Goal: Task Accomplishment & Management: Manage account settings

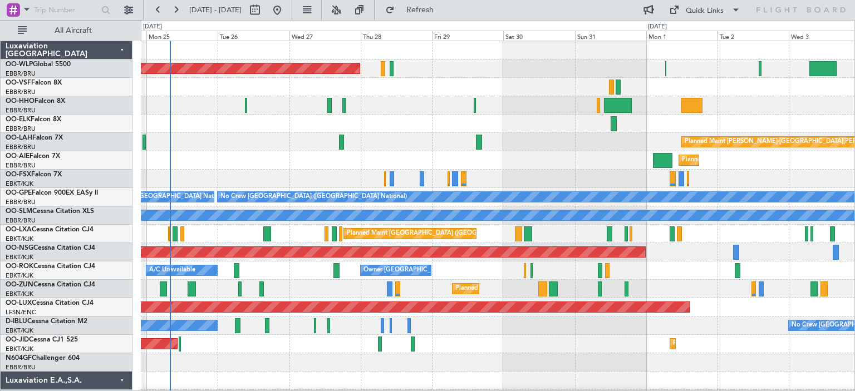
click at [445, 112] on div at bounding box center [497, 105] width 713 height 18
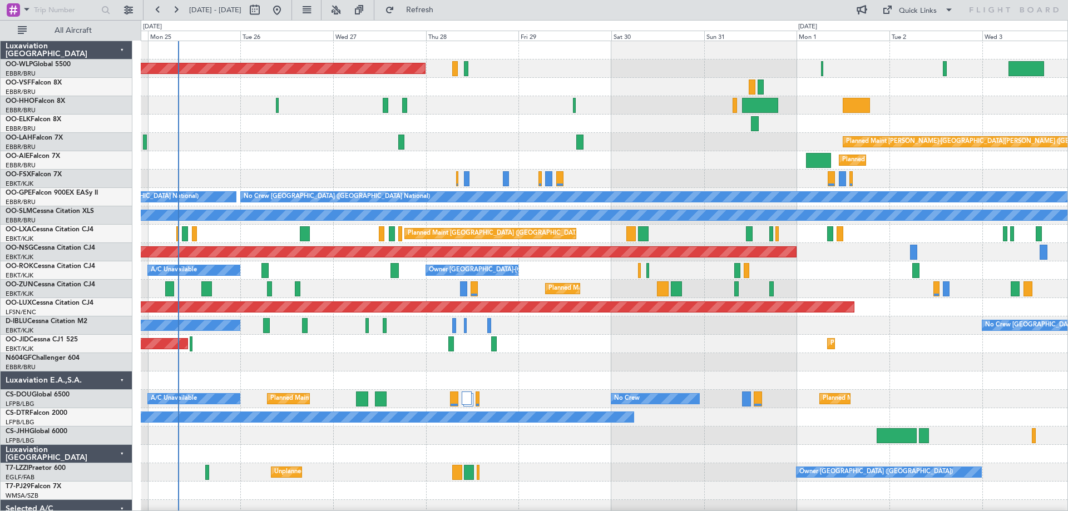
click at [476, 120] on div at bounding box center [604, 124] width 927 height 18
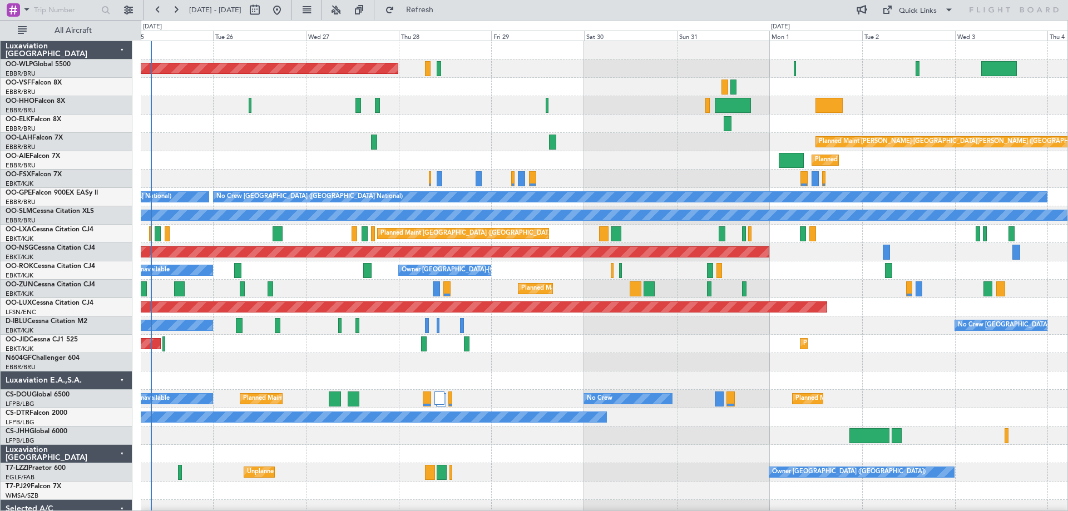
click at [445, 124] on div at bounding box center [604, 124] width 927 height 18
click at [345, 8] on button at bounding box center [336, 10] width 18 height 18
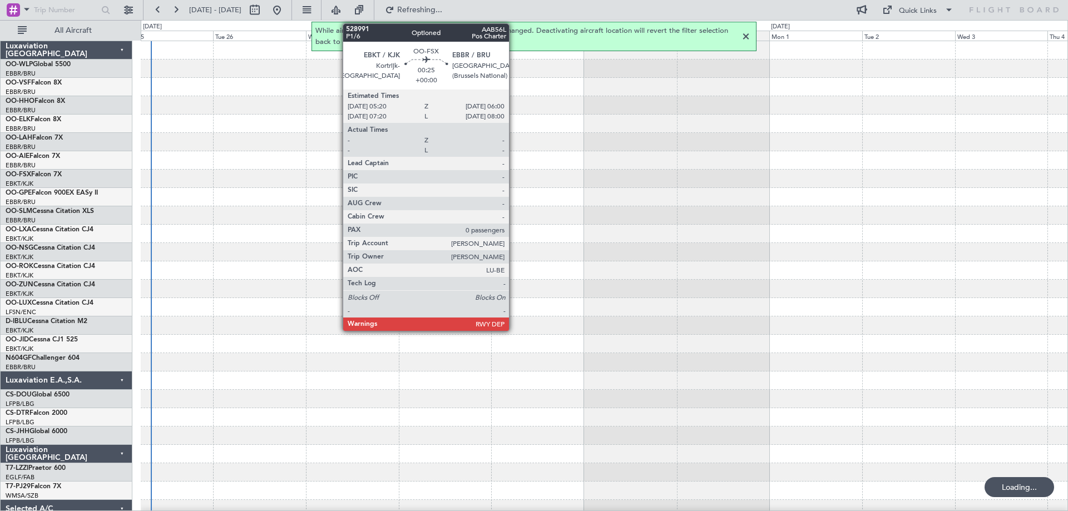
click at [744, 37] on div at bounding box center [745, 36] width 13 height 13
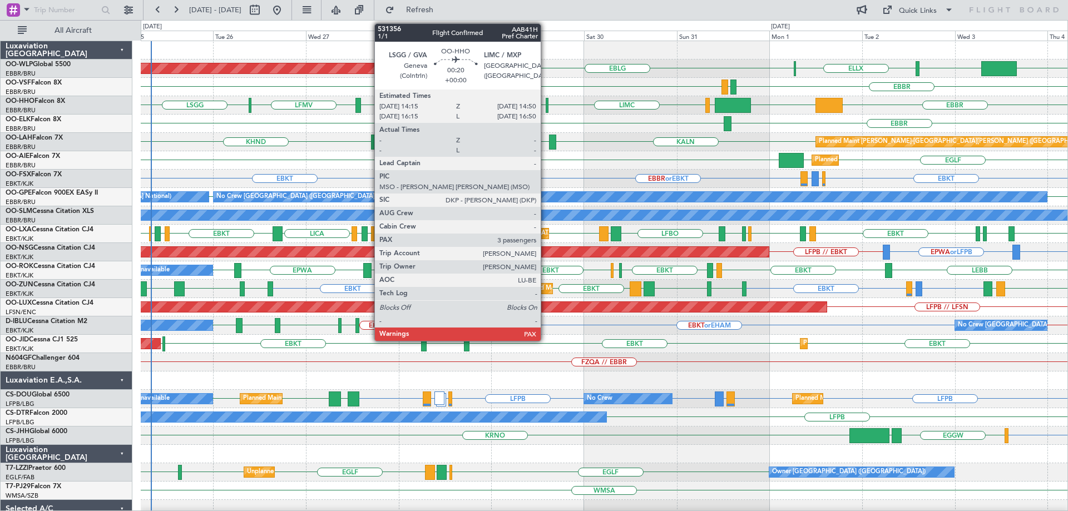
click at [546, 108] on div at bounding box center [547, 105] width 3 height 15
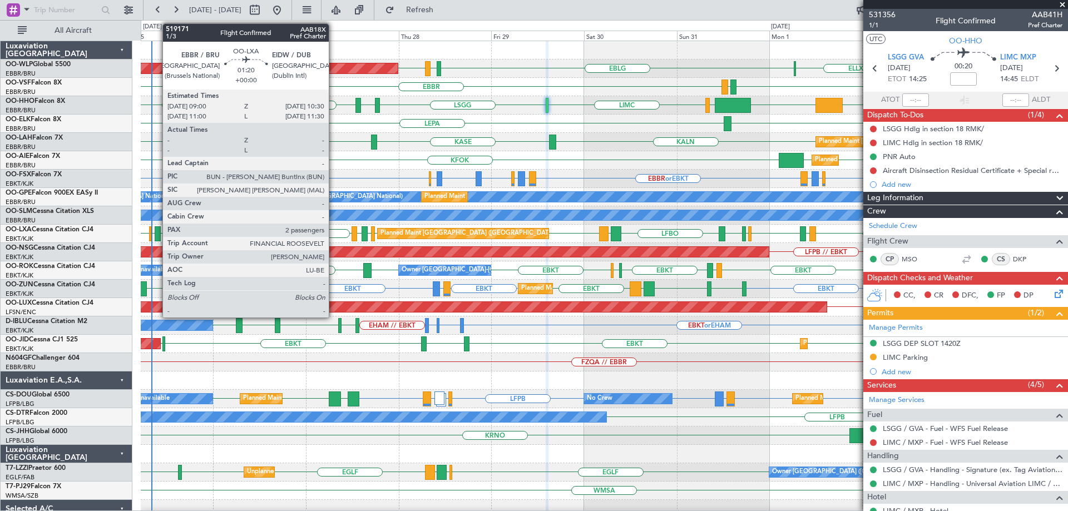
click at [157, 229] on div at bounding box center [158, 233] width 6 height 15
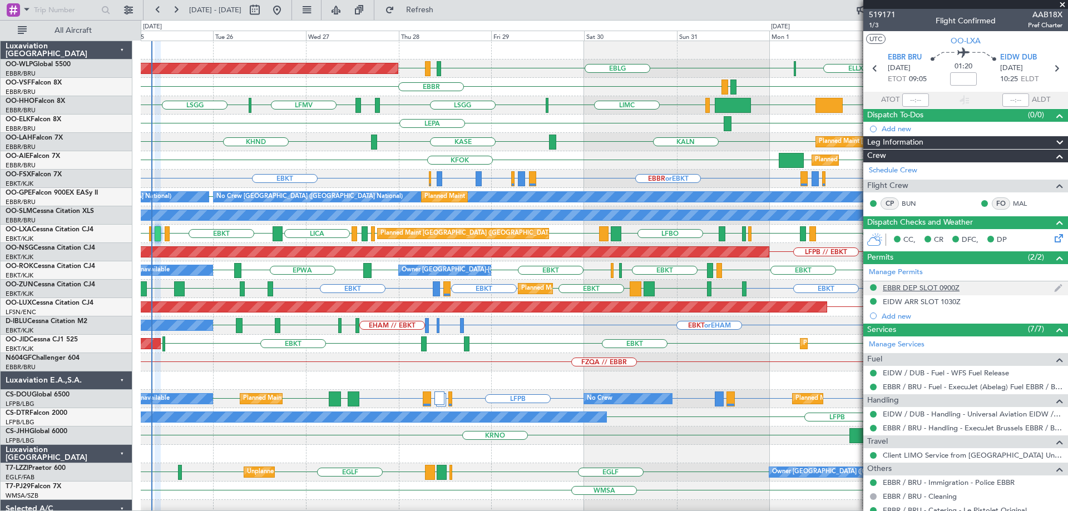
scroll to position [56, 0]
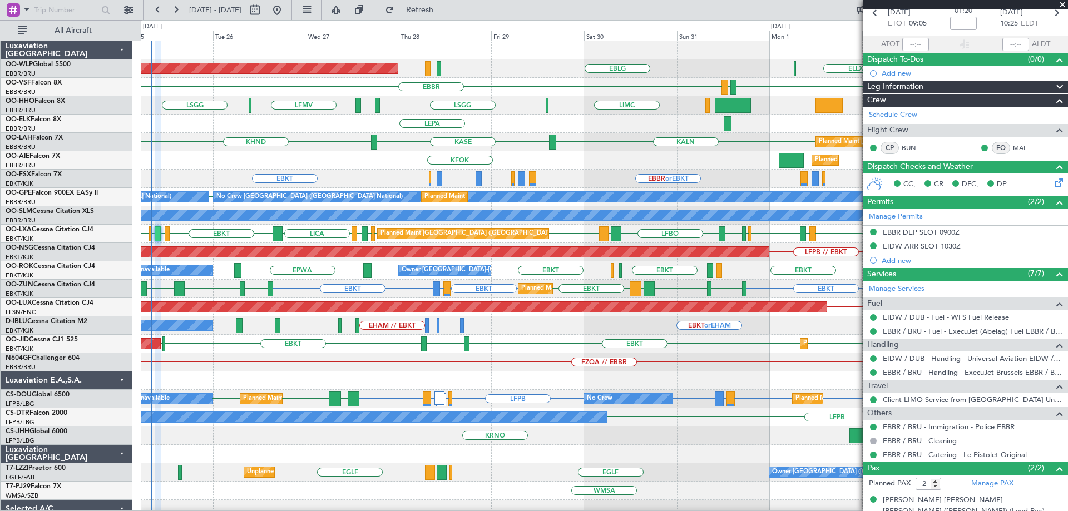
click at [854, 5] on span at bounding box center [1062, 5] width 11 height 10
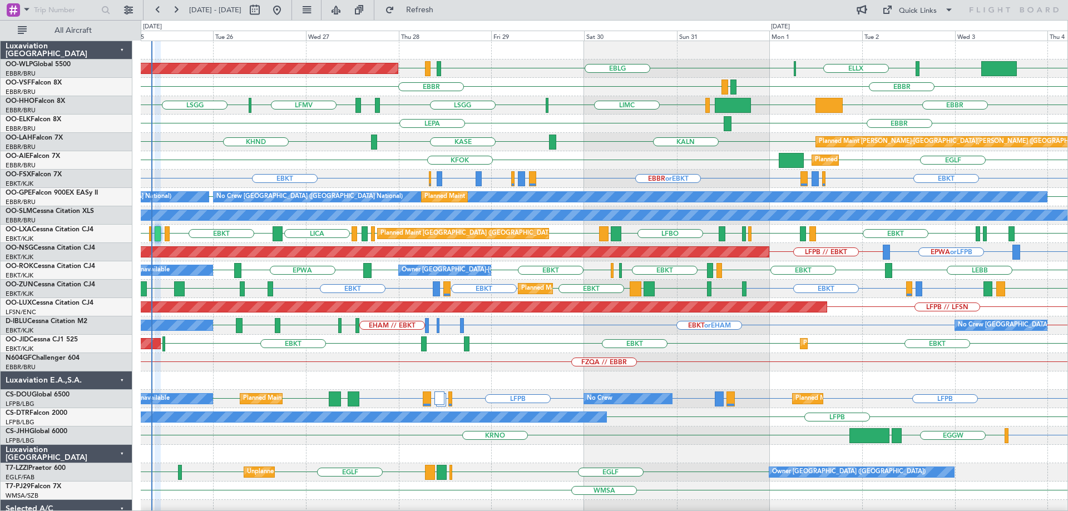
type input "0"
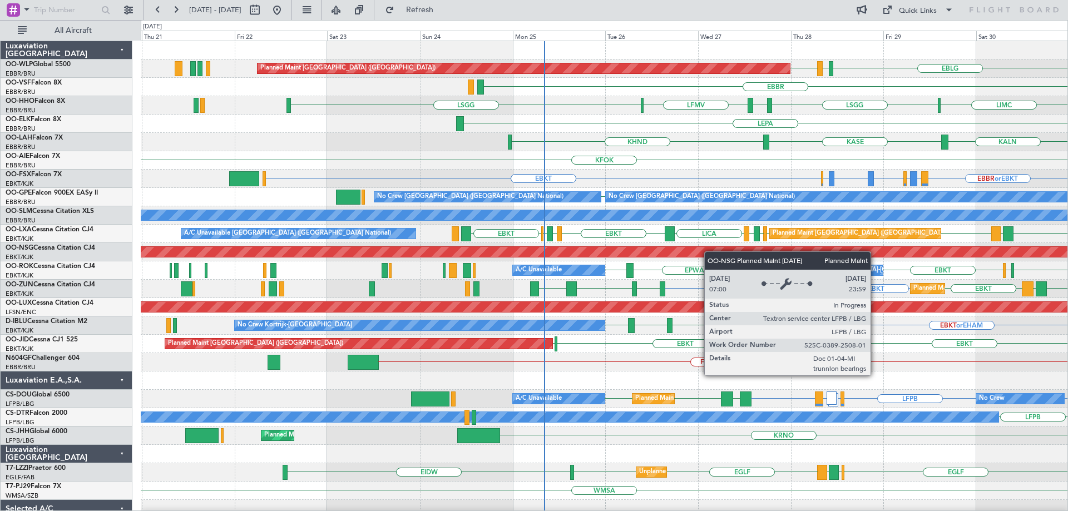
scroll to position [0, 0]
click at [723, 254] on div "EBLG LIML EDDB Planned Maint Berlin (Brandenburg) ELLX EBBR LEGE EBBR LIMC LSGG…" at bounding box center [604, 371] width 927 height 661
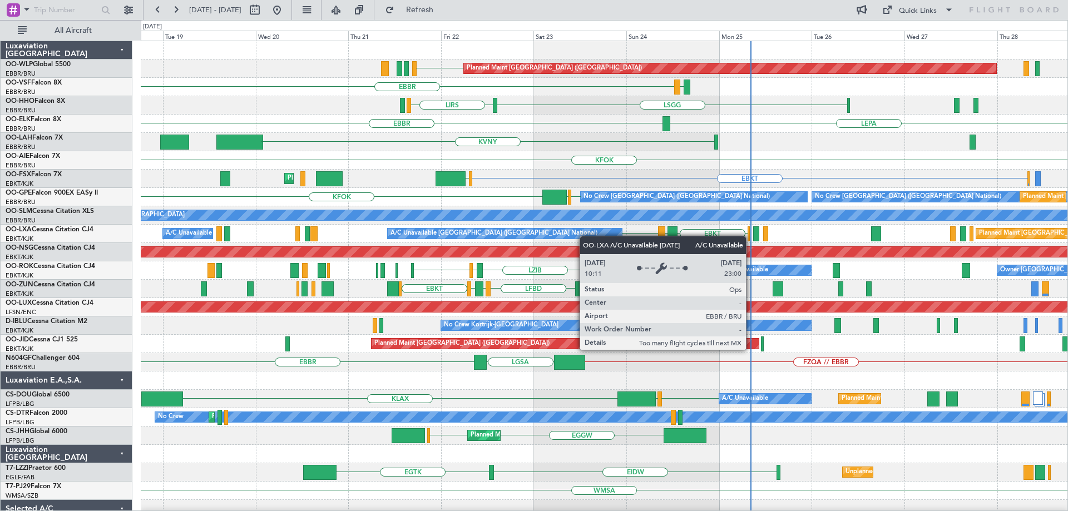
click at [571, 236] on div "EDDB Planned Maint Berlin (Brandenburg) LEGE EBBR LSGG LIRS AOG Maint Geneva (C…" at bounding box center [604, 380] width 927 height 679
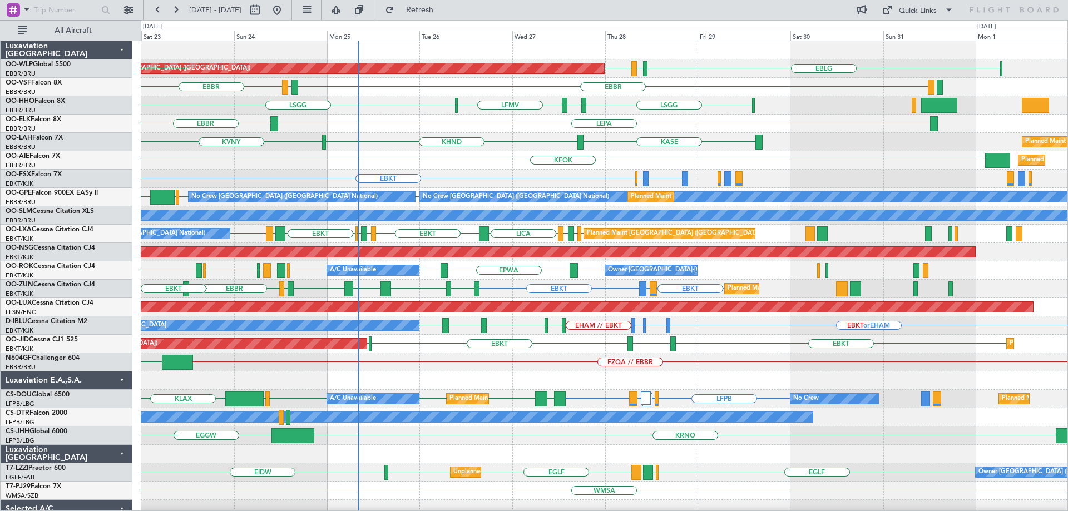
click at [408, 292] on div "Planned Maint Berlin (Brandenburg) EBLG LIML EDDB EDDB EBBR LEGE EBBR LSGG EBBR…" at bounding box center [604, 362] width 927 height 643
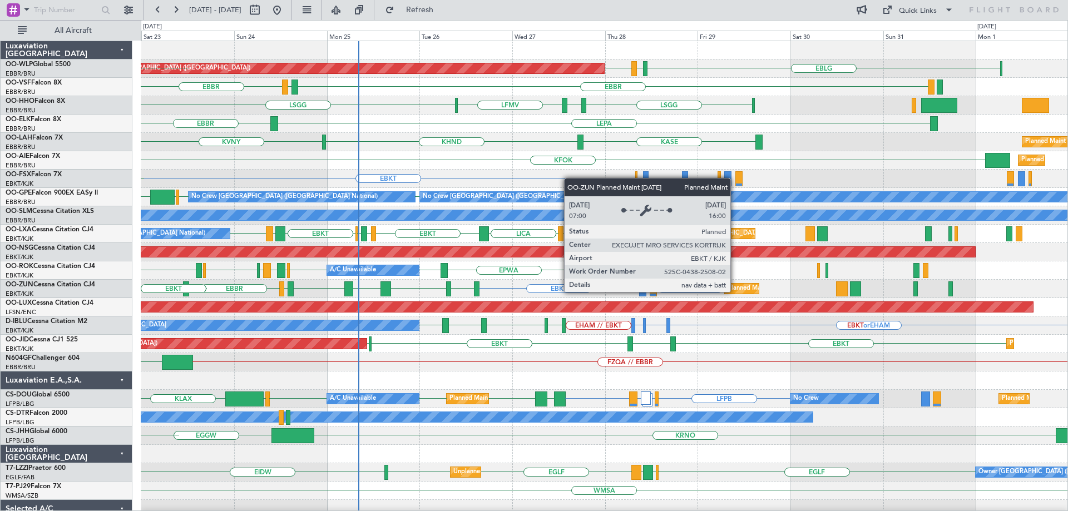
click at [510, 319] on div "Planned Maint Berlin (Brandenburg) EBLG LIML EDDB EDDB EBBR LEGE EBBR LSGG EBBR…" at bounding box center [604, 362] width 927 height 643
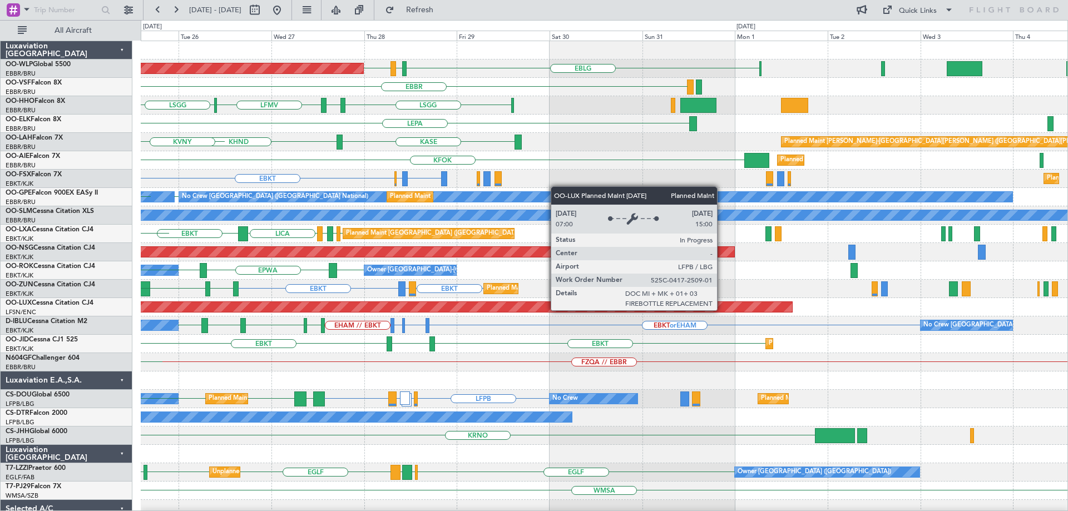
click at [532, 323] on div "Planned Maint Berlin (Brandenburg) EBLG LIML EDDB EBBR LEGE EBBR LSGG EBBR LFMV…" at bounding box center [604, 362] width 927 height 643
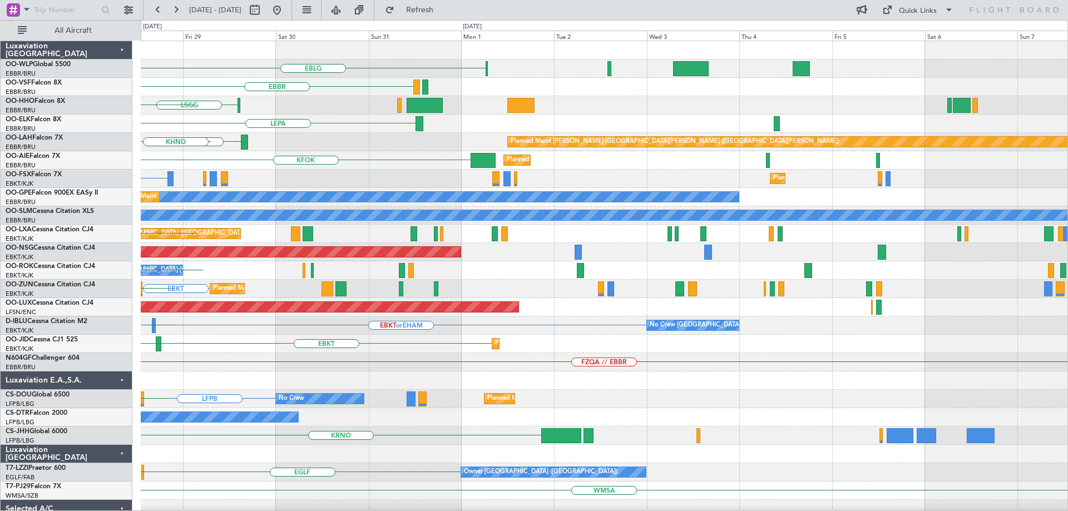
click at [540, 344] on div "EBKT EGNT Planned Maint Kortrijk-Wevelgem EBKT" at bounding box center [604, 344] width 927 height 18
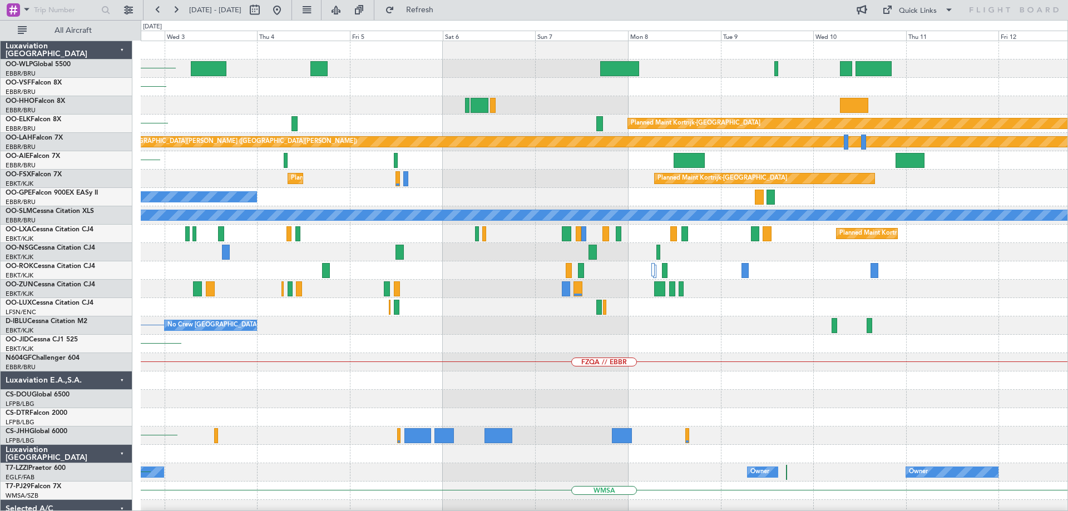
click at [539, 358] on div "EBLG EBBR Planned Maint Kortrijk-Wevelgem LEPA Planned Maint Alton-st Louis (St…" at bounding box center [604, 362] width 927 height 643
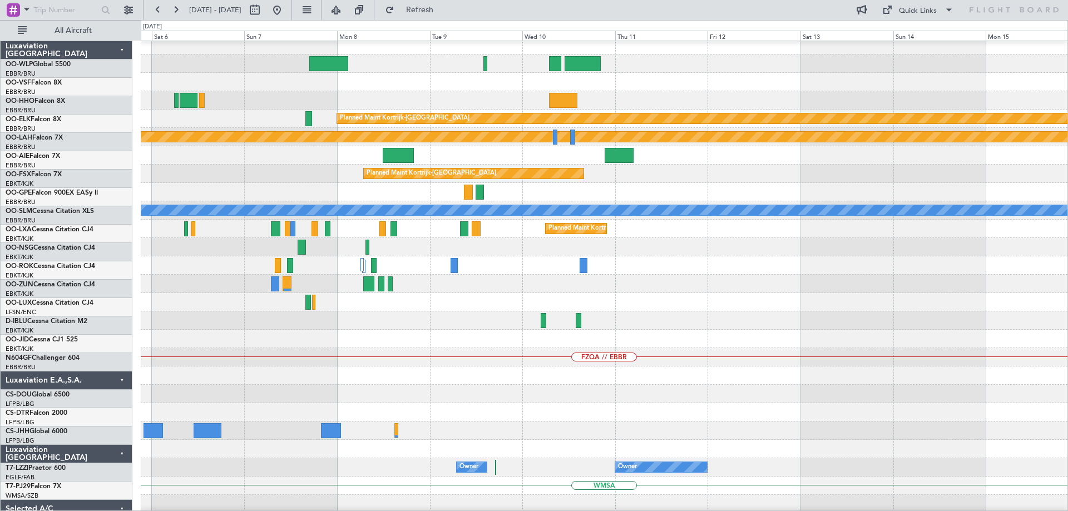
click at [547, 358] on div "FZQA // EBBR" at bounding box center [604, 357] width 927 height 18
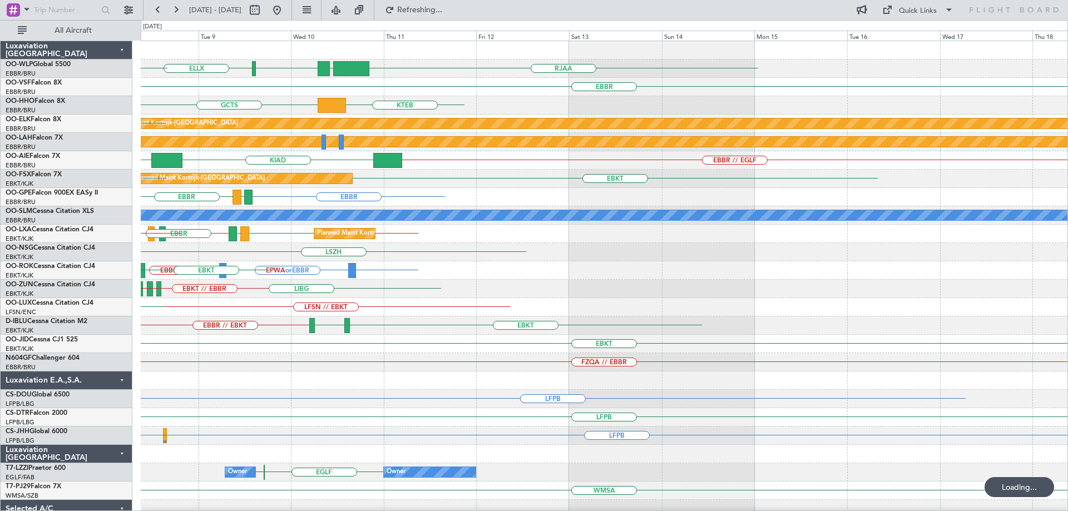
click at [570, 391] on div "RJAA LTCG LIML ELLX KTMT EBBR KTEB GCTS GMMH LSGG EBBR Planned Maint Kortrijk-W…" at bounding box center [604, 362] width 927 height 643
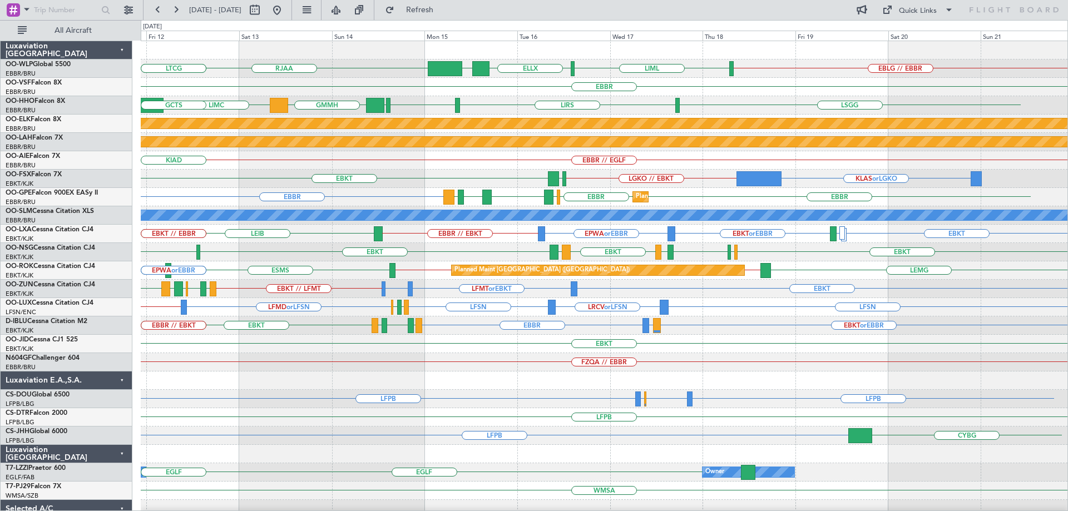
click at [583, 391] on div "RJAA ELLX UBBB EBLG // EBBR LIML LIML LTCG EBBR LIRS LSGG EBBR GMMH LIMC LSGG K…" at bounding box center [604, 371] width 927 height 661
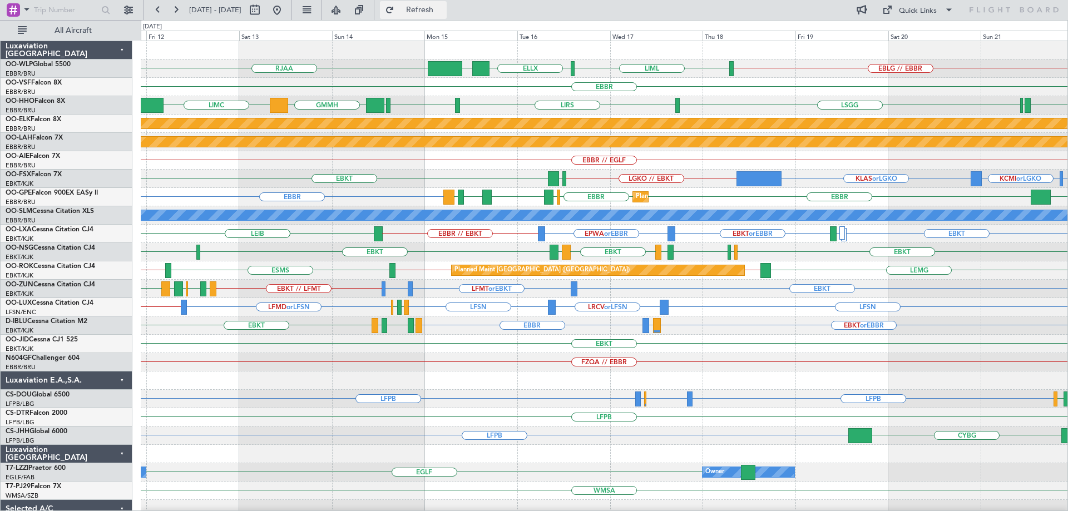
click at [435, 11] on span "Refresh" at bounding box center [420, 10] width 47 height 8
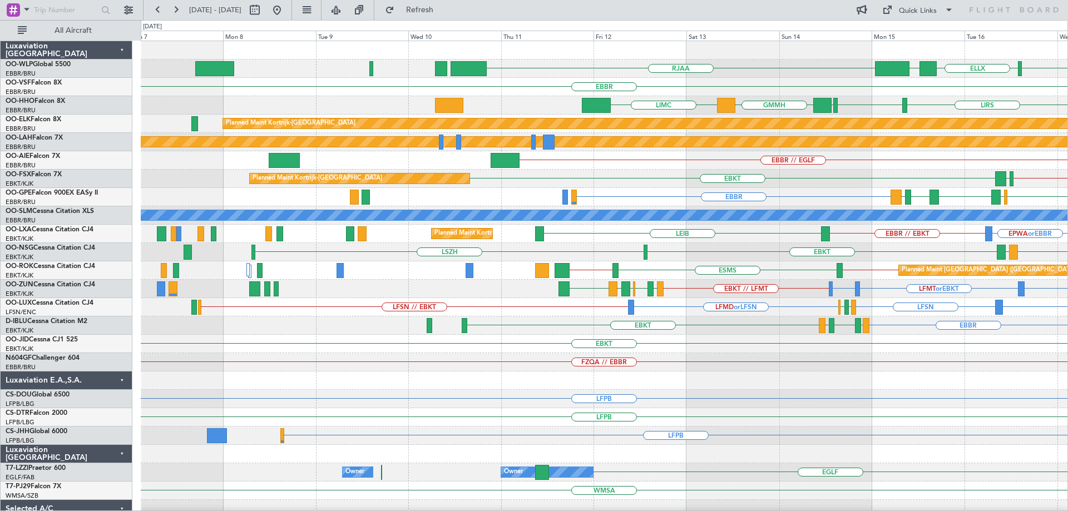
click at [812, 201] on div "ELLX UBBB RJAA LIML EBLG // EBBR EBBR LIRS LSGG EBBR GMMH LIMC LSGG Planned Mai…" at bounding box center [604, 362] width 927 height 643
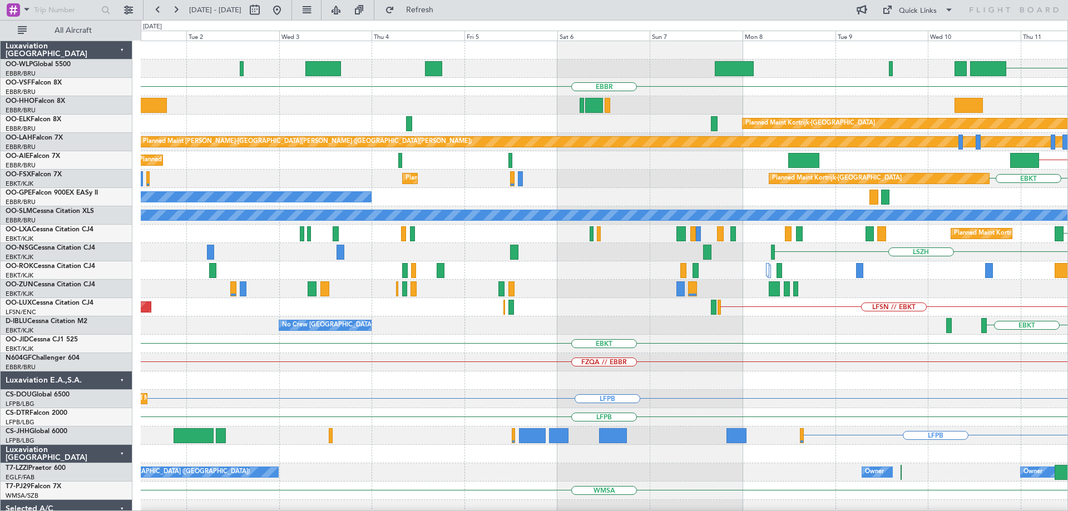
click at [813, 268] on div "RJAA EBBR LIMC GMMH Planned Maint Kortrijk-Wevelgem Planned Maint Alton-st Loui…" at bounding box center [604, 362] width 927 height 643
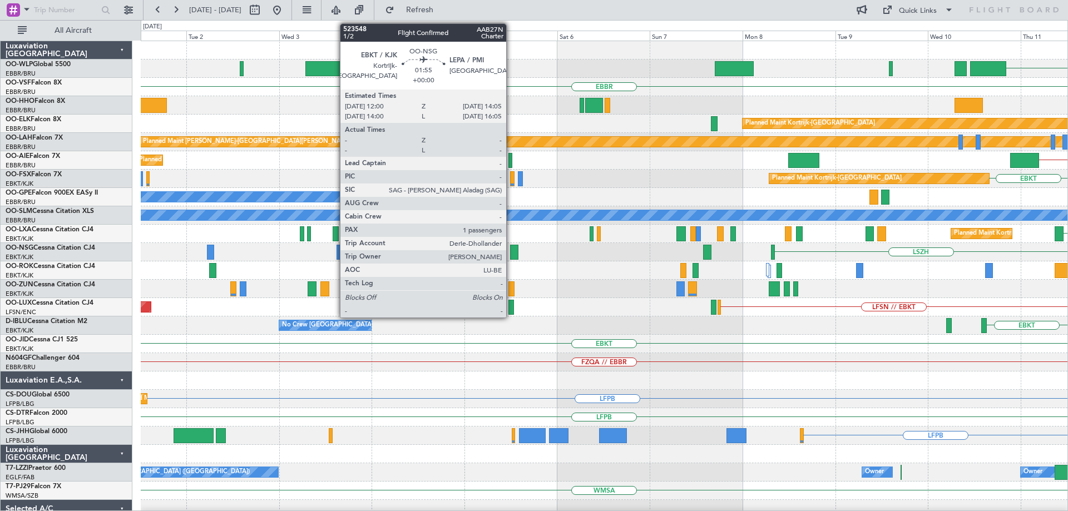
click at [689, 302] on div "RJAA EBBR LIMC GMMH Planned Maint Kortrijk-Wevelgem Planned Maint Alton-st Loui…" at bounding box center [604, 362] width 927 height 643
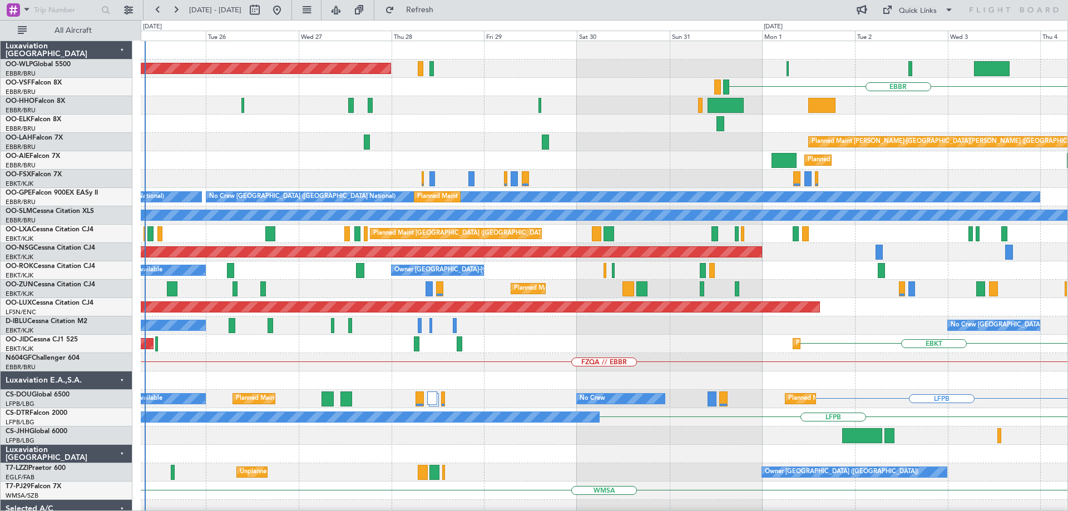
click at [500, 376] on div "Planned Maint Berlin (Brandenburg) EBBR Planned Maint Alton-st Louis (St Louis …" at bounding box center [604, 362] width 927 height 643
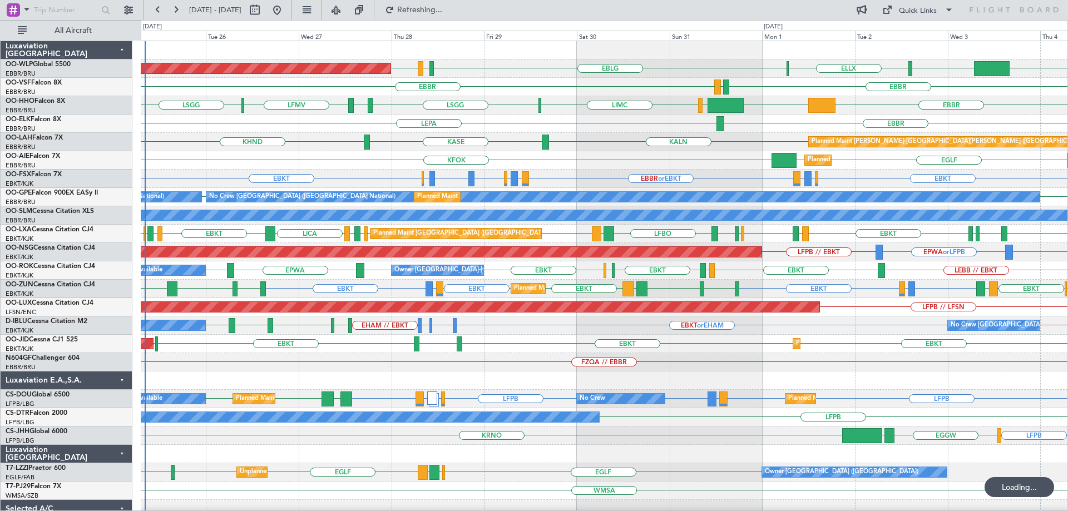
click at [505, 146] on div "Planned Maint [PERSON_NAME]-[GEOGRAPHIC_DATA][PERSON_NAME] ([GEOGRAPHIC_DATA][P…" at bounding box center [604, 142] width 927 height 18
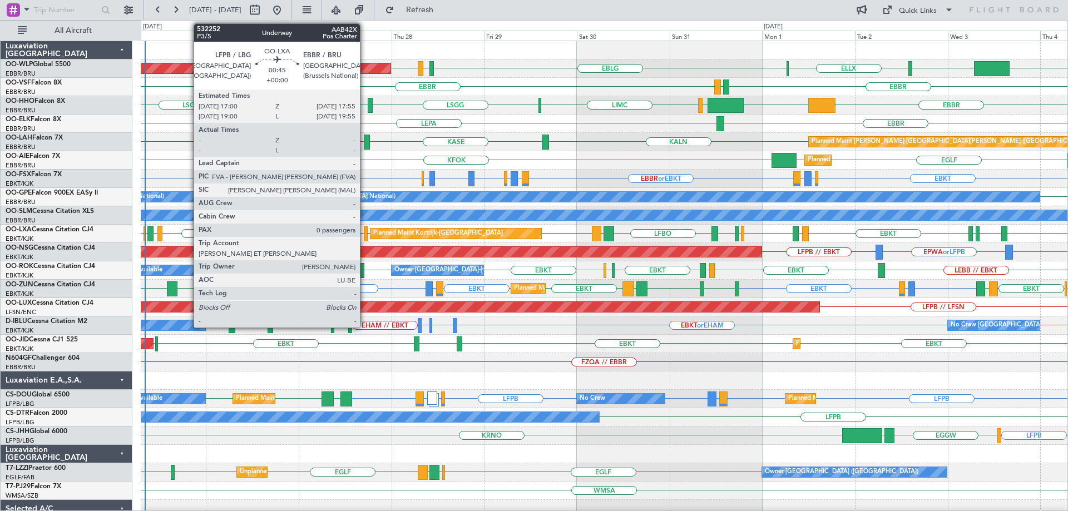
click at [365, 231] on div at bounding box center [366, 233] width 4 height 15
click at [365, 229] on div at bounding box center [366, 233] width 4 height 15
click at [365, 228] on div at bounding box center [366, 233] width 4 height 15
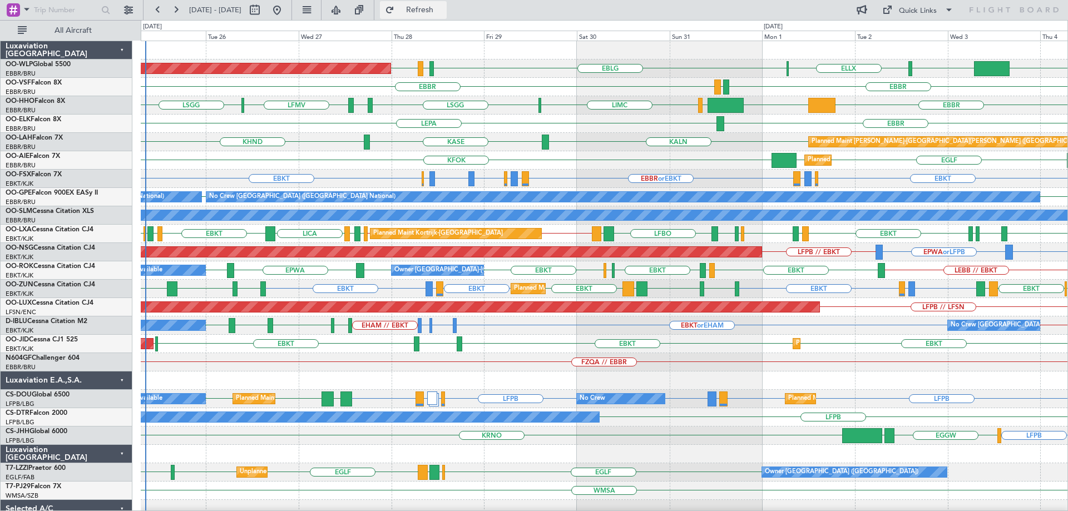
click at [443, 6] on span "Refresh" at bounding box center [420, 10] width 47 height 8
click at [366, 165] on div "KFOK EGLF EGLF Planned Maint London (Farnborough)" at bounding box center [604, 160] width 927 height 18
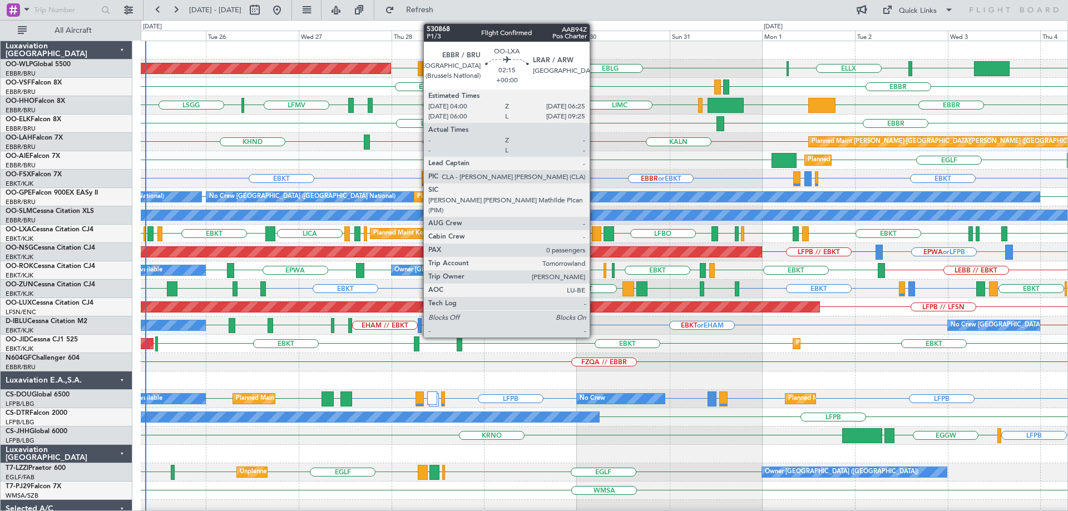
click at [595, 230] on div at bounding box center [596, 233] width 9 height 15
click at [595, 234] on div at bounding box center [596, 233] width 9 height 15
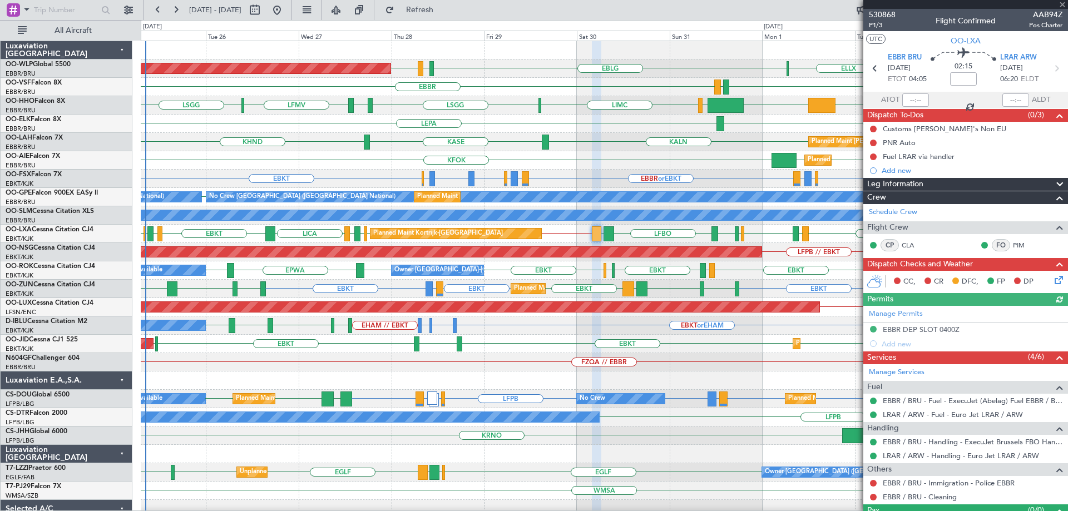
scroll to position [24, 0]
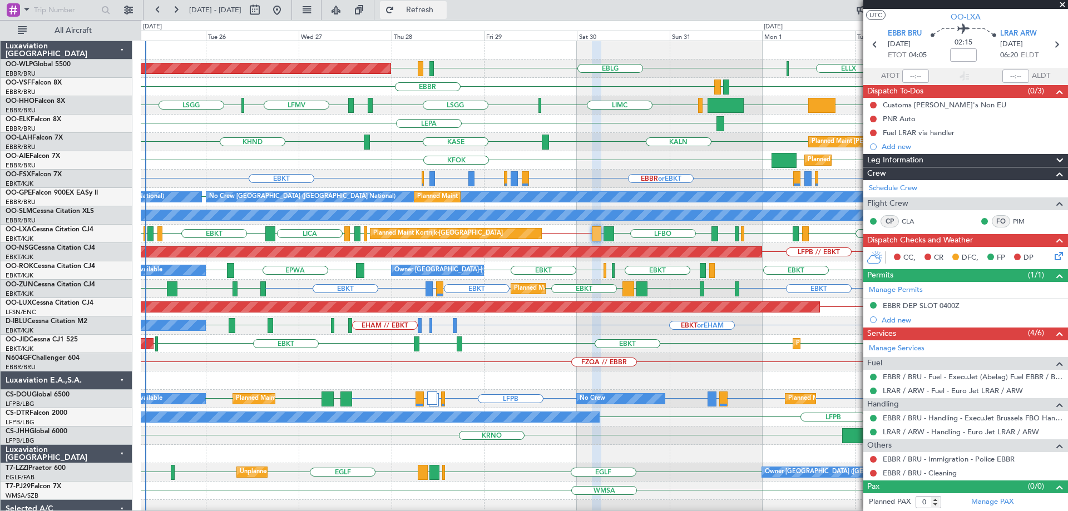
click at [443, 7] on span "Refresh" at bounding box center [420, 10] width 47 height 8
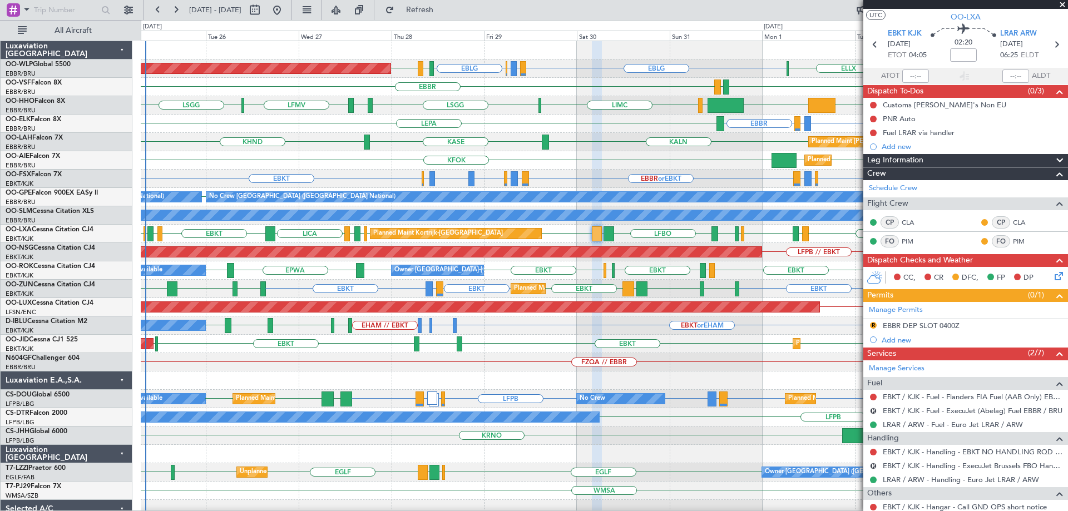
click at [854, 4] on span at bounding box center [1062, 5] width 11 height 10
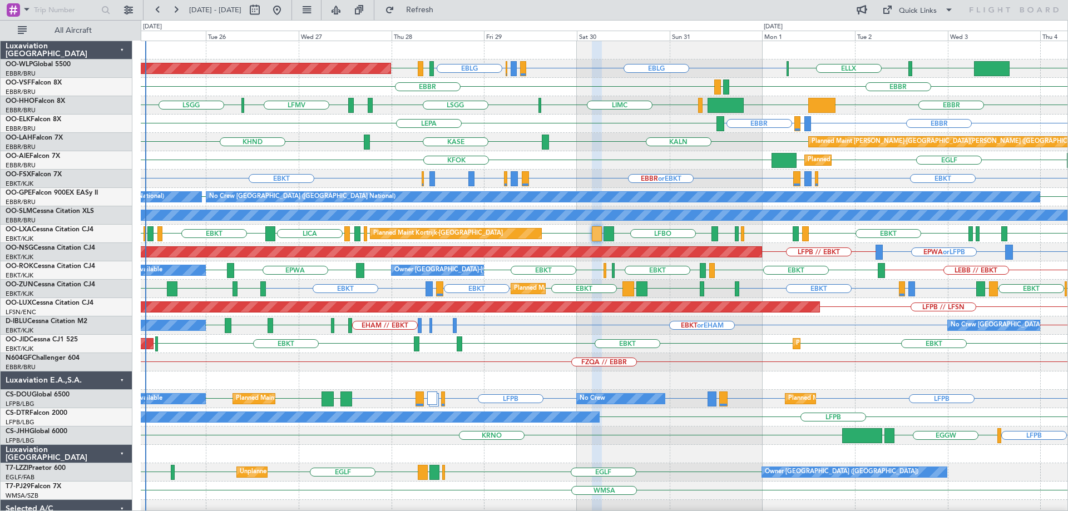
scroll to position [0, 0]
click at [635, 121] on div "EBBR [GEOGRAPHIC_DATA] LIRZ or EBBR LEPA" at bounding box center [604, 124] width 927 height 18
click at [426, 9] on button "Refresh" at bounding box center [413, 10] width 67 height 18
click at [616, 136] on div "KALN KASE KHND Planned Maint Alton-st Louis (St Louis Regl)" at bounding box center [604, 142] width 927 height 18
click at [495, 131] on div "EBBR LIRZ or EBBR EBBR LEPA" at bounding box center [604, 124] width 927 height 18
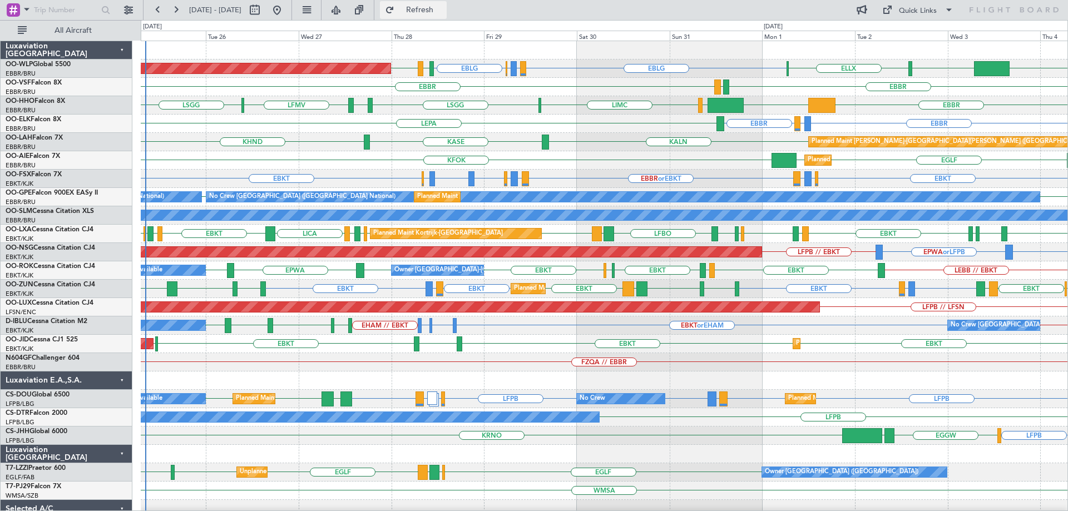
click at [443, 11] on span "Refresh" at bounding box center [420, 10] width 47 height 8
click at [585, 139] on div "KALN KASE KHND Planned Maint Alton-st Louis (St Louis Regl)" at bounding box center [604, 142] width 927 height 18
click at [522, 123] on div "EBBR [GEOGRAPHIC_DATA] LIRZ or EBBR LEPA" at bounding box center [604, 124] width 927 height 18
click at [518, 117] on div "EBBR [GEOGRAPHIC_DATA] LIRZ or EBBR LEPA" at bounding box center [604, 124] width 927 height 18
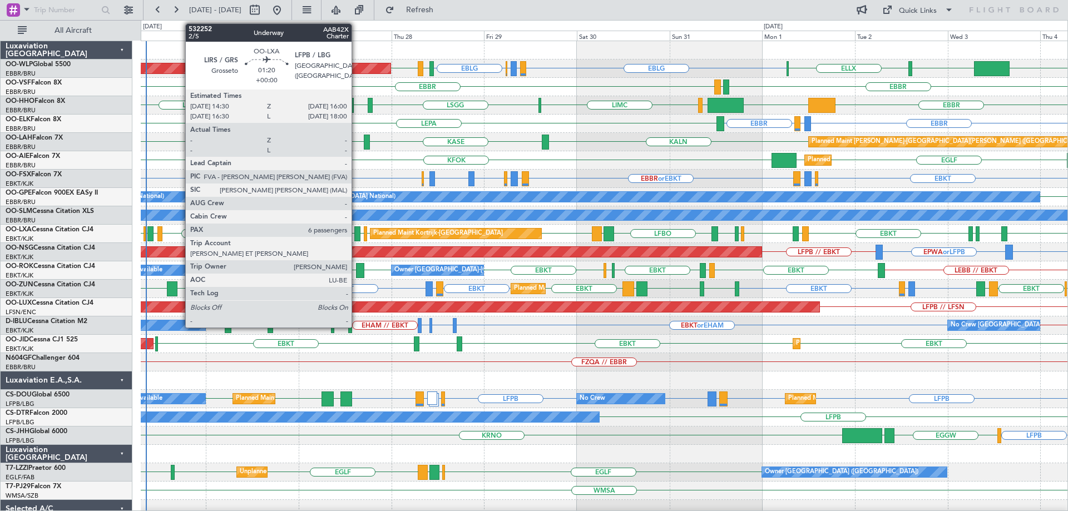
click at [357, 230] on div at bounding box center [357, 233] width 6 height 15
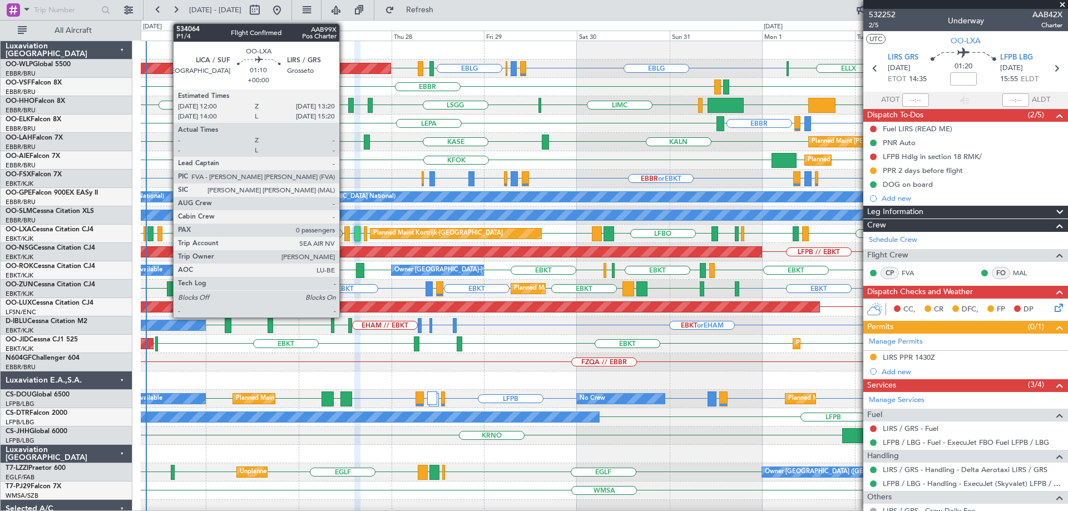
click at [344, 228] on div at bounding box center [347, 233] width 6 height 15
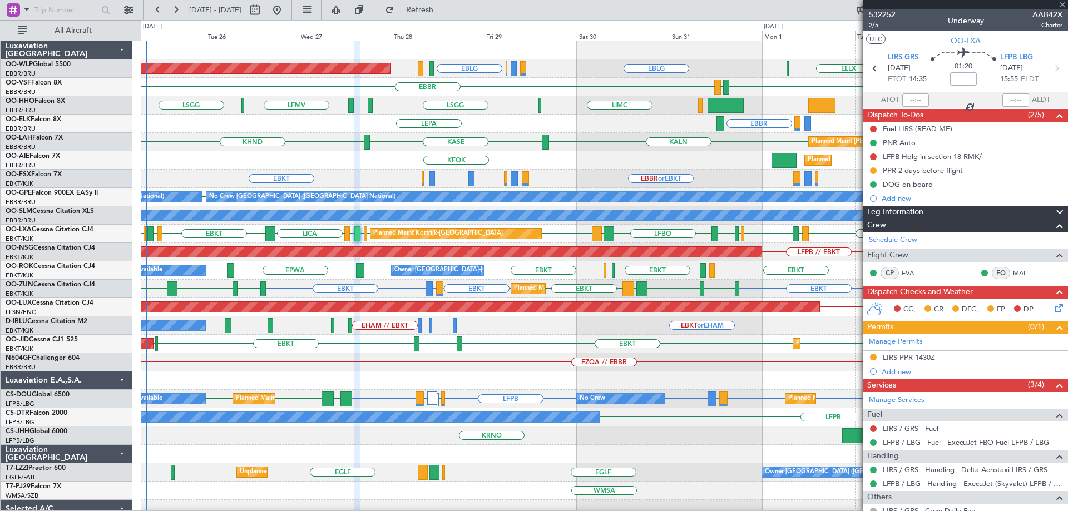
type input "0"
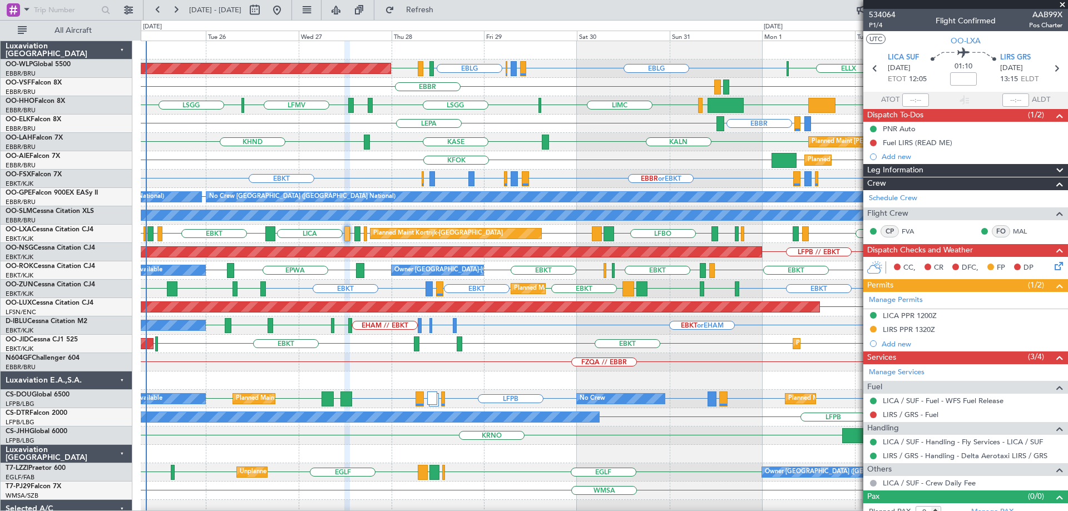
click at [585, 152] on div "KFOK EGLF EGLF Planned Maint London (Farnborough)" at bounding box center [604, 160] width 927 height 18
click at [854, 4] on span at bounding box center [1062, 5] width 11 height 10
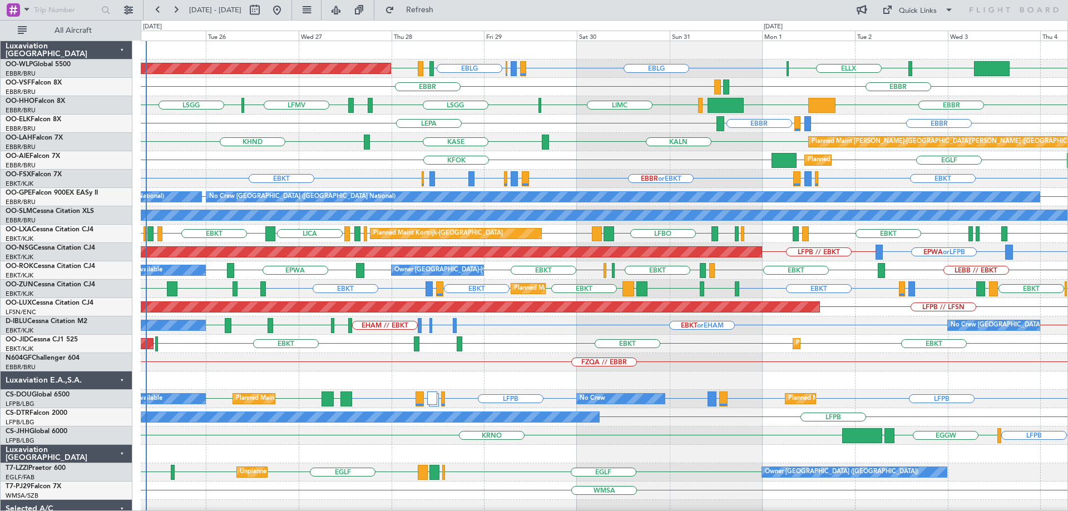
click at [609, 147] on div "KALN KASE KHND Planned Maint Alton-st Louis (St Louis Regl)" at bounding box center [604, 142] width 927 height 18
click at [387, 156] on div "KFOK EGLF EGLF Planned Maint London (Farnborough)" at bounding box center [604, 160] width 927 height 18
click at [246, 155] on div "KFOK EGLF EGLF Planned Maint London (Farnborough)" at bounding box center [604, 160] width 927 height 18
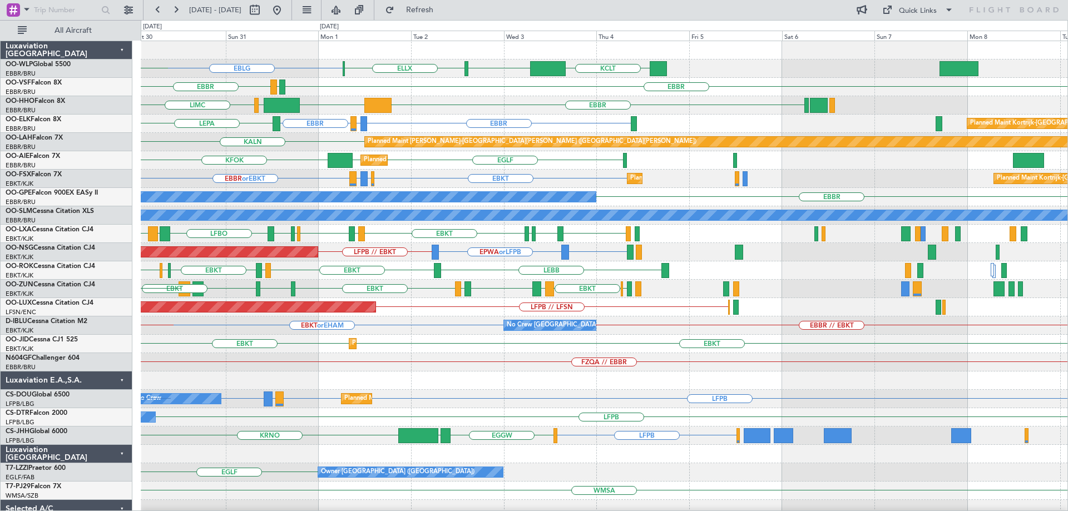
click at [446, 336] on div "EBLG KCLT LIML ELLX LIRZ or EBLG EBBR or EBLG EBLG LIML EDDB Planned Maint Berl…" at bounding box center [604, 371] width 927 height 661
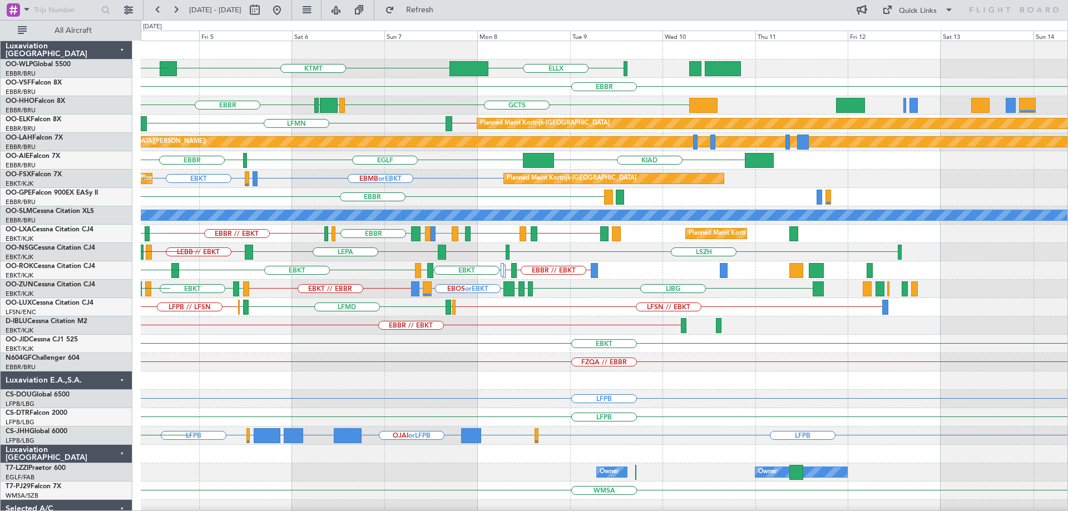
click at [367, 300] on div "ELLX KTMT KCLT LIML ELLX EBBR GCTS GMMH LSGG EBBR Planned Maint Kortrijk-Wevelg…" at bounding box center [604, 362] width 927 height 643
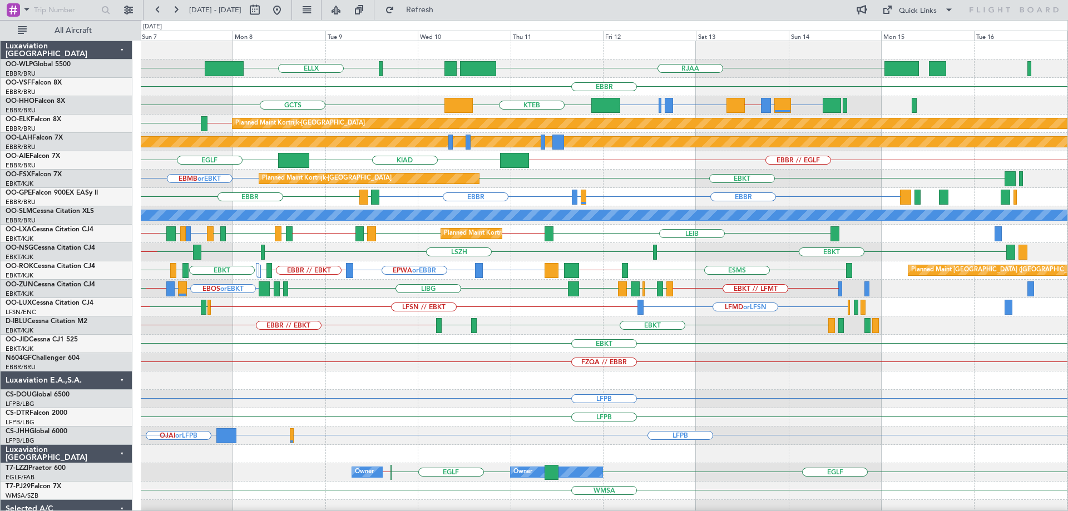
click at [337, 312] on div "RJAA LTCG LIML ELLX KTMT KCLT EBBR GMMH LIRS or GMMH GMMH // EGPN EGPN or LIMC …" at bounding box center [604, 362] width 927 height 643
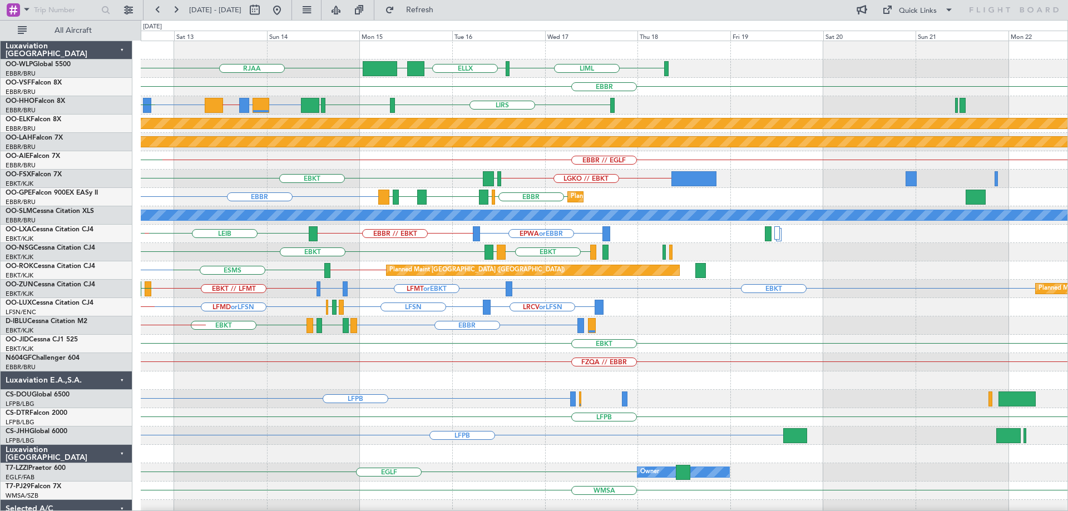
click at [315, 364] on div "FZQA // EBBR" at bounding box center [604, 362] width 927 height 18
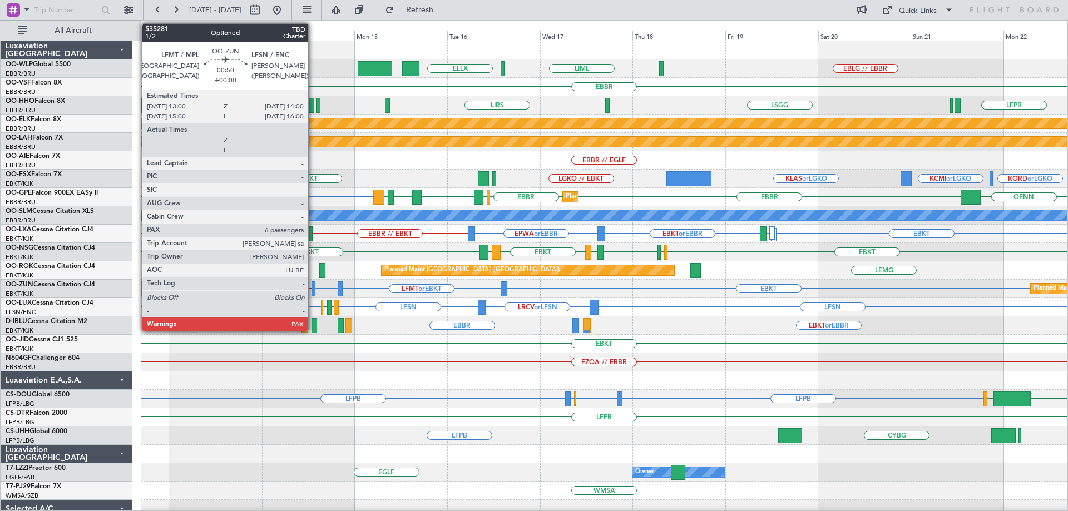
click at [313, 285] on div at bounding box center [314, 289] width 4 height 15
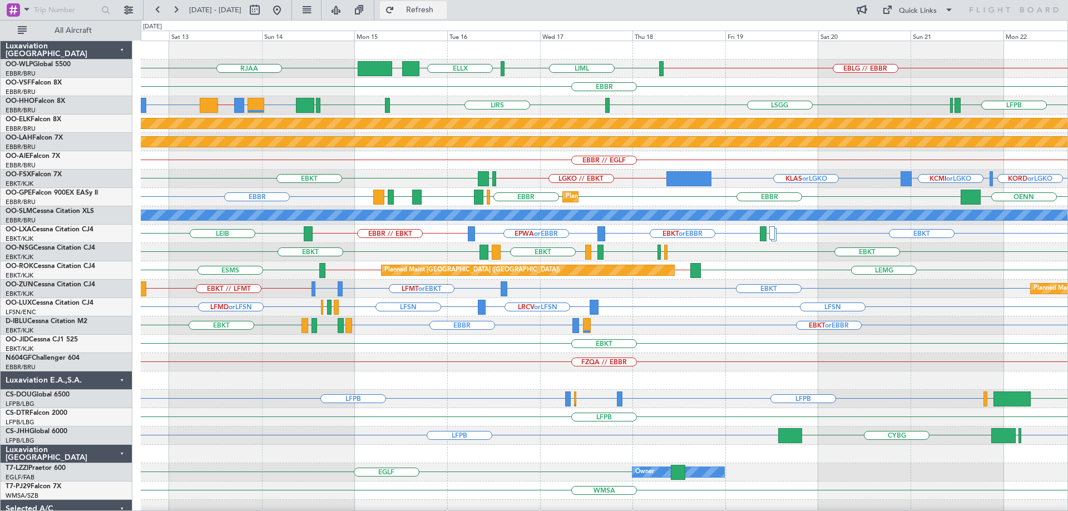
click at [447, 16] on button "Refresh" at bounding box center [413, 10] width 67 height 18
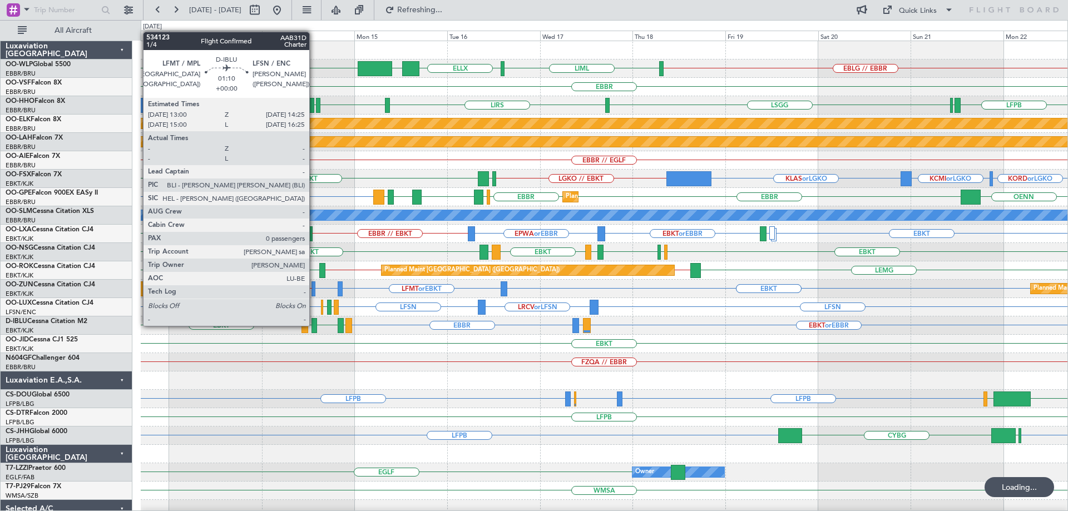
click at [314, 325] on div at bounding box center [315, 325] width 6 height 15
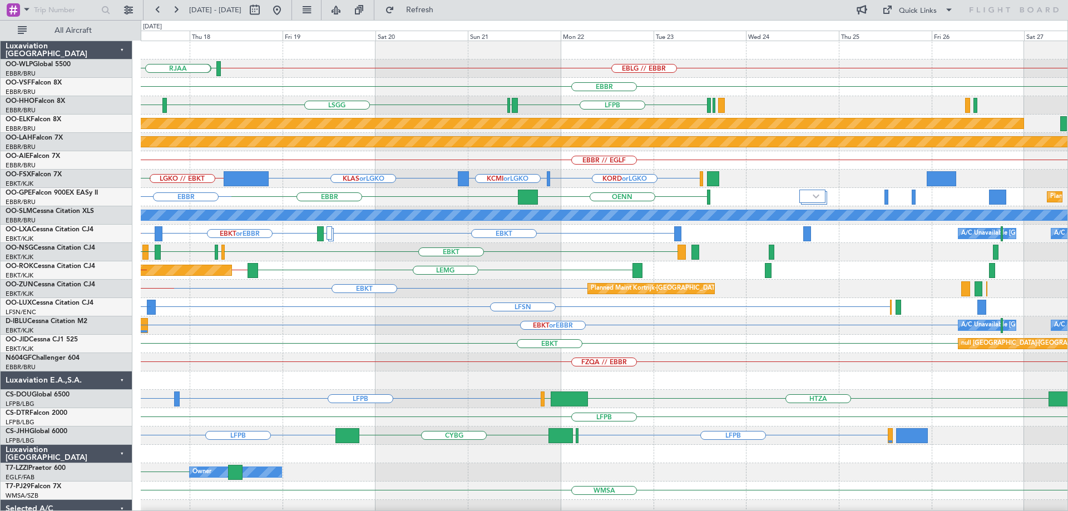
click at [507, 373] on div "EBLG // EBBR LIML UBBB ELLX RJAA EBBR LSGG LIRS LFPB LFMN LSGG Planned Maint Ko…" at bounding box center [604, 362] width 927 height 643
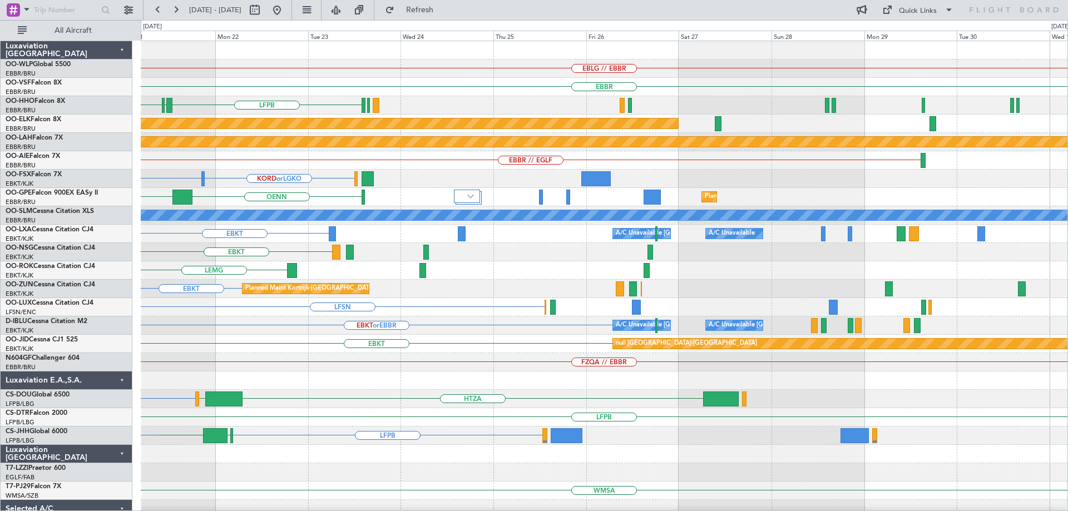
click at [467, 399] on div "EBLG // EBBR EBBR LSGG LFPB LFMN Planned Maint Kortrijk-Wevelgem Planned Maint …" at bounding box center [604, 362] width 927 height 643
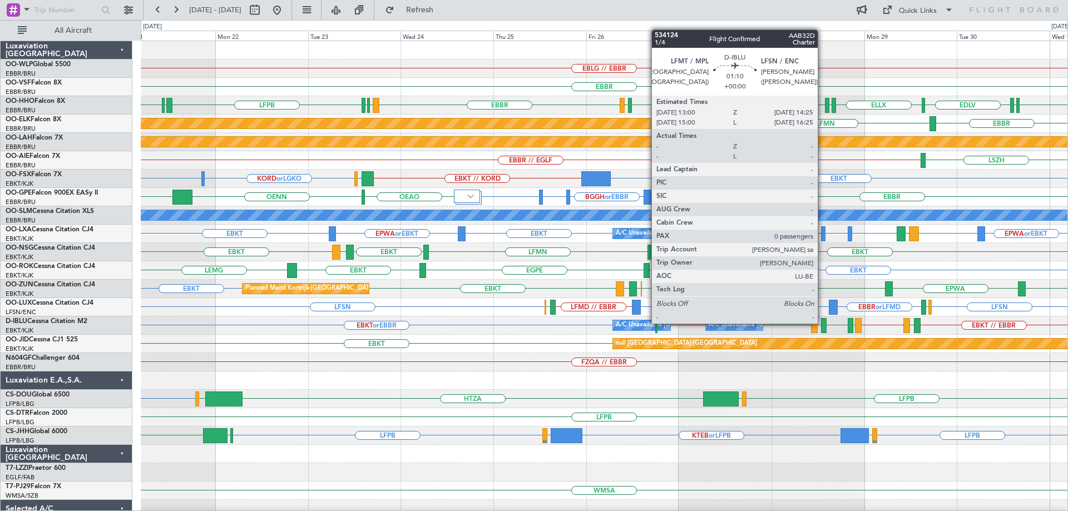
click at [823, 323] on div at bounding box center [824, 325] width 6 height 15
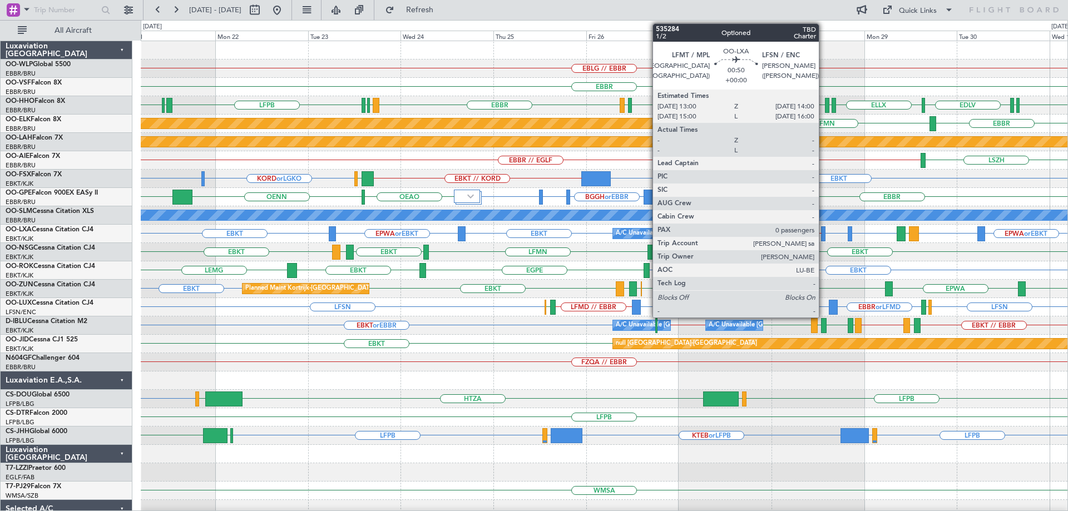
click at [824, 233] on div at bounding box center [823, 233] width 4 height 15
click at [823, 229] on div at bounding box center [823, 233] width 4 height 15
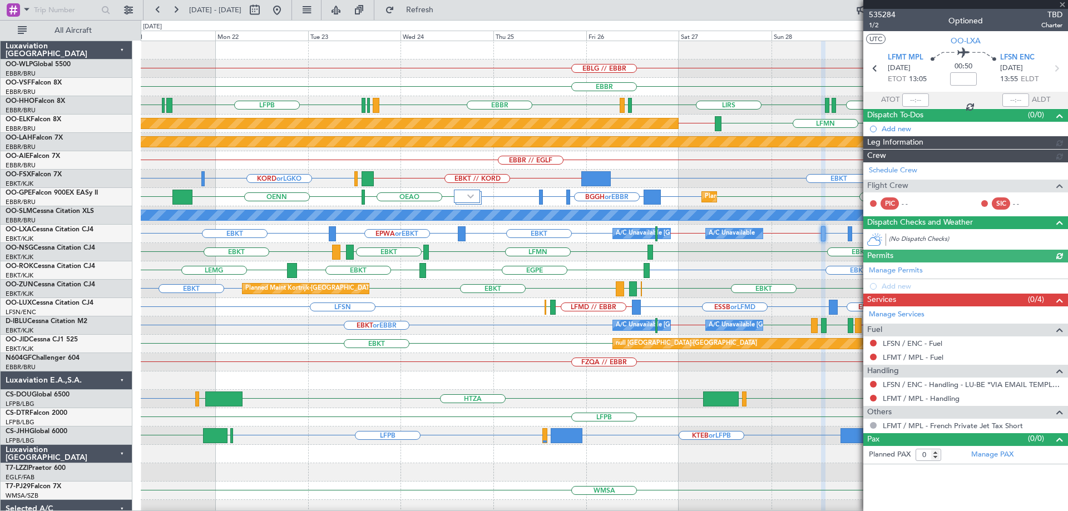
click at [798, 248] on div "EBKT LFMN EBKT LEPA EBKT" at bounding box center [604, 252] width 927 height 18
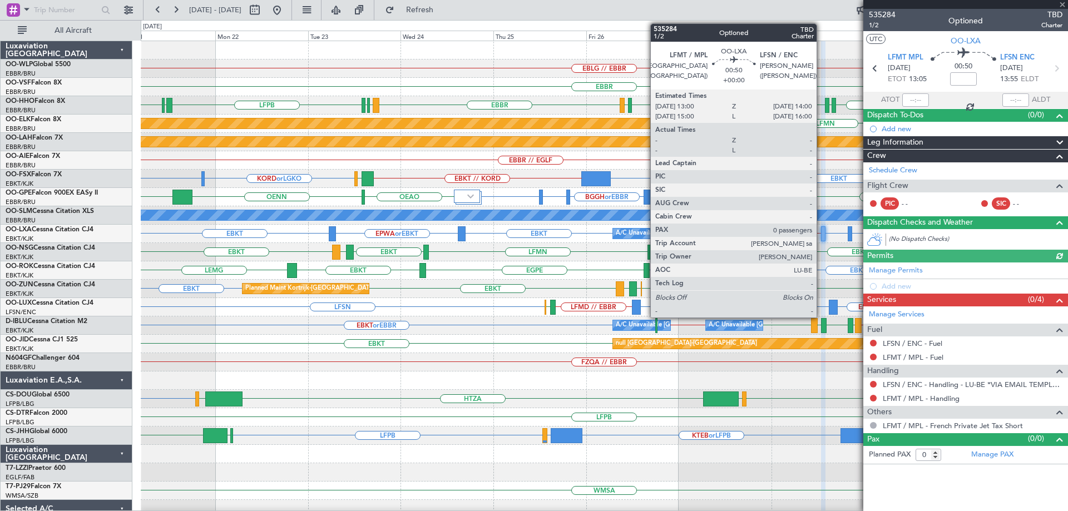
click at [822, 232] on div at bounding box center [823, 233] width 4 height 15
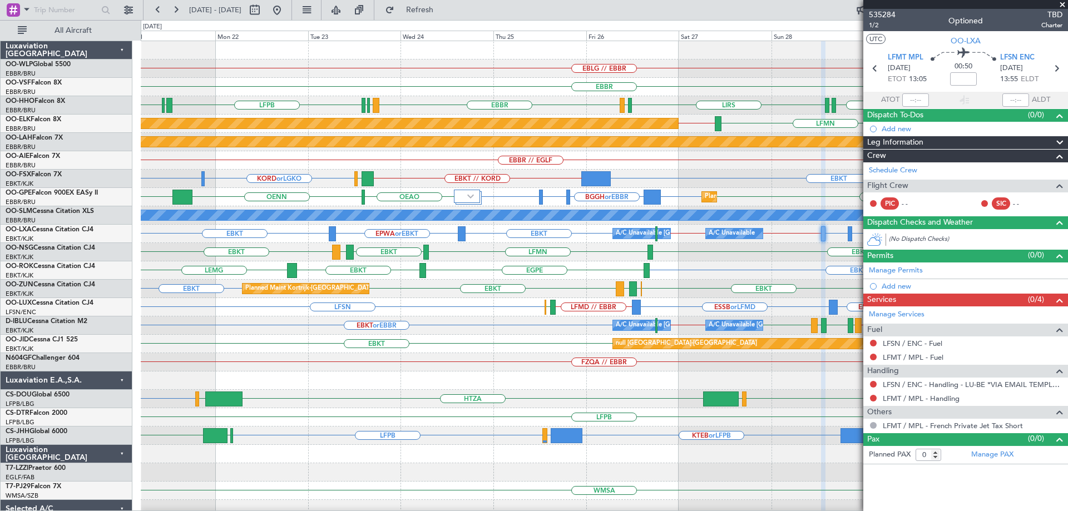
click at [493, 59] on div at bounding box center [604, 50] width 927 height 18
click at [443, 8] on span "Refresh" at bounding box center [420, 10] width 47 height 8
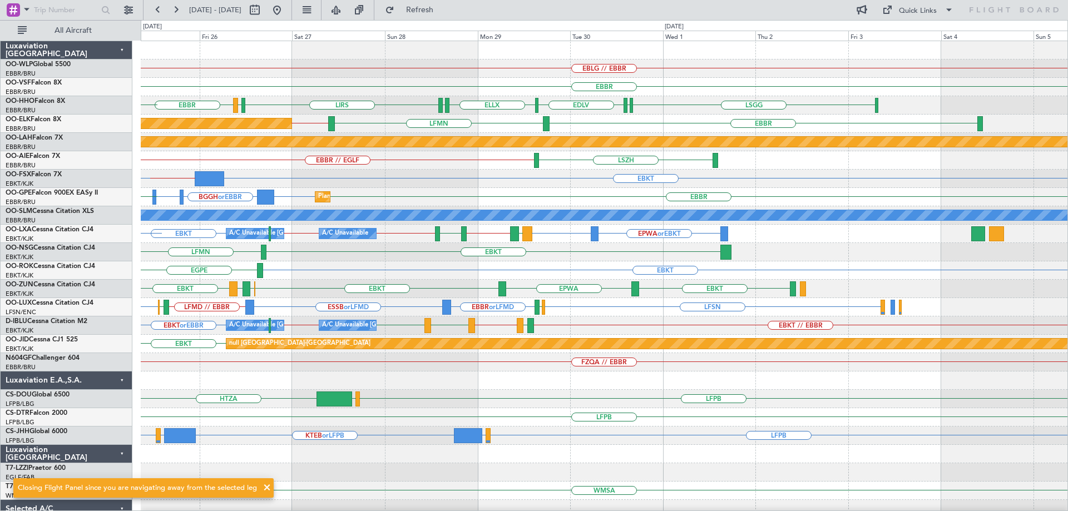
click at [373, 303] on div "EBLG // EBBR EBBR LSGG ELLX EDLV ELLX LSGG LIRS LSGG EBBR LSGG LFMN LFPB EBBR L…" at bounding box center [604, 344] width 927 height 606
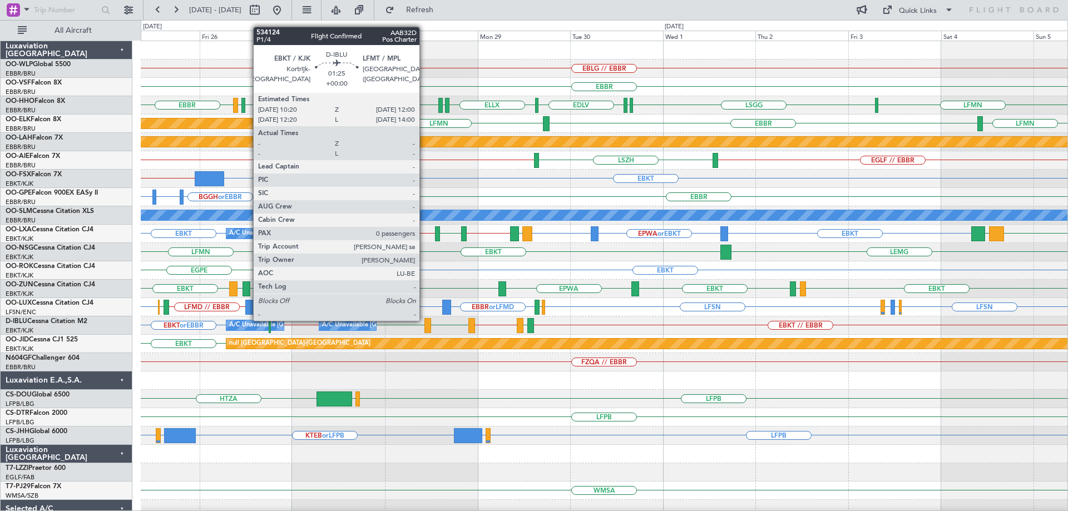
click at [424, 320] on div at bounding box center [427, 325] width 7 height 15
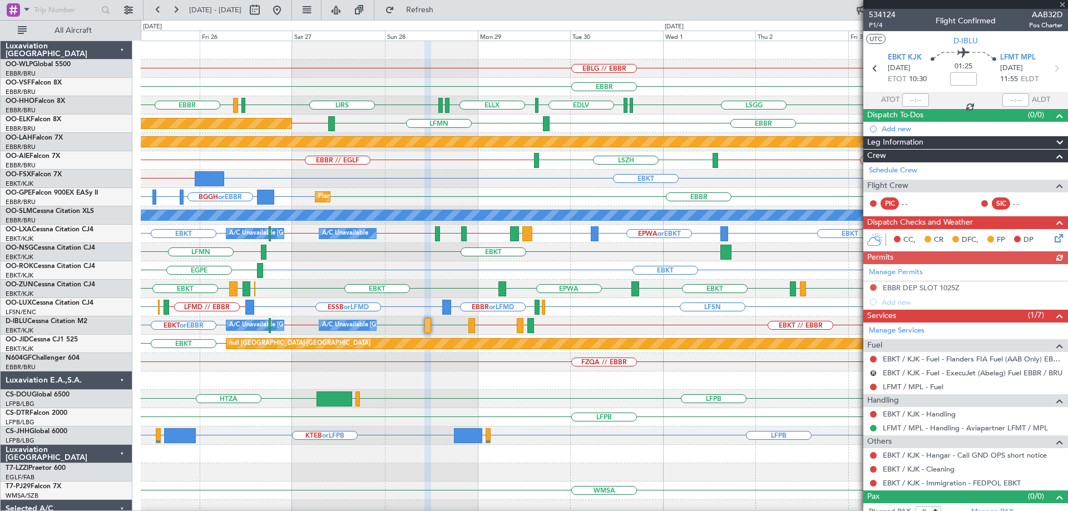
scroll to position [10, 0]
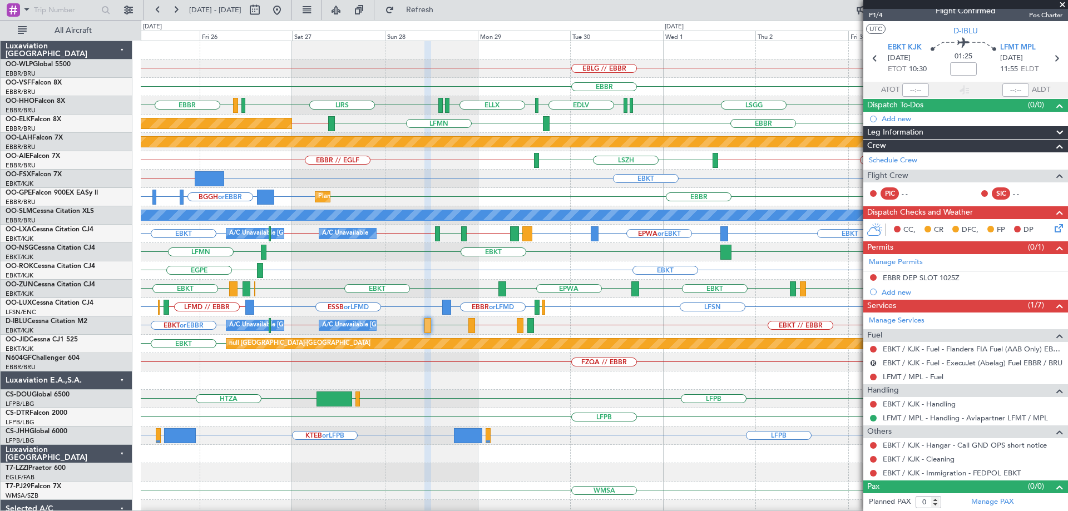
click at [645, 398] on div "LFPB EGLF HTZA" at bounding box center [604, 399] width 927 height 18
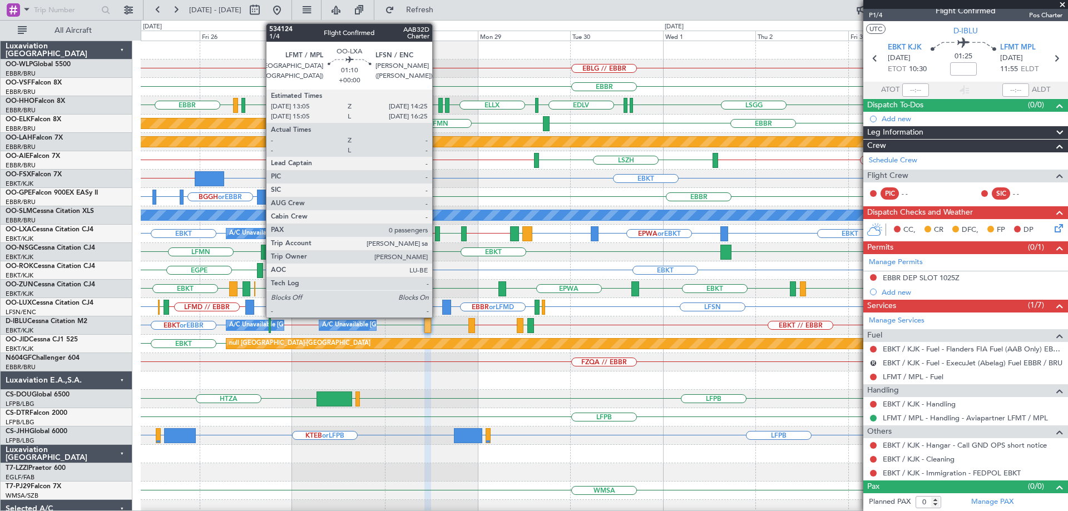
click at [437, 229] on div at bounding box center [438, 233] width 6 height 15
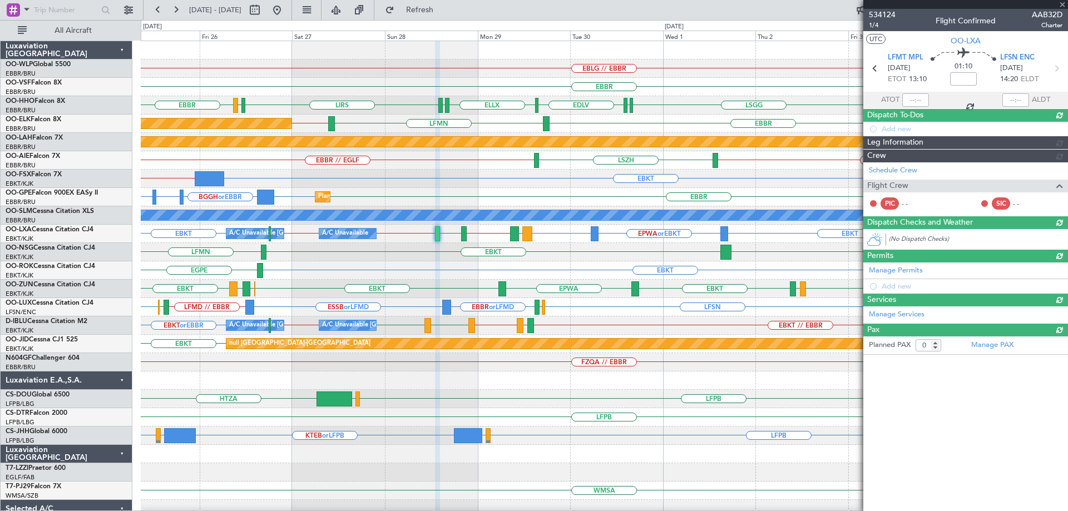
scroll to position [0, 0]
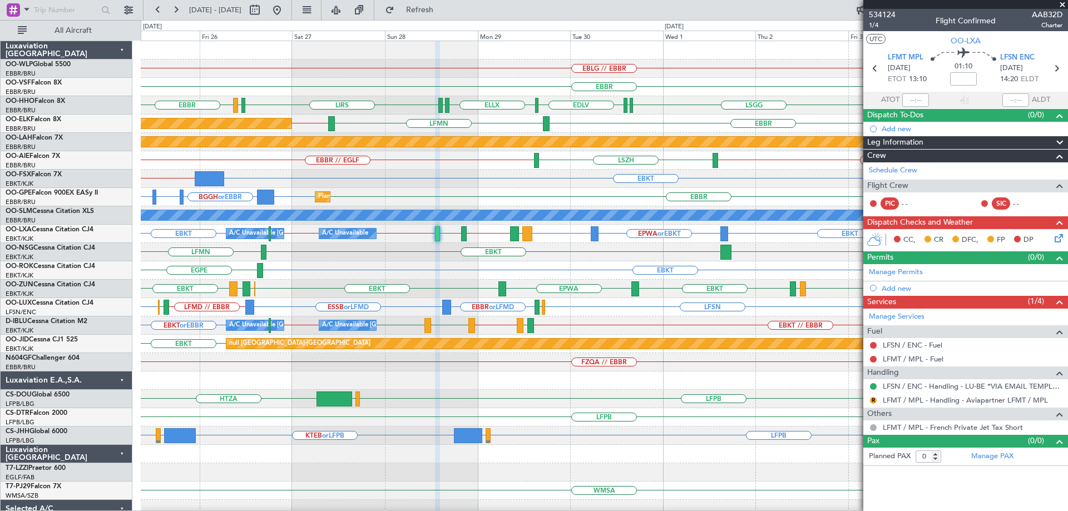
click at [515, 181] on div "EBKT EBKT // KORD" at bounding box center [604, 179] width 927 height 18
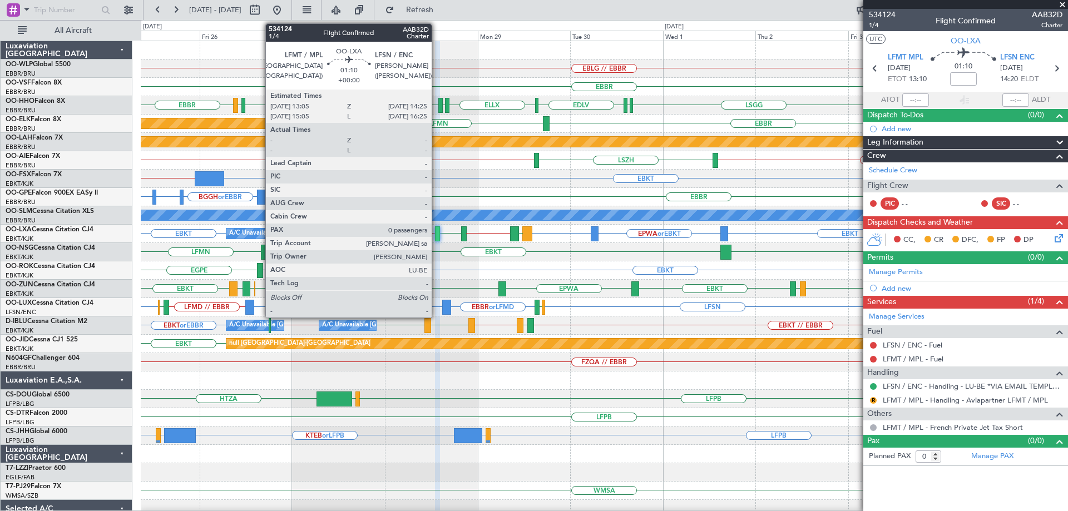
click at [437, 232] on div at bounding box center [438, 233] width 6 height 15
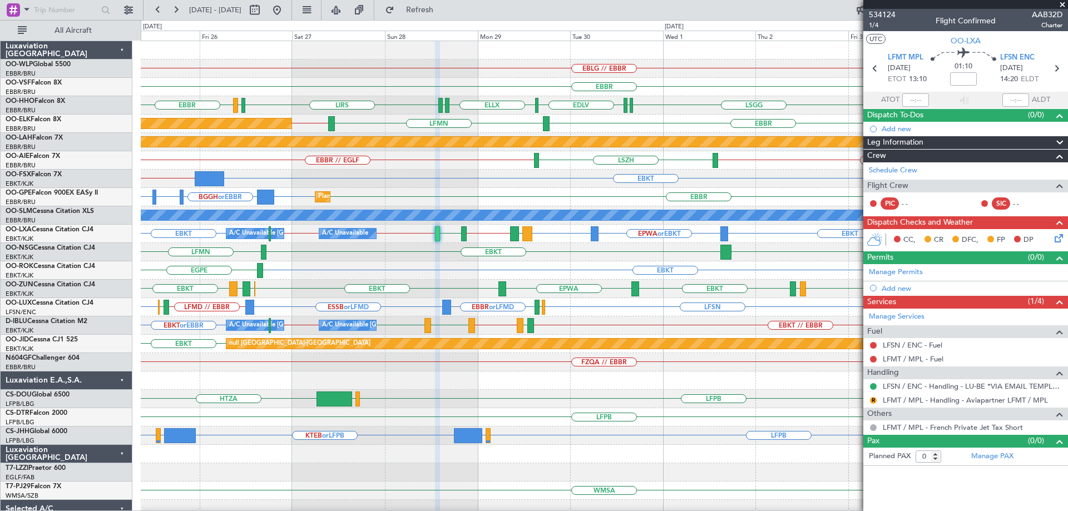
click at [506, 66] on div "EBLG // EBBR" at bounding box center [604, 69] width 927 height 18
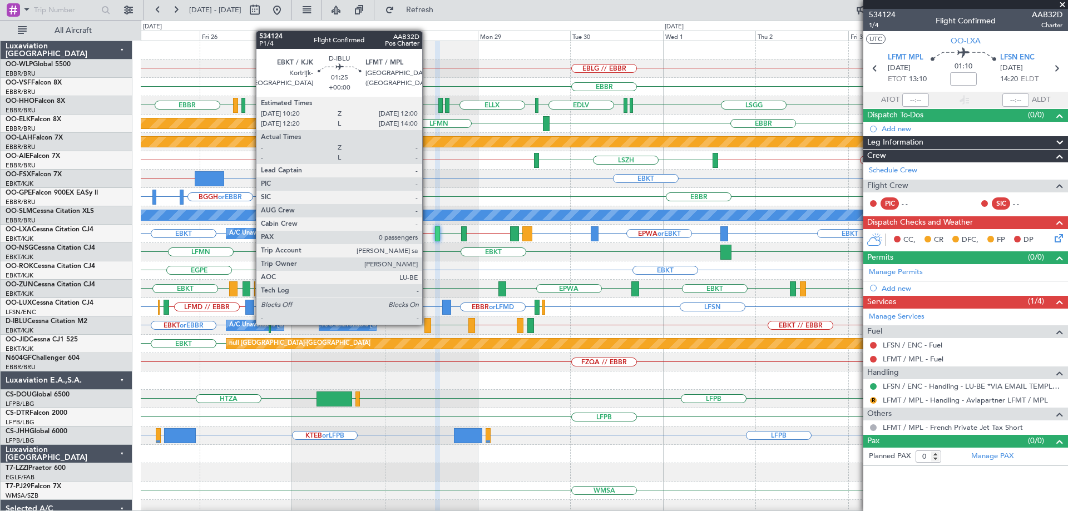
click at [427, 324] on div at bounding box center [427, 325] width 7 height 15
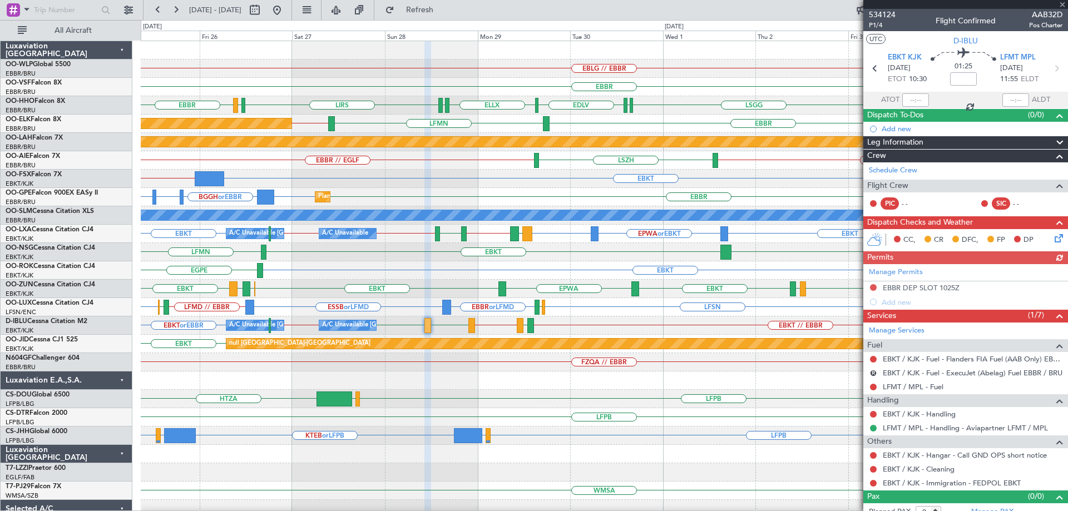
scroll to position [10, 0]
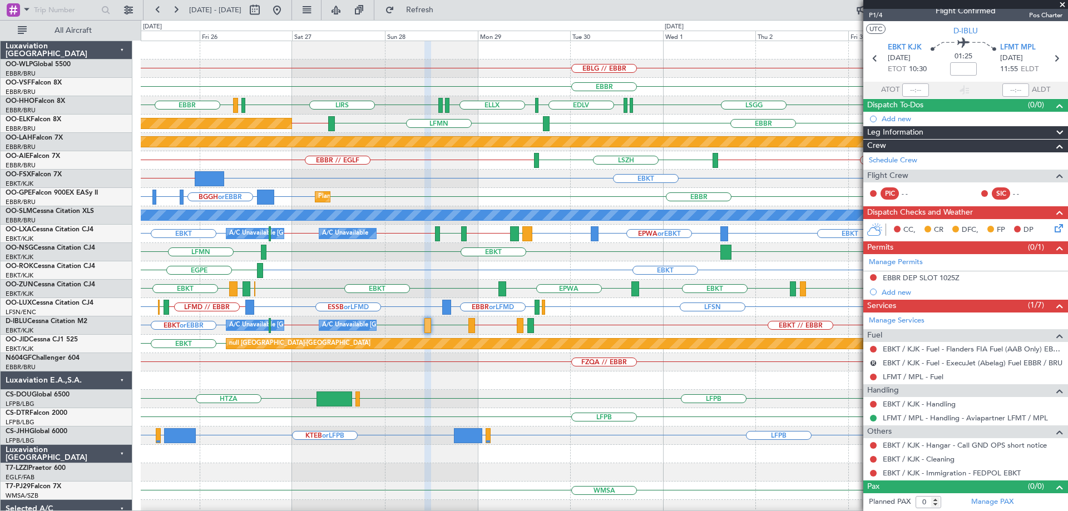
click at [553, 261] on div "EBKT LFMN LEMG" at bounding box center [604, 252] width 927 height 18
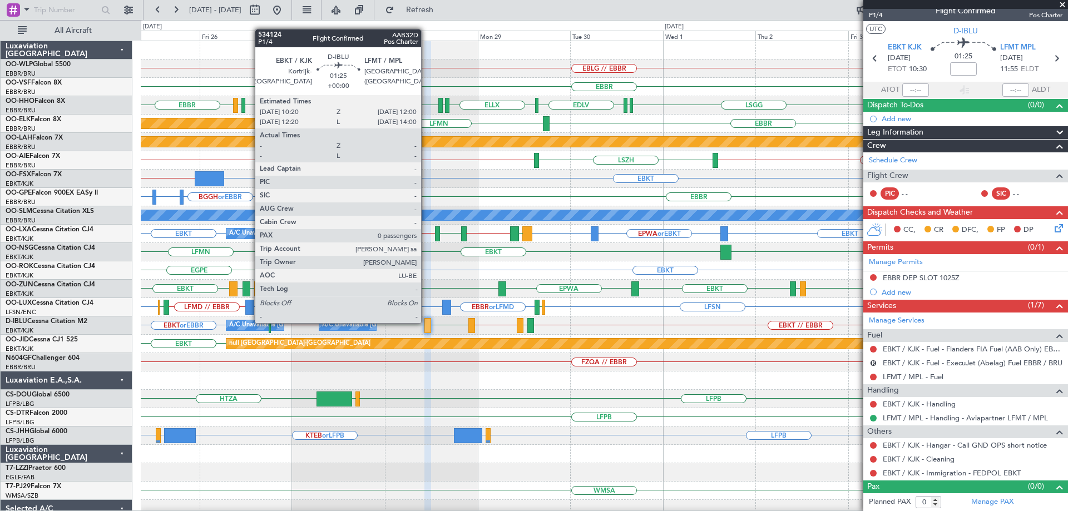
click at [426, 322] on div at bounding box center [427, 325] width 7 height 15
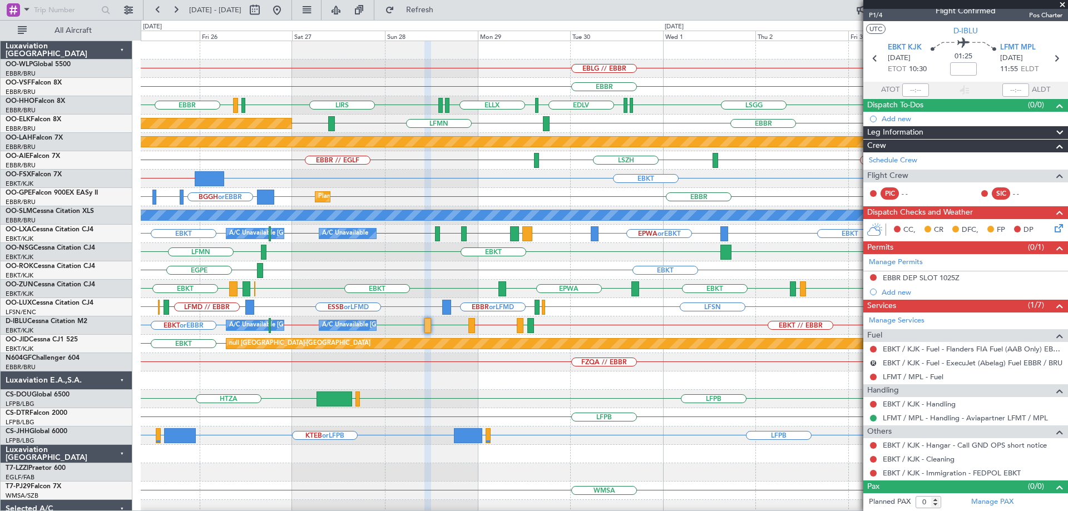
click at [476, 160] on div "EBBR // EGLF LSZH EGLF // EBBR" at bounding box center [604, 160] width 927 height 18
click at [479, 160] on div "EBBR // EGLF LSZH EGLF // EBBR" at bounding box center [604, 160] width 927 height 18
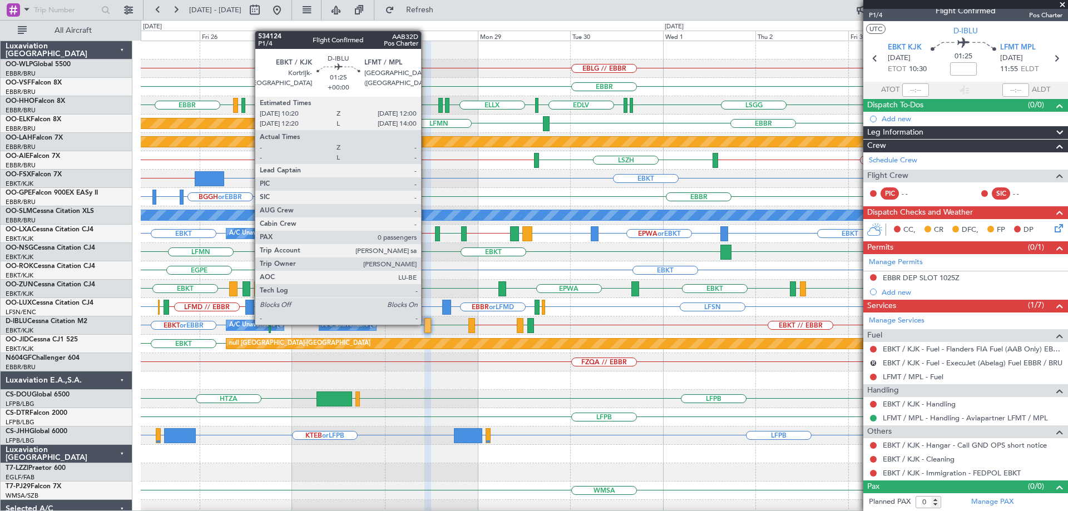
click at [426, 324] on div at bounding box center [427, 325] width 7 height 15
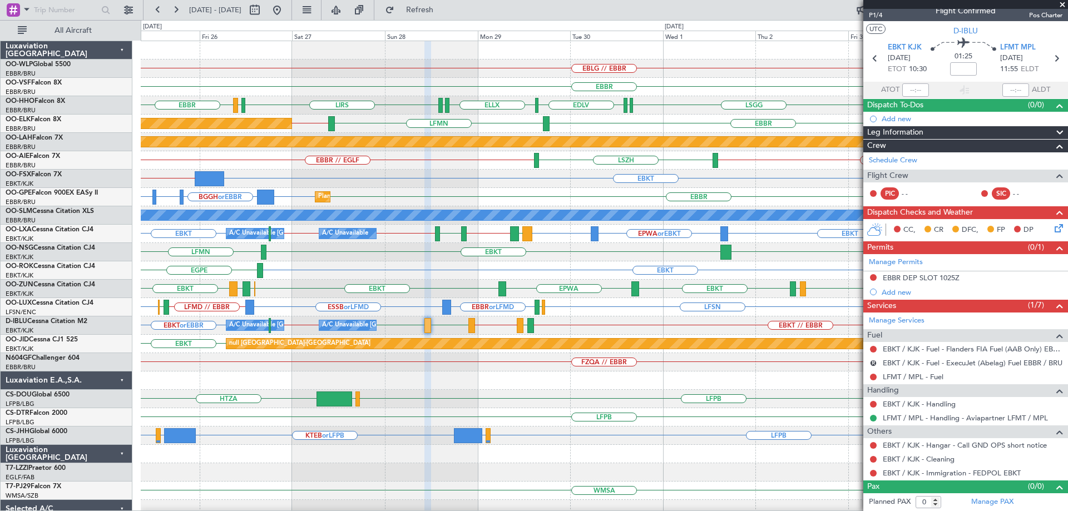
click at [551, 63] on div "EBLG // EBBR" at bounding box center [604, 69] width 927 height 18
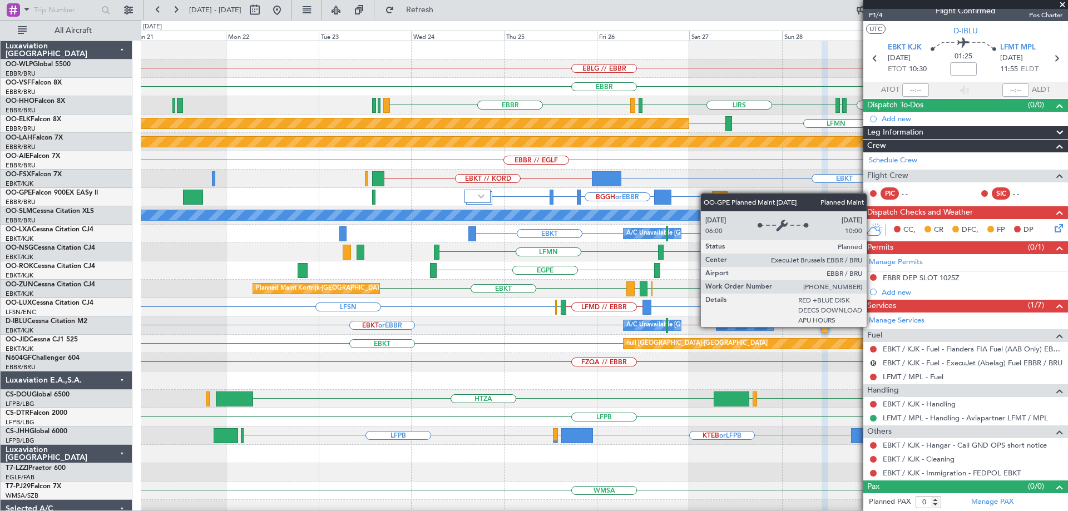
click at [707, 196] on div "EBLG // EBBR EBBR LSGG ELLX EDLV ELLX LSGG LIRS LSGG EBBR LFMN EBBR LFMN EBKT /…" at bounding box center [604, 344] width 927 height 606
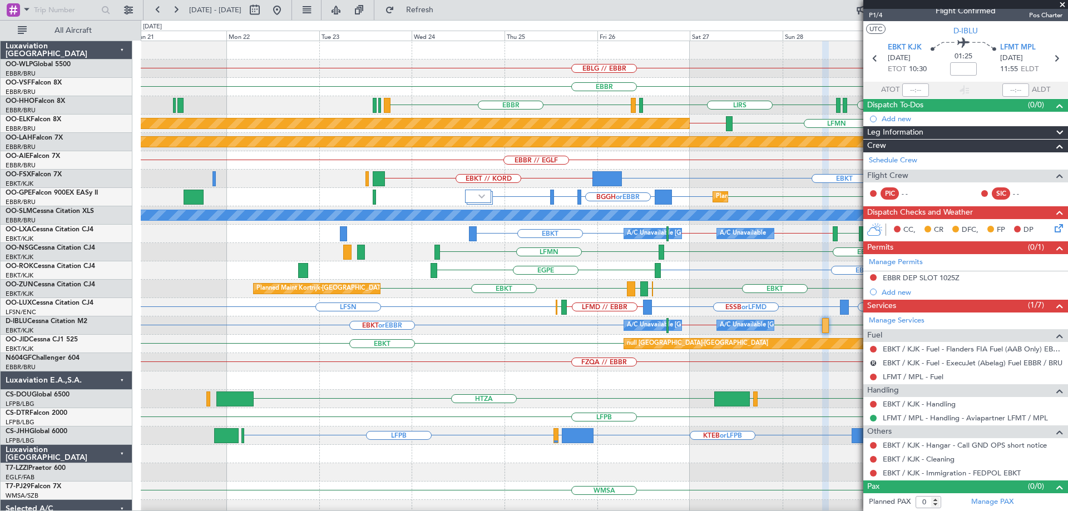
click at [780, 261] on div "EBLG // EBBR EBBR LSGG ELLX EDLV ELLX LSGG LIRS LSGG EBBR LFMN EBBR LFMN EBKT /…" at bounding box center [604, 344] width 927 height 606
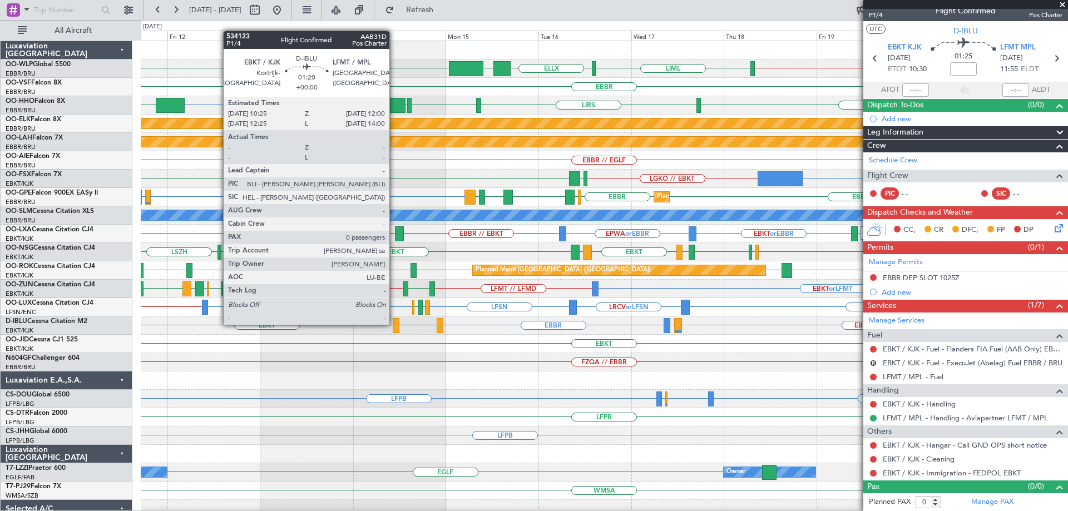
click at [394, 324] on div at bounding box center [396, 325] width 6 height 15
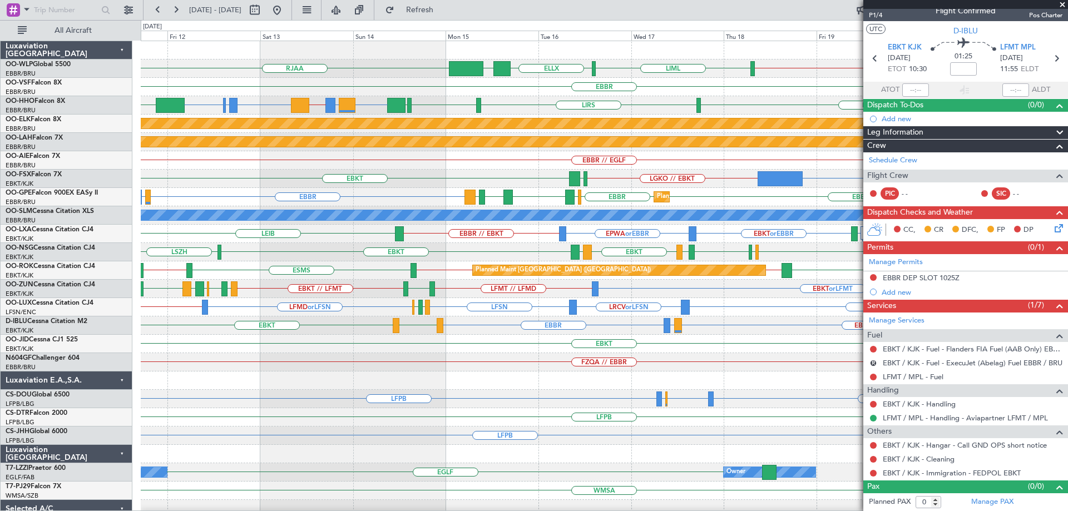
click at [561, 112] on div "GMMH LIRS or GMMH GMMH // EGPN EGPN or LIMC LSGG or LIMC LIMC KTEB LIRS LSGG EB…" at bounding box center [604, 105] width 927 height 18
click at [172, 220] on div "RJAA ELLX UBBB EBLG // EBBR LIML EBBR GMMH LIRS or GMMH GMMH // EGPN EGPN or LI…" at bounding box center [604, 362] width 927 height 643
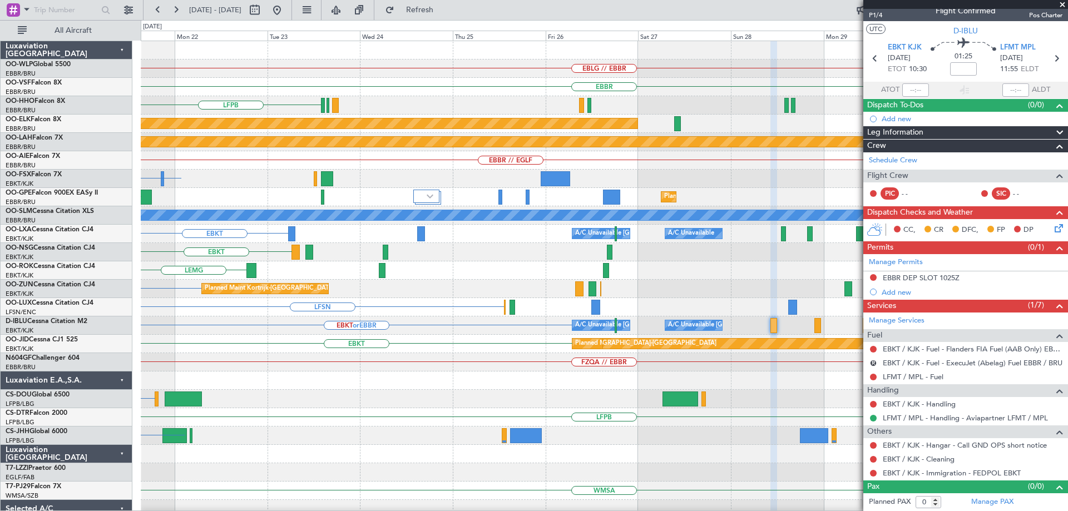
click at [204, 233] on div "EBLG // EBBR EBBR LFPB LFMN LSGG Planned Maint Kortrijk-Wevelgem Planned Maint …" at bounding box center [604, 362] width 927 height 643
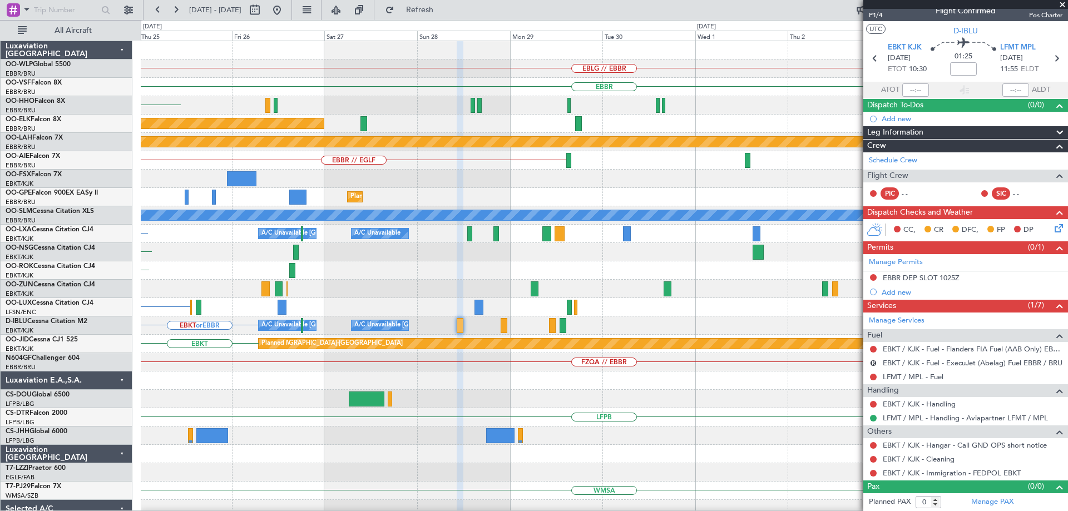
click at [193, 300] on div "EBLG // EBBR EBBR LFPB Planned Maint Kortrijk-Wevelgem Planned Maint Alton-st L…" at bounding box center [604, 362] width 927 height 643
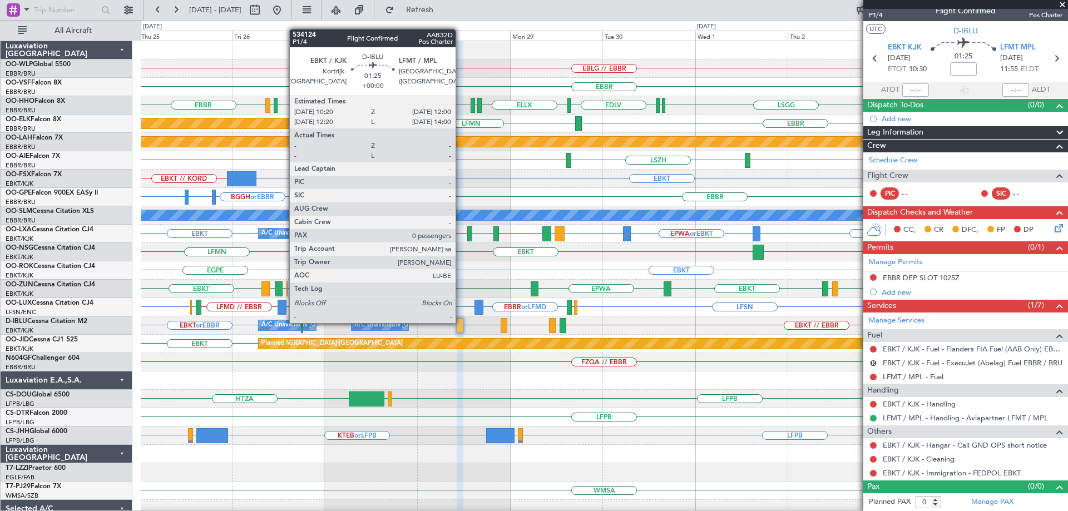
click at [458, 322] on div at bounding box center [460, 325] width 7 height 15
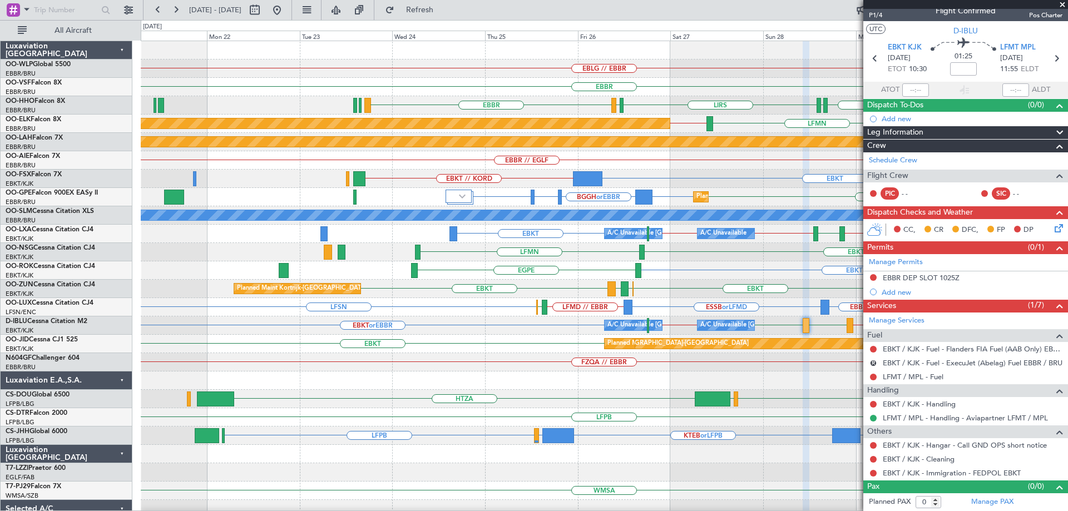
click at [778, 304] on div "EBLG // EBBR EBBR LSGG ELLX EDLV ELLX LSGG LIRS LSGG EBBR LFMN Planned Maint Ko…" at bounding box center [604, 344] width 927 height 606
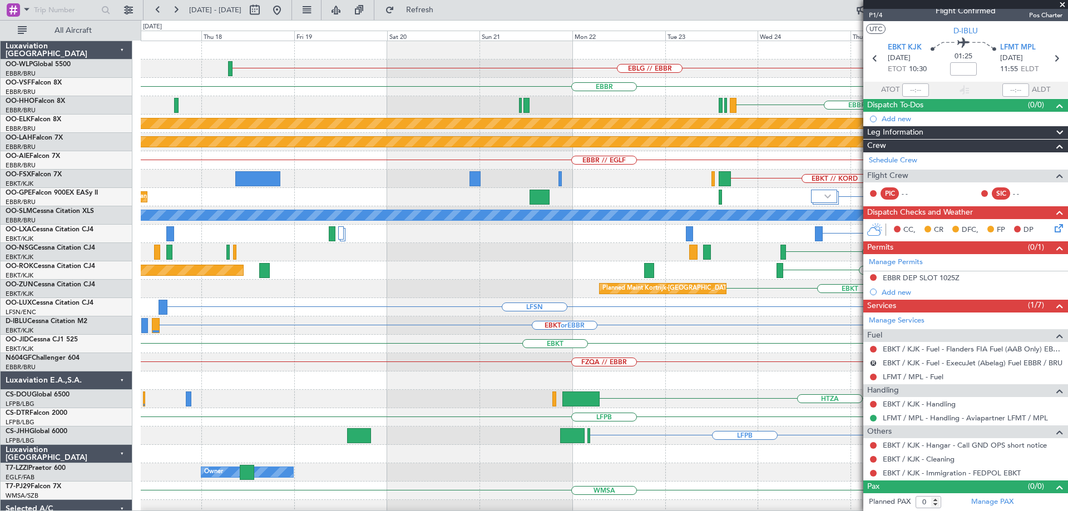
click at [680, 314] on div "EBLG // EBBR EBBR LIRS LSGG EBBR LSGG ELLX EDLV Planned Maint Kortrijk-Wevelgem…" at bounding box center [604, 344] width 927 height 606
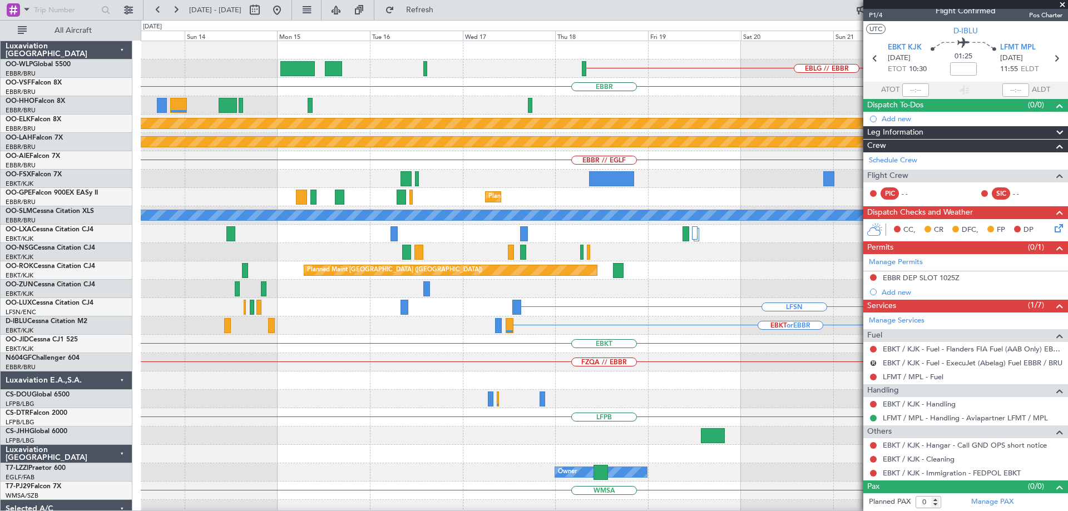
click at [484, 334] on div "EBLG // EBBR EBBR EBBR Planned Maint Kortrijk-Wevelgem Planned Maint Alton-st L…" at bounding box center [604, 344] width 927 height 606
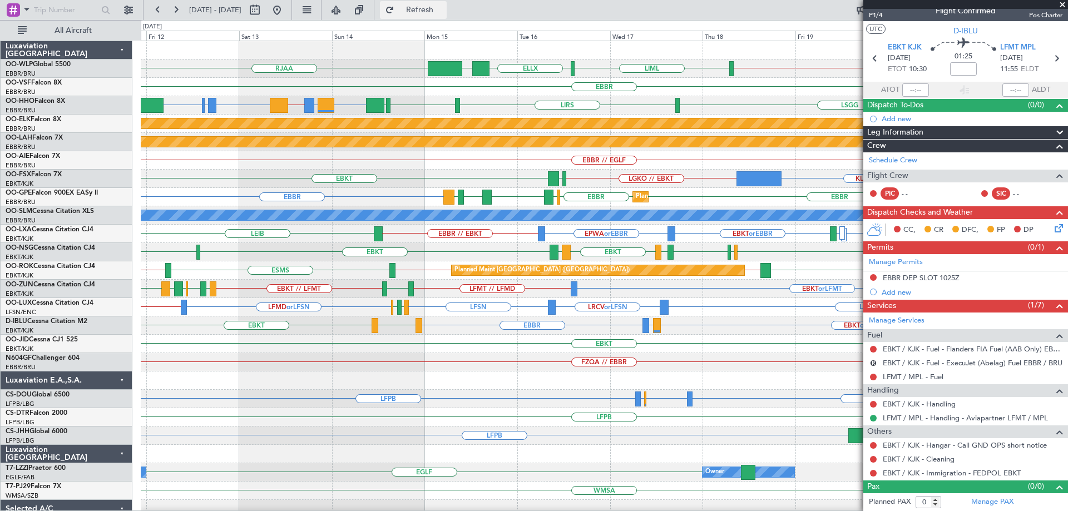
click at [443, 12] on span "Refresh" at bounding box center [420, 10] width 47 height 8
click at [1063, 5] on div at bounding box center [965, 4] width 205 height 9
click at [1063, 3] on span at bounding box center [1062, 5] width 11 height 10
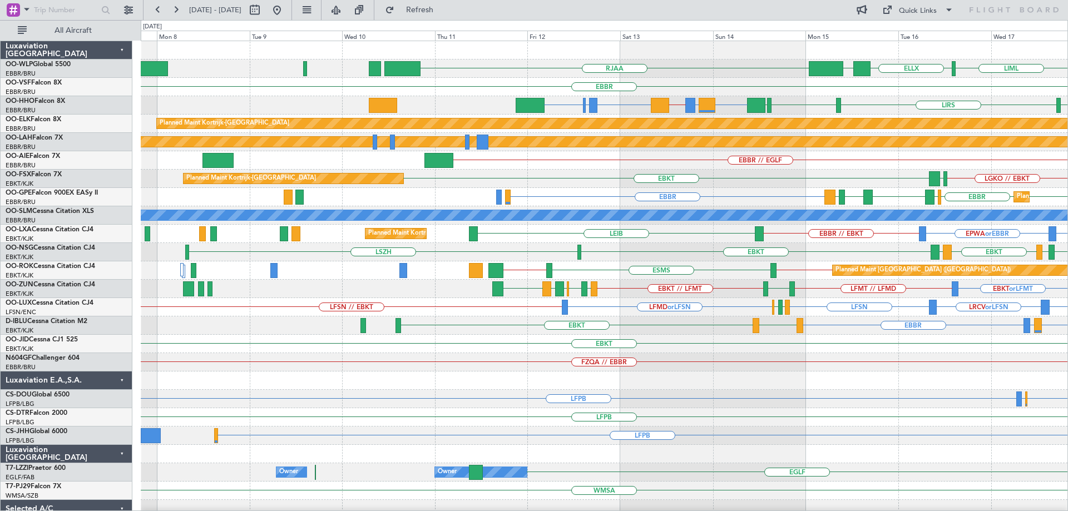
click at [668, 230] on div "LIML ELLX RJAA UBBB EBLG // EBBR EBBR GMMH LIRS or GMMH GMMH // EGPN EGPN or LI…" at bounding box center [604, 362] width 927 height 643
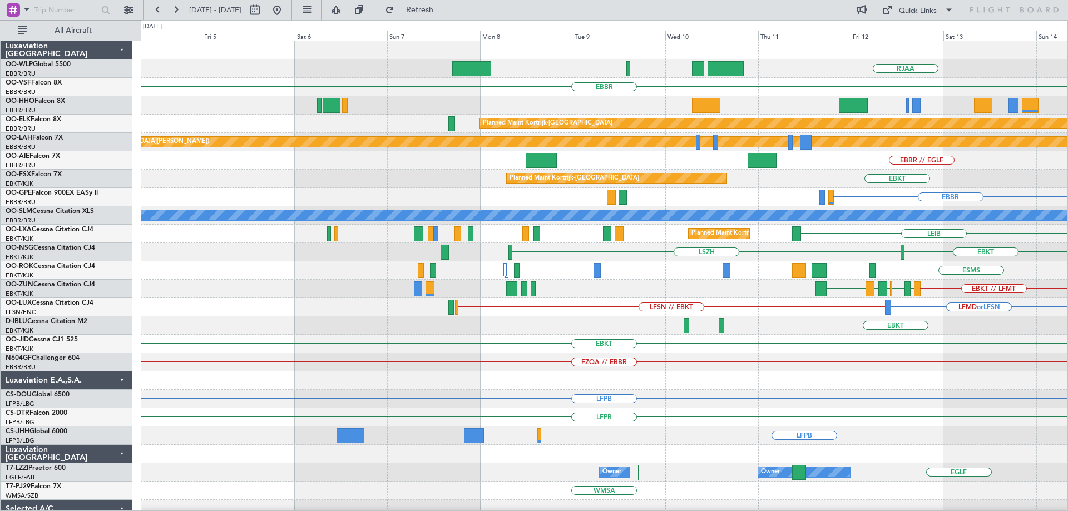
click at [788, 161] on div "RJAA UBBB ELLX LIML EBBR GMMH LIRS or GMMH GMMH // EGPN EGPN or LIMC LSGG or LI…" at bounding box center [604, 362] width 927 height 643
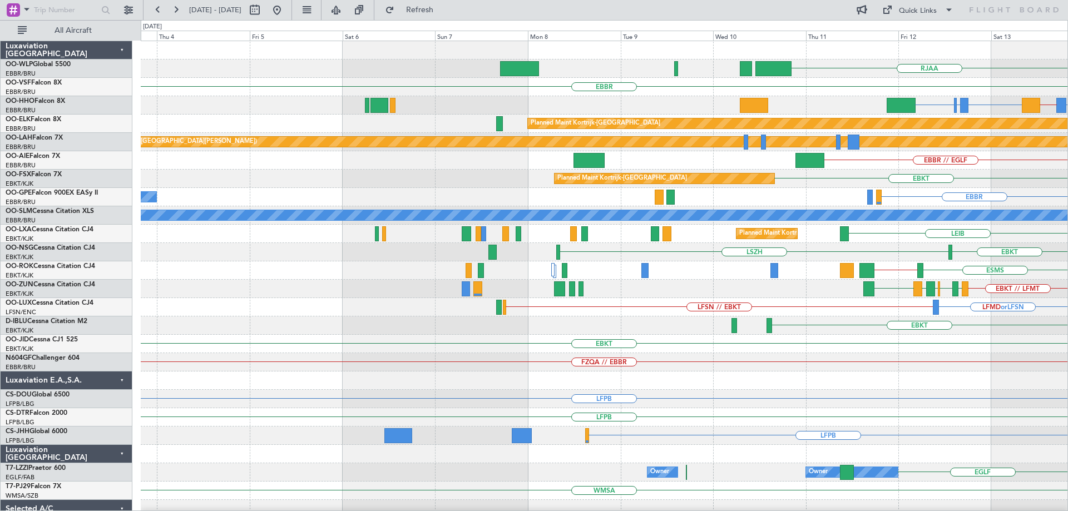
click at [729, 249] on div "RJAA UBBB ELLX EBBR LIRS or GMMH GMMH // EGPN EGPN or LIMC LSGG or LIMC LIMC LS…" at bounding box center [604, 362] width 927 height 643
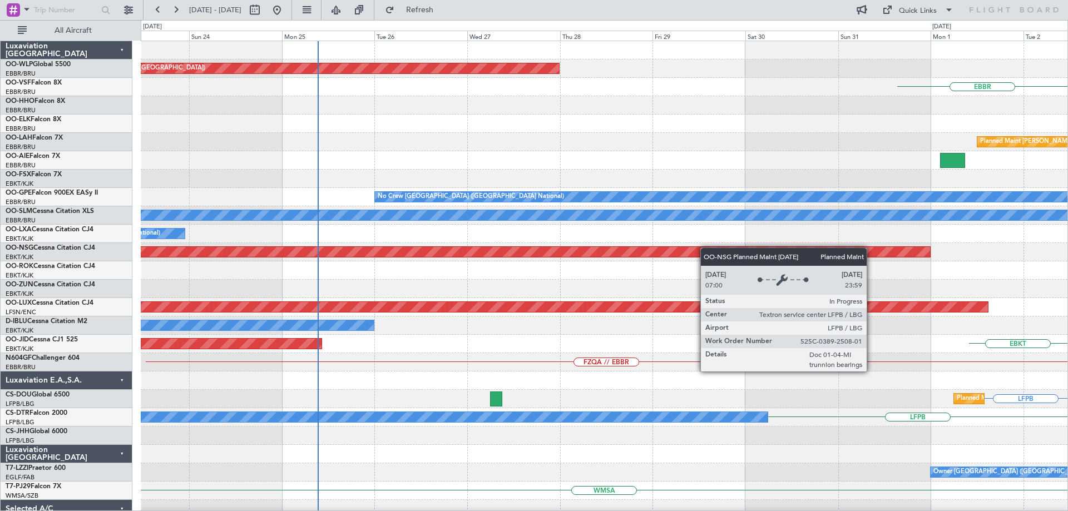
click at [734, 251] on div "Planned Maint Berlin (Brandenburg) EBBR Planned Maint Alton-st Louis (St Louis …" at bounding box center [604, 362] width 927 height 643
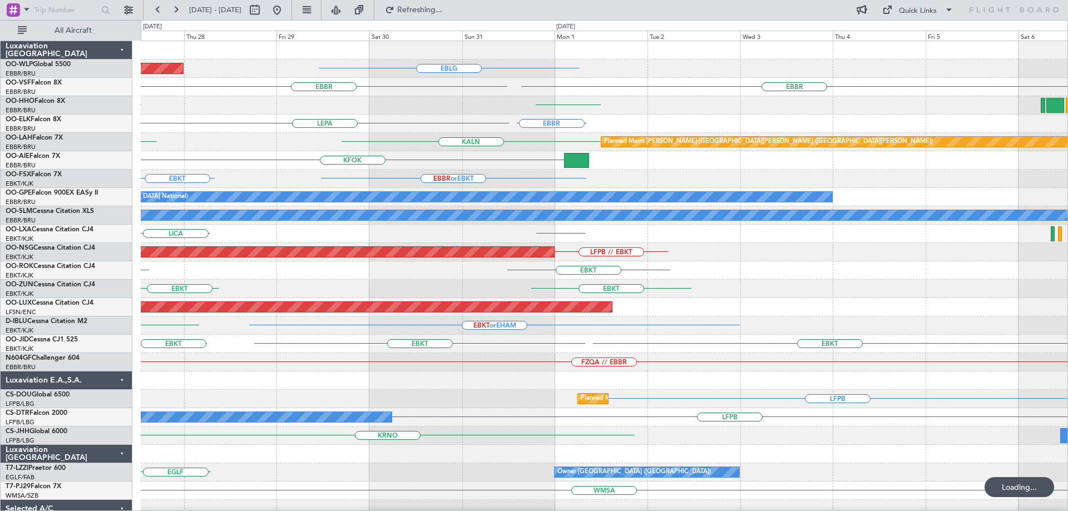
click at [523, 235] on div "EBBR LICA" at bounding box center [604, 234] width 927 height 18
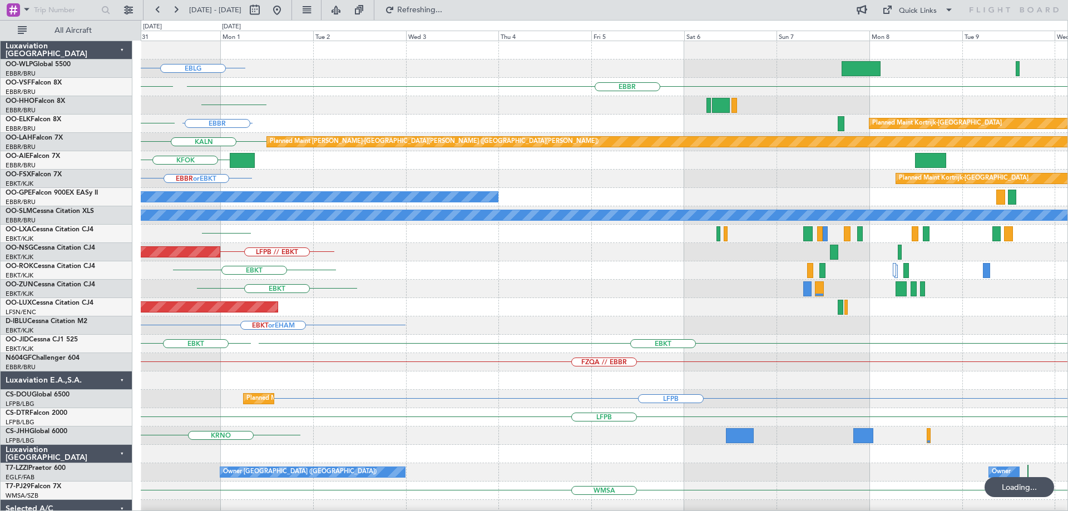
click at [720, 259] on div "EBLG EBBR EBBR KTEB EBBR LEPA Planned Maint Kortrijk-Wevelgem KALN Planned Main…" at bounding box center [604, 344] width 927 height 606
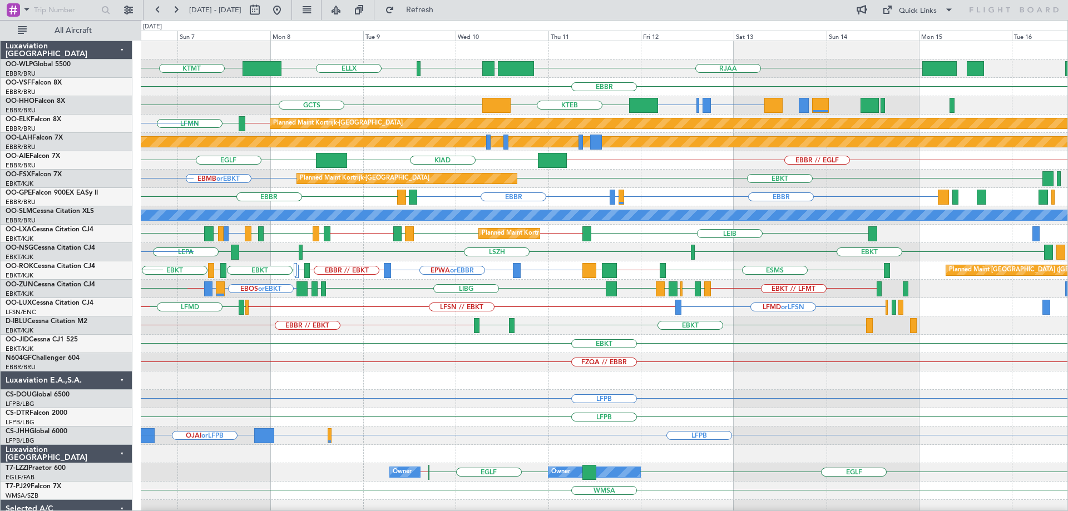
click at [282, 305] on div "RJAA LTCG LIML ELLX KTMT KCLT EBBR EGPN or LIMC LSGG or LIMC LIMC KTEB GCTS GMM…" at bounding box center [604, 362] width 927 height 643
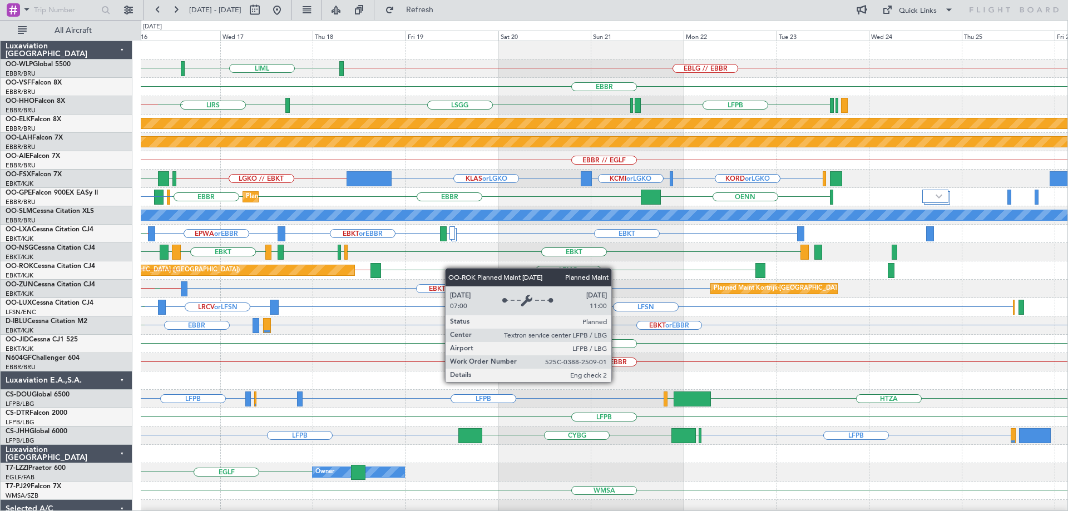
click at [288, 275] on div "EBLG // EBBR ELLX LIML UBBB RJAA EBBR LSGG LIRS LFPB LFMN LIRS or GMMH GMMH EBB…" at bounding box center [604, 362] width 927 height 643
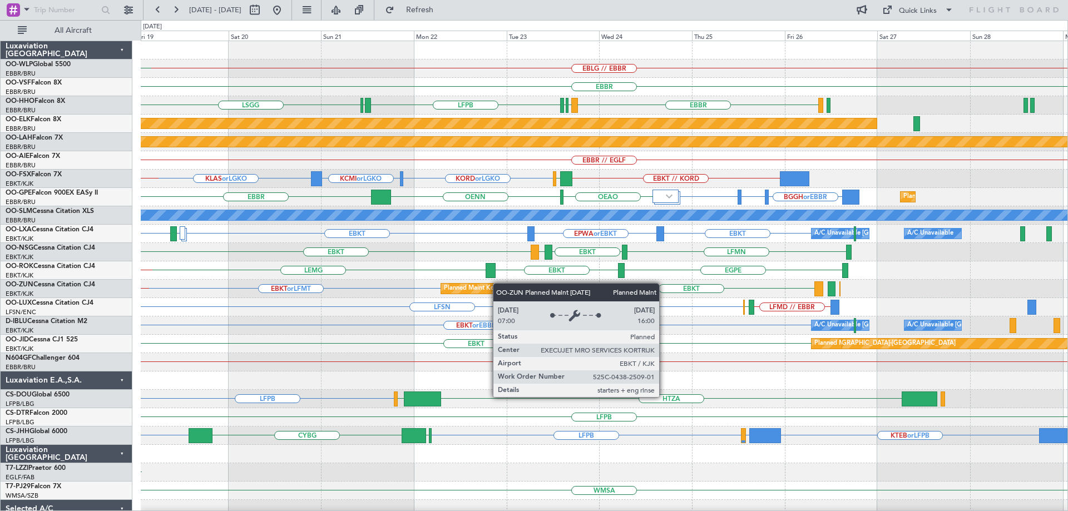
click at [464, 283] on div "EBLG // EBBR LIML ELLX EBBR LSGG EBBR LFMN LSGG LFPB LFMN LIRS Planned Maint Ko…" at bounding box center [604, 362] width 927 height 643
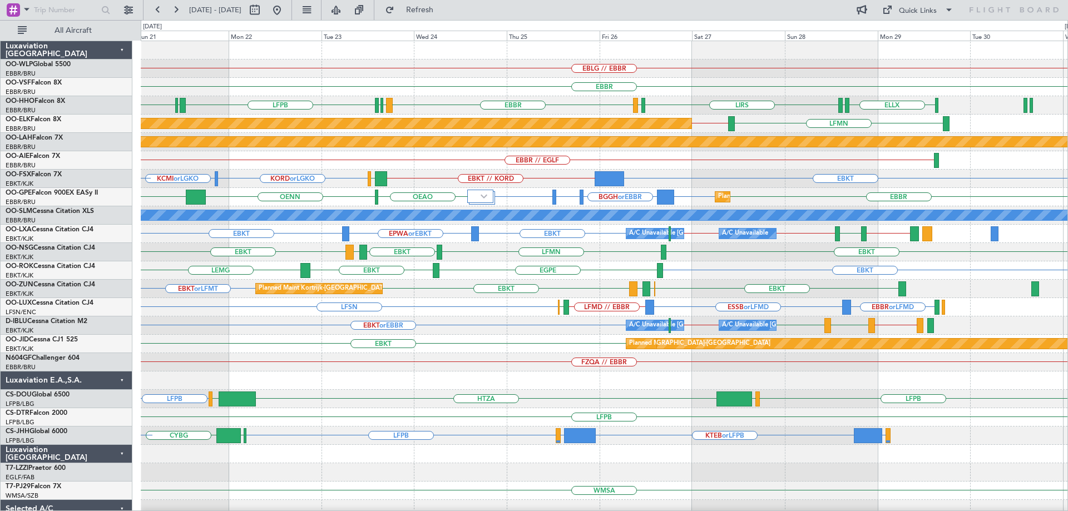
click at [510, 294] on div "EBLG // EBBR EBBR LSGG EBBR LFMN LSGG LFPB LFMN ELLX LSGG LIRS LSGG LFMN EBKT /…" at bounding box center [604, 344] width 927 height 606
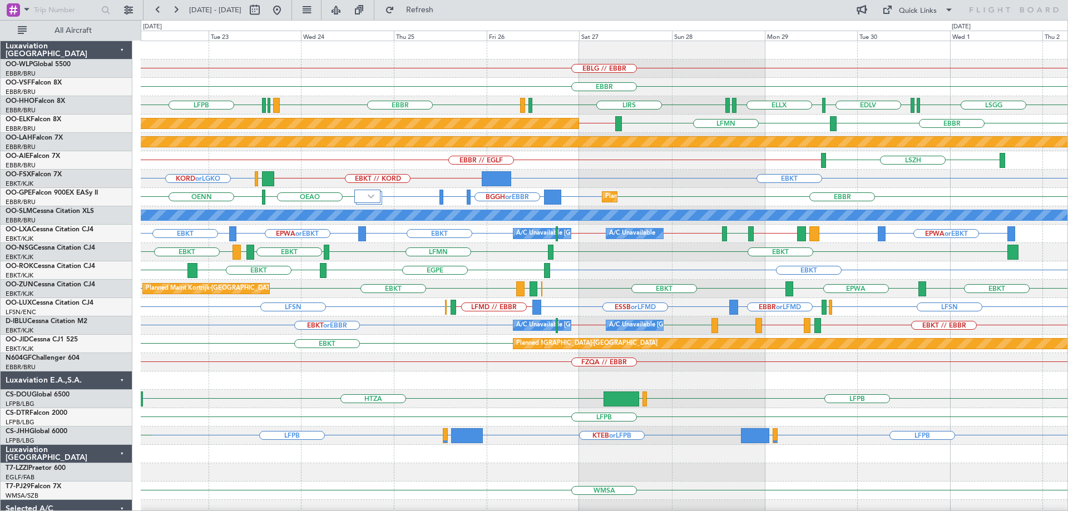
click at [636, 285] on div "EBLG // EBBR EBBR LSGG EBBR LFMN LSGG LFPB ELLX EDLV ELLX LSGG LIRS LSGG LFMN L…" at bounding box center [604, 344] width 927 height 606
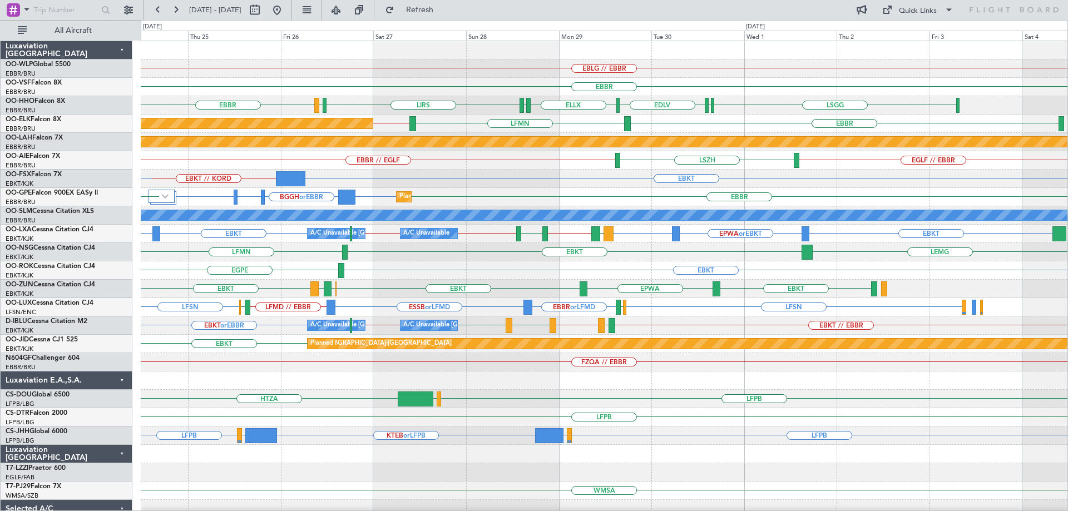
click at [544, 278] on div "EBLG // EBBR EBBR LSGG EBBR ELLX EDLV ELLX LSGG LIRS LSGG LSGG LFMN LFPB EBBR L…" at bounding box center [604, 344] width 927 height 606
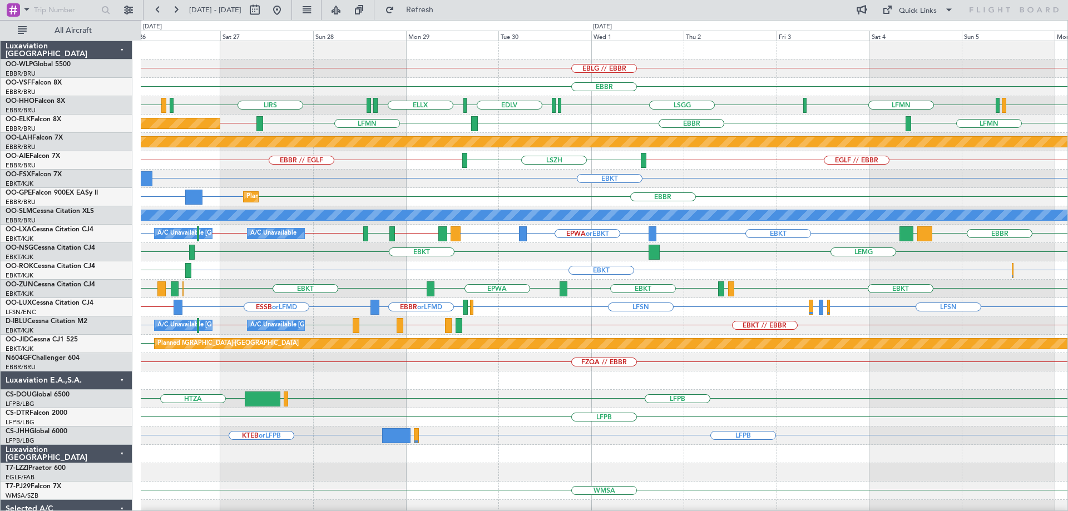
click at [539, 281] on div "EBLG // EBBR EBBR LSGG EBBR EBBR ELLX EDLV ELLX LSGG LIRS LSGG LSGG LFMN Planne…" at bounding box center [604, 344] width 927 height 606
click at [286, 13] on button at bounding box center [277, 10] width 18 height 18
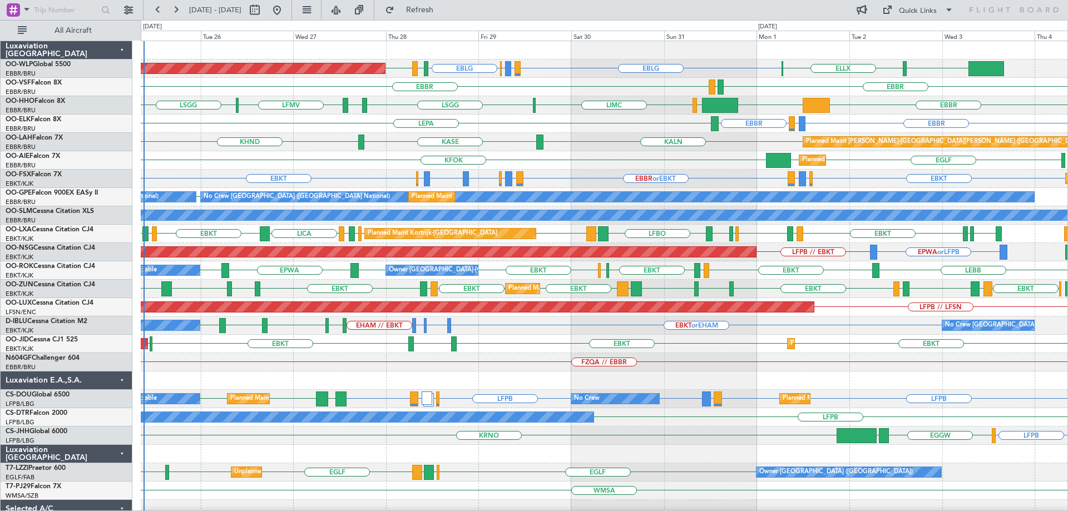
click at [552, 337] on div "EBLG LIRZ or EBLG EBBR or EBLG EBLG LIML ELLX LIML EDDB Planned Maint Berlin (B…" at bounding box center [604, 371] width 927 height 661
click at [658, 364] on div "FZQA // EBBR" at bounding box center [604, 362] width 927 height 18
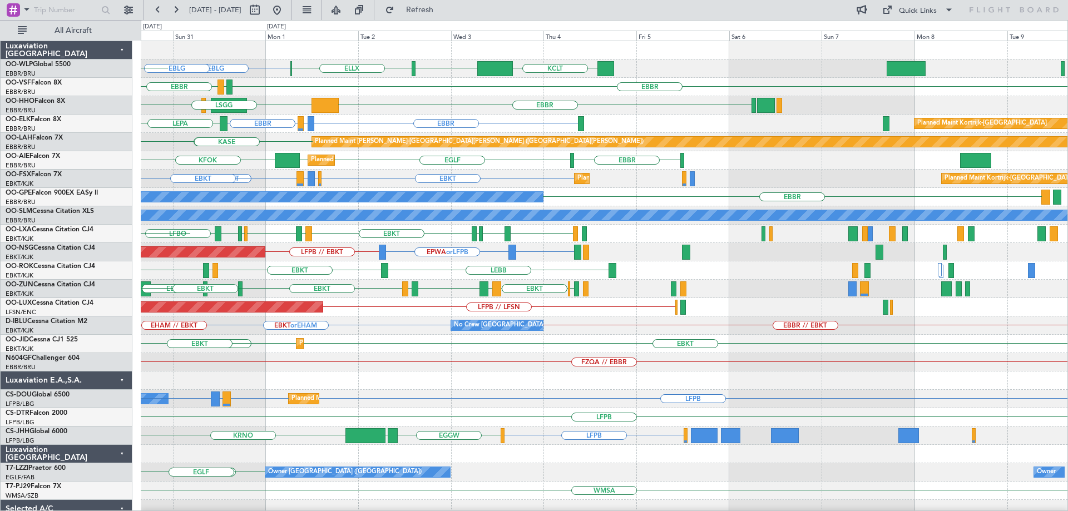
click at [494, 318] on div "EBLG KCLT LIML ELLX EBBR or EBLG EBLG LIML LIRZ or EBLG EDDB EBBR EBBR LEGE KTE…" at bounding box center [604, 371] width 927 height 661
click at [162, 382] on div "EBLG KCLT LIML ELLX EBBR or EBLG EBLG LIML LIRZ or EBLG EDDB EBBR EBBR LEGE KTE…" at bounding box center [604, 371] width 927 height 661
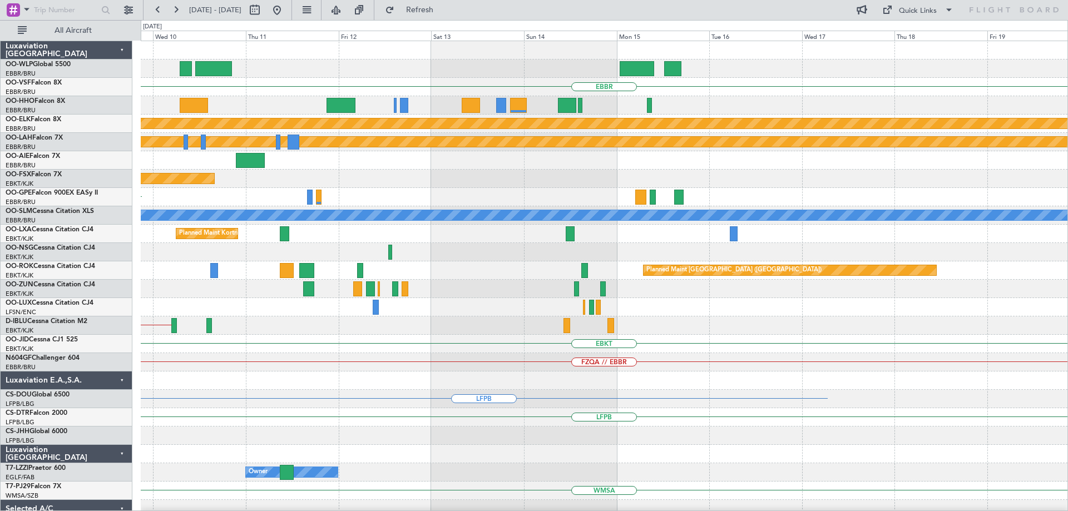
click at [275, 382] on div "EBBR Planned Maint Kortrijk-Wevelgem Planned Maint Alton-st Louis (St Louis Reg…" at bounding box center [604, 371] width 927 height 661
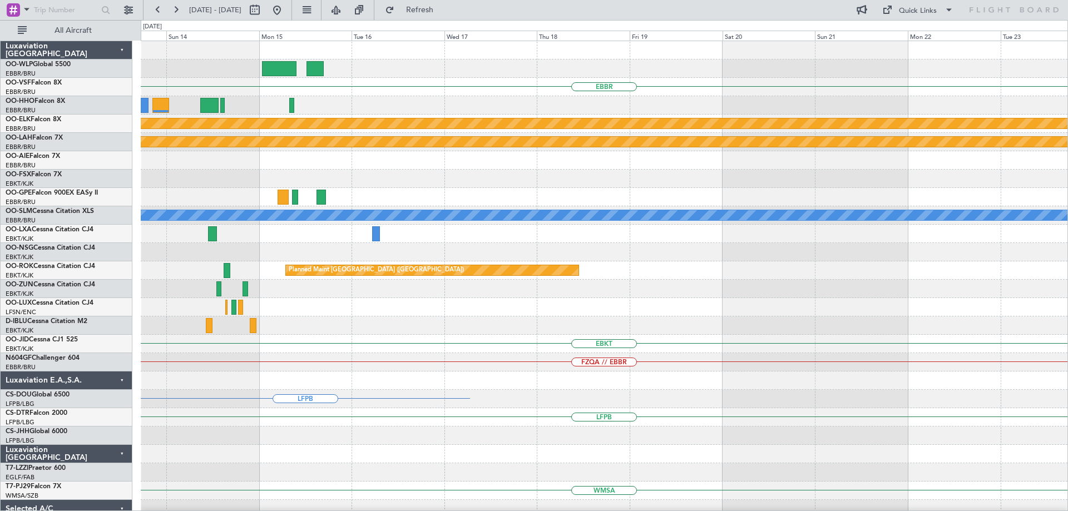
click at [364, 416] on div "EBBR Planned Maint Kortrijk-Wevelgem Planned Maint Alton-st Louis (St Louis Reg…" at bounding box center [604, 371] width 927 height 661
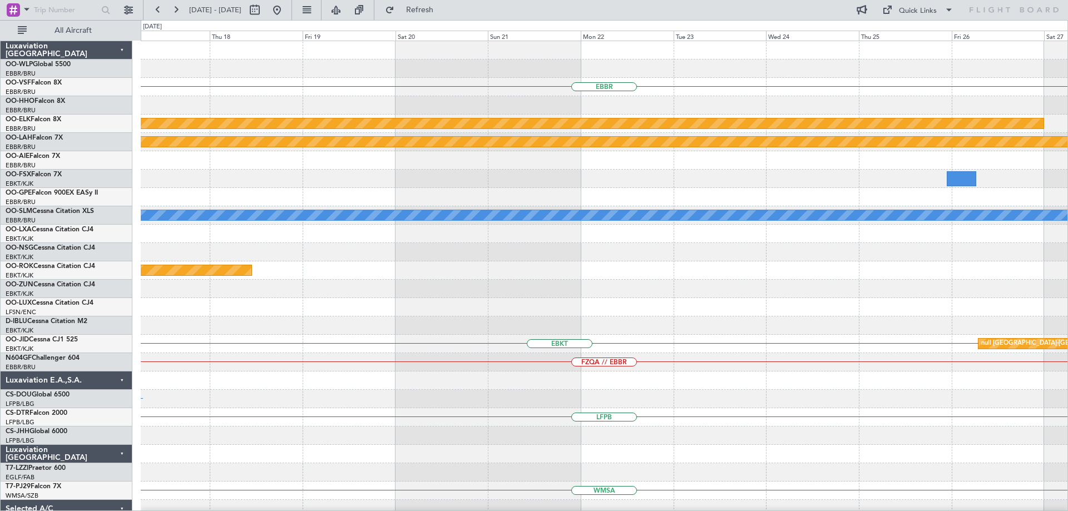
click at [344, 442] on div at bounding box center [604, 436] width 927 height 18
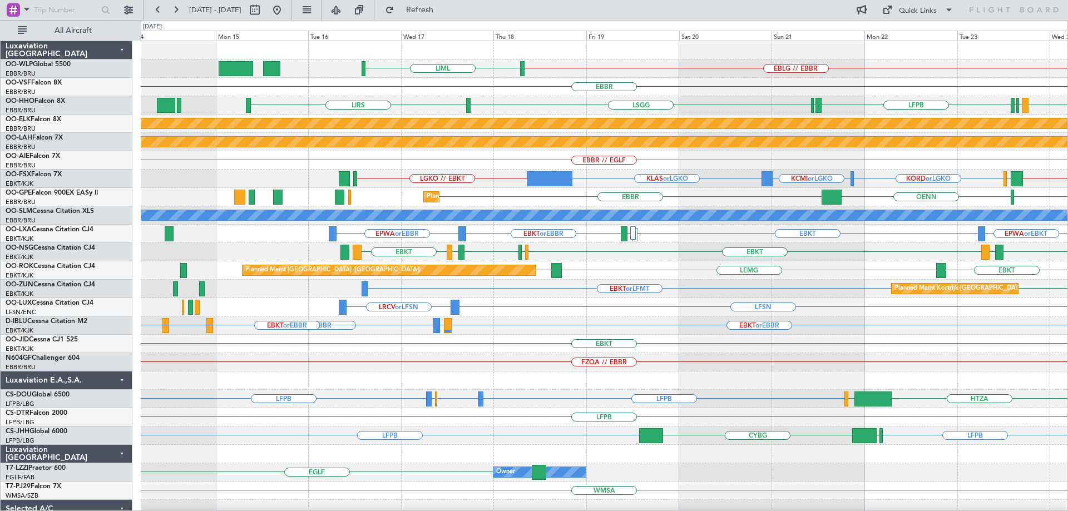
click at [654, 375] on div "EBLG // EBBR LIML EBBR LSGG LIRS EBBR LFMN LSGG LFPB LFMN LSGG LIRS Planned Mai…" at bounding box center [604, 362] width 927 height 643
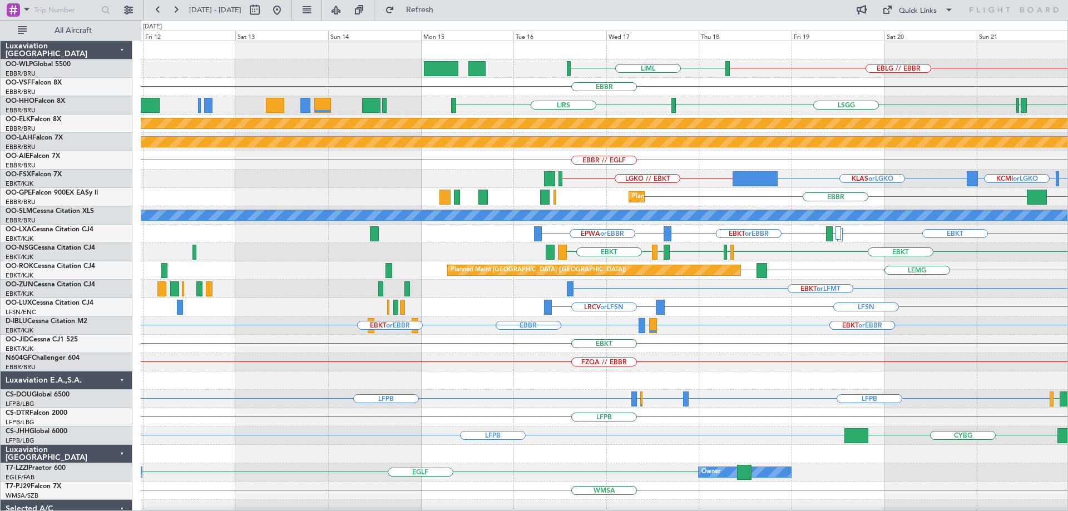
click at [673, 415] on div "EBLG // EBBR LIML EBBR LSGG LIRS LFPB LFMN LSGG LFMN EBBR Planned Maint Kortrij…" at bounding box center [604, 362] width 927 height 643
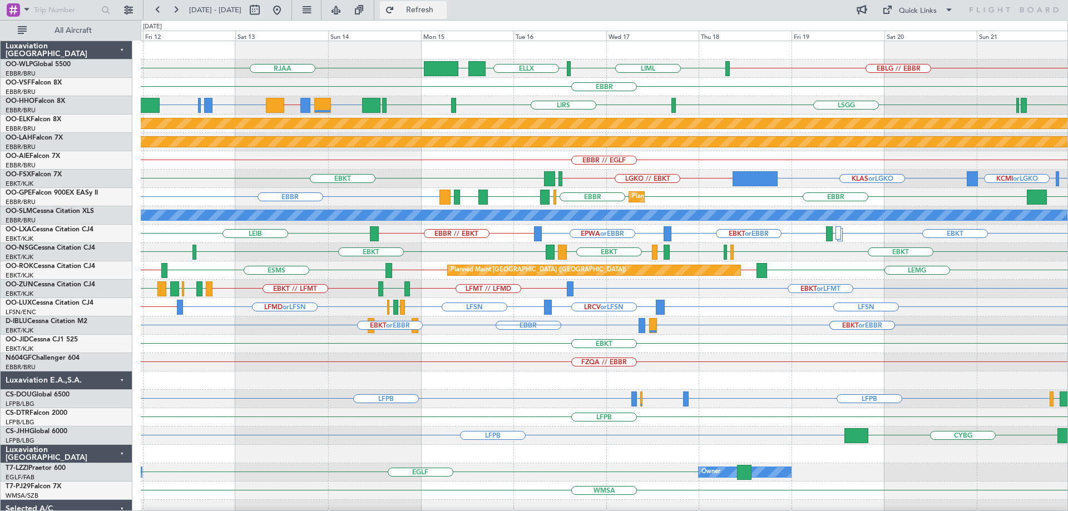
click at [443, 9] on span "Refresh" at bounding box center [420, 10] width 47 height 8
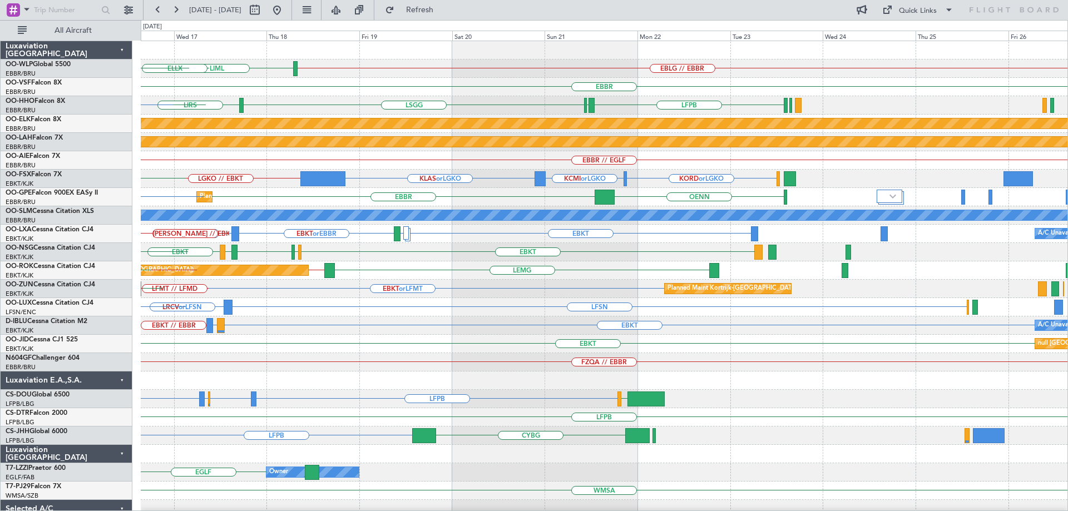
click at [327, 377] on div "EBLG // EBBR LIML ELLX UBBB RJAA EBBR LSGG LIRS LFPB LFMN EBBR LSGG GMMH Planne…" at bounding box center [604, 362] width 927 height 643
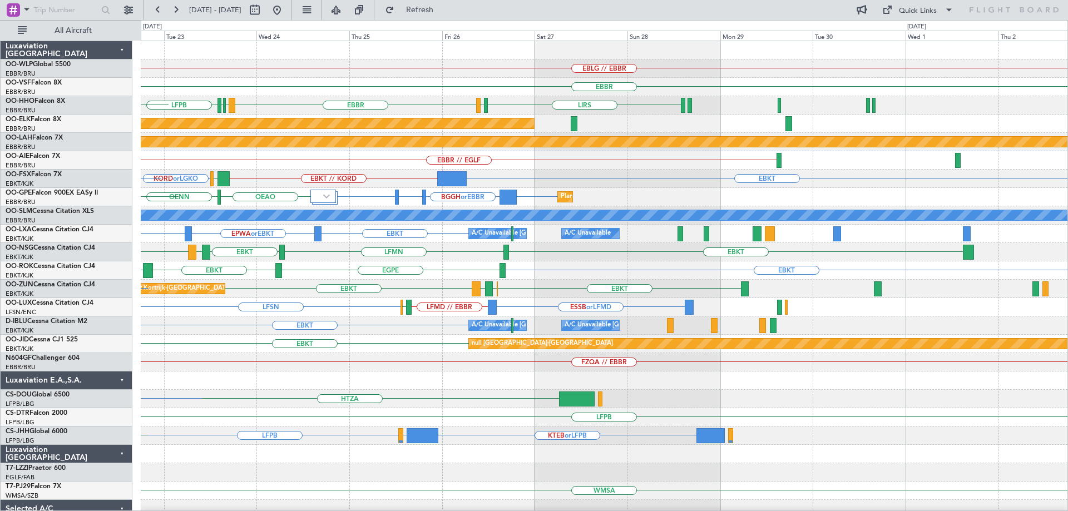
click at [333, 420] on div "EBLG // EBBR EBBR EBBR LFMN LSGG LFPB LIRS LSGG LFMN LSGG Planned Maint Kortrij…" at bounding box center [604, 362] width 927 height 643
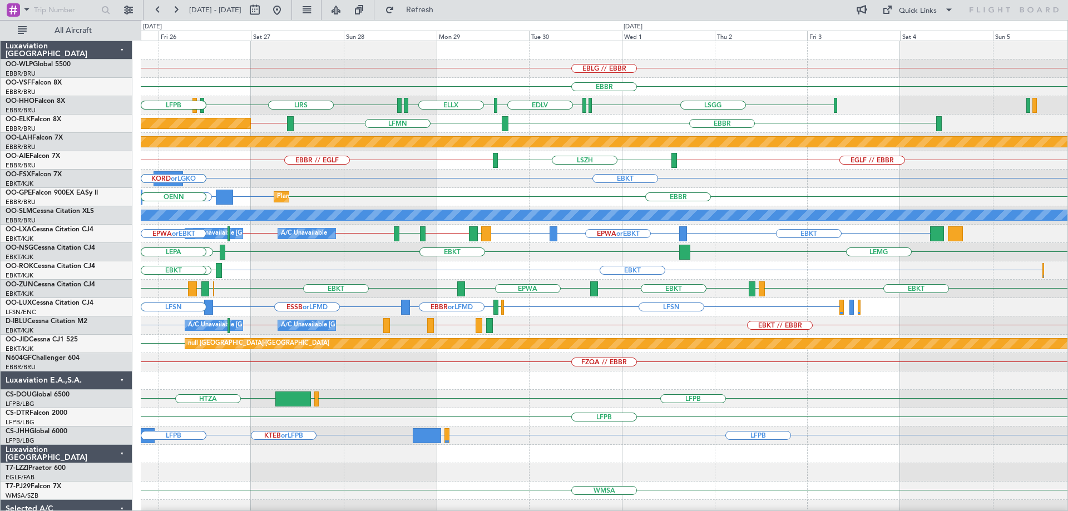
click at [550, 478] on div "EBLG // EBBR EBBR EBBR LSGG ELLX EDLV ELLX LSGG LIRS LSGG LSGG LFMN LFPB EBBR L…" at bounding box center [604, 344] width 927 height 606
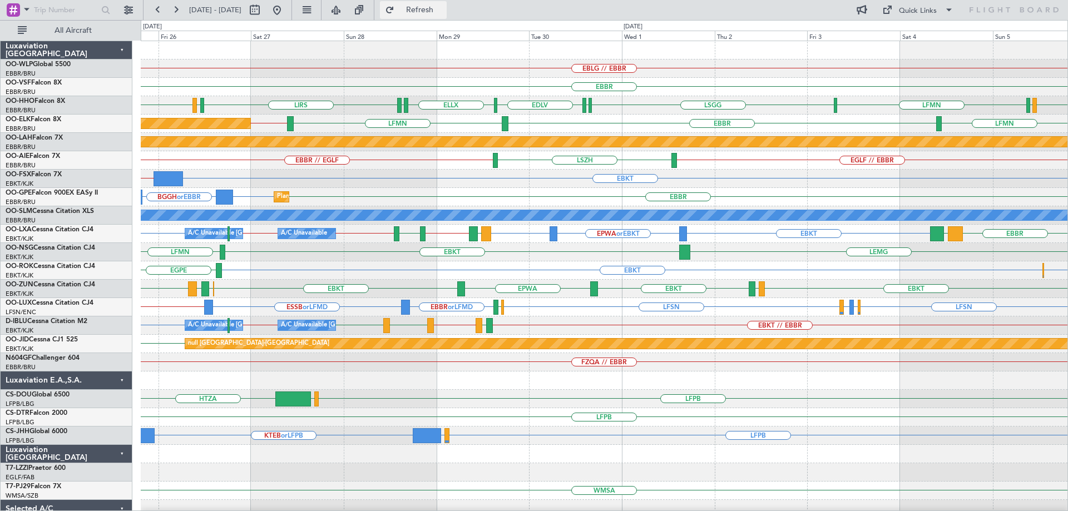
click at [443, 13] on span "Refresh" at bounding box center [420, 10] width 47 height 8
click at [443, 12] on span "Refresh" at bounding box center [420, 10] width 47 height 8
click at [546, 261] on div "EHEH or EBKT EBKT EGPE" at bounding box center [604, 270] width 927 height 18
click at [286, 8] on button at bounding box center [277, 10] width 18 height 18
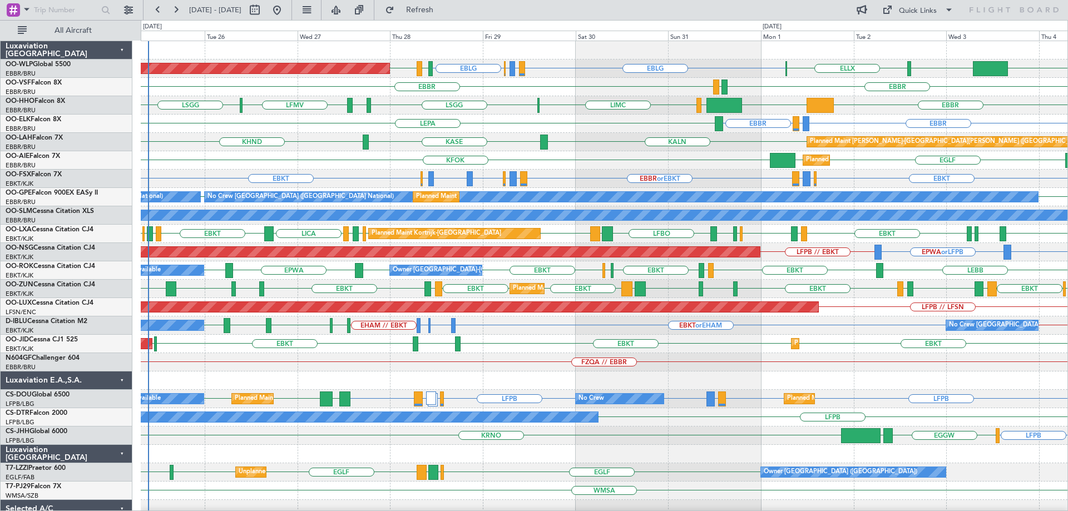
click at [525, 364] on div "FZQA // EBBR" at bounding box center [604, 362] width 927 height 18
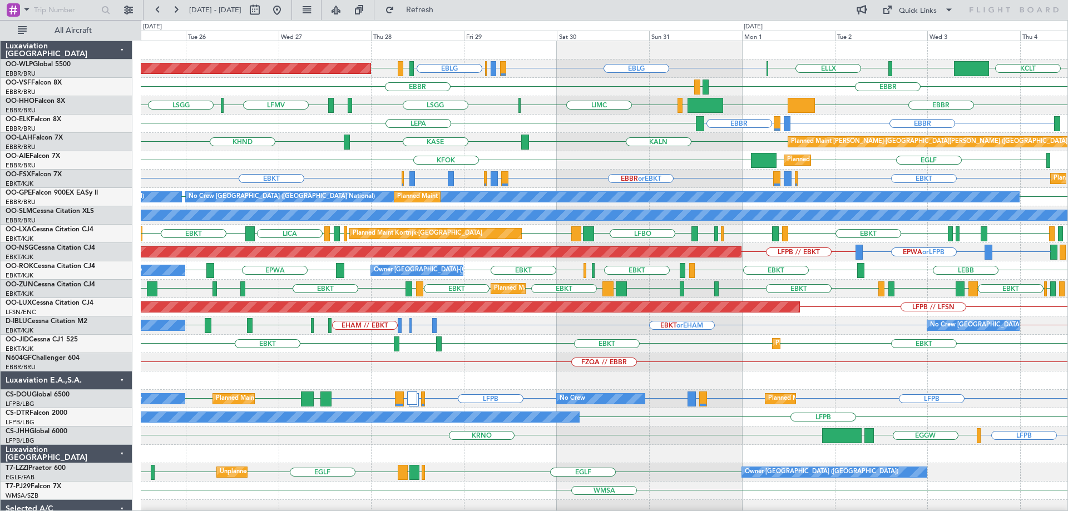
click at [323, 266] on div "Planned Maint Berlin (Brandenburg) EBLG LIRZ or EBLG EBBR or EBLG EBLG KCLT LIM…" at bounding box center [604, 371] width 927 height 661
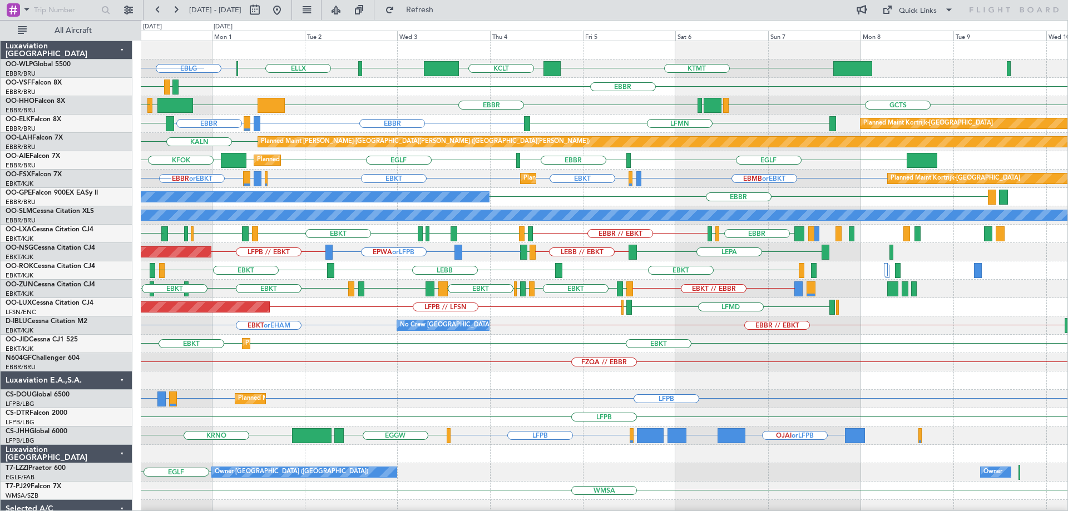
click at [309, 312] on div "EBLG KTMT KCLT LIML ELLX EBBR or EBLG LIRZ or EBLG EBLG EBBR EBBR LEGE EBBR KTE…" at bounding box center [604, 371] width 927 height 661
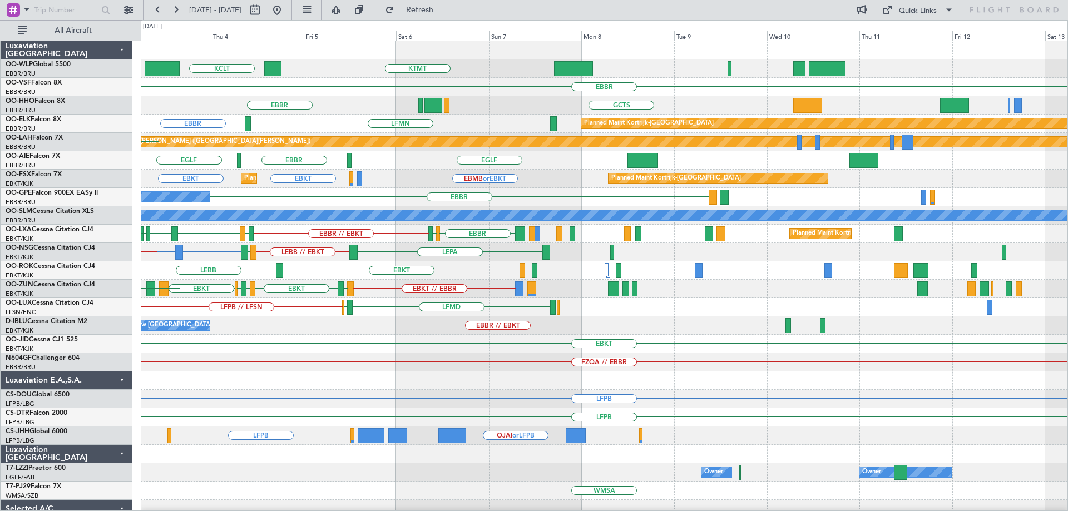
click at [264, 358] on div "KTMT KCLT LIML ELLX EBLG EBBR EBBR GCTS GMMH LSGG KTEB EBBR LFMN Planned Maint …" at bounding box center [604, 371] width 927 height 661
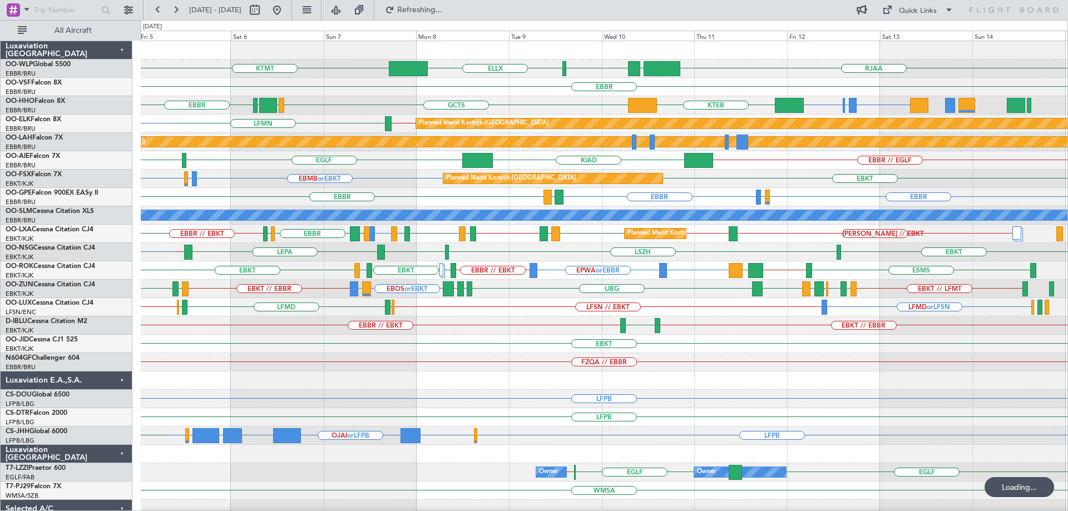
click at [347, 403] on div "KTMT RJAA LTCG LIML ELLX LIML KCLT EBBR EGPN or LIMC LSGG or LIMC LIMC EBBR KTE…" at bounding box center [604, 362] width 927 height 643
click at [293, 411] on div "KTMT RJAA LTCG LIML ELLX LIML KCLT EBBR EGPN or LIMC LSGG or LIMC LIMC EBBR KTE…" at bounding box center [604, 362] width 927 height 643
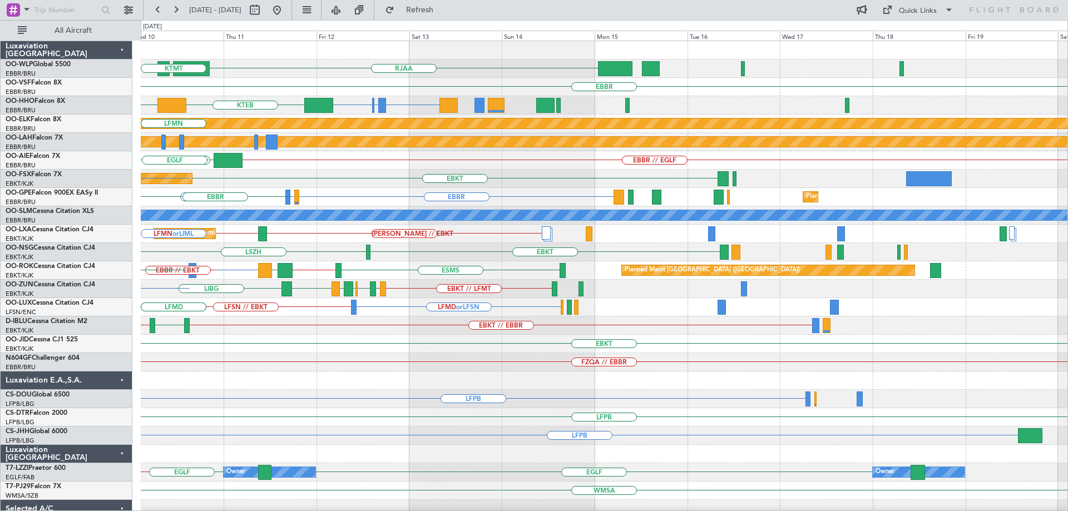
click at [254, 413] on div "LFPB" at bounding box center [604, 417] width 927 height 18
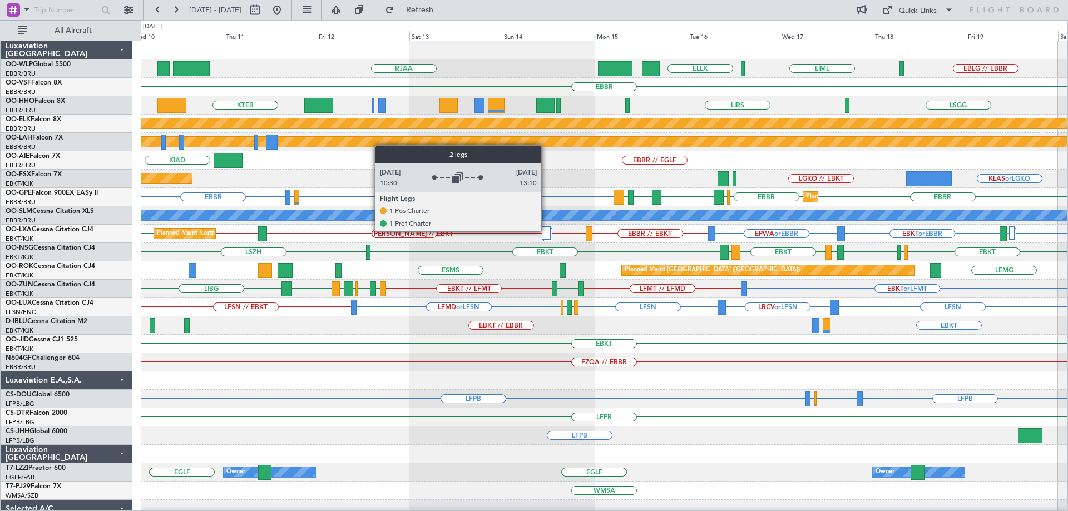
click at [546, 231] on div at bounding box center [546, 232] width 9 height 13
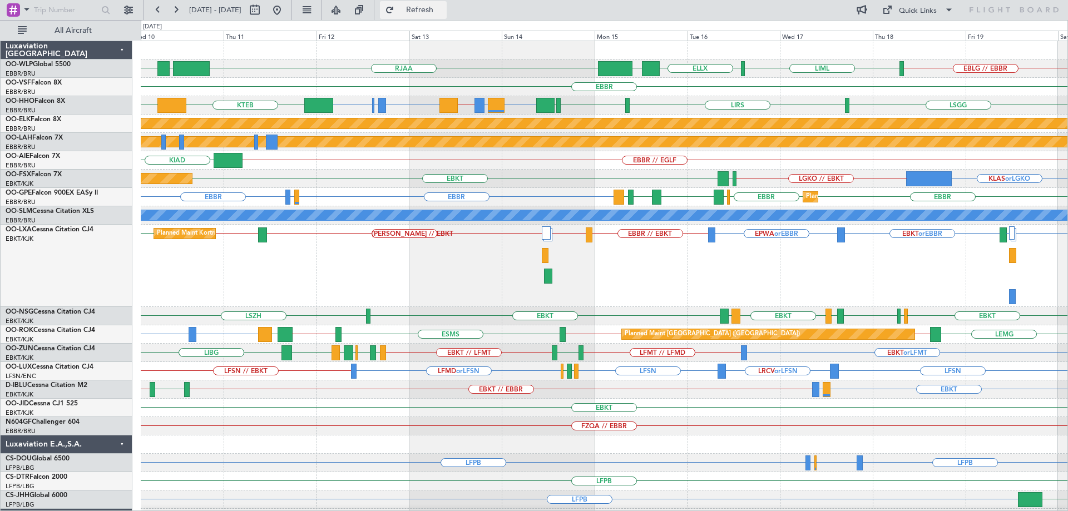
click at [443, 7] on span "Refresh" at bounding box center [420, 10] width 47 height 8
click at [634, 279] on div "EBKT LFMD EBKT or EBBR EPWA or EBBR EBBR // EBKT EBKT // EBBR EBKT EBBR // LFMT…" at bounding box center [604, 266] width 927 height 82
click at [573, 233] on div "EBKT LFMD EBKT or EBBR EPWA or EBBR EBBR // EBKT EBKT // EBBR EBKT EBBR // LFMT…" at bounding box center [604, 266] width 927 height 82
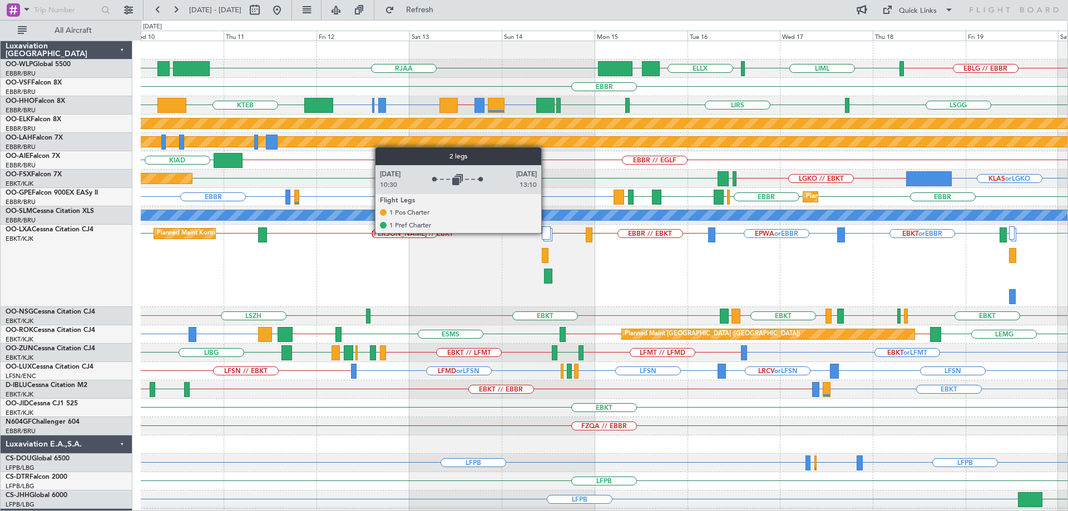
click at [546, 233] on div at bounding box center [546, 232] width 9 height 13
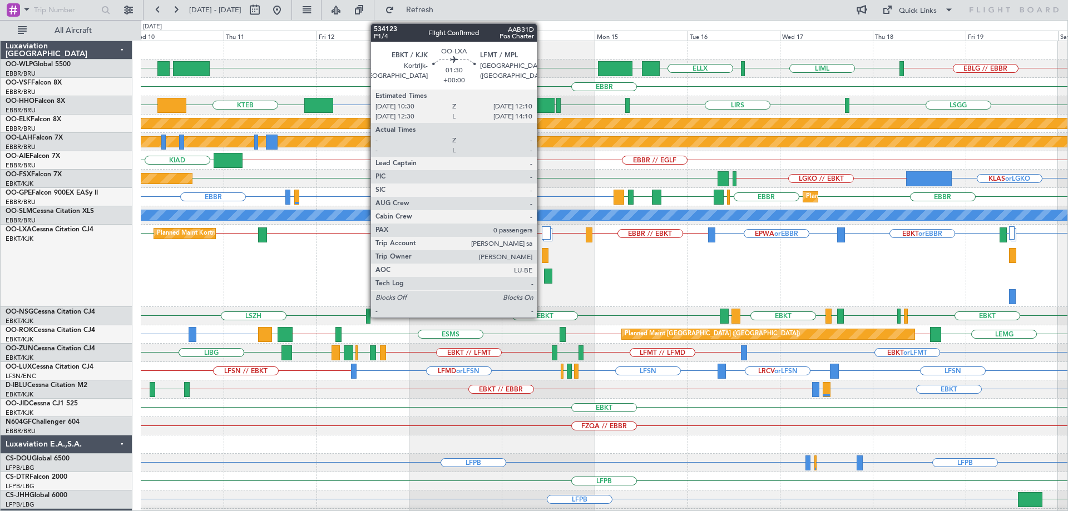
click at [542, 252] on div at bounding box center [545, 255] width 7 height 15
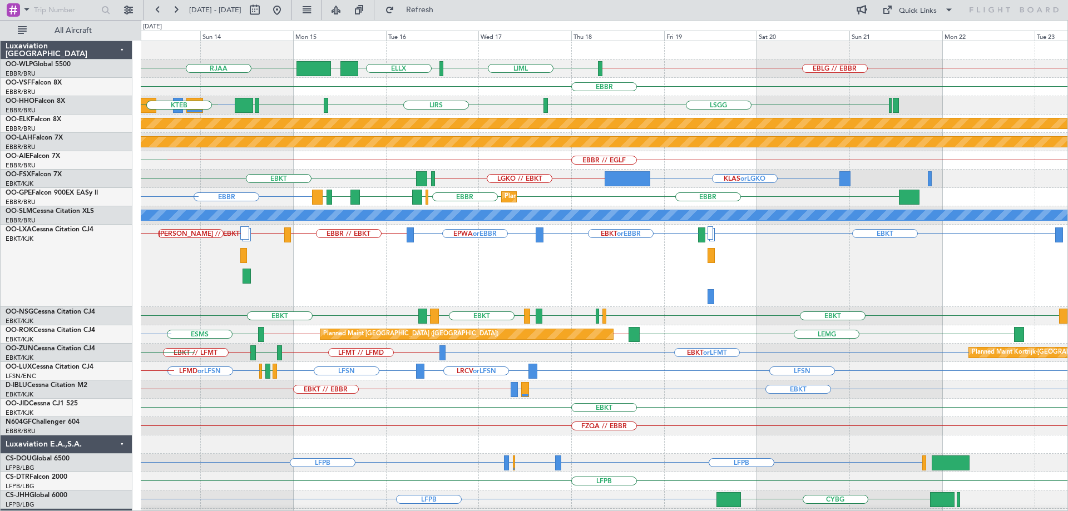
click at [460, 289] on div "EBKT LFMD EBKT or EBBR EPWA or EBBR EBBR // EBKT EBBR // LFMT LEIB // EBKT EBKT…" at bounding box center [604, 266] width 927 height 82
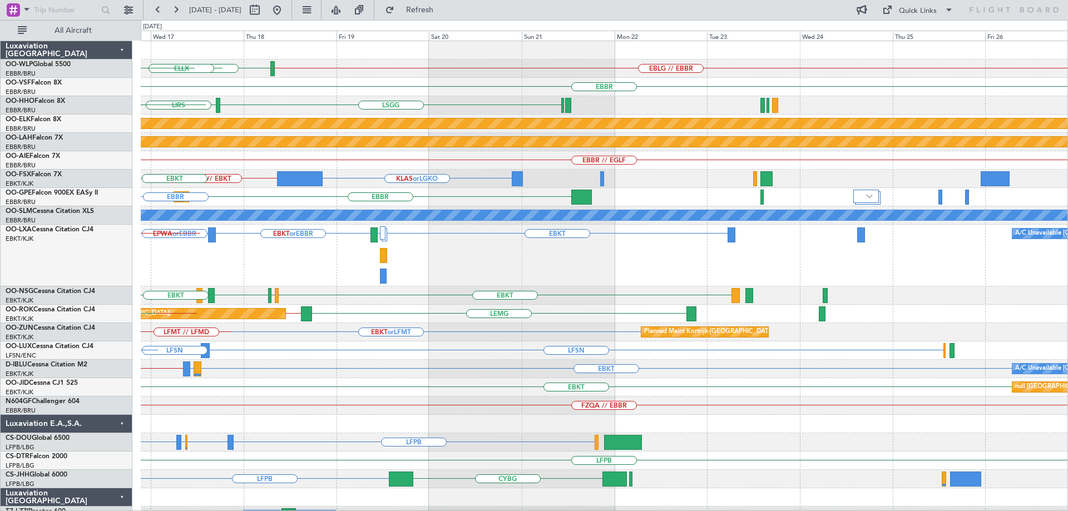
click at [337, 328] on div "EBLG // EBBR LIML UBBB ELLX RJAA EBBR LSGG LIRS EBBR LSGG Planned Maint Kortrij…" at bounding box center [604, 393] width 927 height 704
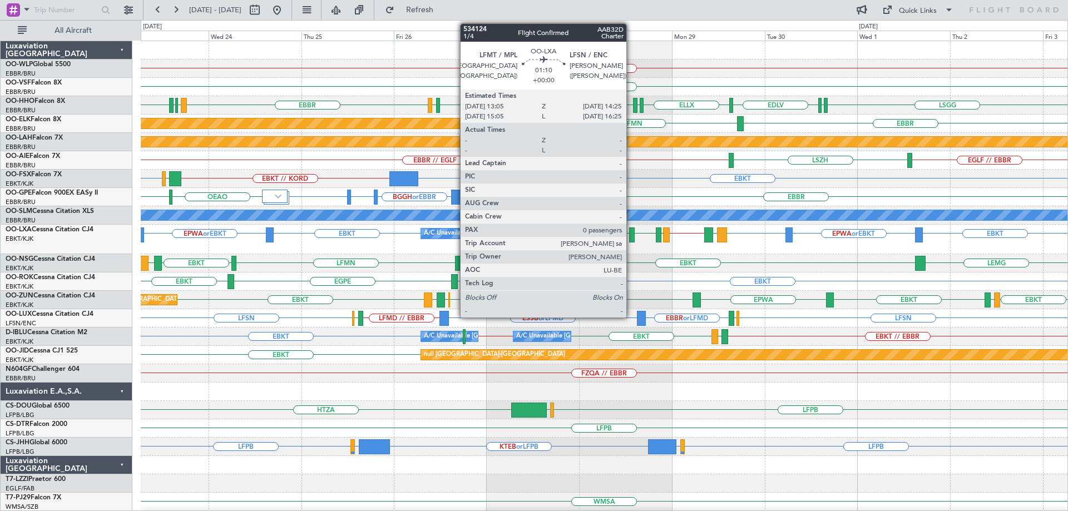
click at [631, 233] on div at bounding box center [632, 235] width 6 height 15
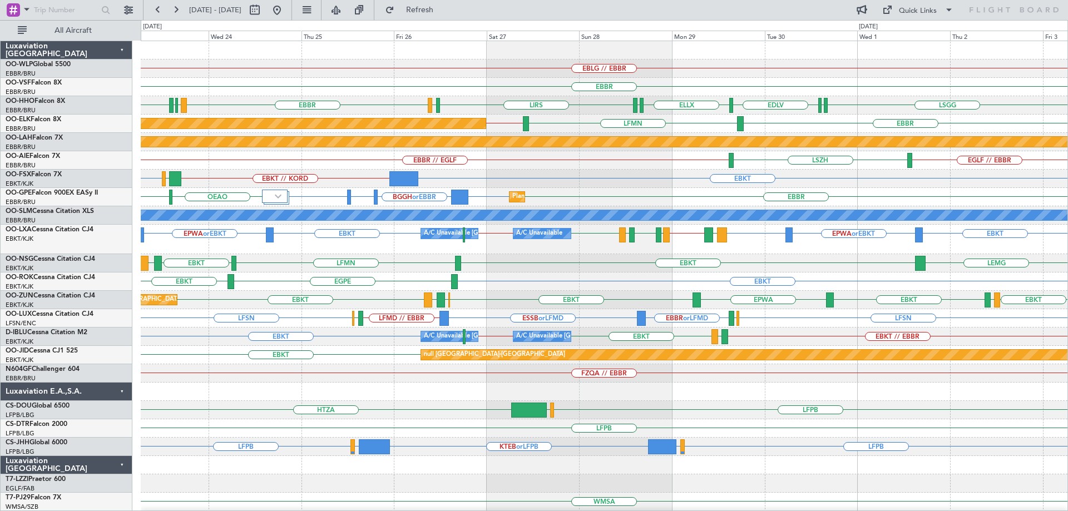
click at [838, 215] on div "EBLG // EBBR EBBR EBBR LFMN LSGG LFPB LSGG ELLX EDLV ELLX LSGG LIRS LSGG EBBR L…" at bounding box center [604, 349] width 927 height 617
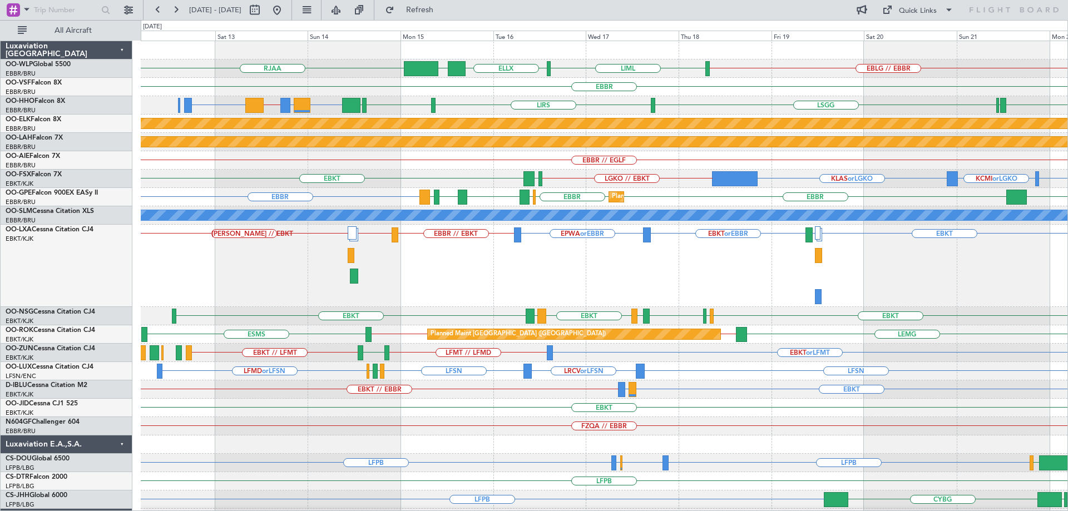
click at [555, 259] on div "EBKT LFMD EBKT or EBBR EPWA or EBBR EBBR // EBKT EBBR // LFMT LEIB // EBKT" at bounding box center [604, 266] width 927 height 82
click at [387, 261] on div "EBKT LFMD EBKT or EBBR EPWA or EBBR EBBR // EBKT EBBR // LFMT LEIB // EBKT Plan…" at bounding box center [604, 266] width 927 height 82
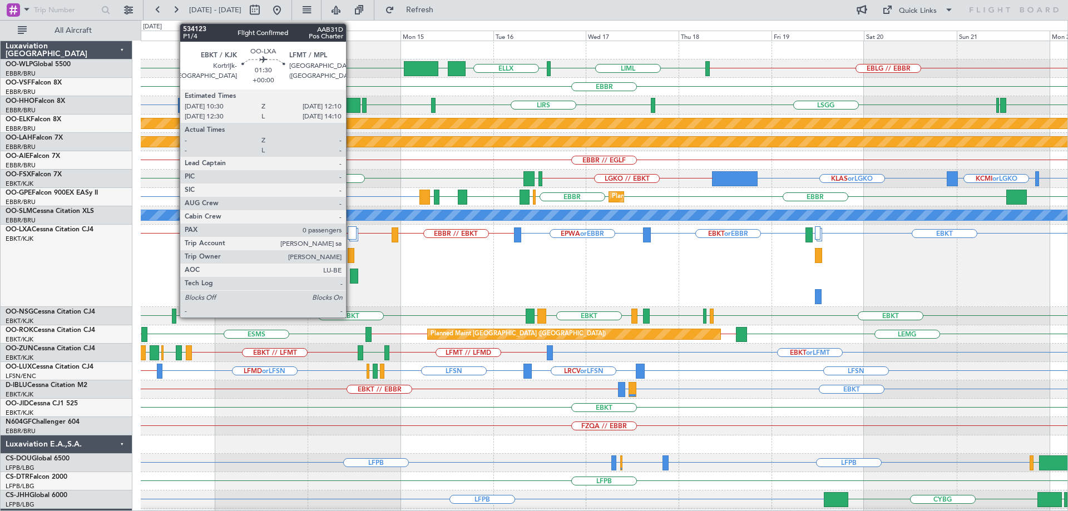
click at [351, 253] on div at bounding box center [351, 255] width 7 height 15
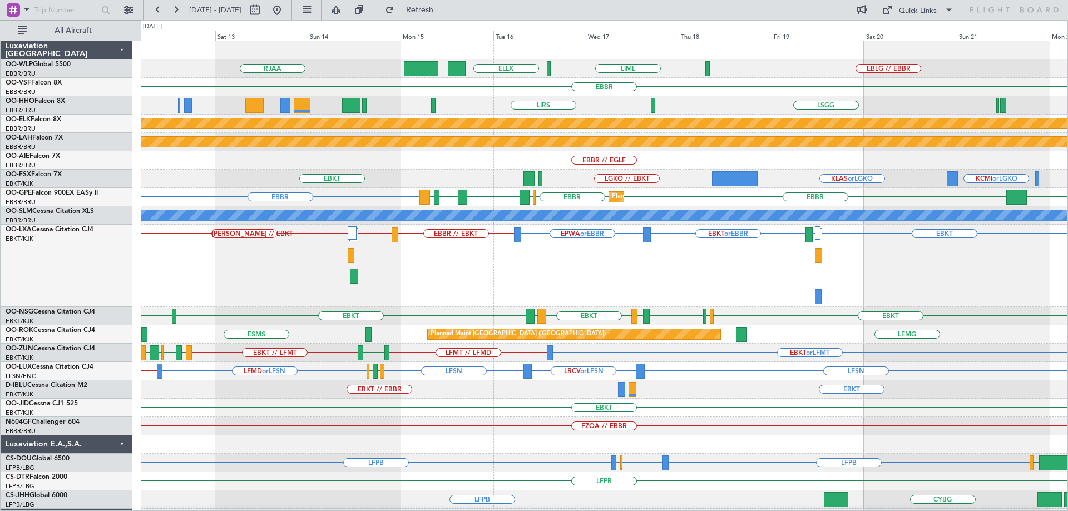
click at [511, 81] on div "EBBR" at bounding box center [604, 87] width 927 height 18
click at [421, 294] on div "EBKT LFMD EBKT or EBBR EPWA or EBBR EBBR // EBKT EBBR // LFMT LEIB // EBKT Plan…" at bounding box center [604, 266] width 927 height 82
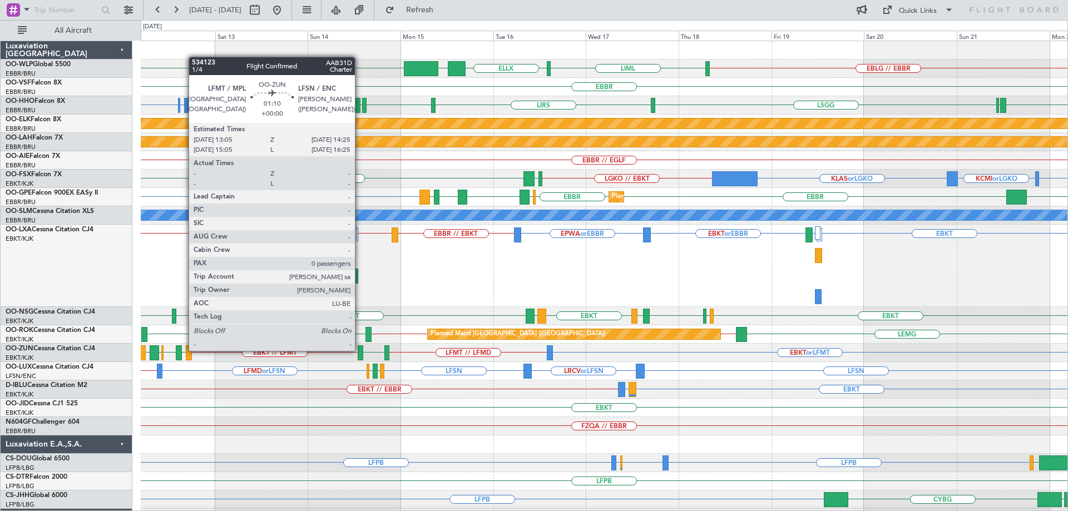
click at [360, 350] on div at bounding box center [361, 352] width 6 height 15
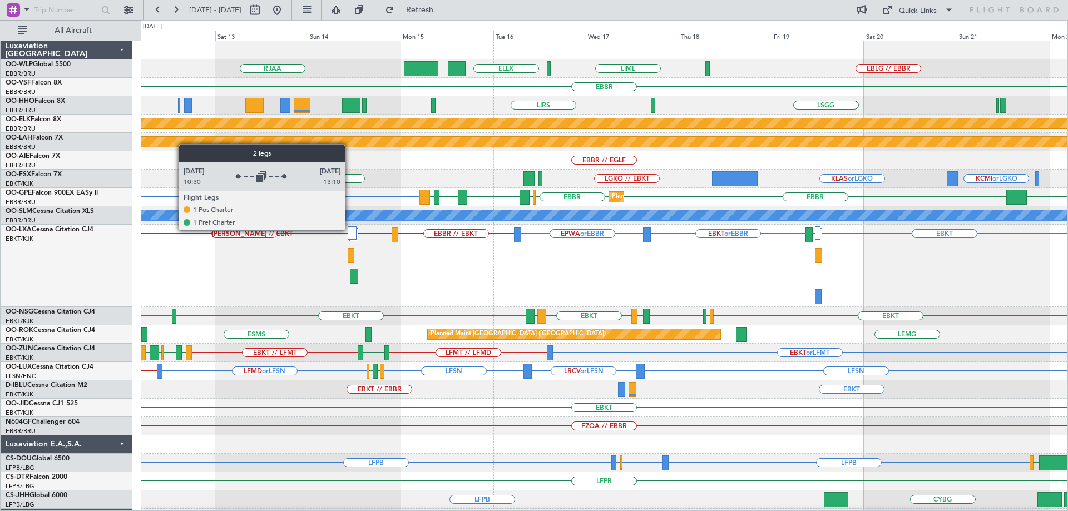
click at [350, 230] on div at bounding box center [352, 232] width 9 height 13
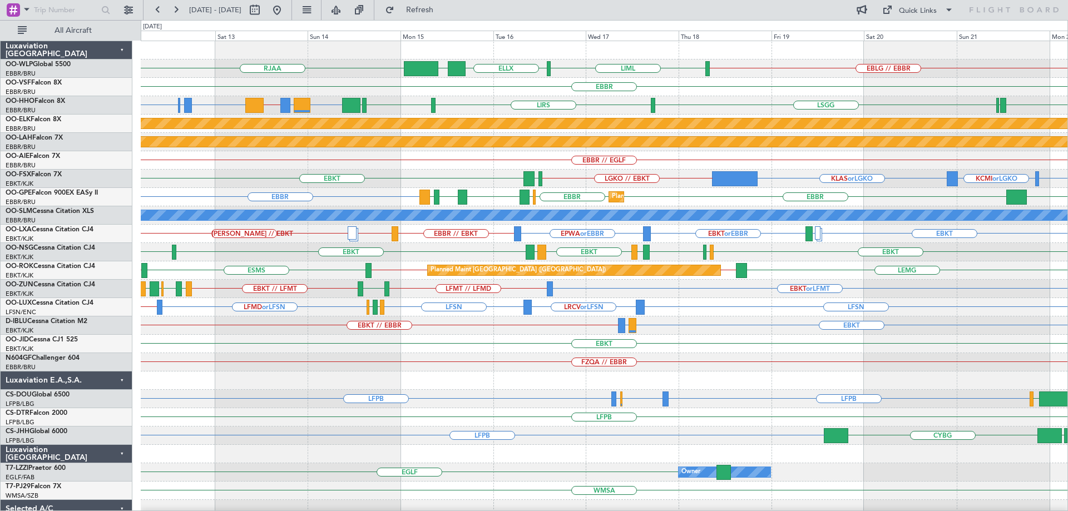
click at [376, 161] on div "EBBR // EGLF" at bounding box center [604, 160] width 927 height 18
click at [382, 352] on div "EBKT" at bounding box center [604, 344] width 927 height 18
click at [443, 6] on span "Refresh" at bounding box center [420, 10] width 47 height 8
click at [484, 90] on div "EBBR" at bounding box center [604, 87] width 927 height 18
click at [286, 11] on button at bounding box center [277, 10] width 18 height 18
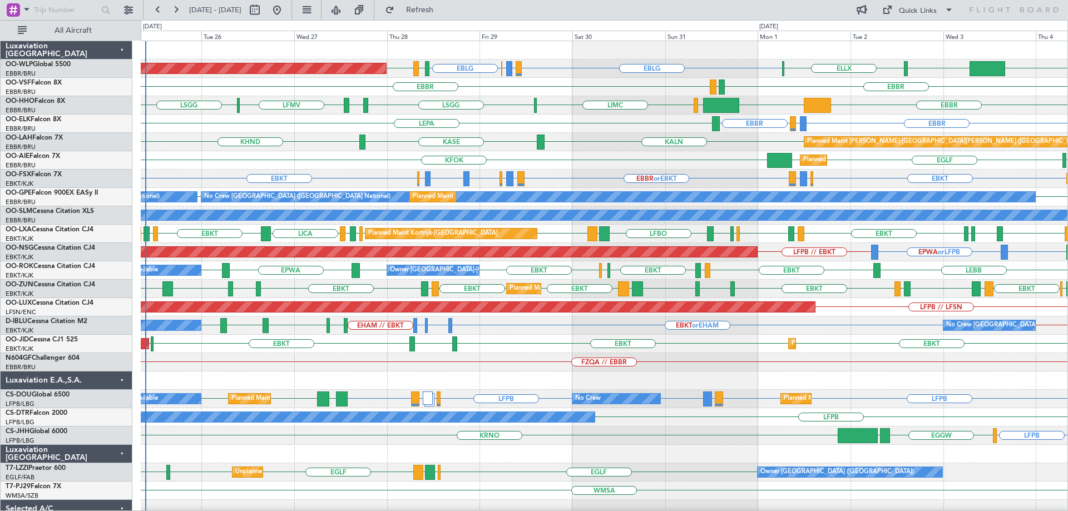
click at [164, 285] on div "Planned Maint Berlin (Brandenburg) EBLG LIRZ or EBLG EBBR or EBLG EBLG LIML EDD…" at bounding box center [604, 371] width 927 height 661
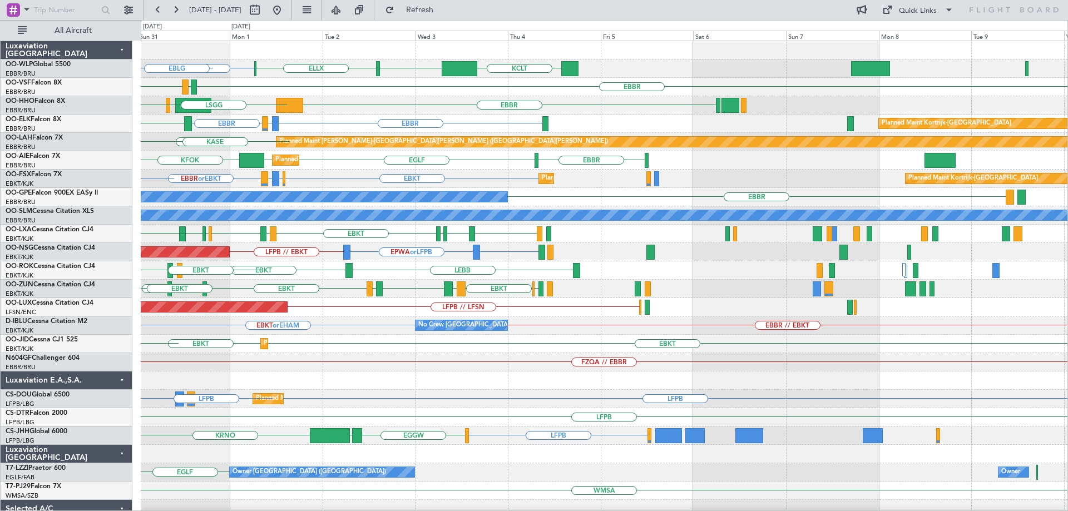
click at [89, 356] on div "EBLG KCLT LIML ELLX EBBR or EBLG LIRZ or EBLG EBLG EBBR EBBR LEGE KTEB LIEO LIM…" at bounding box center [534, 265] width 1068 height 491
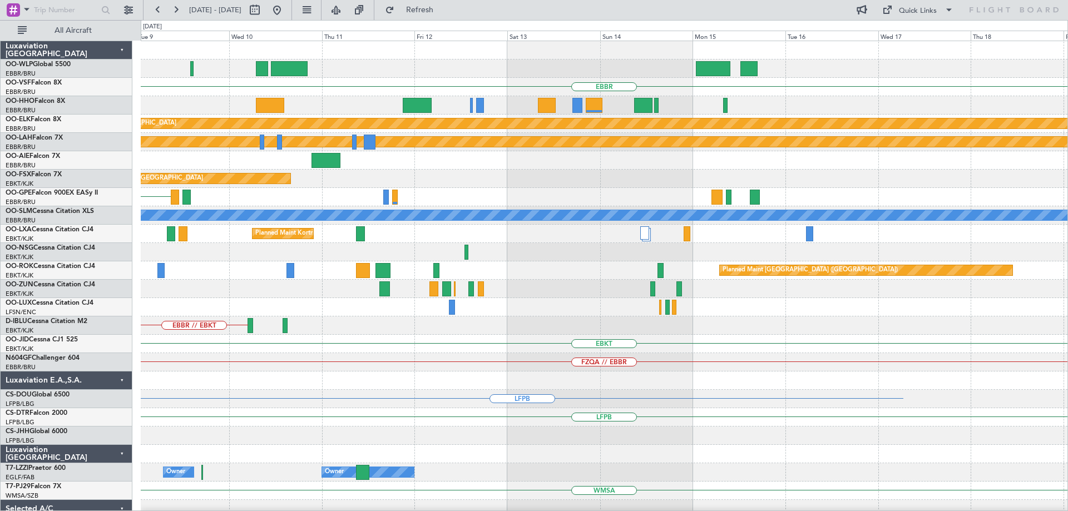
click at [0, 334] on html "25 Aug 2025 - 04 Sep 2025 Refresh Quick Links All Aircraft EBBR Planned Maint K…" at bounding box center [534, 255] width 1068 height 511
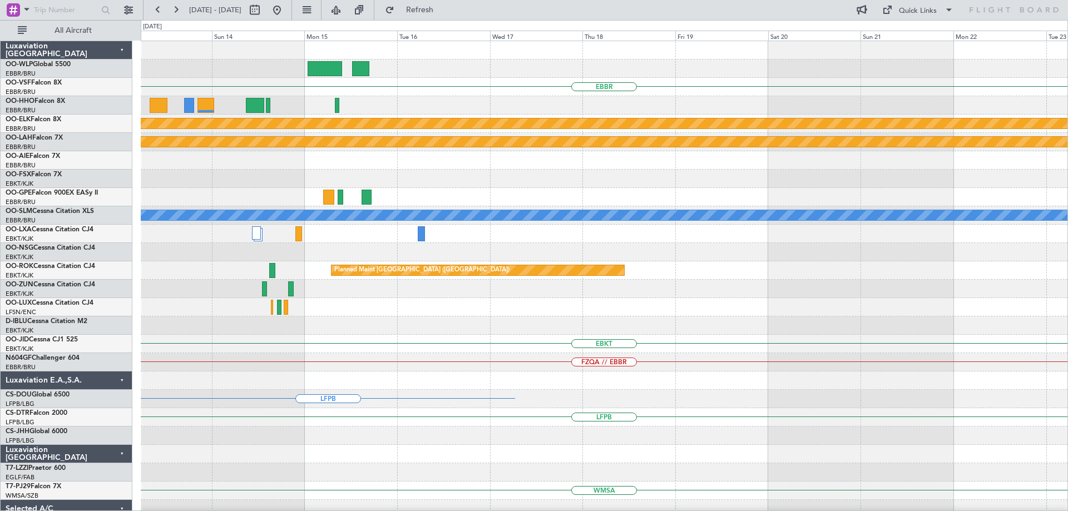
click at [0, 371] on html "25 Aug 2025 - 04 Sep 2025 Refresh Quick Links All Aircraft EBBR Planned Maint K…" at bounding box center [534, 255] width 1068 height 511
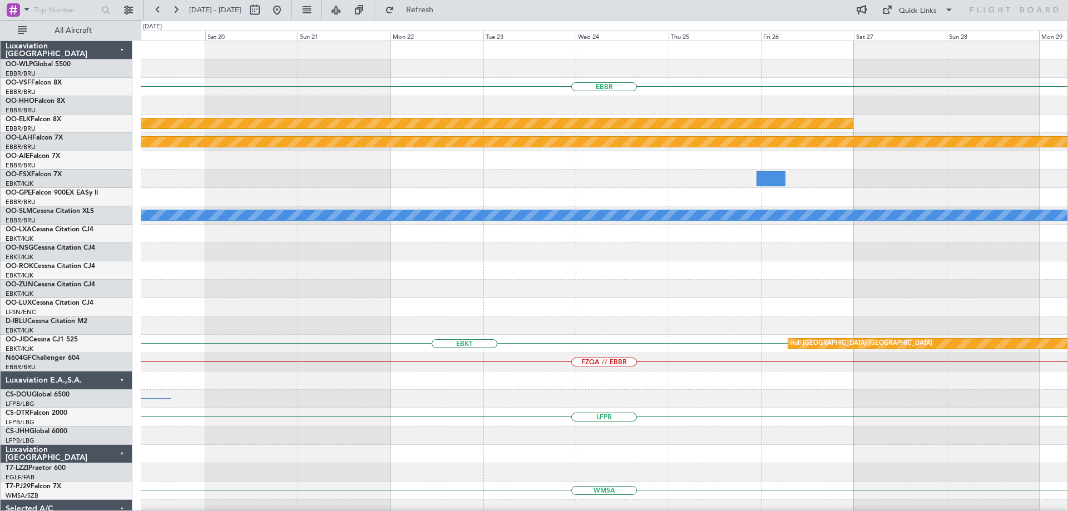
click at [53, 377] on div "EBBR Planned Maint Kortrijk-Wevelgem Planned Maint Alton-st Louis (St Louis Reg…" at bounding box center [534, 265] width 1068 height 491
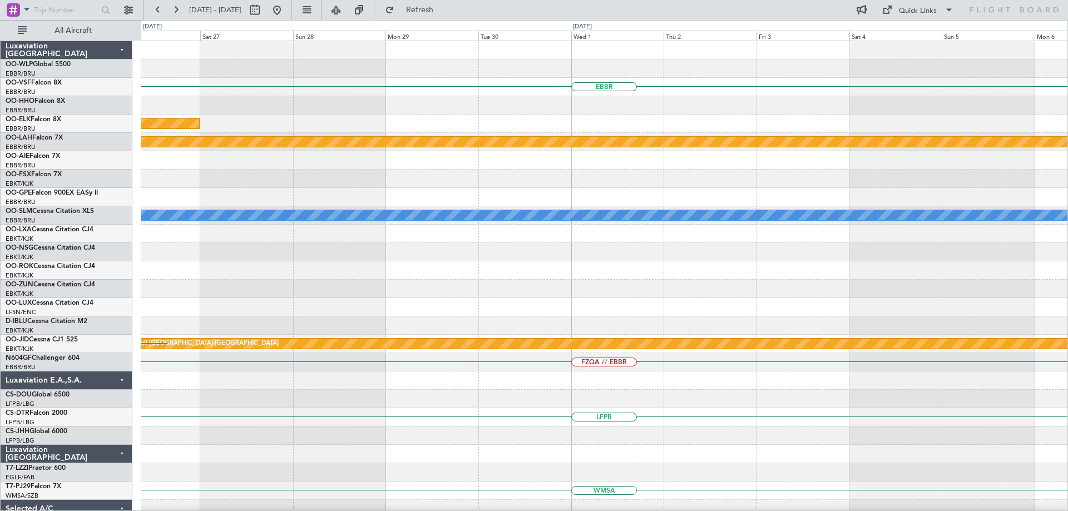
click at [250, 402] on div "EBBR Planned Maint Kortrijk-Wevelgem Planned Maint Alton-st Louis (St Louis Reg…" at bounding box center [604, 371] width 927 height 661
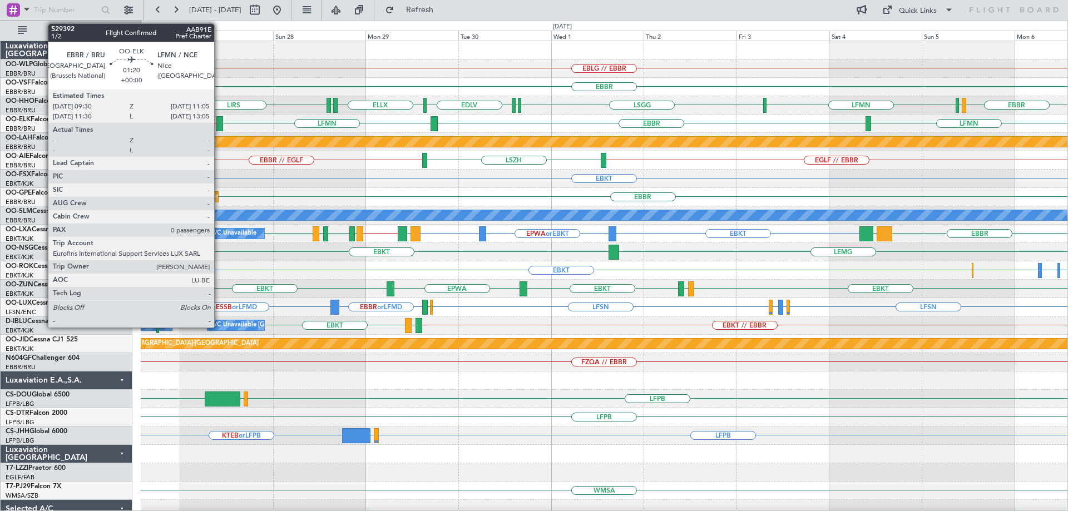
click at [219, 123] on div at bounding box center [219, 123] width 6 height 15
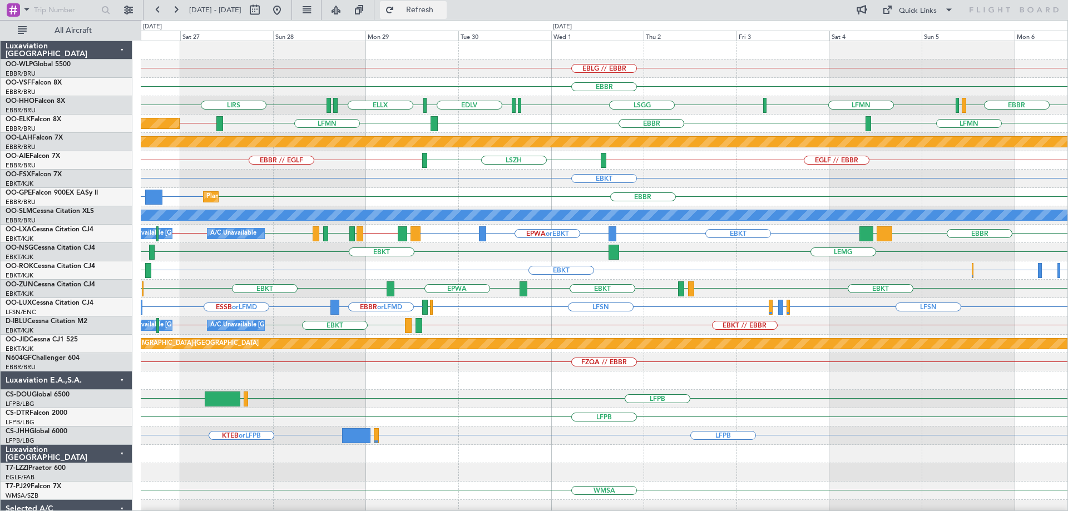
click at [443, 12] on span "Refresh" at bounding box center [420, 10] width 47 height 8
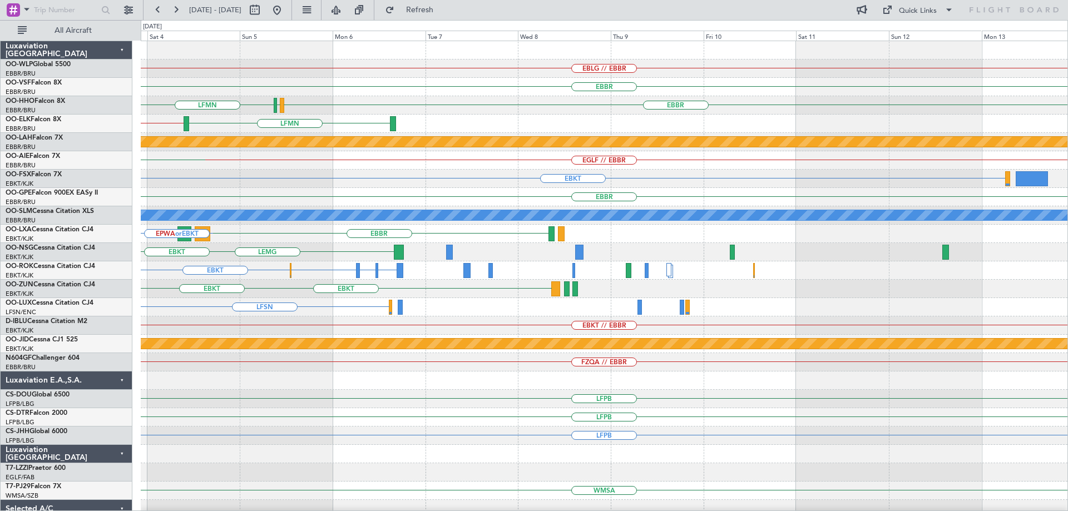
click at [62, 259] on div "EBLG // EBBR EBBR EBBR LSGG LFMN LSGG EBKT // EBBR LFMN Planned Maint Alton-st …" at bounding box center [534, 265] width 1068 height 491
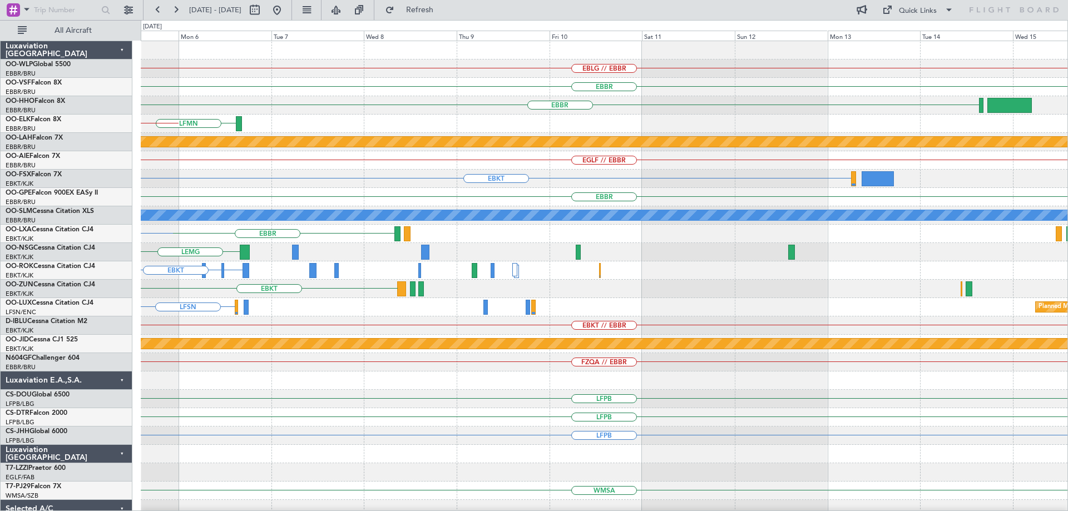
click at [129, 298] on div "EBLG // EBBR EBBR EBBR LSGG LFMN LSGG LFMN EBKT // EBBR Planned Maint Alton-st …" at bounding box center [534, 265] width 1068 height 491
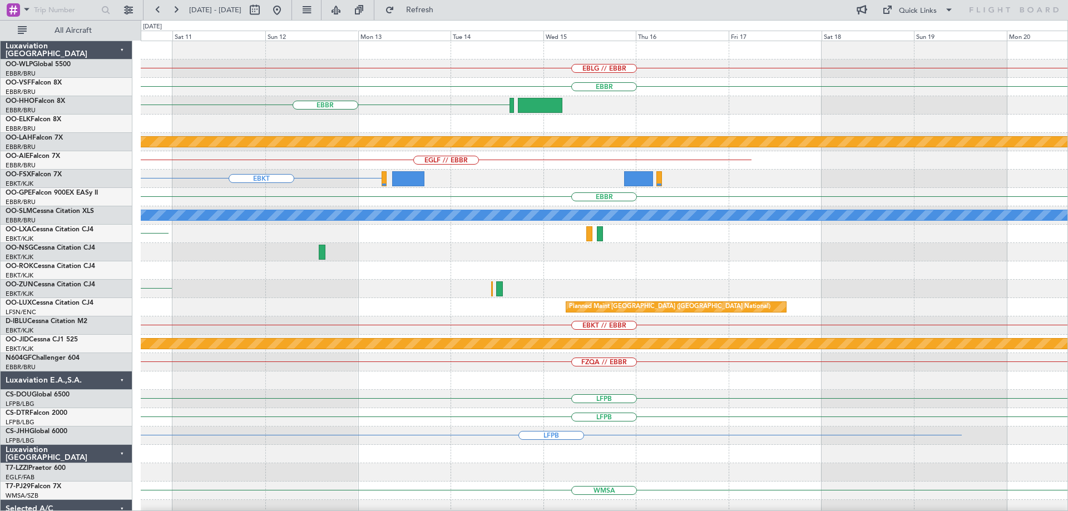
click at [187, 361] on div "EBLG // EBBR EBBR EBBR Planned Maint Alton-st Louis (St Louis Regl) EGLF // EBB…" at bounding box center [604, 344] width 927 height 606
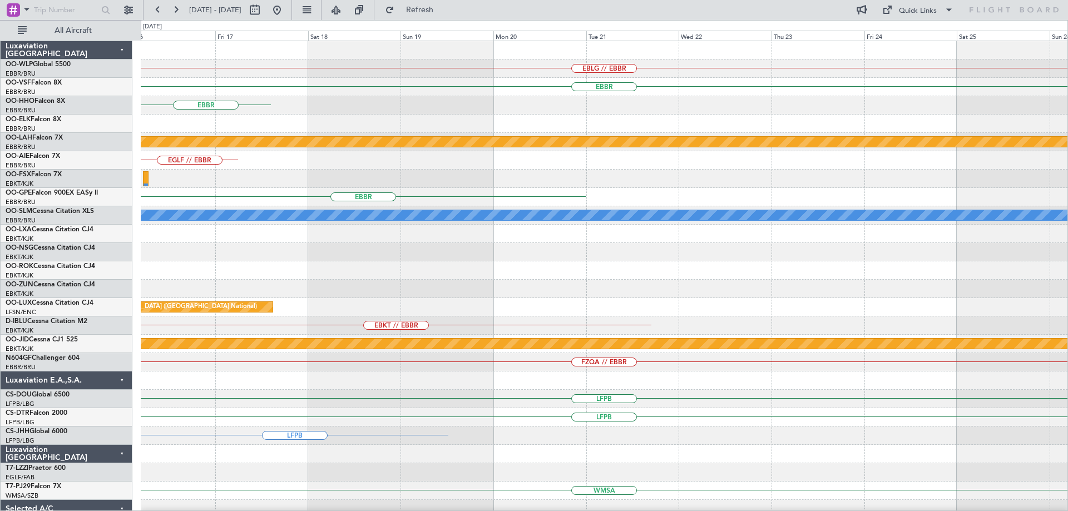
click at [320, 404] on div "EBLG // EBBR EBBR EBBR Planned Maint Alton-st Louis (St Louis Regl) EGLF // EBB…" at bounding box center [604, 344] width 927 height 606
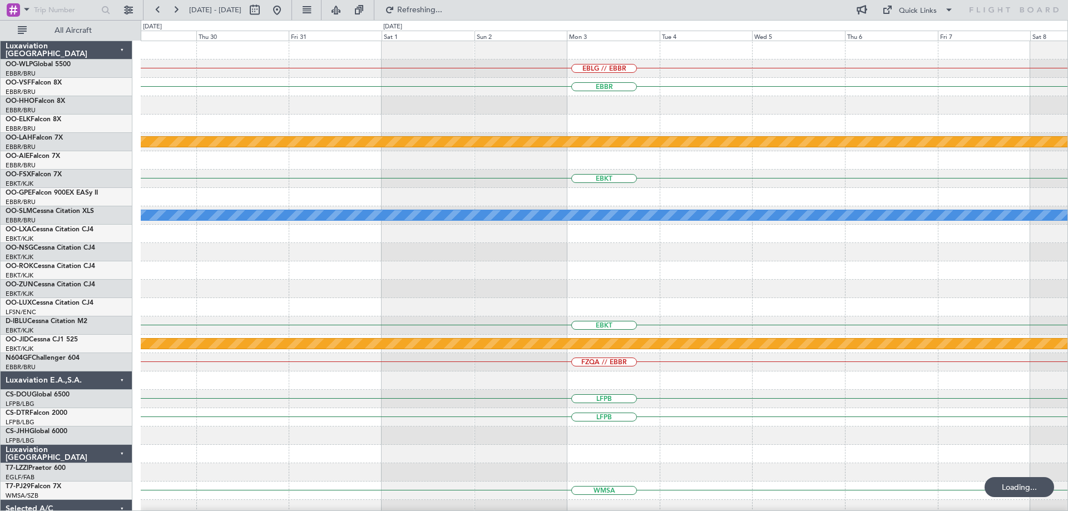
click at [78, 314] on div "EBLG // EBBR EBBR Planned Maint Alton-st Louis (St Louis Regl) EBKT A/C Unavail…" at bounding box center [534, 265] width 1068 height 491
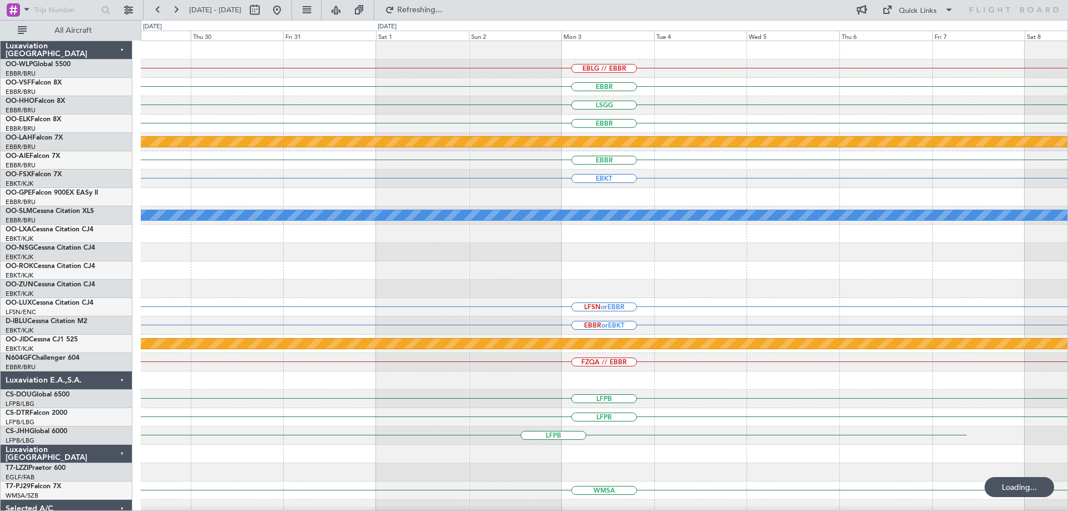
click at [161, 280] on div at bounding box center [604, 289] width 927 height 18
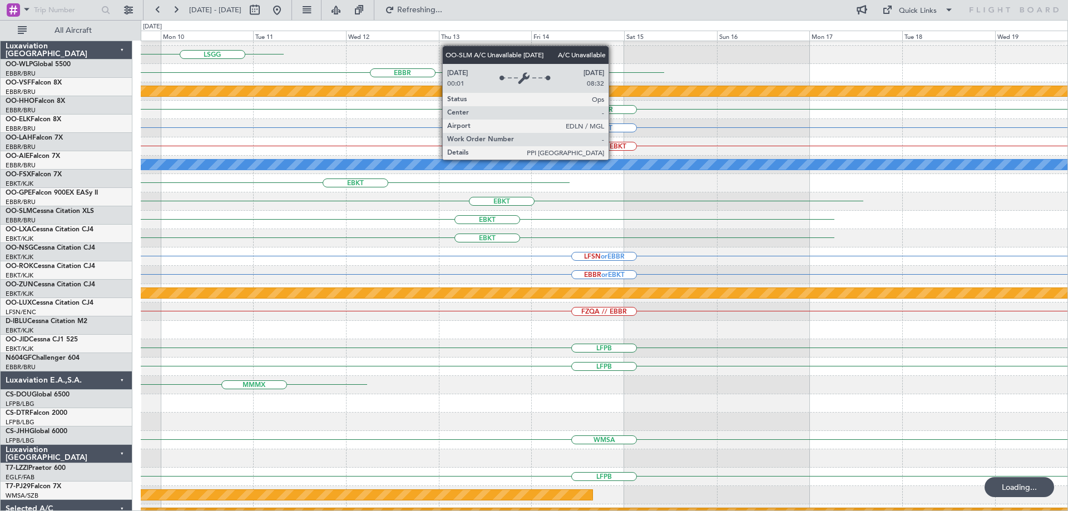
click at [34, 261] on div "EBLG // EBBR EBBR LSGG EBBR Planned Maint Alton-st Louis (St Louis Regl) EBBR E…" at bounding box center [534, 265] width 1068 height 491
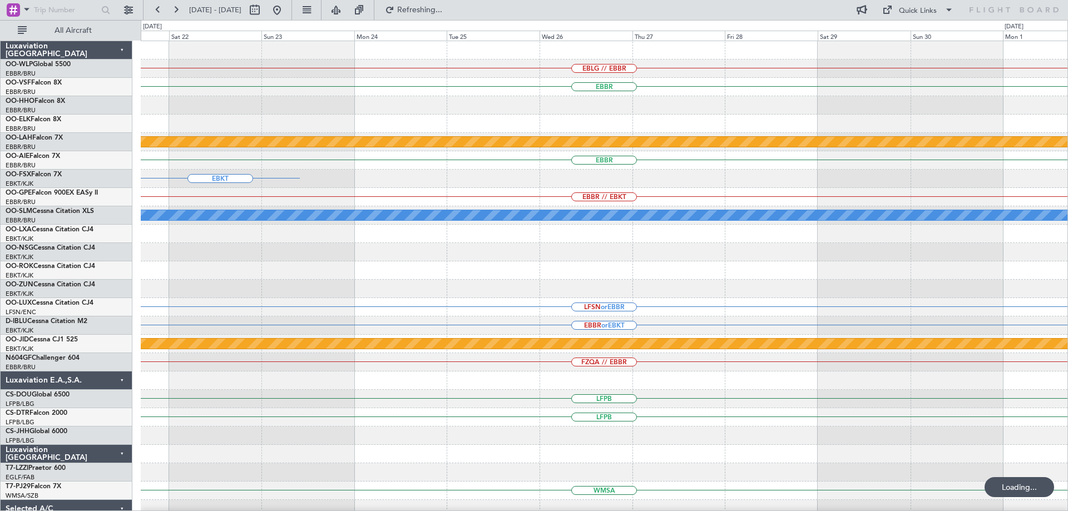
click at [110, 313] on div "EBLG // EBBR EBBR Planned Maint Alton-st Louis (St Louis Regl) EBBR EBKT EBBR /…" at bounding box center [534, 265] width 1068 height 491
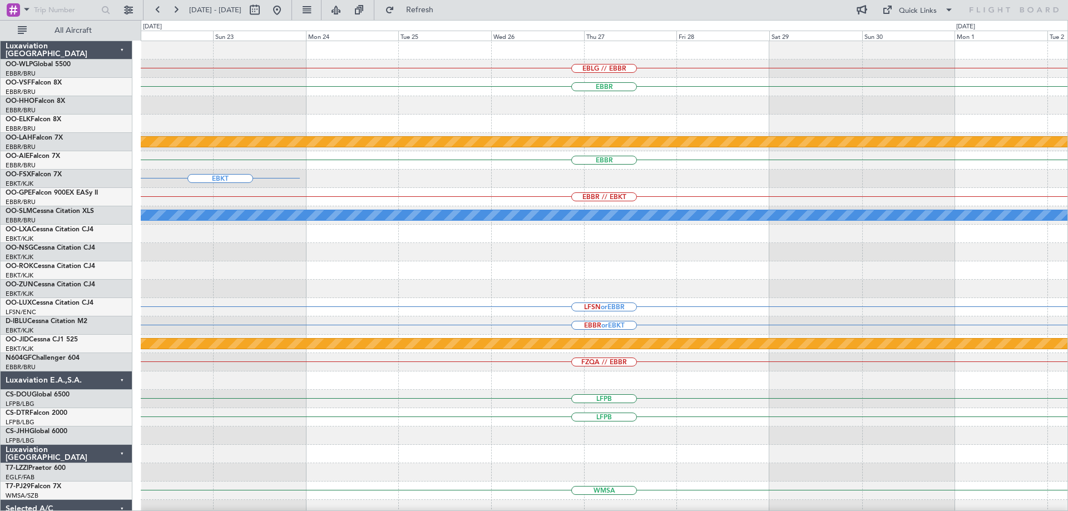
click at [183, 325] on div "EBLG // EBBR EBBR Planned Maint Alton-st Louis (St Louis Regl) EBBR EBKT EBBR /…" at bounding box center [604, 344] width 927 height 606
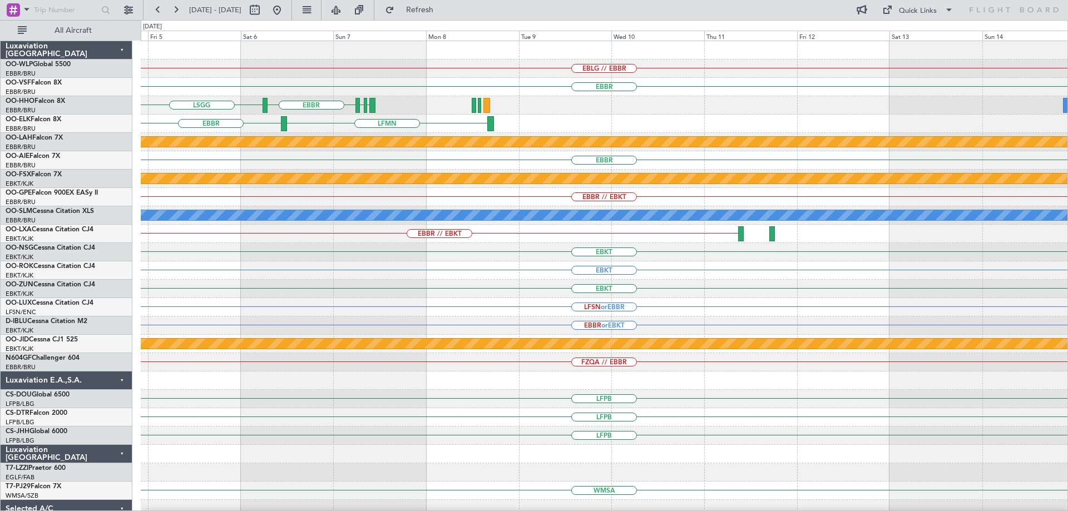
click at [0, 509] on html "27 Nov 2025 - 07 Dec 2025 Refresh Quick Links All Aircraft EBLG // EBBR EBBR LS…" at bounding box center [534, 255] width 1068 height 511
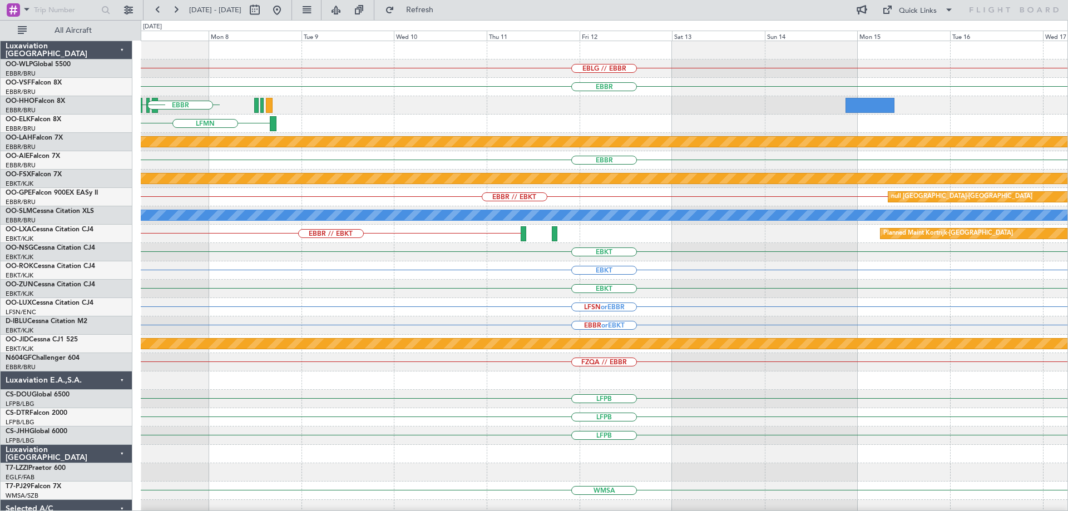
click at [0, 340] on html "27 Nov 2025 - 07 Dec 2025 Refresh Quick Links All Aircraft EBLG // EBBR EBBR LF…" at bounding box center [534, 255] width 1068 height 511
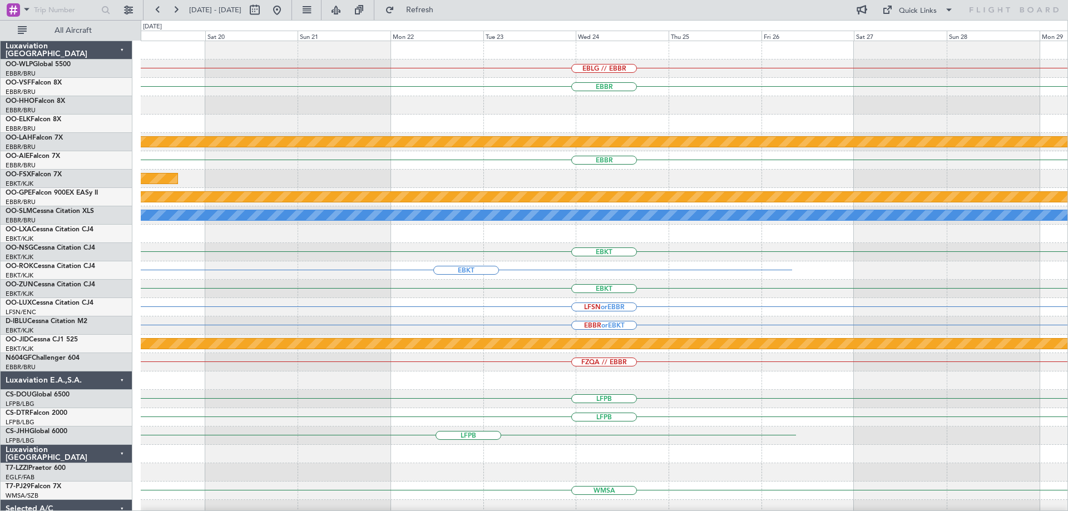
click at [0, 331] on html "27 Nov 2025 - 07 Dec 2025 Refresh Quick Links All Aircraft EBLG // EBBR EBBR Pl…" at bounding box center [534, 255] width 1068 height 511
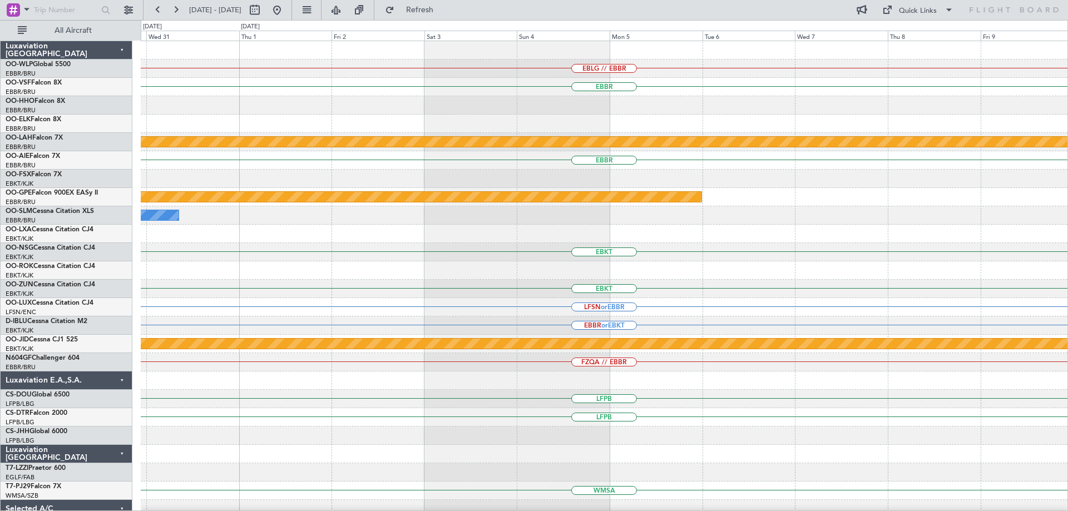
click at [106, 306] on div "EBLG // EBBR EBBR Planned Maint Alton-st Louis (St Louis Regl) EBBR null Kortri…" at bounding box center [534, 265] width 1068 height 491
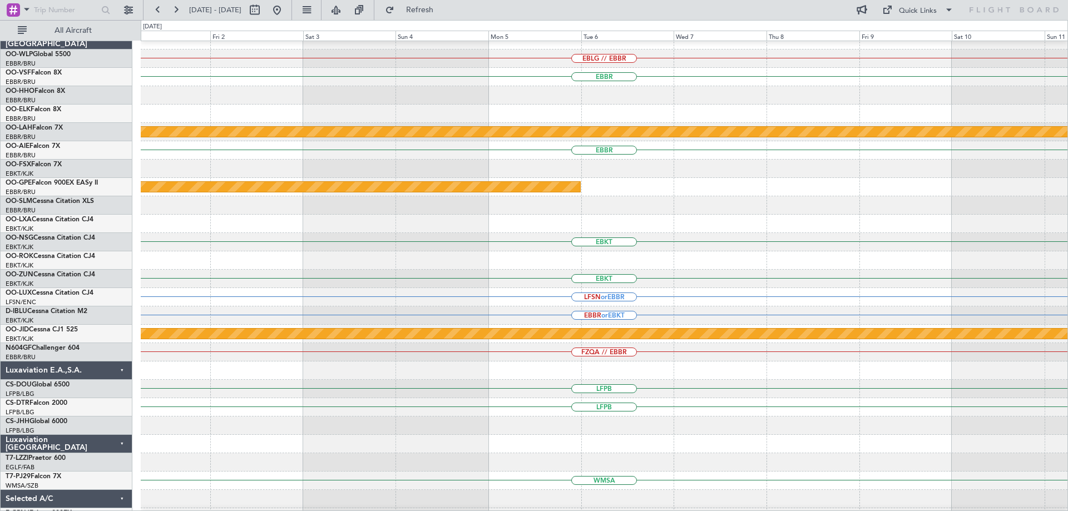
scroll to position [7, 0]
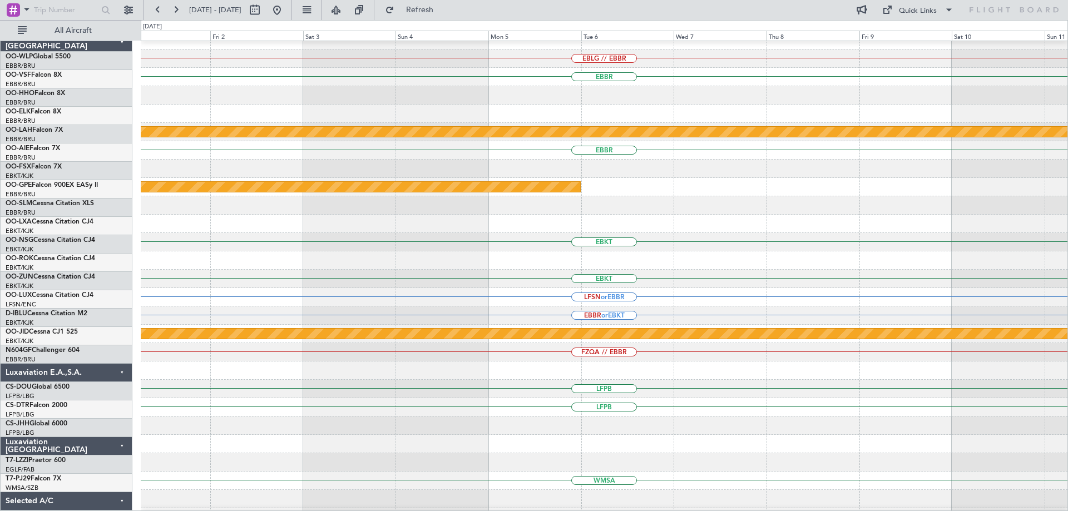
click at [236, 343] on div "null [GEOGRAPHIC_DATA]-[GEOGRAPHIC_DATA]" at bounding box center [604, 334] width 927 height 18
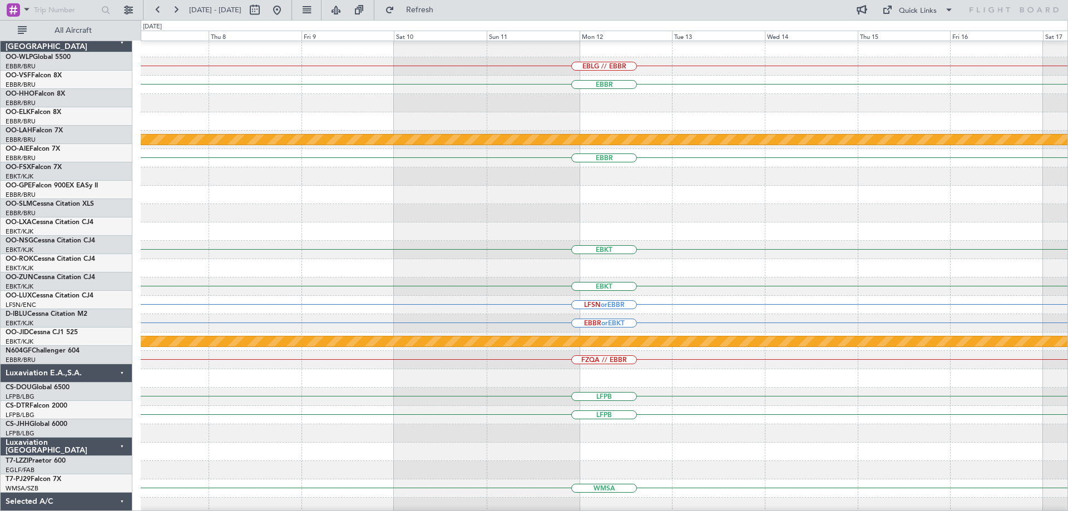
scroll to position [0, 0]
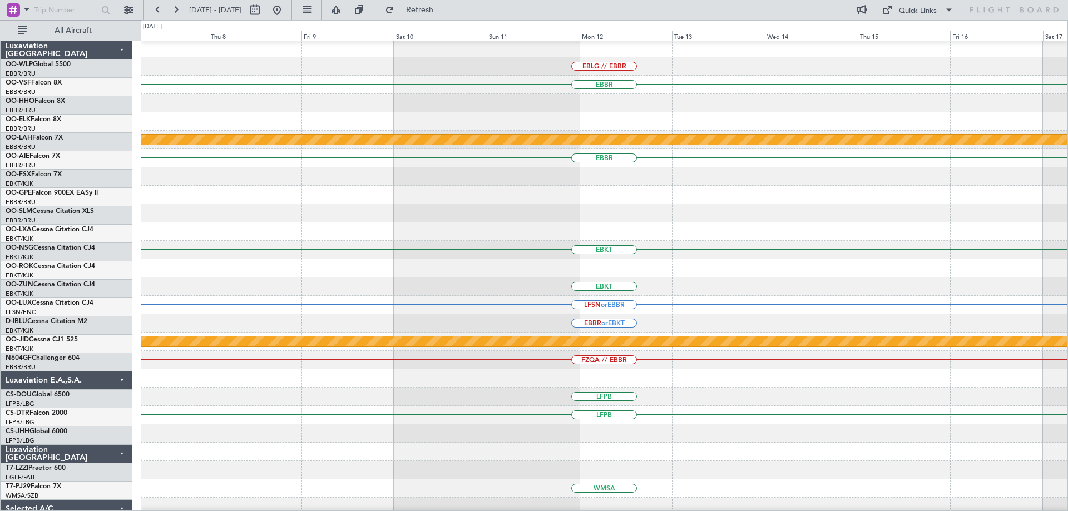
click at [128, 299] on div "EBLG // EBBR EBBR Planned Maint Alton-st Louis (St Louis Regl) EBBR null Kortri…" at bounding box center [534, 265] width 1068 height 491
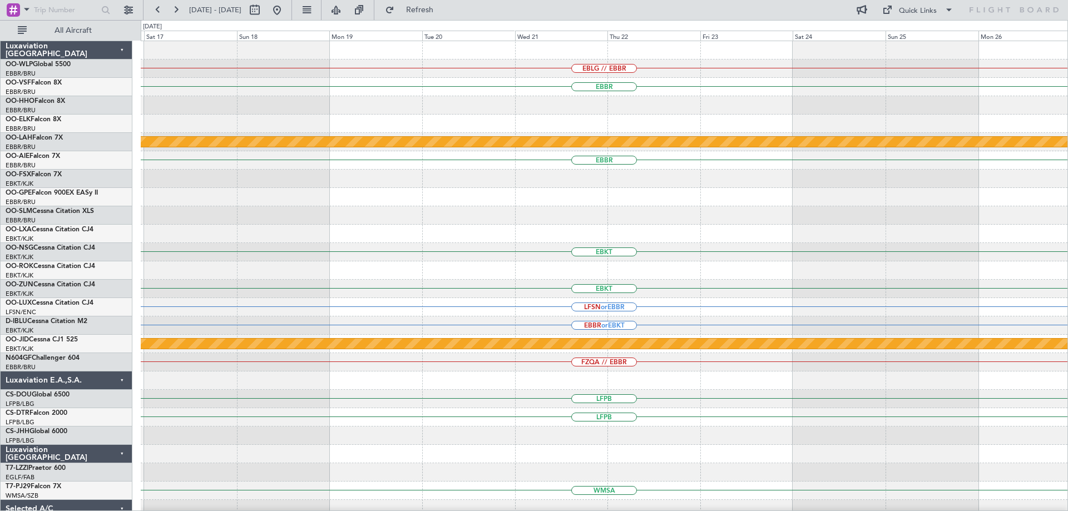
click at [129, 330] on div "EBLG // EBBR EBBR Planned Maint Alton-st Louis (St Louis Regl) EBBR EBKT EBKT L…" at bounding box center [534, 265] width 1068 height 491
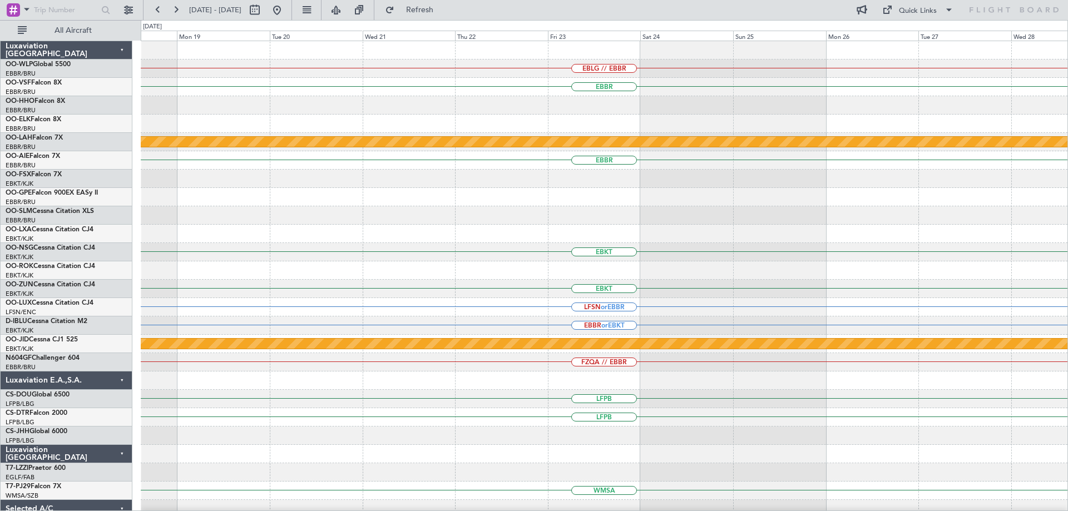
click at [238, 399] on div "EBLG // EBBR EBBR Planned Maint Alton-st Louis (St Louis Regl) EBBR EBKT EBKT L…" at bounding box center [604, 344] width 927 height 606
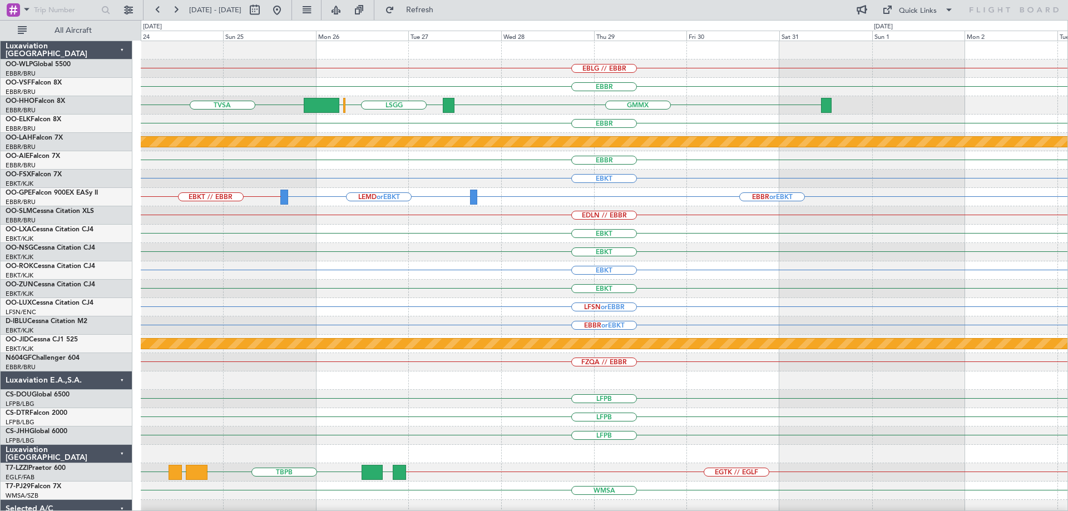
click at [433, 312] on div "EBLG // EBBR EBBR GMMX TVSA LSGG LIMC EBBR Planned Maint Alton-st Louis (St Lou…" at bounding box center [604, 362] width 927 height 643
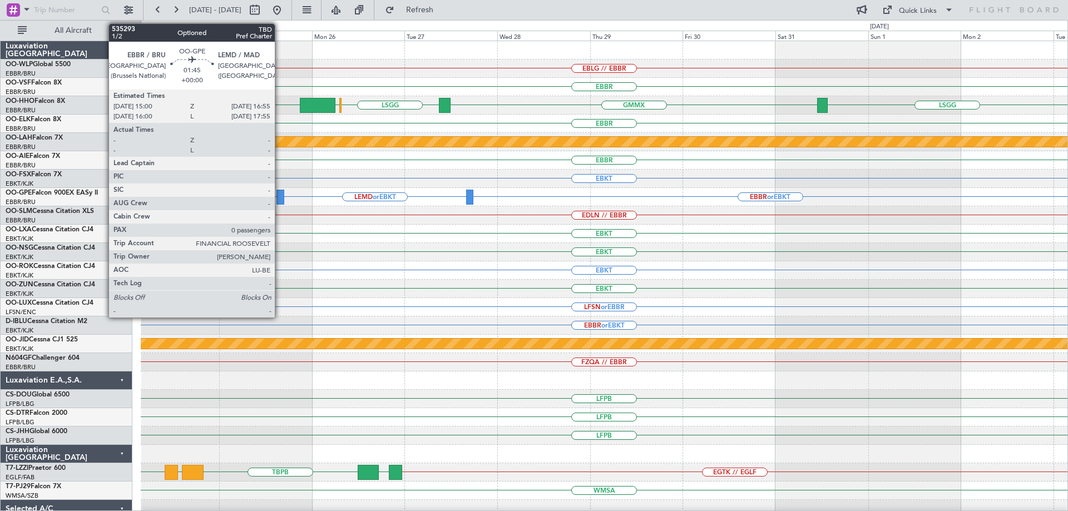
click at [280, 196] on div at bounding box center [281, 197] width 8 height 15
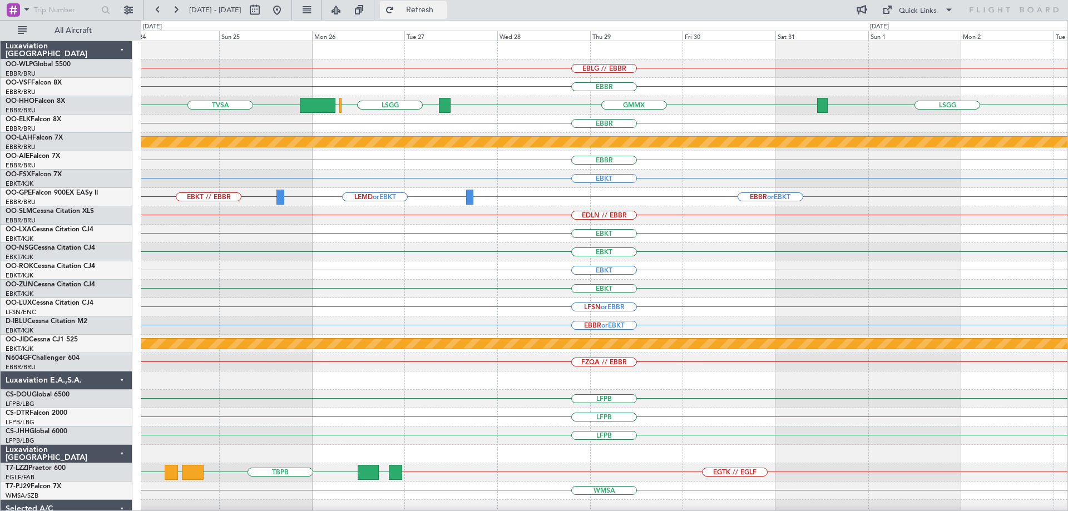
click at [443, 12] on span "Refresh" at bounding box center [420, 10] width 47 height 8
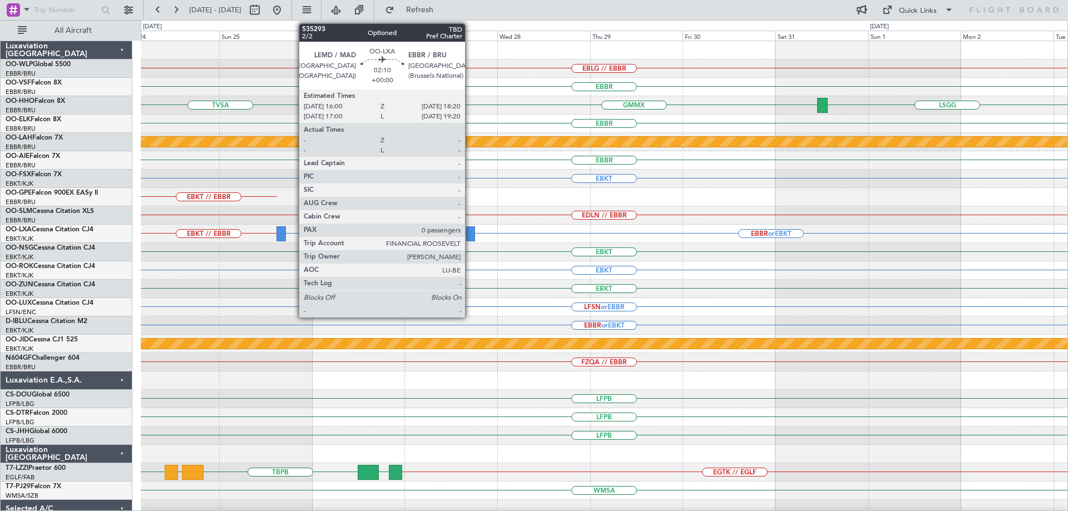
click at [470, 230] on div at bounding box center [470, 233] width 9 height 15
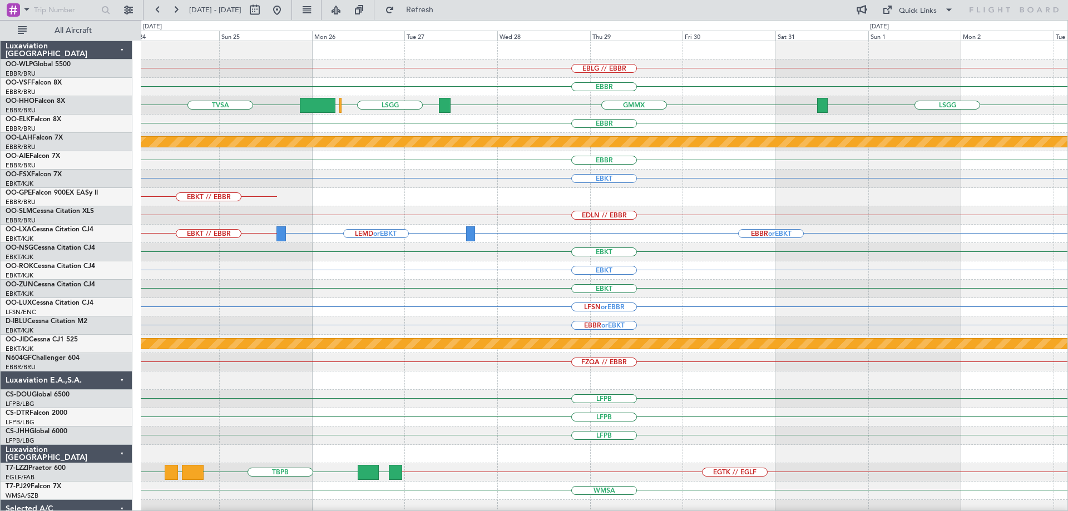
click at [480, 67] on div "EBLG // EBBR" at bounding box center [604, 69] width 927 height 18
click at [443, 12] on span "Refresh" at bounding box center [420, 10] width 47 height 8
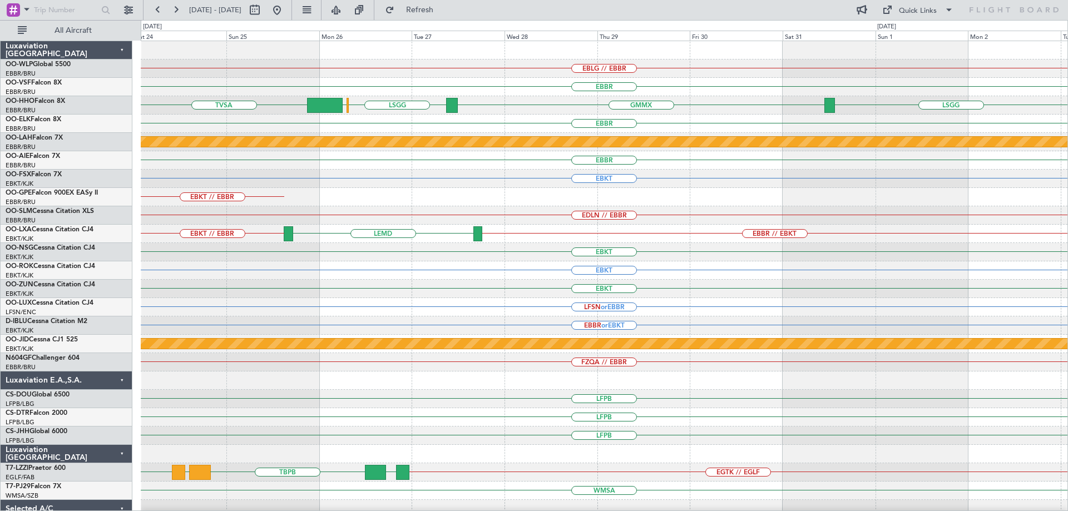
click at [224, 46] on div at bounding box center [604, 50] width 927 height 18
click at [286, 7] on button at bounding box center [277, 10] width 18 height 18
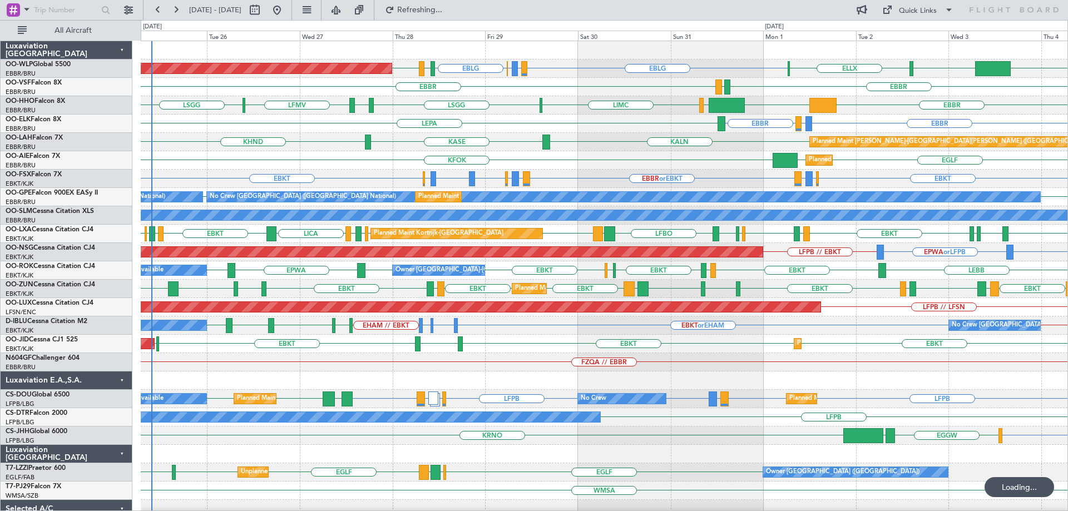
click at [600, 160] on div "Planned Maint London (Farnborough) KFOK EGLF EGLF" at bounding box center [604, 160] width 927 height 18
click at [920, 11] on div "Quick Links" at bounding box center [918, 11] width 38 height 11
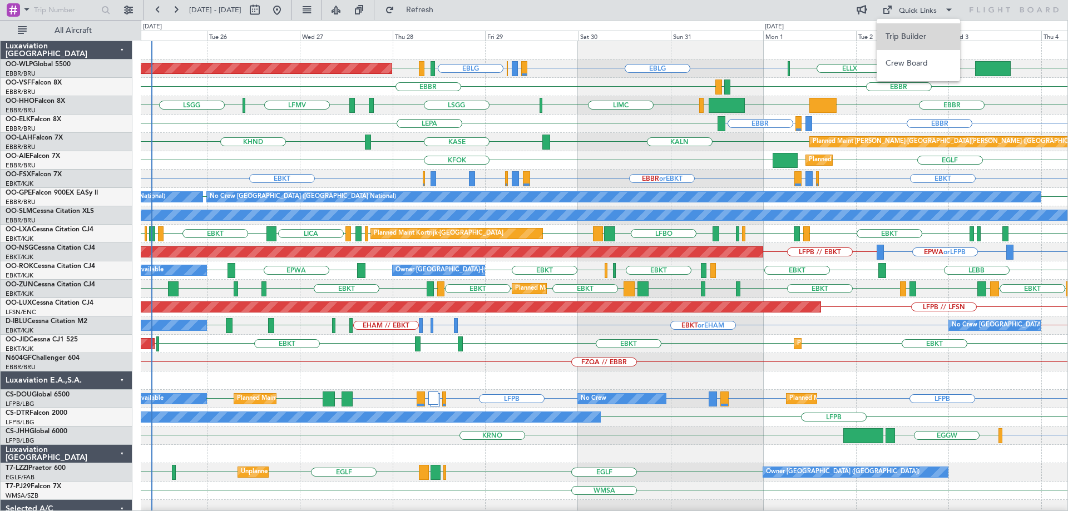
click at [914, 39] on button "Trip Builder" at bounding box center [918, 36] width 83 height 27
click at [443, 7] on span "Refresh" at bounding box center [420, 10] width 47 height 8
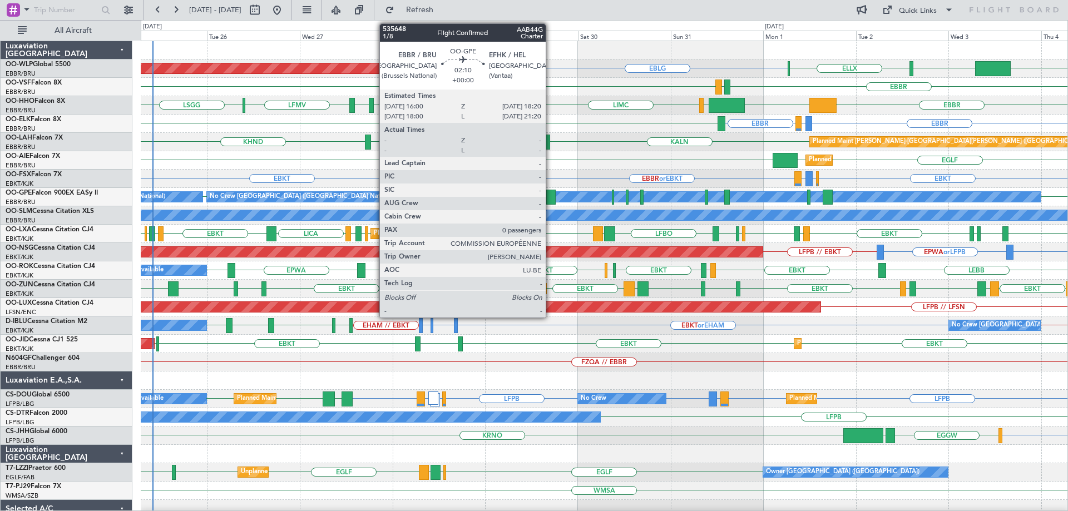
click at [551, 194] on div at bounding box center [550, 197] width 9 height 15
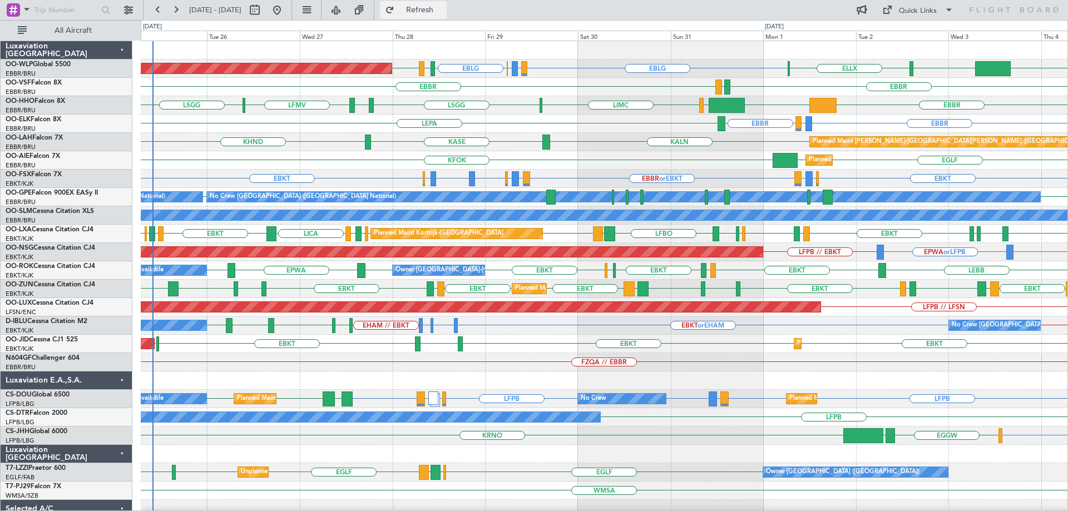
click at [443, 10] on span "Refresh" at bounding box center [420, 10] width 47 height 8
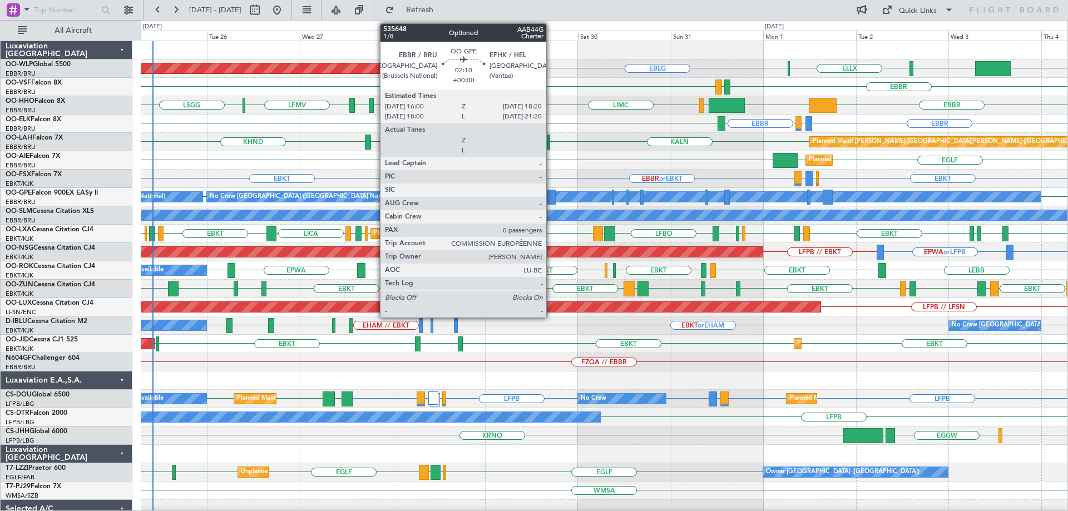
click at [551, 194] on div at bounding box center [550, 197] width 9 height 15
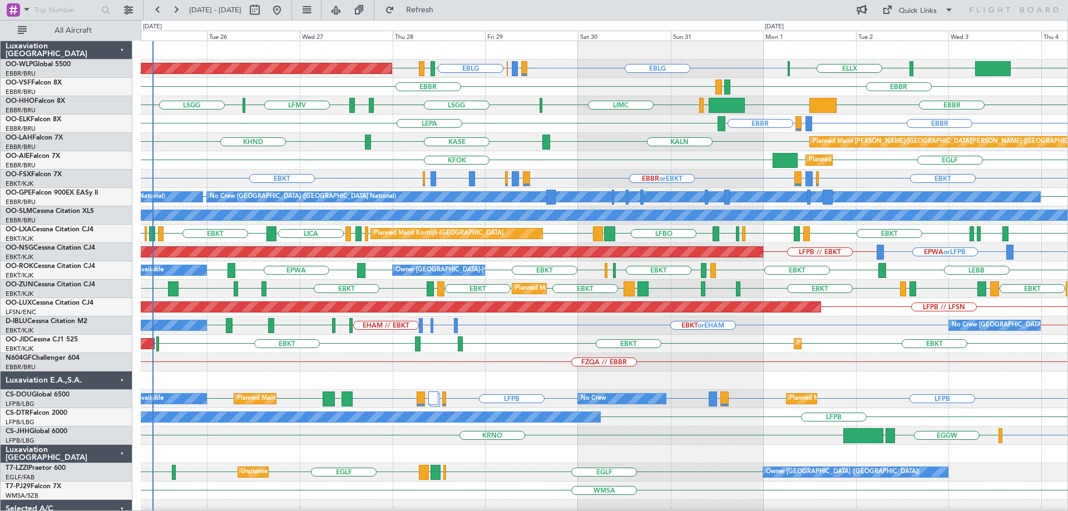
click at [597, 147] on div "KALN KASE KHND Planned Maint Alton-st Louis (St Louis Regl)" at bounding box center [604, 142] width 927 height 18
click at [739, 173] on div "EBKT EBKT EBBR or EBKT LIRZ or EBKT EBBR or EBKT LIRZ or EBKT EBBR or EBKT EBBR…" at bounding box center [604, 179] width 927 height 18
click at [619, 151] on div "KALN KASE KHND Planned Maint Alton-st Louis (St Louis Regl)" at bounding box center [604, 142] width 927 height 18
click at [503, 160] on div "KFOK EGLF EGLF Planned Maint London (Farnborough)" at bounding box center [604, 160] width 927 height 18
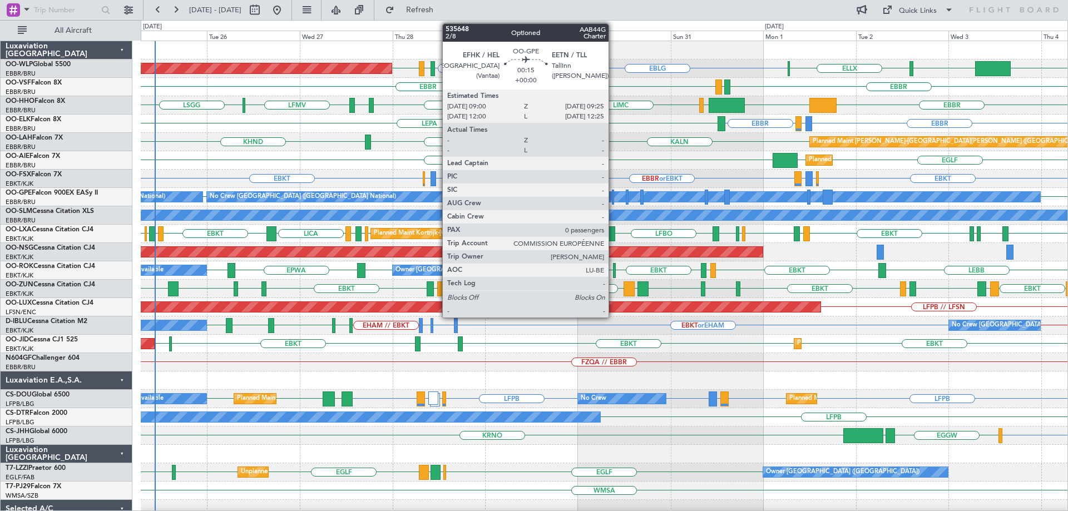
click at [614, 192] on div at bounding box center [613, 197] width 2 height 15
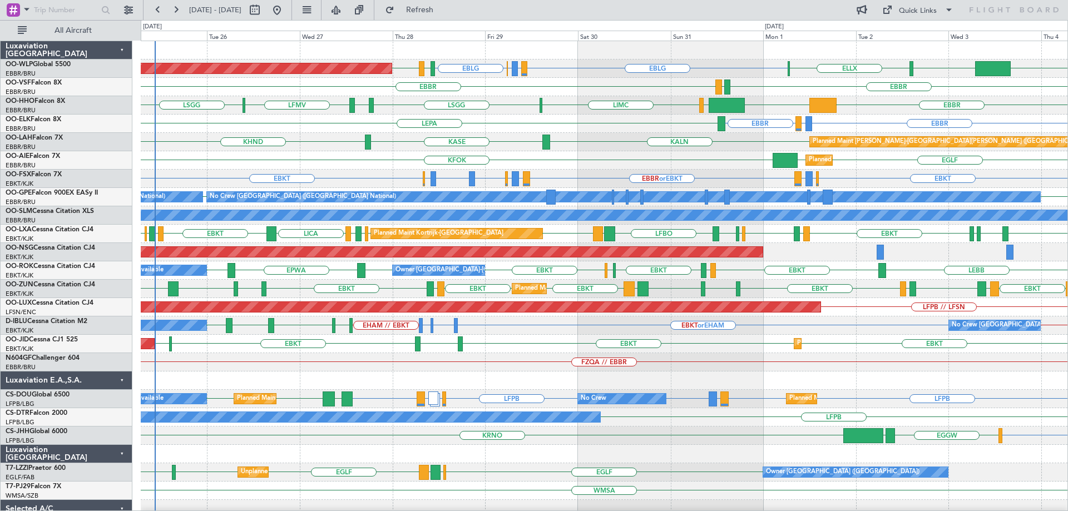
click at [571, 156] on div "KFOK EGLF EGLF Planned Maint London (Farnborough)" at bounding box center [604, 160] width 927 height 18
click at [443, 7] on span "Refresh" at bounding box center [420, 10] width 47 height 8
click at [607, 134] on div "KALN KHND KASE Planned Maint Alton-st Louis (St Louis Regl)" at bounding box center [604, 142] width 927 height 18
click at [621, 149] on div "KALN KHND KASE Planned Maint Alton-st Louis (St Louis Regl)" at bounding box center [604, 142] width 927 height 18
click at [619, 146] on div "KHND KALN KASE Planned Maint Alton-st Louis (St Louis Regl)" at bounding box center [604, 142] width 927 height 18
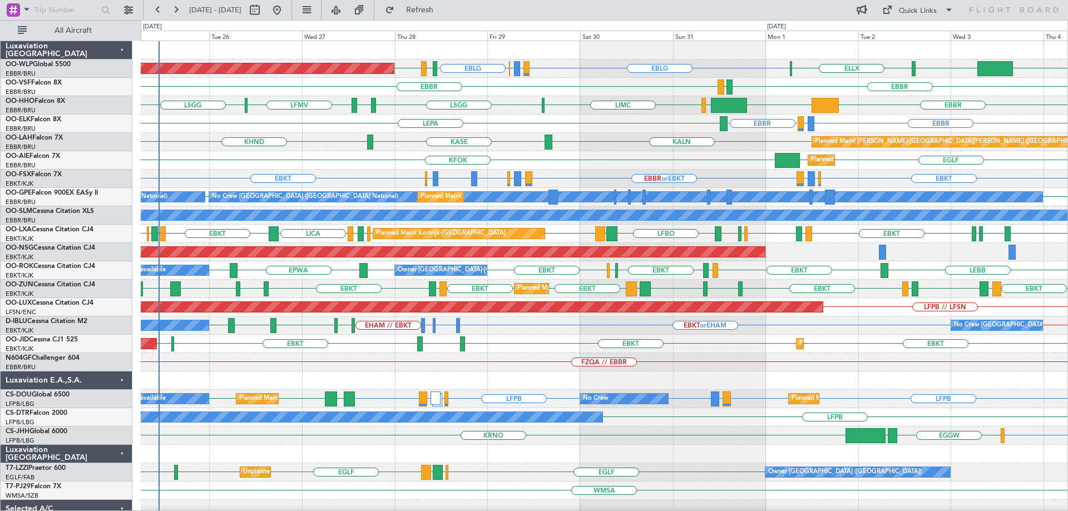
click at [589, 152] on div "EBLG LIRZ or EBLG EBBR or EBLG EBLG KCLT LIML ELLX LIML EDDB Planned Maint Berl…" at bounding box center [604, 371] width 927 height 661
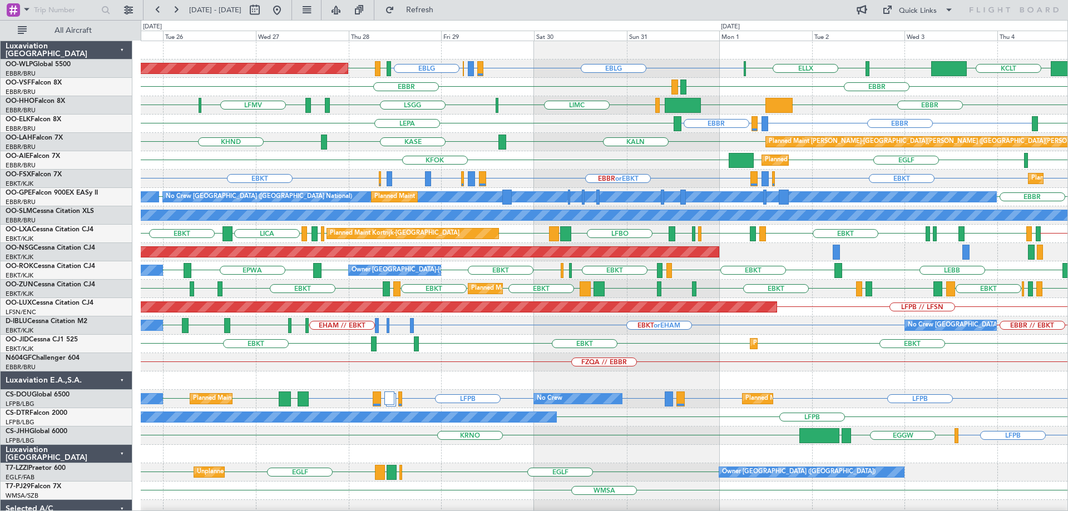
click at [388, 151] on div "EBBR EGLF EGLF KFOK Planned Maint London (Farnborough)" at bounding box center [604, 160] width 927 height 18
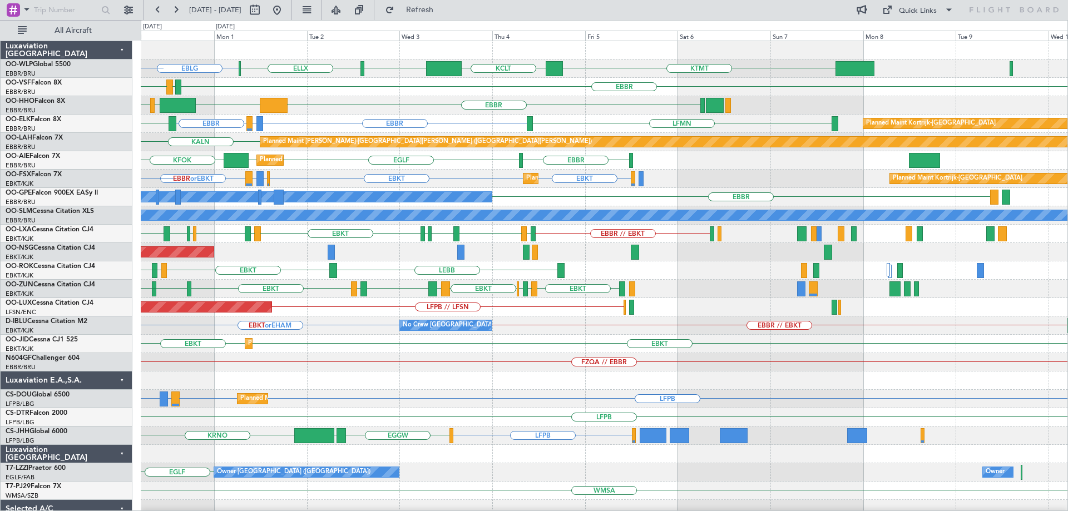
click at [346, 227] on div "EBLG KTMT KCLT LIML ELLX EBBR or EBLG LIRZ or EBLG EBLG EBBR LEGE EBBR EBBR KTE…" at bounding box center [604, 371] width 927 height 661
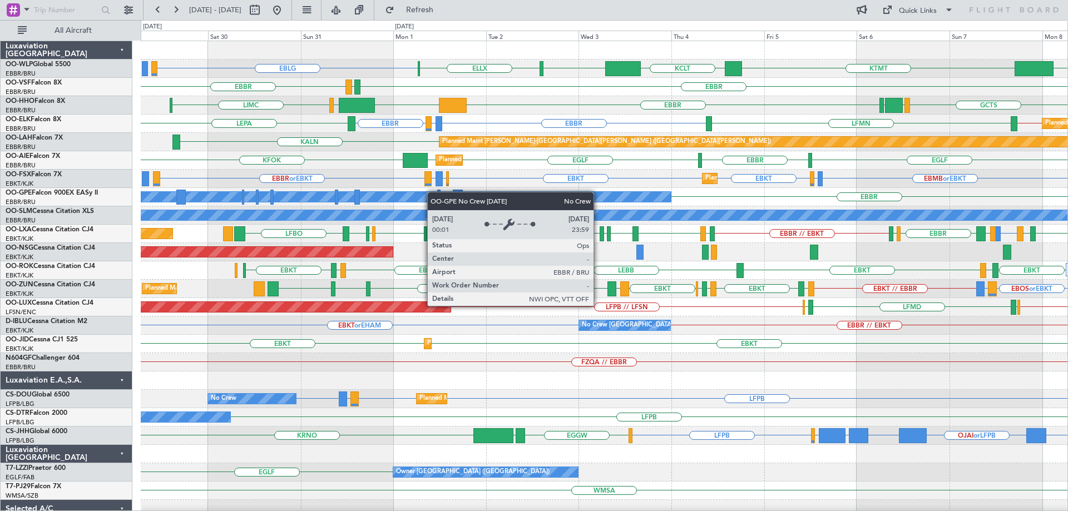
click at [548, 202] on div "EBLG ELLX KTMT KCLT LIML ELLX LIML Planned Maint Berlin (Brandenburg) EBBR LEGE…" at bounding box center [604, 362] width 927 height 643
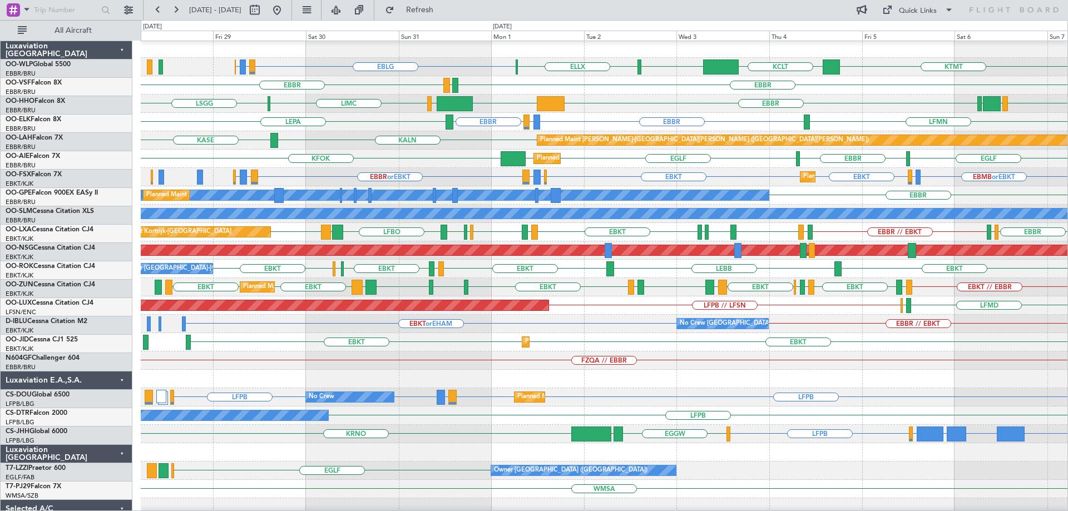
scroll to position [2, 0]
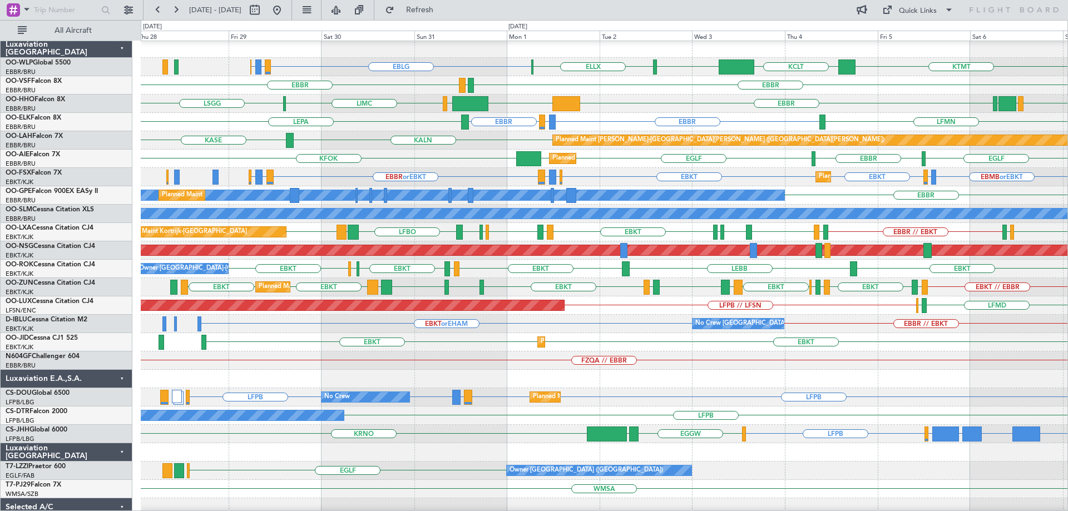
click at [428, 66] on div "EBLG LIRZ or EBLG EBBR or EBLG KTMT KCLT LIML ELLX ELLX Planned Maint Berlin (B…" at bounding box center [604, 67] width 927 height 18
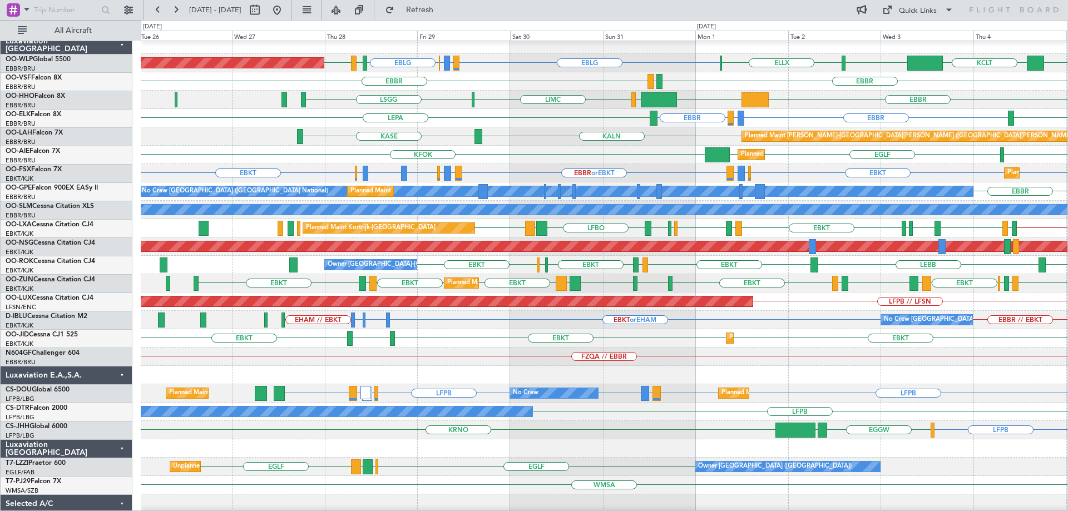
scroll to position [6, 0]
click at [547, 128] on div "EBLG LIRZ or EBLG EBBR or EBLG EBLG KTMT KCLT LIML ELLX LIML EDDB Planned Maint…" at bounding box center [604, 366] width 927 height 661
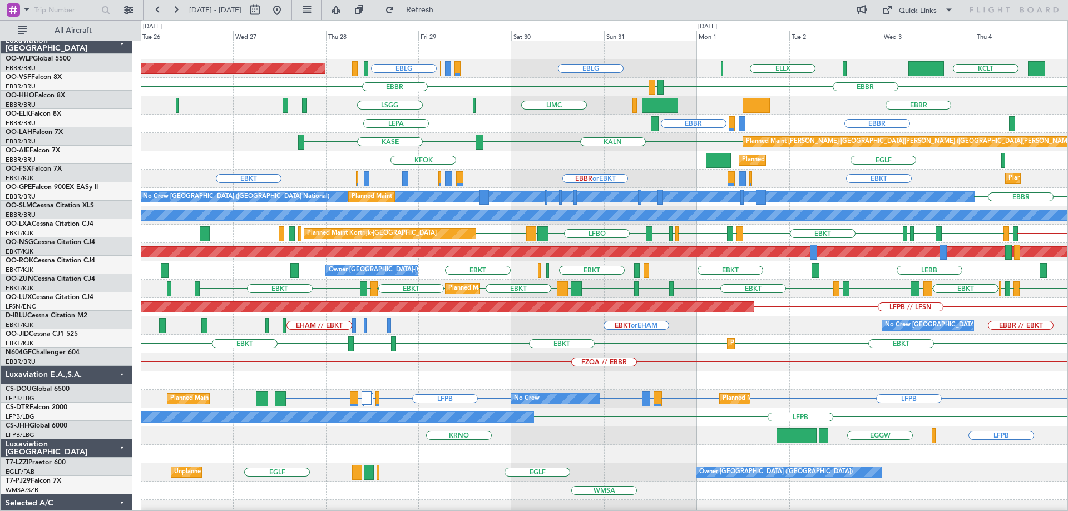
scroll to position [0, 0]
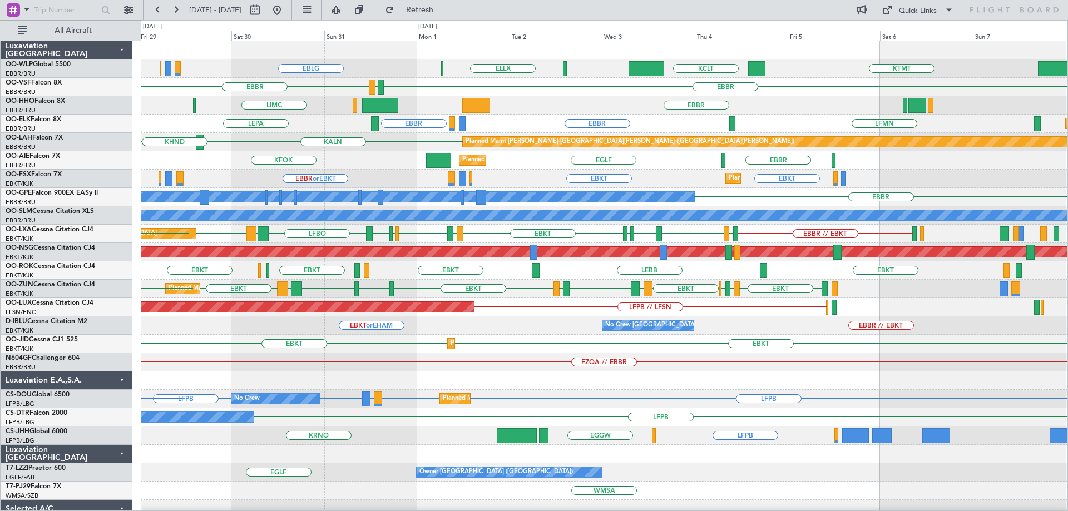
click at [338, 141] on div "EBLG LIRZ or EBLG EBBR or EBLG EBLG KTMT KCLT LIML ELLX LIML EDDB Planned Maint…" at bounding box center [604, 371] width 927 height 661
click at [546, 171] on div "Planned Maint Kortrijk-Wevelgem EBMB or EBKT LSZH or EBKT EBKT EBKT EBBR or EBK…" at bounding box center [604, 179] width 927 height 18
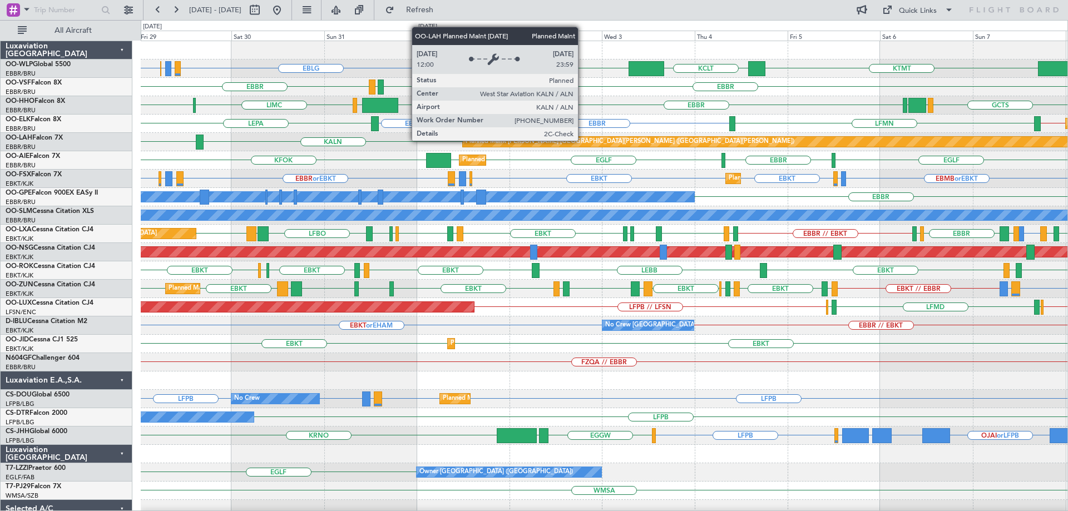
click at [554, 112] on div "GCTS GMMH LSGG EBBR KTEB LIEO LIMC LSGG" at bounding box center [604, 105] width 927 height 18
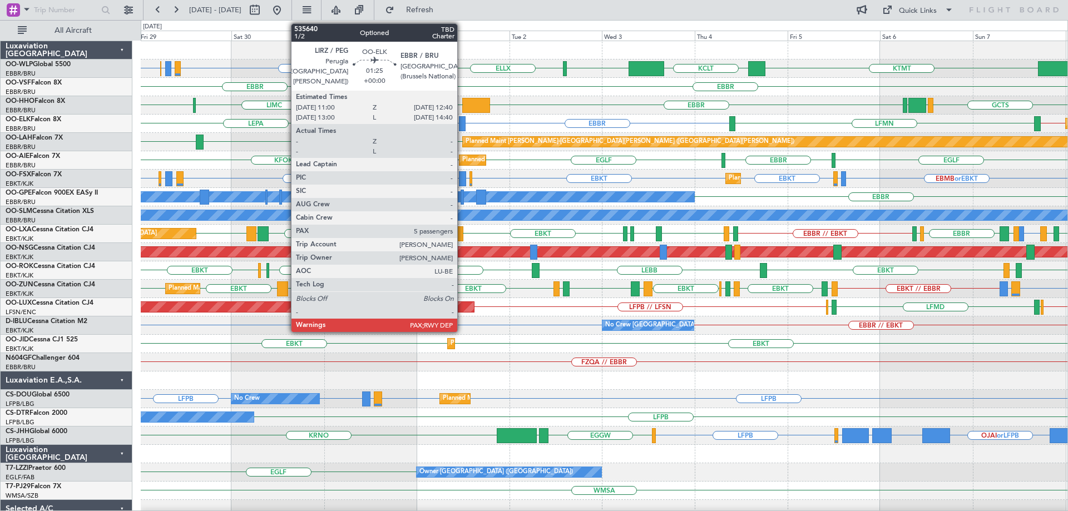
click at [462, 119] on div at bounding box center [462, 123] width 7 height 15
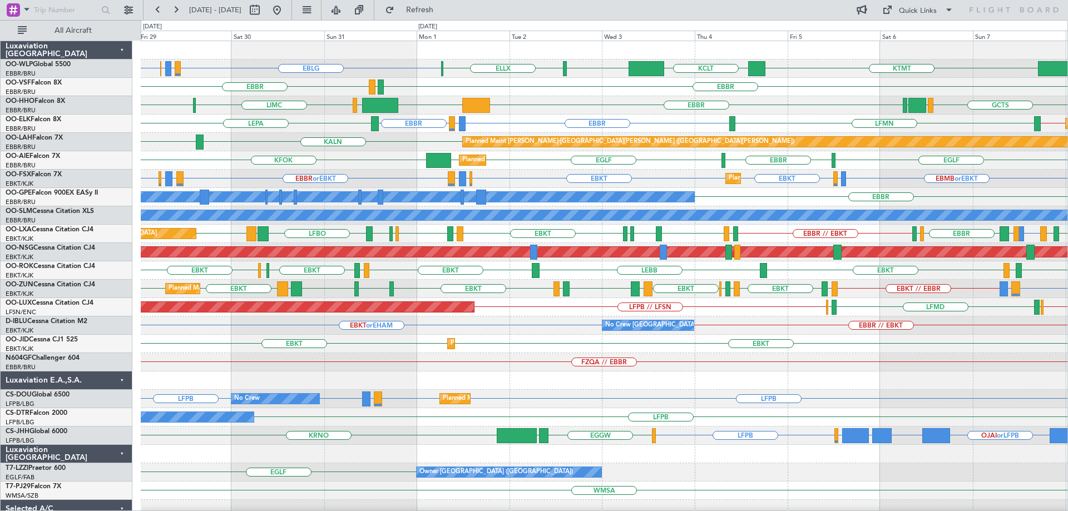
click at [531, 101] on div "GCTS GMMH LSGG EBBR KTEB LIEO LIMC LSGG" at bounding box center [604, 105] width 927 height 18
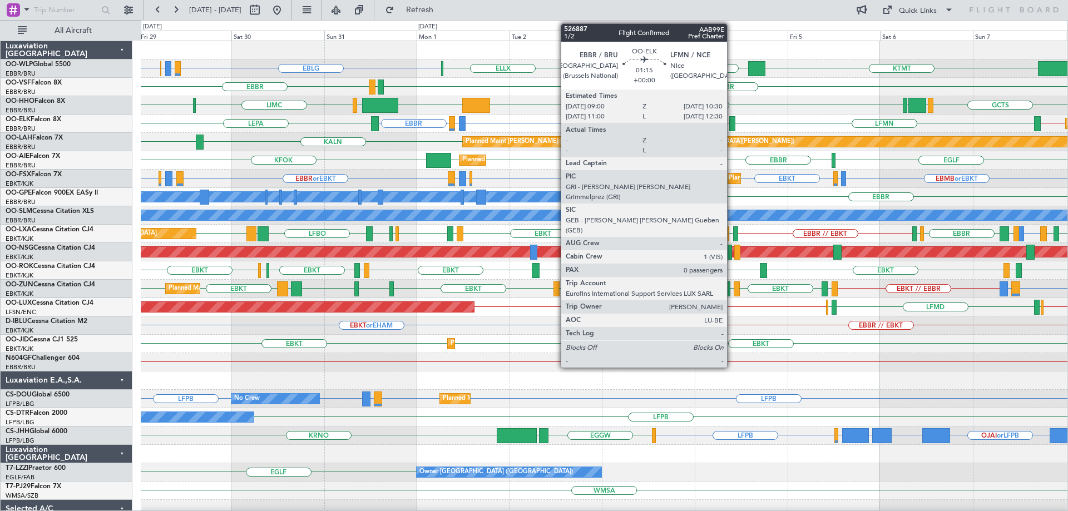
click at [732, 120] on div at bounding box center [732, 123] width 6 height 15
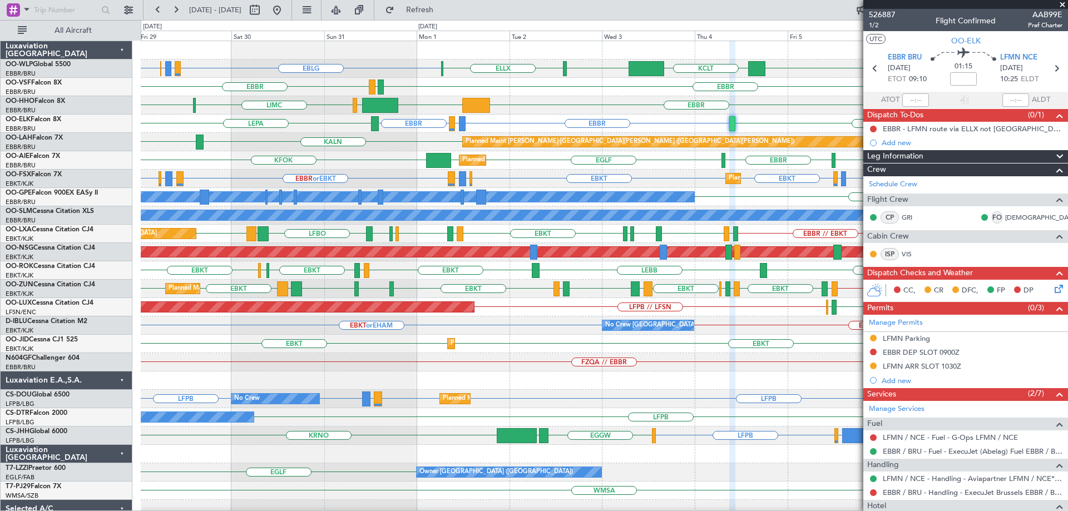
click at [1064, 2] on span at bounding box center [1062, 5] width 11 height 10
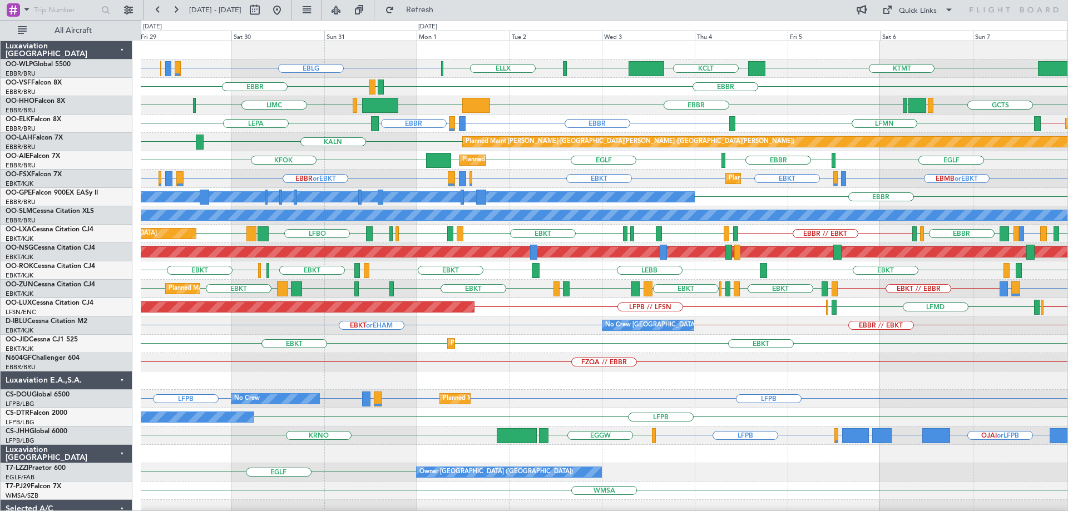
click at [571, 107] on div "GCTS GMMH LSGG EBBR KTEB LIEO LIMC LSGG" at bounding box center [604, 105] width 927 height 18
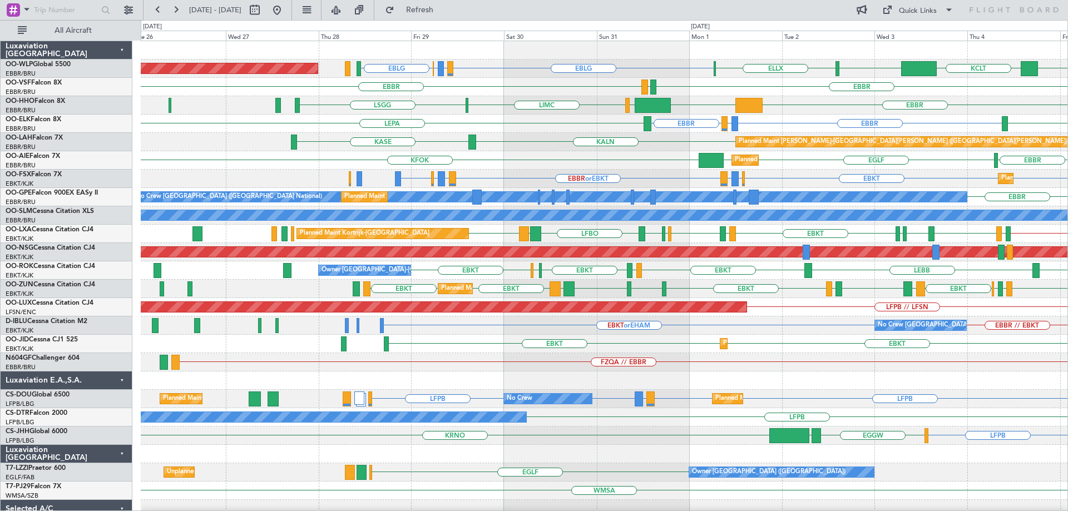
click at [750, 128] on div "EBLG LIRZ or EBLG EBBR or EBLG EBLG KTMT KCLT LIML ELLX Planned Maint Berlin (B…" at bounding box center [604, 371] width 927 height 661
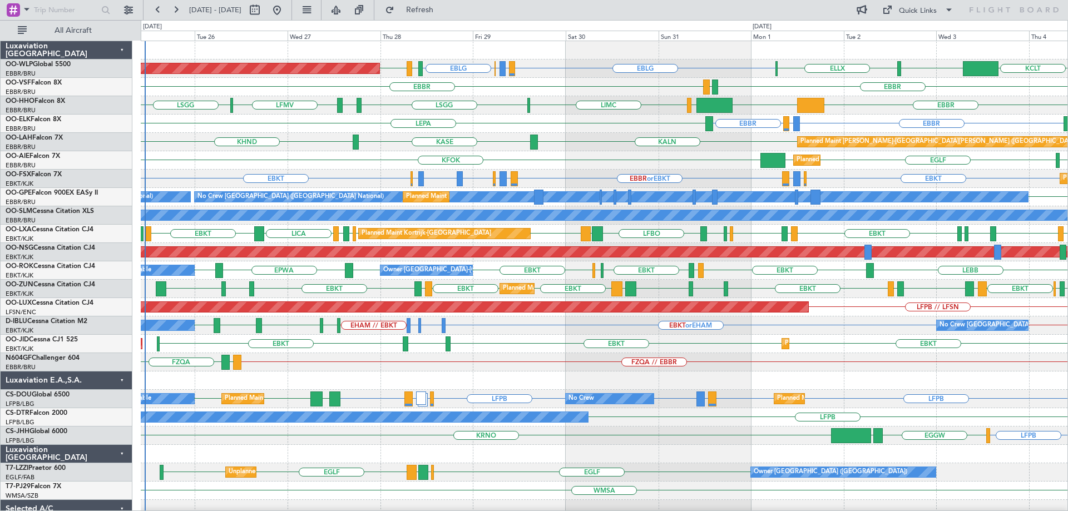
click at [614, 173] on div "Planned Maint Berlin (Brandenburg) EBLG LIRZ or EBLG EBBR or EBLG EBLG LIML ELL…" at bounding box center [604, 371] width 927 height 661
click at [576, 131] on div "EBBR LIRZ or EBBR [GEOGRAPHIC_DATA] LEPA" at bounding box center [604, 124] width 927 height 18
click at [526, 328] on div "No Crew Brussels (Brussels National) No Crew Kortrijk-Wevelgem EBKT or EHAM EDV…" at bounding box center [604, 326] width 927 height 18
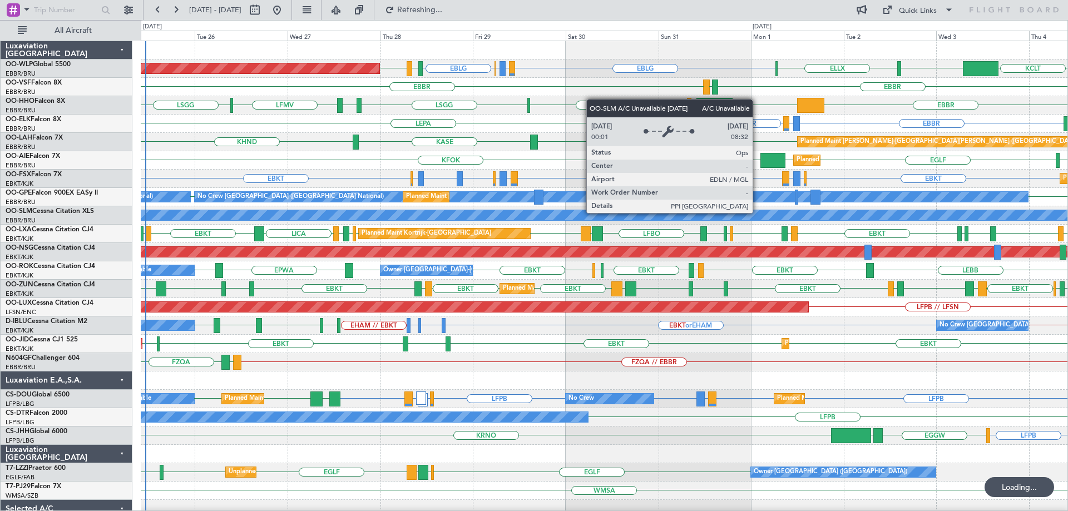
click at [248, 280] on div "Planned Maint Berlin (Brandenburg) EBLG LIRZ or EBLG EBBR or EBLG EBLG KCLT LIM…" at bounding box center [604, 371] width 927 height 661
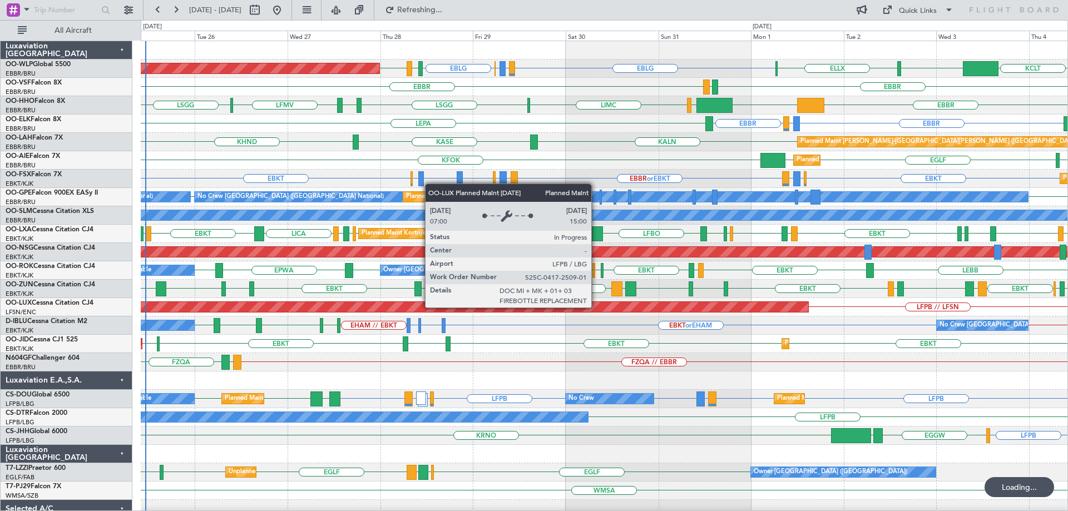
click at [140, 309] on div "Planned Maint Berlin (Brandenburg) EBLG LIRZ or EBLG EBBR or EBLG EBLG KCLT LIM…" at bounding box center [534, 265] width 1068 height 491
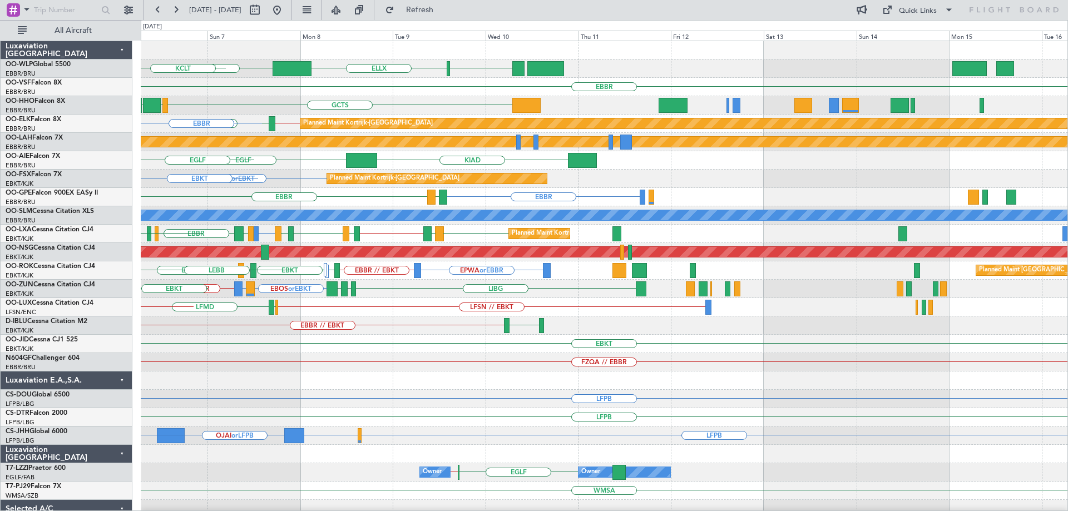
click at [308, 408] on div "KTMT LIML ELLX KCLT EBBR GCTS GMMH LSGG EBBR Planned Maint Kortrijk-Wevelgem LF…" at bounding box center [604, 362] width 927 height 643
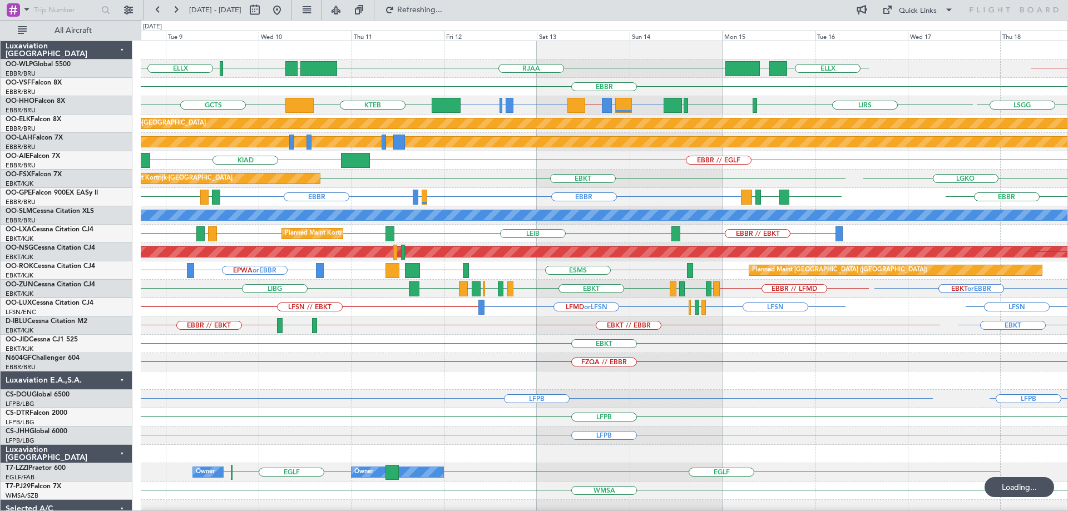
click at [409, 378] on div "RJAA LTCG LIML ELLX ELLX UBBB EBLG // EBBR EBBR GMMH LIRS or GMMH GMMH // EGPN …" at bounding box center [604, 362] width 927 height 643
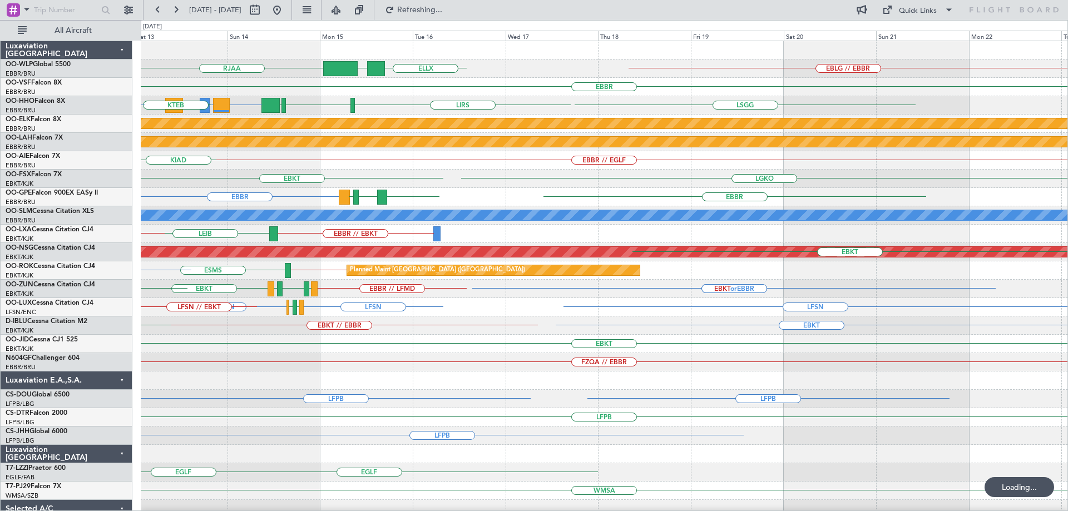
click at [323, 409] on div "RJAA ELLX UBBB EBLG // EBBR EBBR GMMH LIRS or GMMH GMMH // EGPN EGPN or LIMC LI…" at bounding box center [604, 362] width 927 height 643
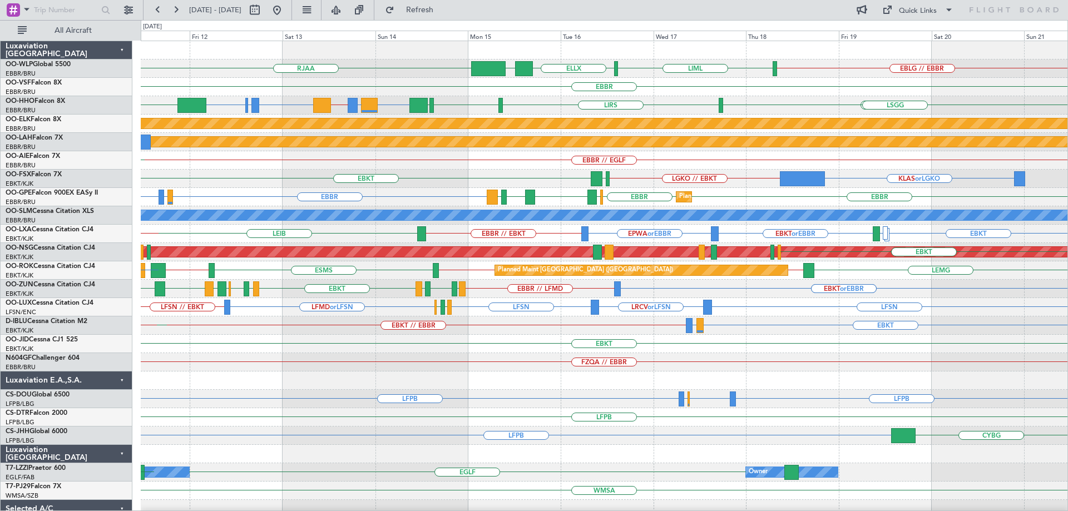
click at [376, 345] on div "RJAA ELLX UBBB EBLG // EBBR LIML LIML LTCG [GEOGRAPHIC_DATA] GMMH LIRS or GMMH …" at bounding box center [604, 371] width 927 height 661
click at [479, 331] on div "EBKT // EBBR EBKT LIRQ or EBKT" at bounding box center [604, 326] width 927 height 18
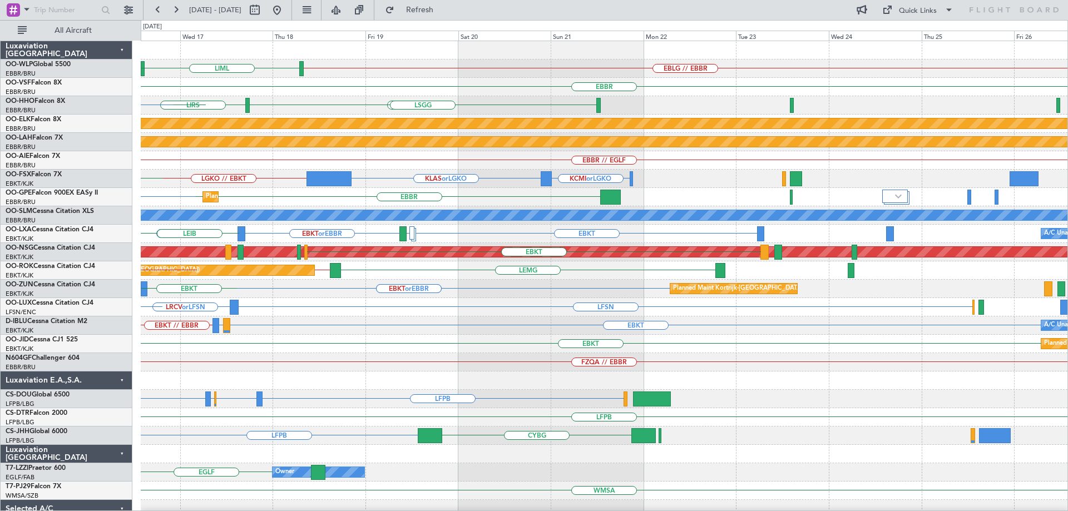
click at [209, 342] on div "EBKT null [GEOGRAPHIC_DATA]-[GEOGRAPHIC_DATA] Planned Maint [GEOGRAPHIC_DATA]-[…" at bounding box center [604, 344] width 927 height 18
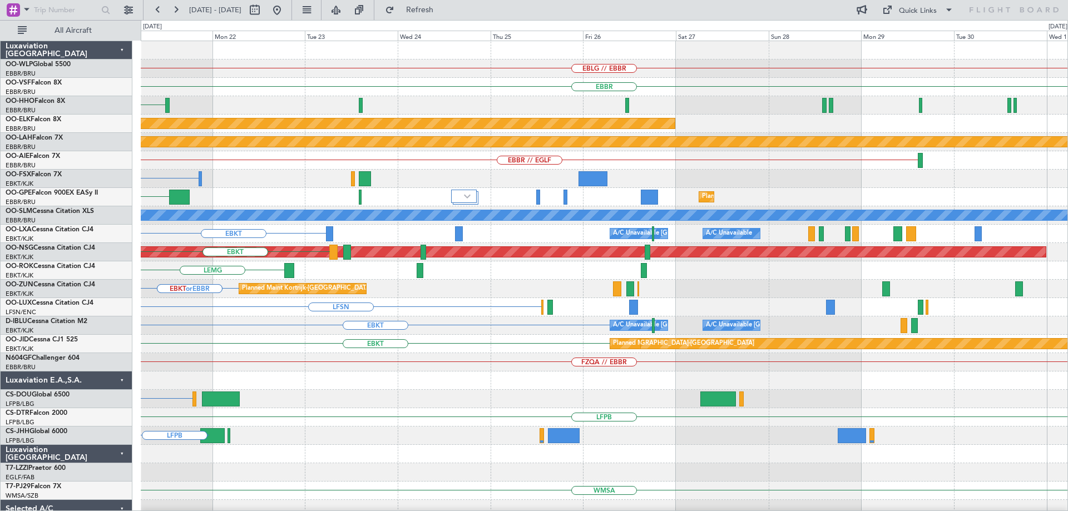
click at [135, 339] on div "EBLG // EBBR [GEOGRAPHIC_DATA] [GEOGRAPHIC_DATA] [GEOGRAPHIC_DATA] Planned Main…" at bounding box center [534, 265] width 1068 height 491
click at [98, 370] on div "EBLG // EBBR [GEOGRAPHIC_DATA] [GEOGRAPHIC_DATA] [GEOGRAPHIC_DATA] Planned Main…" at bounding box center [534, 265] width 1068 height 491
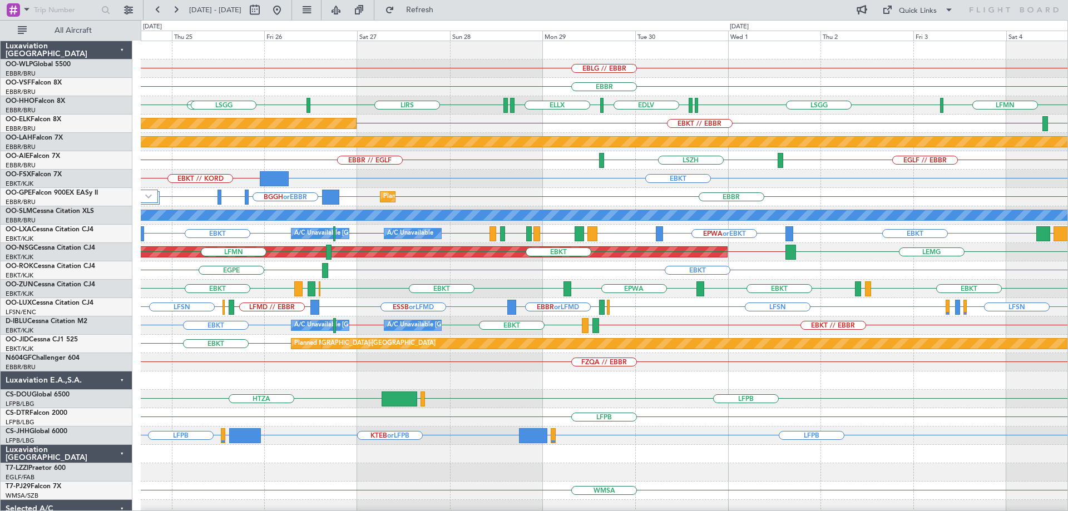
click at [490, 399] on div "LFPB HTZA [GEOGRAPHIC_DATA]" at bounding box center [604, 399] width 927 height 18
click at [480, 287] on div "EBKT EBKT EBKT EPWA EBKT EBOS [PERSON_NAME] Planned Maint [GEOGRAPHIC_DATA]-[GE…" at bounding box center [604, 289] width 927 height 18
click at [286, 8] on button at bounding box center [277, 10] width 18 height 18
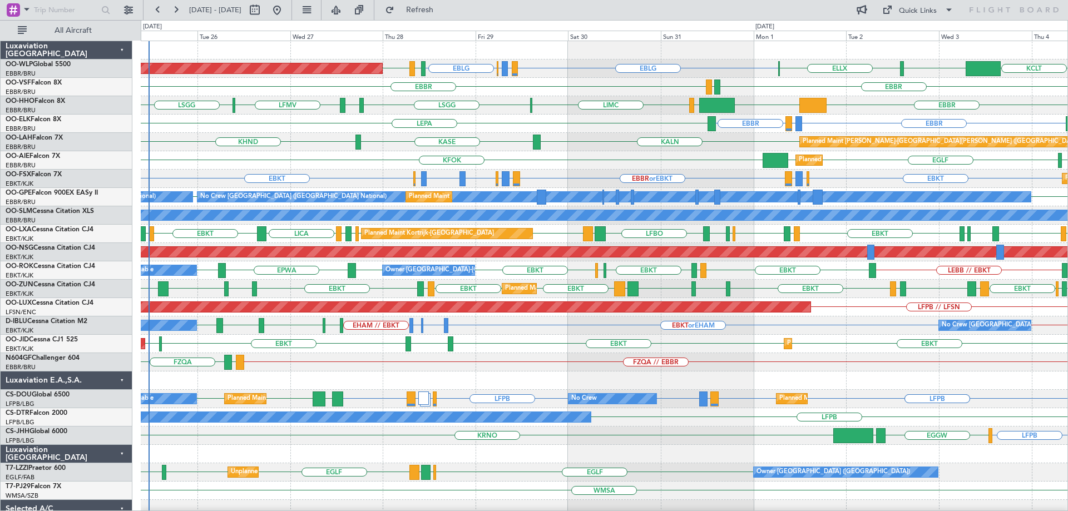
click at [177, 234] on div "EBBR LICA [GEOGRAPHIC_DATA] EBKT LFMQ LFLC EBKT LFTH EBKT [GEOGRAPHIC_DATA] EGG…" at bounding box center [604, 234] width 927 height 18
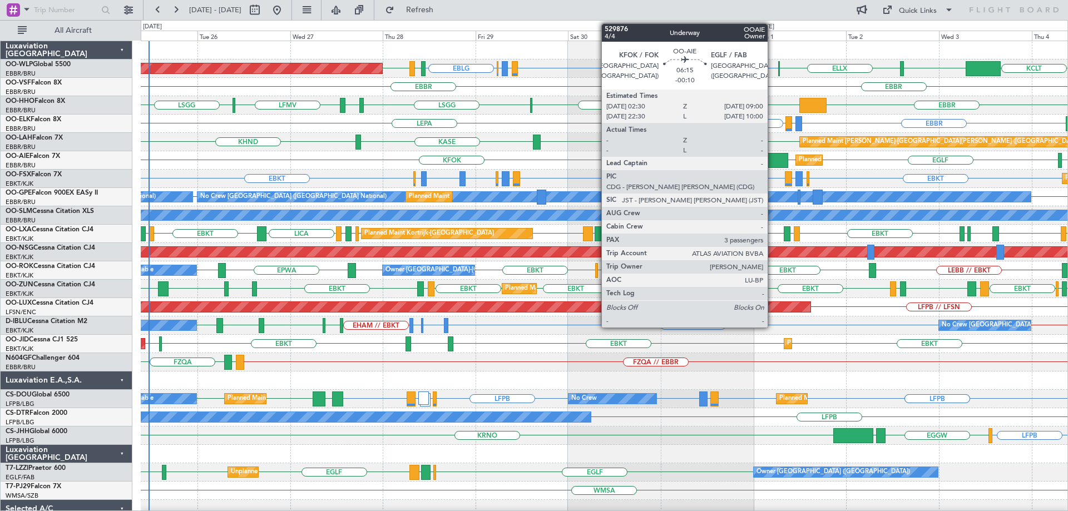
click at [773, 157] on div at bounding box center [776, 160] width 26 height 15
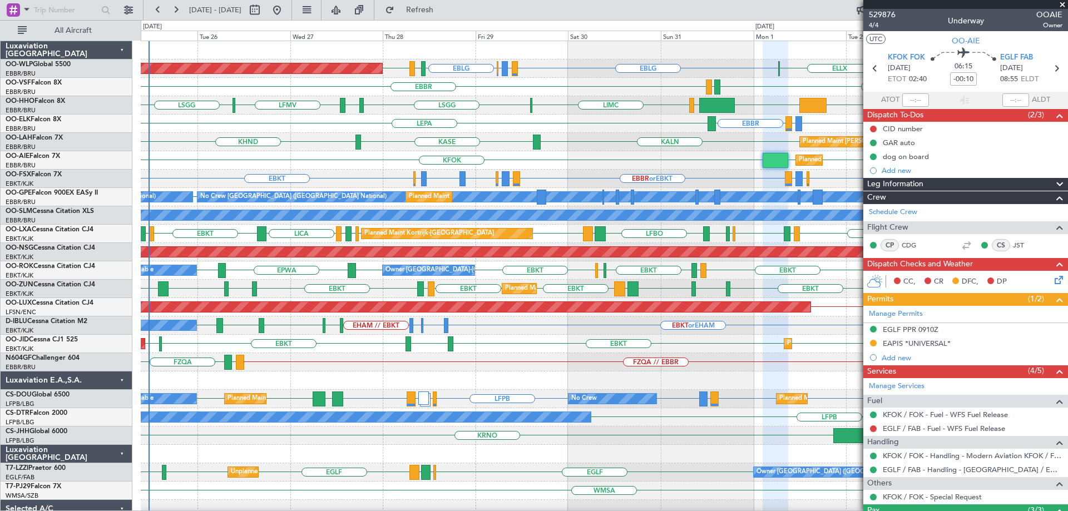
click at [1061, 3] on span at bounding box center [1062, 5] width 11 height 10
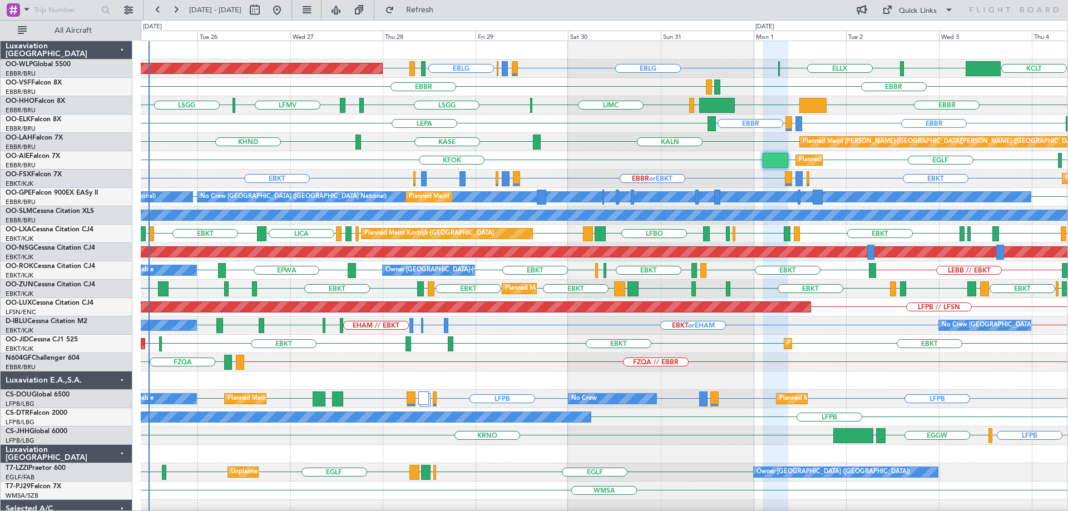
type input "0"
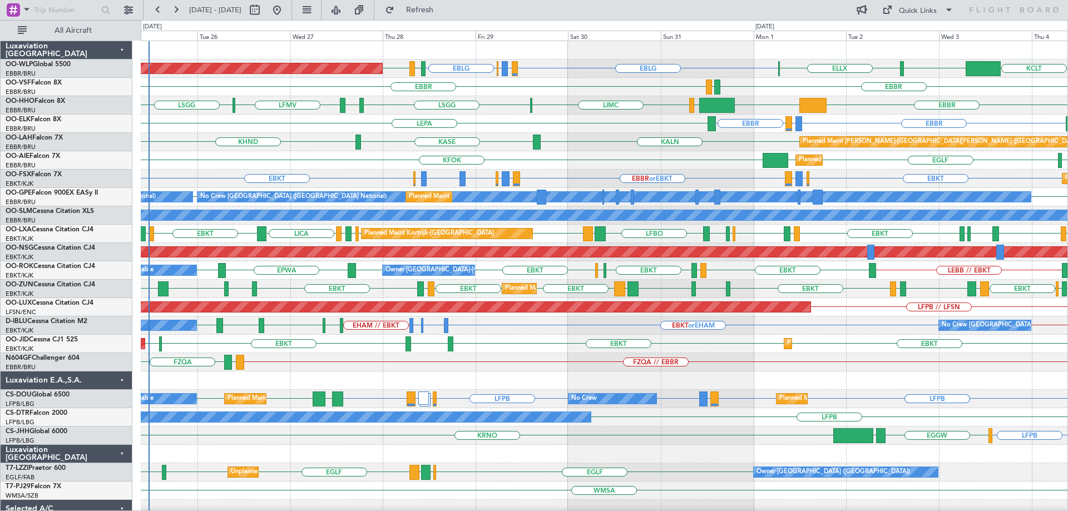
click at [545, 163] on div "KFOK [GEOGRAPHIC_DATA] [GEOGRAPHIC_DATA] [GEOGRAPHIC_DATA] Planned Maint [GEOGR…" at bounding box center [604, 160] width 927 height 18
click at [519, 110] on div "KTEB LFMV [GEOGRAPHIC_DATA] [GEOGRAPHIC_DATA] [GEOGRAPHIC_DATA] LIMC [GEOGRAPHI…" at bounding box center [604, 105] width 927 height 18
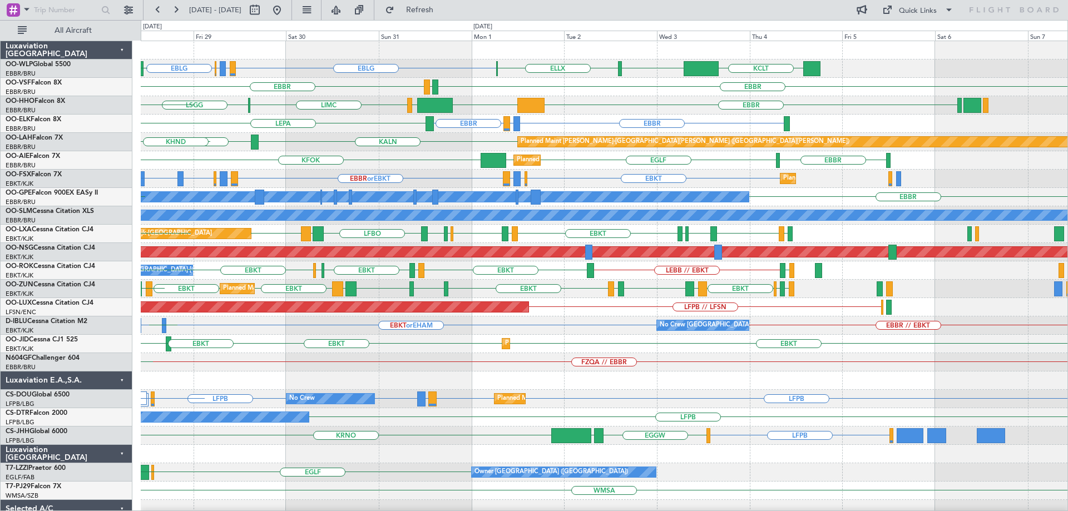
click at [450, 373] on div "EBLG LIRZ or EBLG EBBR or EBLG EBLG KCLT LIML ELLX LIML EDDB Planned Maint [GEO…" at bounding box center [604, 371] width 927 height 661
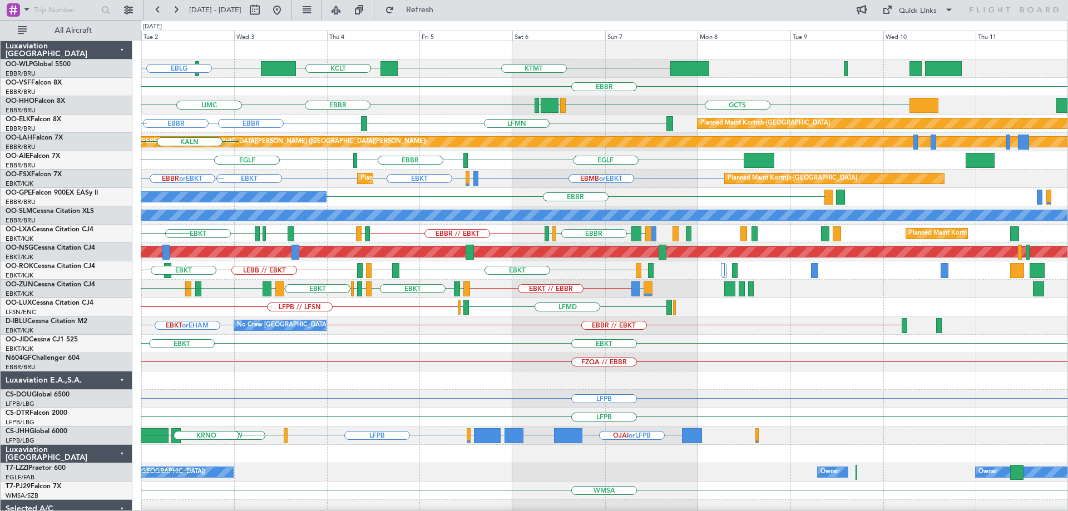
click at [257, 436] on div "KTMT KCLT LIML ELLX EBLG [GEOGRAPHIC_DATA] LEGE [GEOGRAPHIC_DATA] [GEOGRAPHIC_D…" at bounding box center [604, 371] width 927 height 661
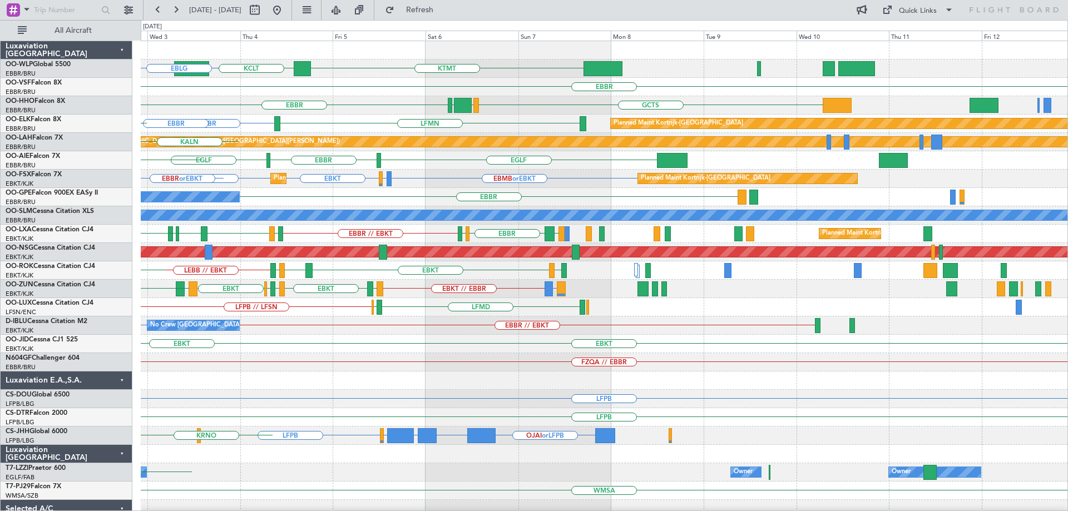
click at [144, 446] on div "KTMT KCLT LIML ELLX EBLG [GEOGRAPHIC_DATA] LEGE [GEOGRAPHIC_DATA] [GEOGRAPHIC_D…" at bounding box center [604, 371] width 927 height 661
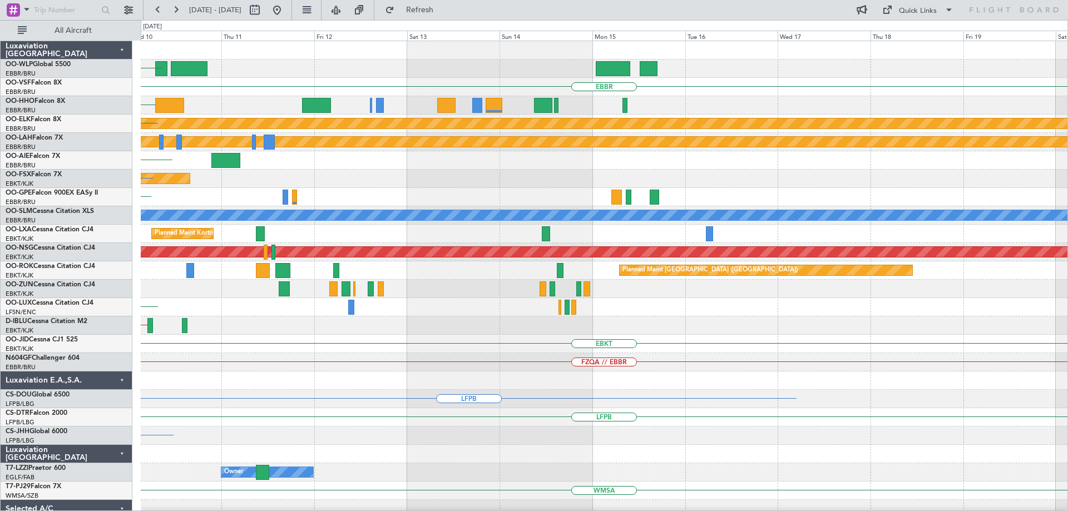
click at [272, 455] on div at bounding box center [604, 454] width 927 height 18
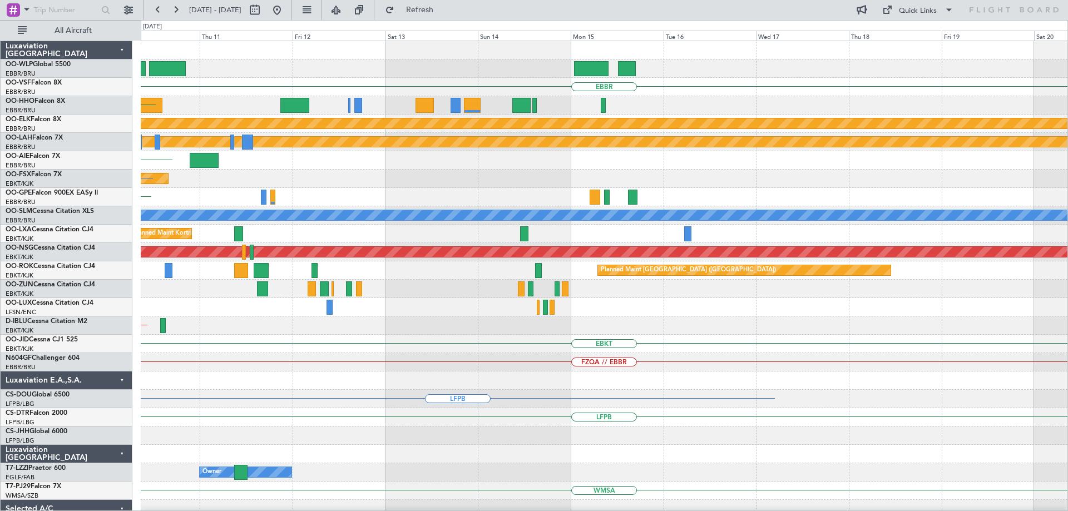
click at [345, 470] on div "Owner Owner" at bounding box center [604, 472] width 927 height 18
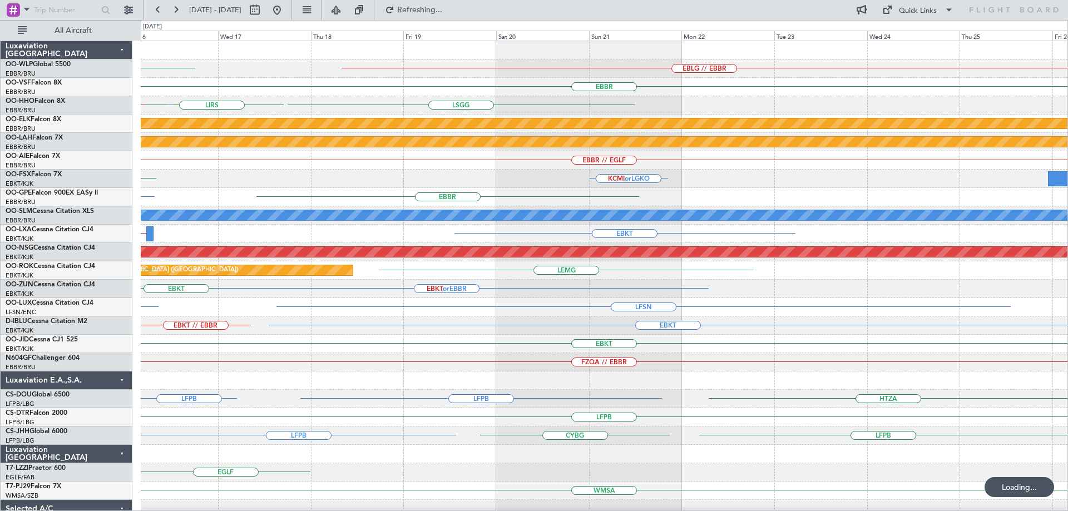
click at [472, 472] on div "ELLX EBLG // EBBR UBBB RJAA [GEOGRAPHIC_DATA] LIRS [GEOGRAPHIC_DATA] [GEOGRAPHI…" at bounding box center [604, 344] width 927 height 606
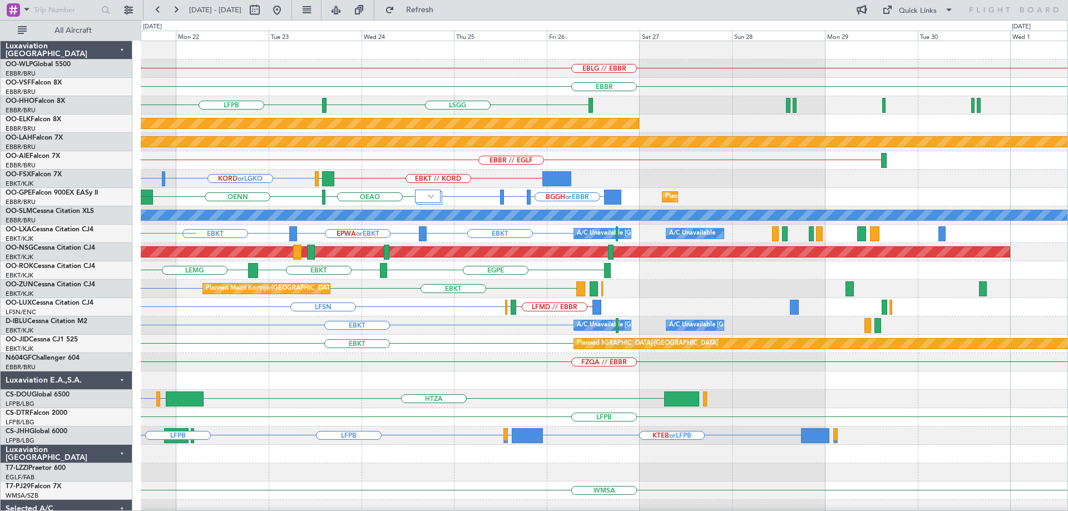
click at [264, 346] on div "EBLG // EBBR [GEOGRAPHIC_DATA] [GEOGRAPHIC_DATA] LFPB [GEOGRAPHIC_DATA] Planned…" at bounding box center [604, 362] width 927 height 643
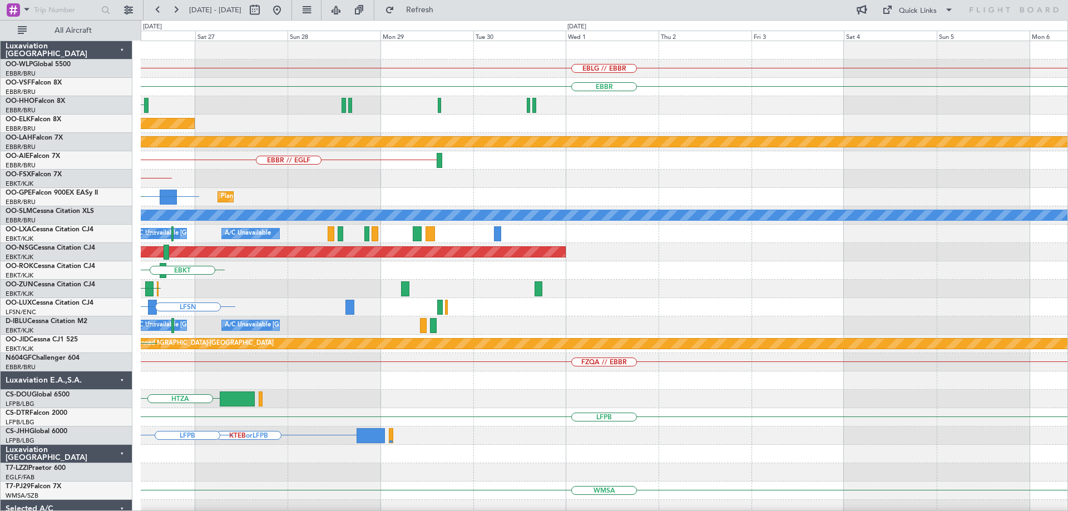
click at [530, 363] on div "EBLG // EBBR [GEOGRAPHIC_DATA] [GEOGRAPHIC_DATA] Planned Maint [GEOGRAPHIC_DATA…" at bounding box center [604, 362] width 927 height 643
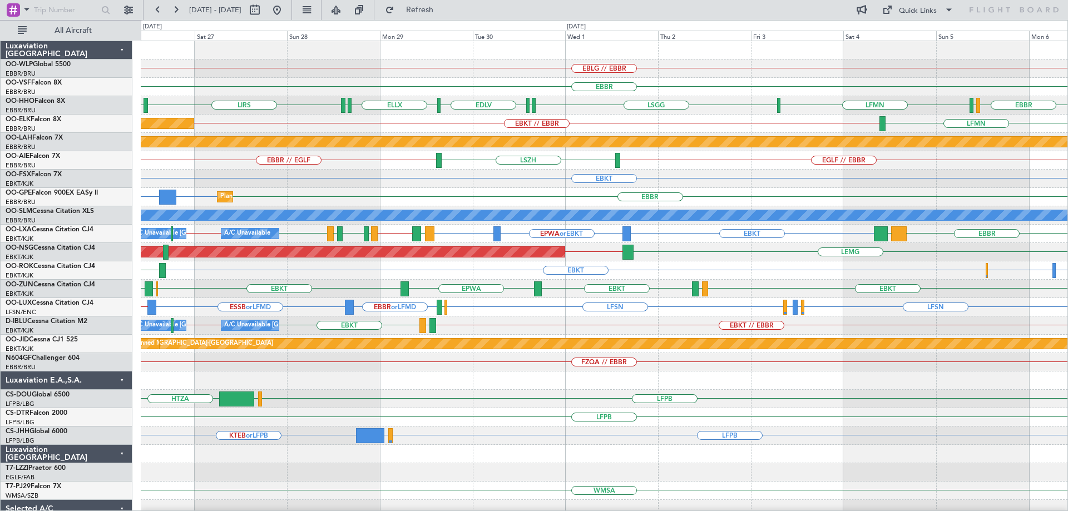
click at [430, 370] on div "EBLG // EBBR [GEOGRAPHIC_DATA] [GEOGRAPHIC_DATA] [GEOGRAPHIC_DATA] [GEOGRAPHIC_…" at bounding box center [604, 344] width 927 height 606
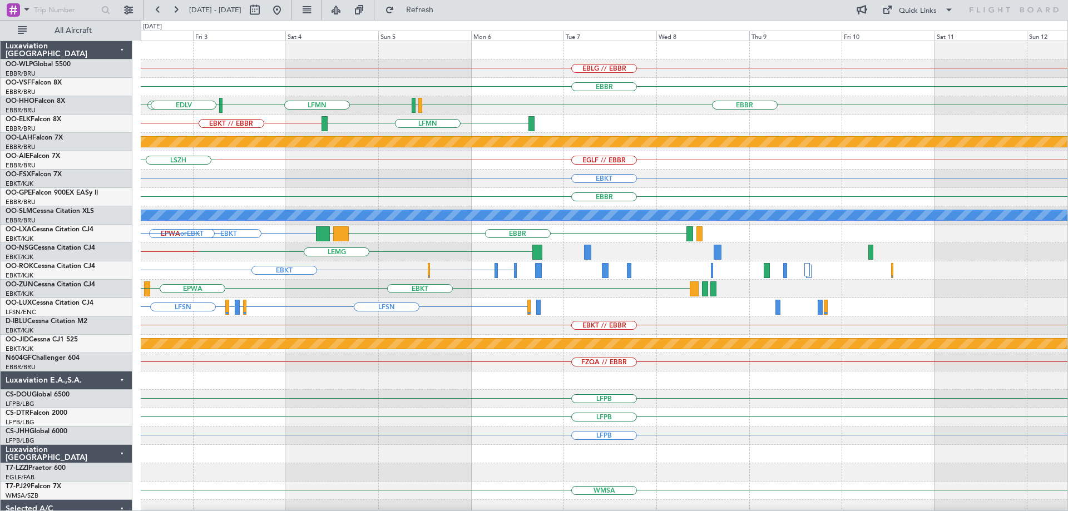
click at [543, 391] on div "EBLG // EBBR [GEOGRAPHIC_DATA] [GEOGRAPHIC_DATA] [GEOGRAPHIC_DATA] [GEOGRAPHIC_…" at bounding box center [604, 344] width 927 height 606
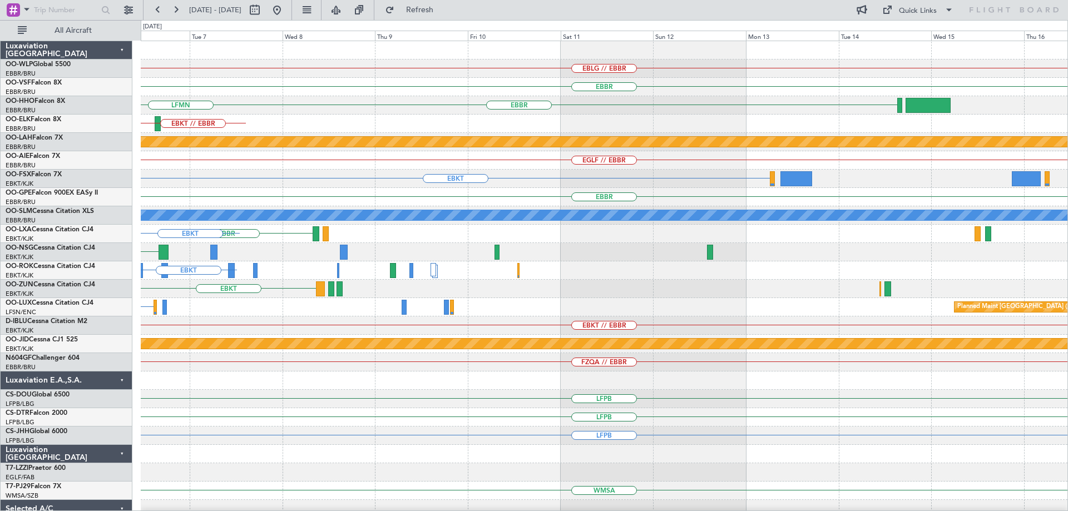
click at [581, 436] on div "EBLG // EBBR [GEOGRAPHIC_DATA] [GEOGRAPHIC_DATA] [GEOGRAPHIC_DATA] LFMN LFMN EB…" at bounding box center [604, 344] width 927 height 606
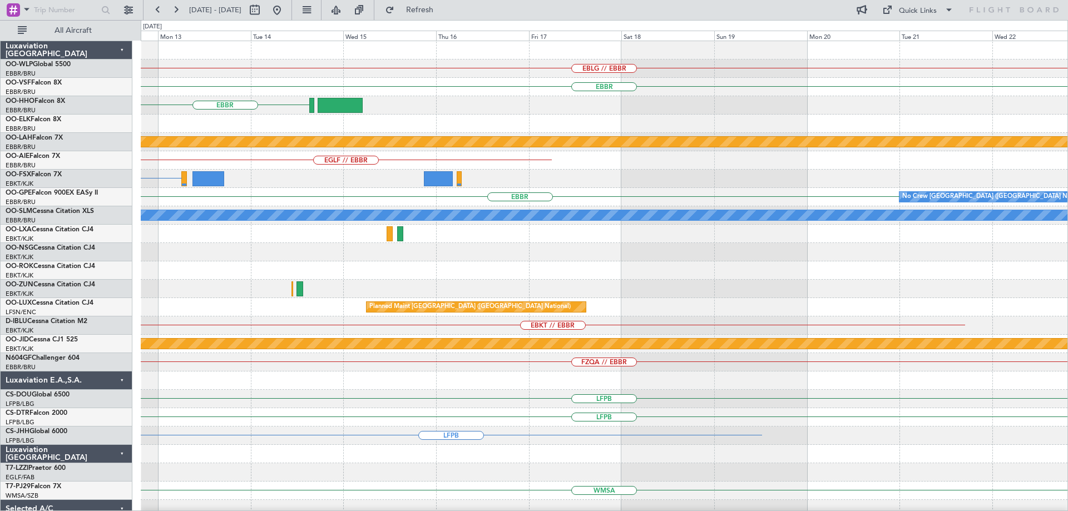
click at [613, 457] on div "EBLG // EBBR [GEOGRAPHIC_DATA] [GEOGRAPHIC_DATA] Planned [GEOGRAPHIC_DATA][PERS…" at bounding box center [604, 344] width 927 height 606
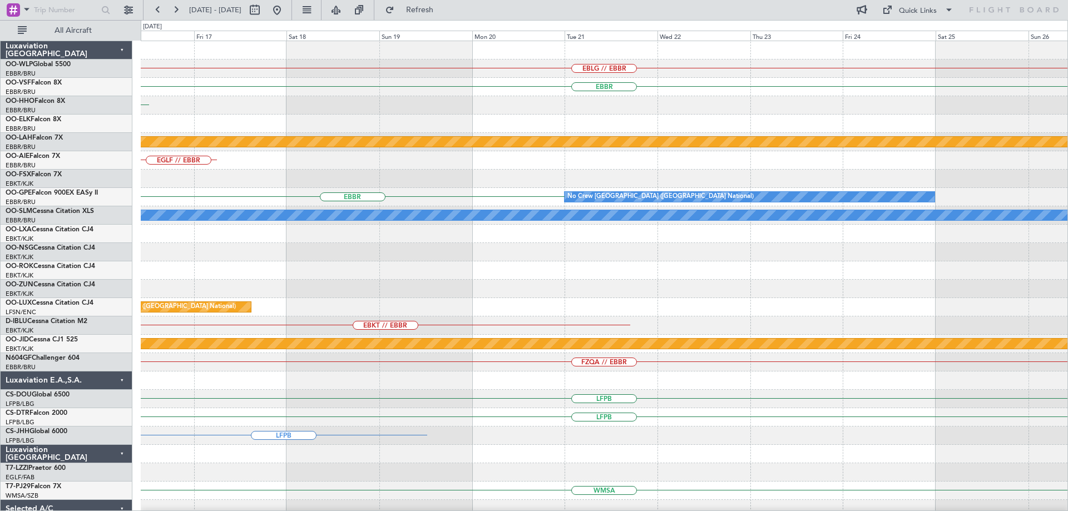
click at [737, 460] on div "EBLG // EBBR [GEOGRAPHIC_DATA] [GEOGRAPHIC_DATA] Planned [GEOGRAPHIC_DATA][PERS…" at bounding box center [604, 344] width 927 height 606
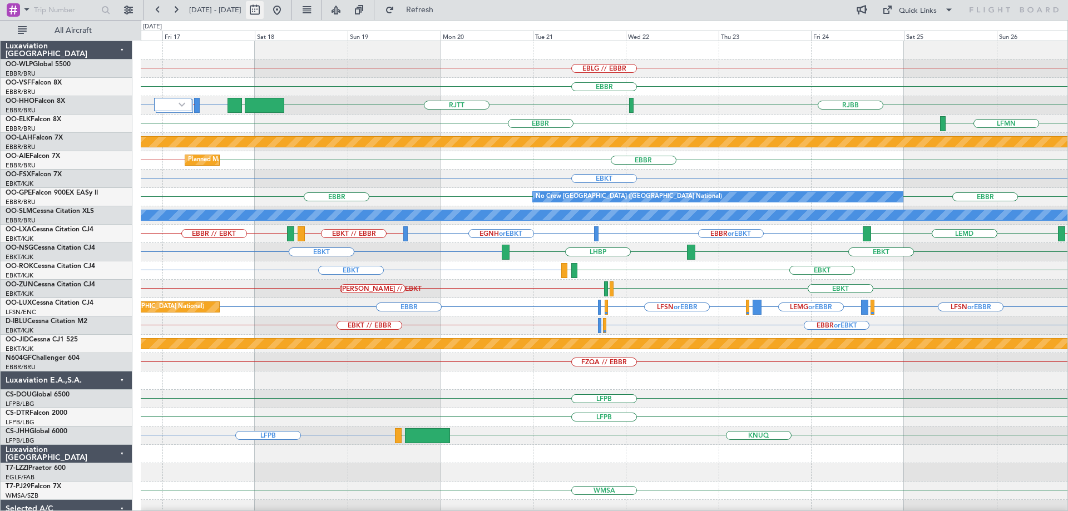
click at [264, 9] on button at bounding box center [255, 10] width 18 height 18
select select "10"
select select "2025"
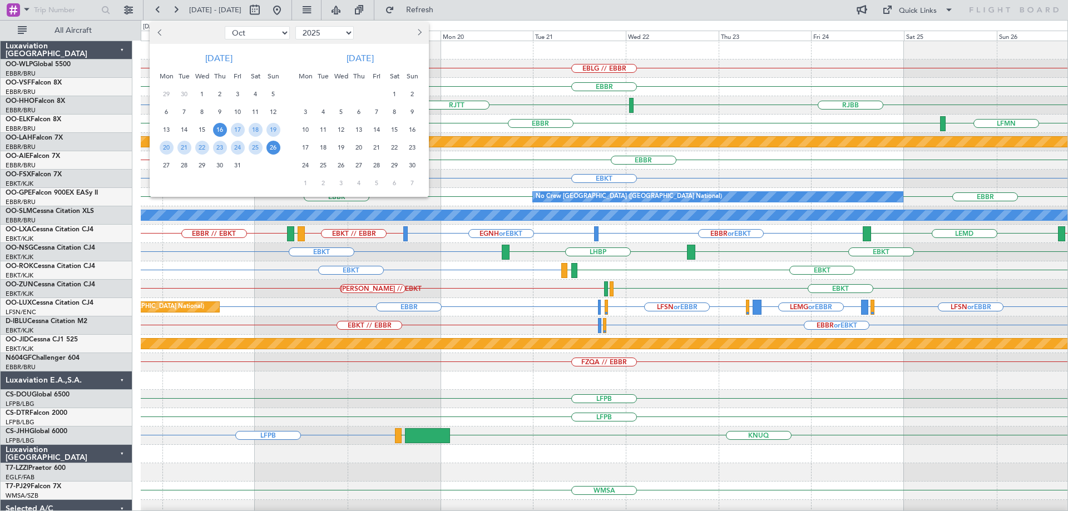
click at [422, 30] on button "Next month" at bounding box center [419, 33] width 12 height 18
click at [421, 30] on button "Next month" at bounding box center [419, 33] width 12 height 18
click at [358, 147] on span "22" at bounding box center [359, 148] width 14 height 14
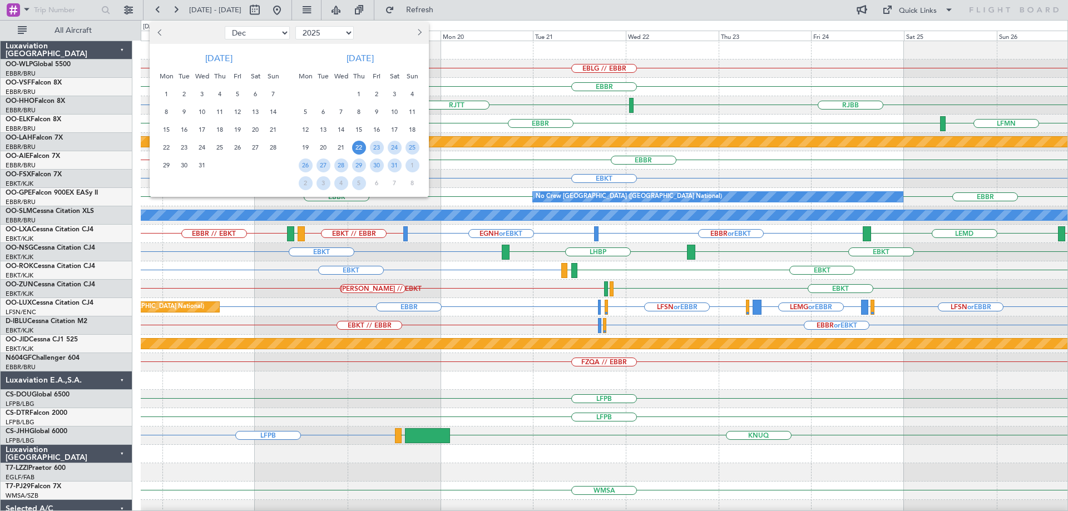
click at [377, 161] on span "30" at bounding box center [377, 166] width 14 height 14
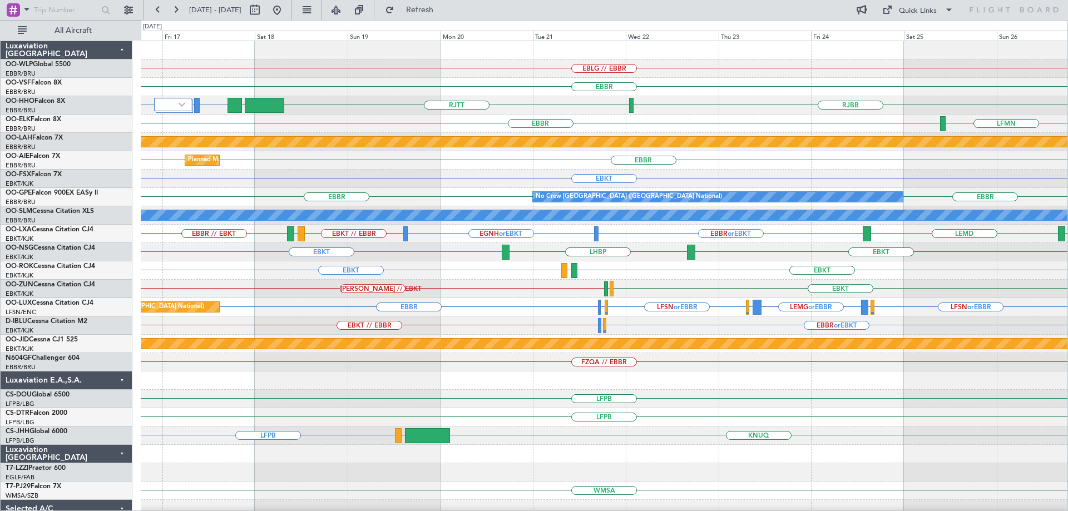
select select "1"
select select "2026"
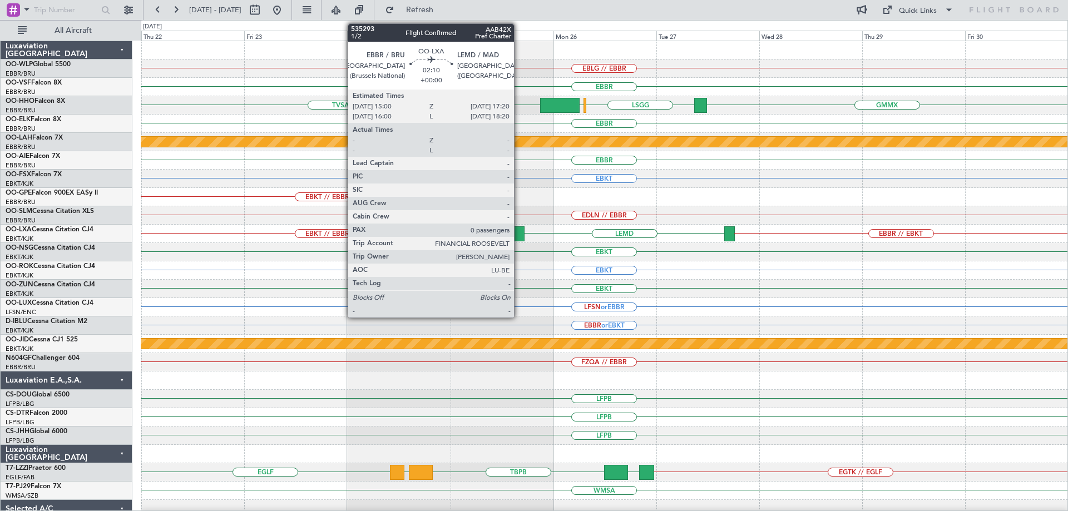
click at [519, 231] on div at bounding box center [519, 233] width 11 height 15
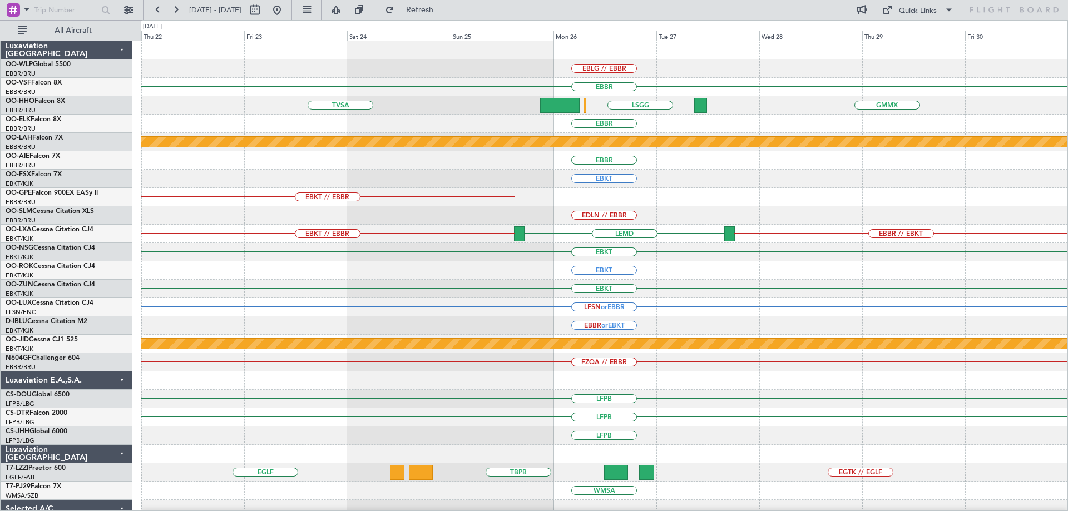
click at [428, 197] on div "EBKT // EBBR" at bounding box center [604, 197] width 927 height 18
click at [286, 9] on button at bounding box center [277, 10] width 18 height 18
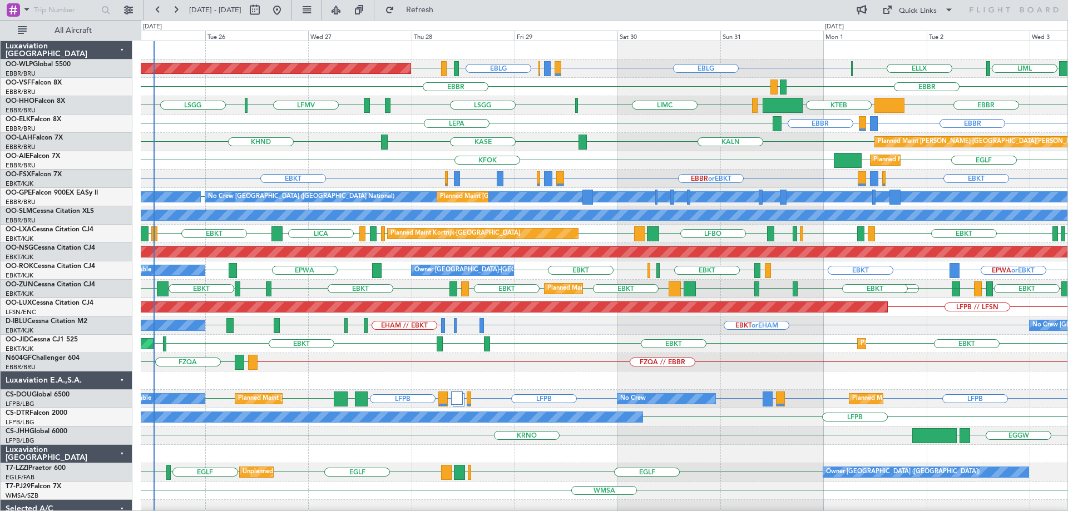
click at [549, 335] on div "Planned Maint [GEOGRAPHIC_DATA] ([GEOGRAPHIC_DATA]) Planned Maint [GEOGRAPHIC_D…" at bounding box center [604, 344] width 927 height 18
click at [435, 230] on div "EBLG LIRZ or EBLG EBBR or EBLG EBLG LIML ELLX LIML EDDB Planned Maint [GEOGRAPH…" at bounding box center [604, 371] width 927 height 661
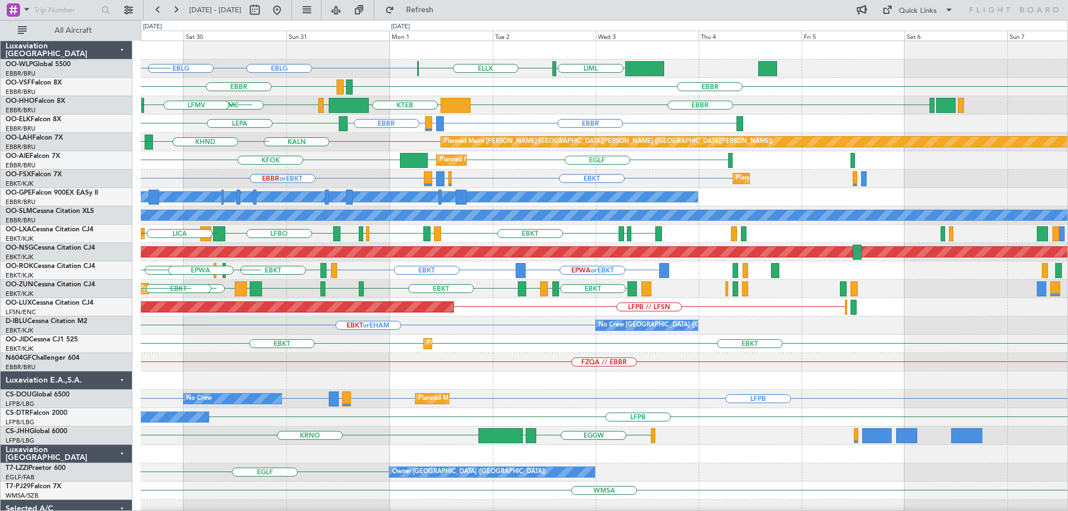
click at [430, 315] on div "EBLG LIML ELLX EBLG LIML EDDB EBBR or EBLG LIRZ or EBLG Planned Maint [GEOGRAPH…" at bounding box center [604, 371] width 927 height 661
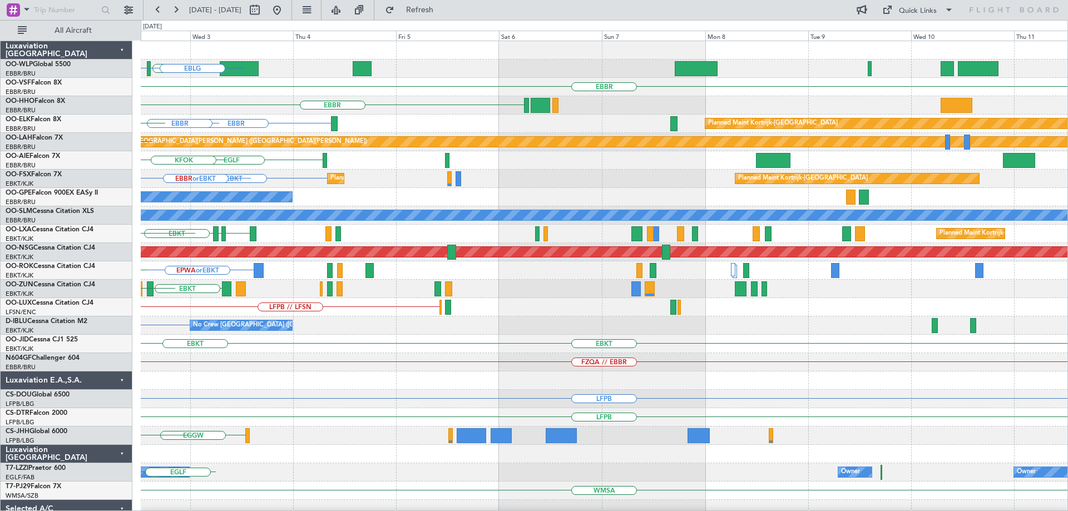
click at [502, 390] on div "LIML ELLX EBLG [GEOGRAPHIC_DATA] LEGE [GEOGRAPHIC_DATA] [GEOGRAPHIC_DATA] KTEB …" at bounding box center [604, 371] width 927 height 661
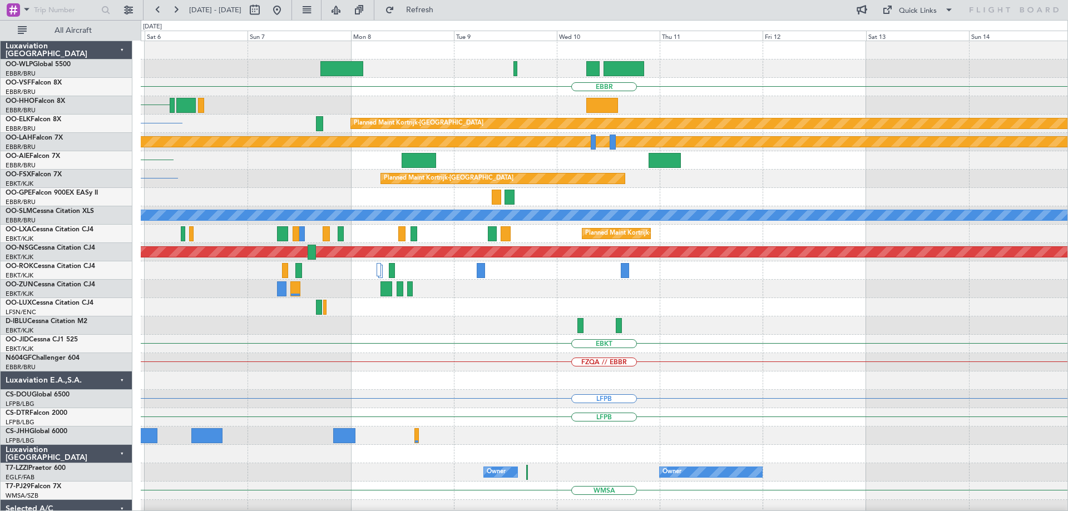
click at [520, 412] on div "EBBR [GEOGRAPHIC_DATA] Planned Maint [GEOGRAPHIC_DATA]-[GEOGRAPHIC_DATA] [GEOGR…" at bounding box center [604, 371] width 927 height 661
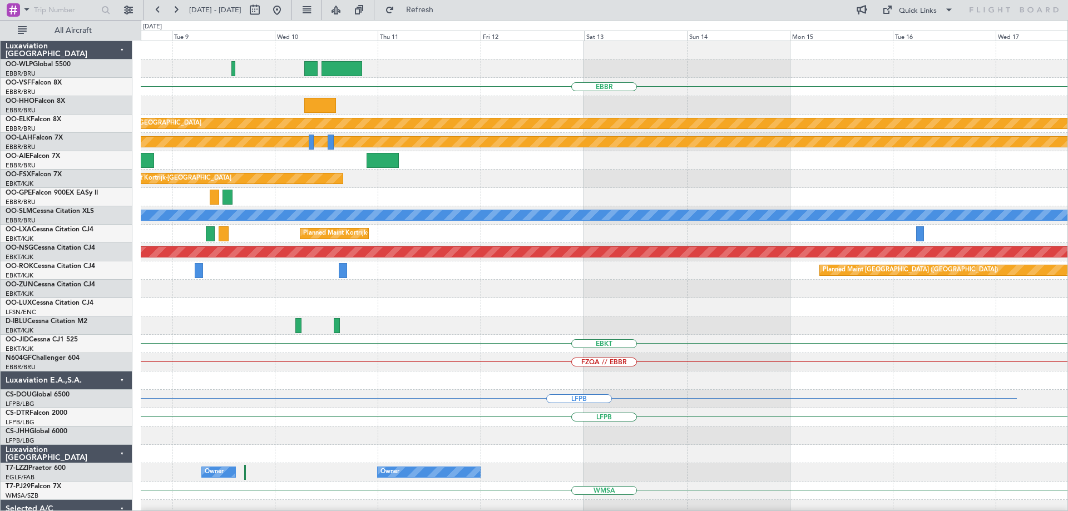
click at [639, 420] on div "EBBR Planned Maint [GEOGRAPHIC_DATA]-[GEOGRAPHIC_DATA] Planned [GEOGRAPHIC_DATA…" at bounding box center [604, 371] width 927 height 661
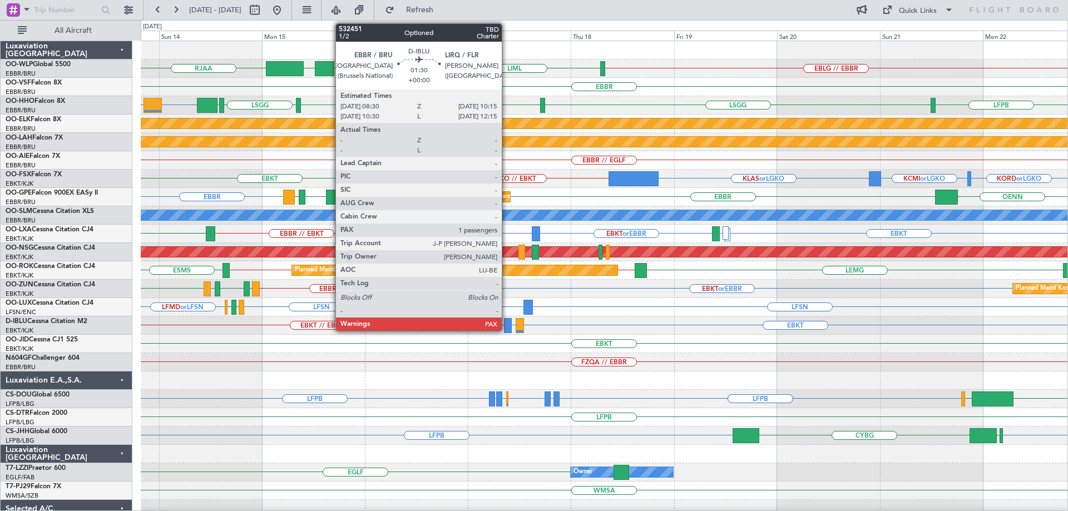
click at [507, 323] on div at bounding box center [508, 325] width 8 height 15
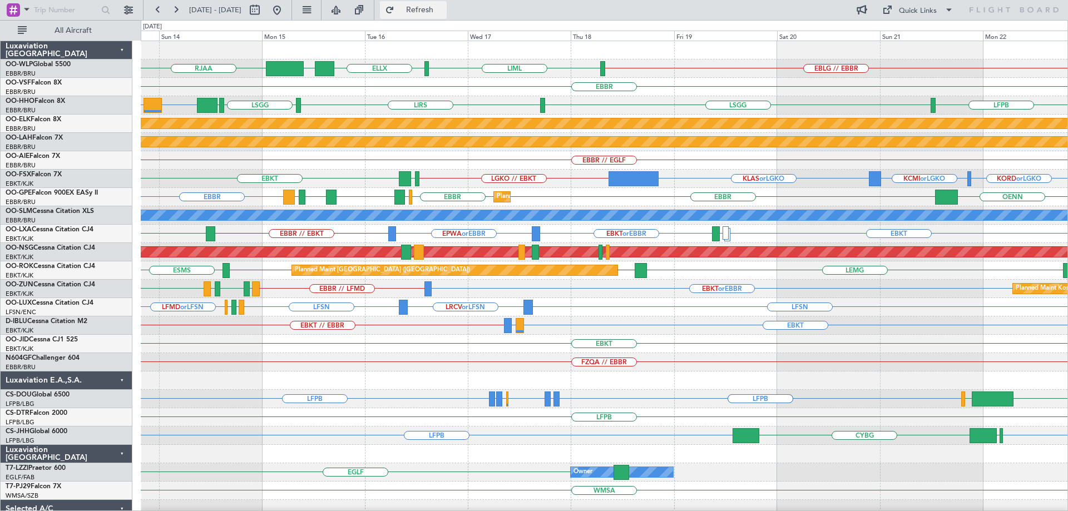
click at [447, 15] on button "Refresh" at bounding box center [413, 10] width 67 height 18
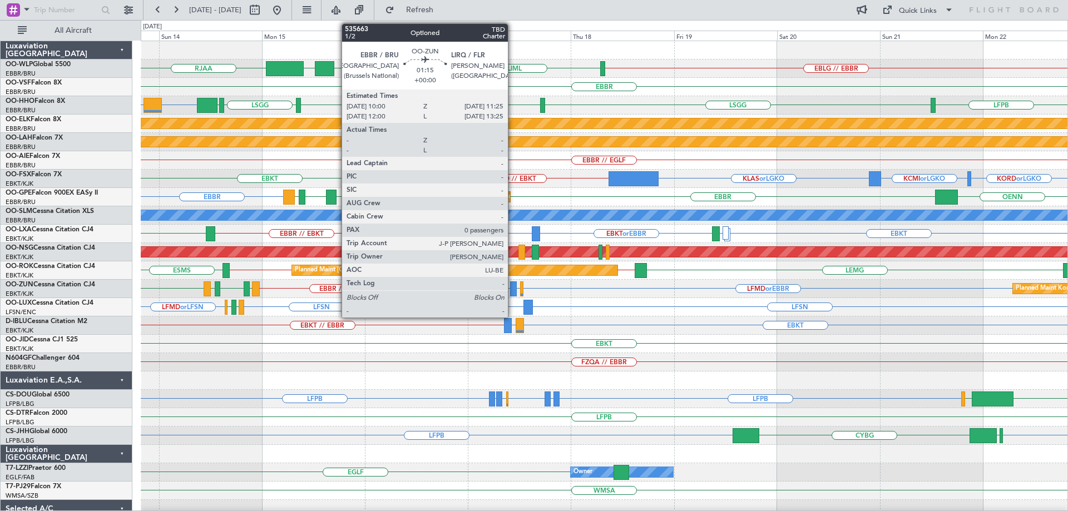
click at [513, 286] on div at bounding box center [513, 289] width 6 height 15
click at [513, 285] on div at bounding box center [513, 289] width 6 height 15
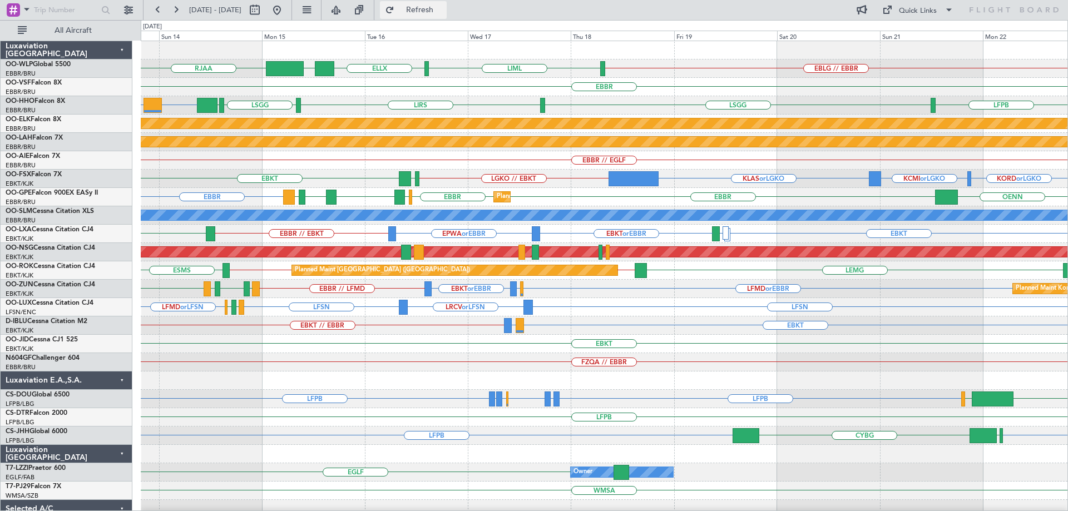
click at [440, 10] on span "Refresh" at bounding box center [420, 10] width 47 height 8
click at [286, 9] on button at bounding box center [277, 10] width 18 height 18
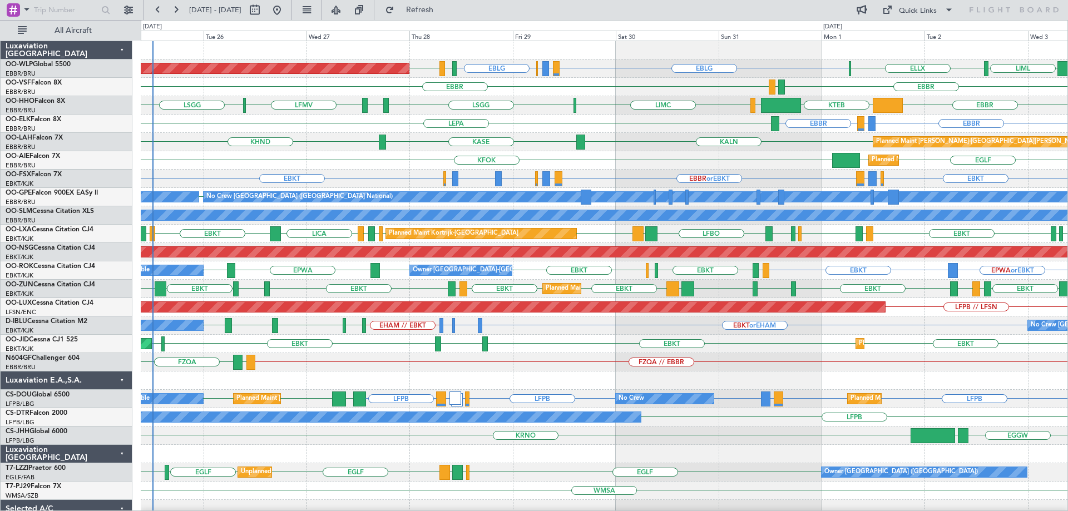
click at [358, 351] on div "Planned Maint Berlin (Brandenburg) EBLG LIRZ or EBLG EBBR or EBLG EBLG LIML EDD…" at bounding box center [604, 371] width 927 height 661
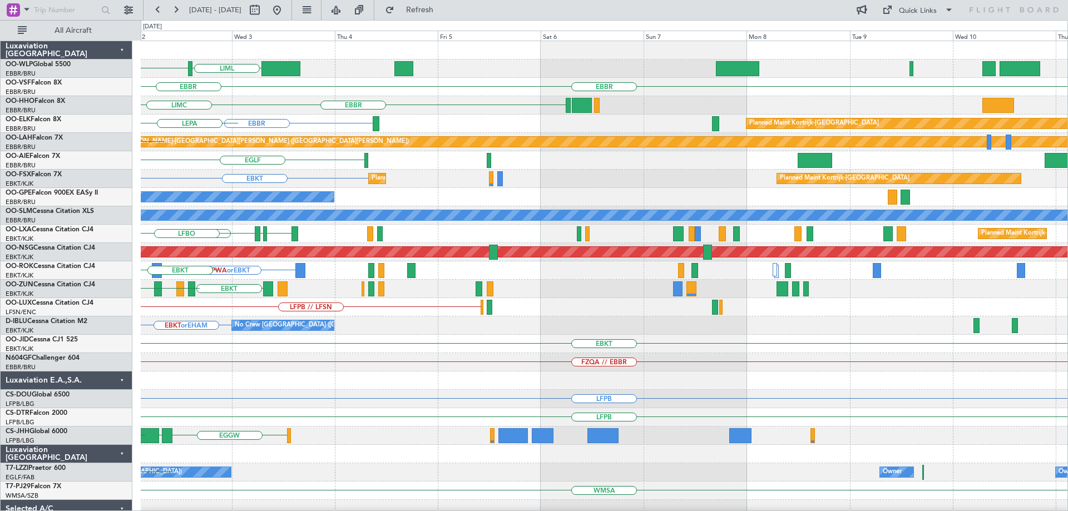
click at [362, 365] on div "LIML ELLX EBLG EBBR LEGE EBBR EBBR KTEB LIEO LIMC EBBR Planned Maint Kortrijk-W…" at bounding box center [604, 371] width 927 height 661
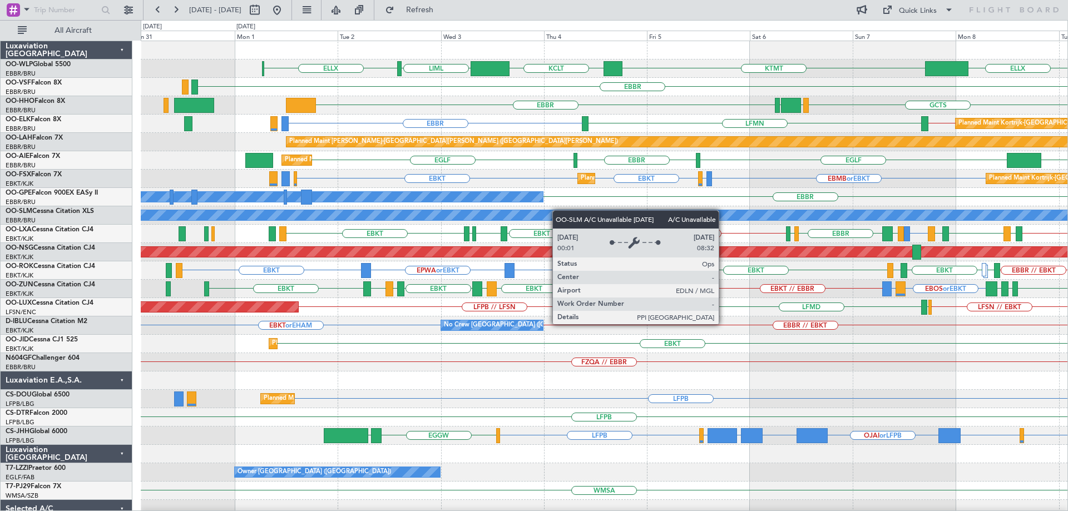
click at [559, 211] on div "KTMT KCLT LIML ELLX ELLX LIML LTCG RJAA EBBR EBBR GCTS GMMH LSGG KTEB EBBR LFMN…" at bounding box center [604, 362] width 927 height 643
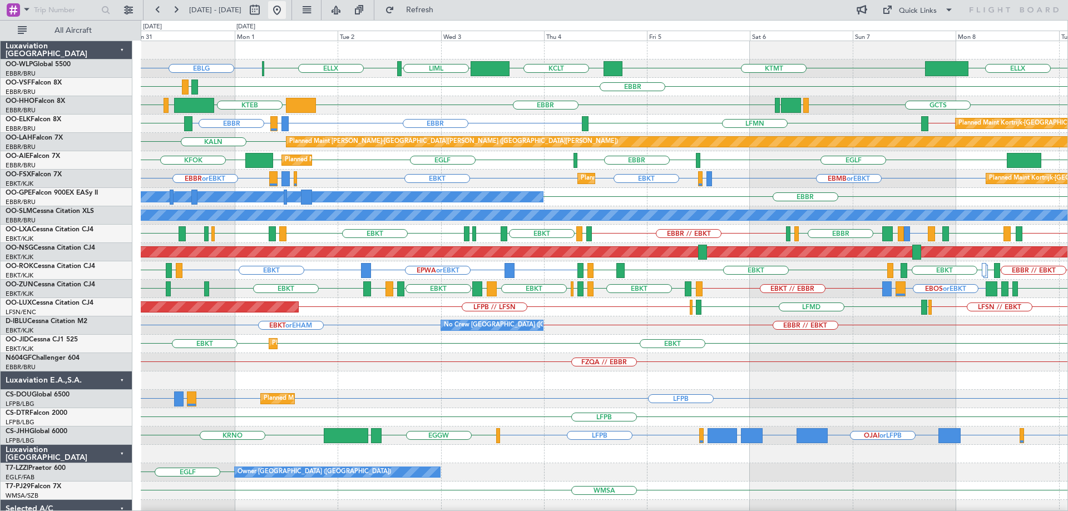
click at [286, 7] on button at bounding box center [277, 10] width 18 height 18
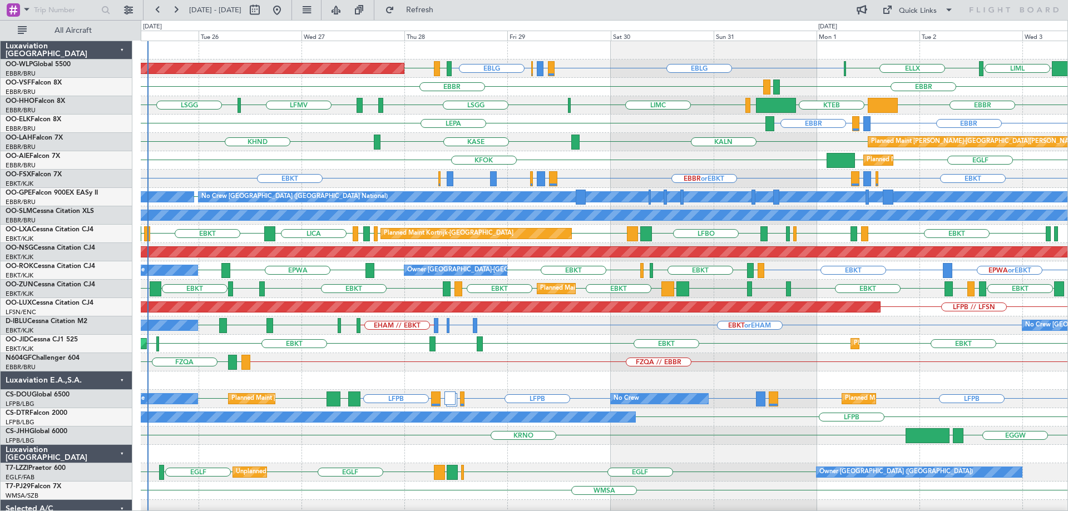
click at [360, 363] on div "FZQA // EBBR FZAA FZQA" at bounding box center [604, 362] width 927 height 18
click at [383, 388] on div "Planned Maint Berlin (Brandenburg) EBLG LIRZ or EBLG EBBR or EBLG EBLG LIML EDD…" at bounding box center [604, 371] width 927 height 661
click at [441, 3] on button "Refresh" at bounding box center [413, 10] width 67 height 18
click at [426, 132] on div "EBBR [GEOGRAPHIC_DATA] LIRZ or EBBR LEPA" at bounding box center [604, 124] width 927 height 18
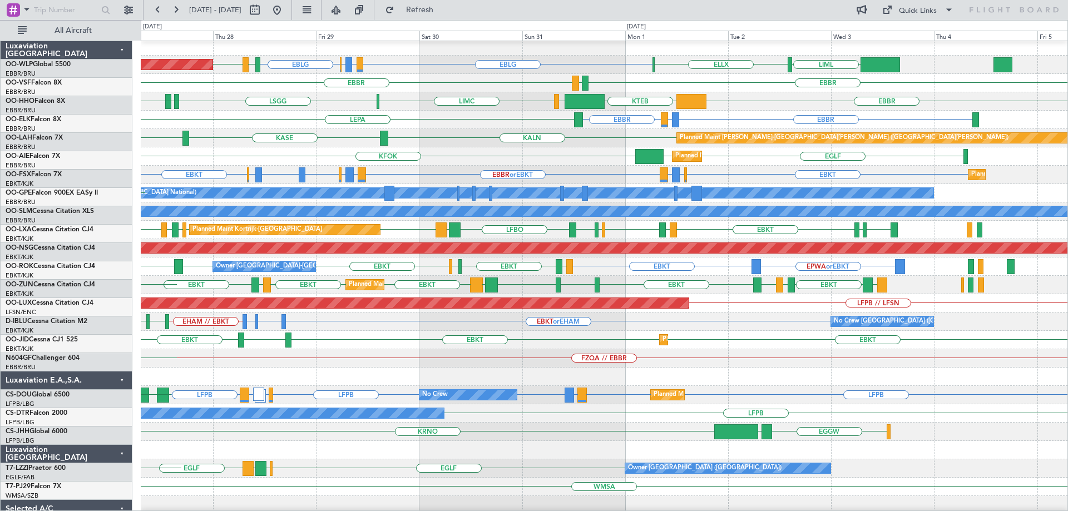
scroll to position [4, 0]
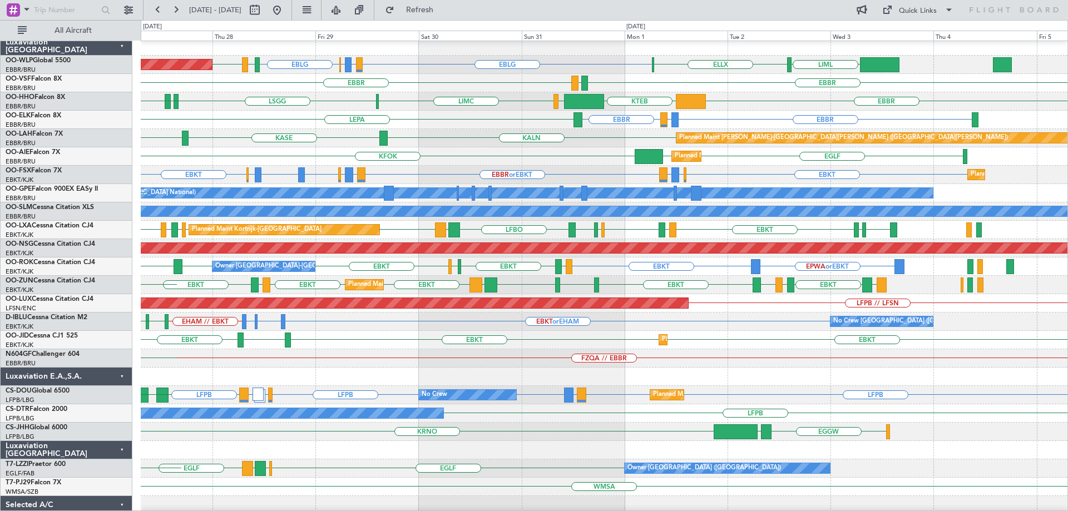
click at [633, 167] on div "EBBR or EBKT LIRZ or EBKT EBBR or EBKT EBBR or EBKT LFMN or EBKT EBBR or EBKT E…" at bounding box center [604, 175] width 927 height 18
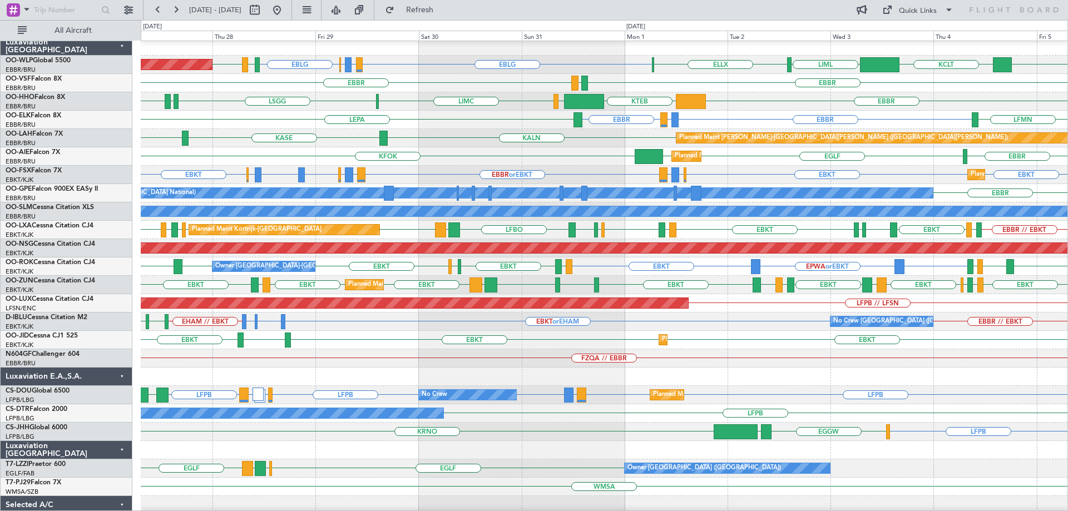
click at [446, 99] on div "KTEB LIEO LIMC LSGG EBBR LFMV EBBR" at bounding box center [604, 101] width 927 height 18
click at [286, 11] on button at bounding box center [277, 10] width 18 height 18
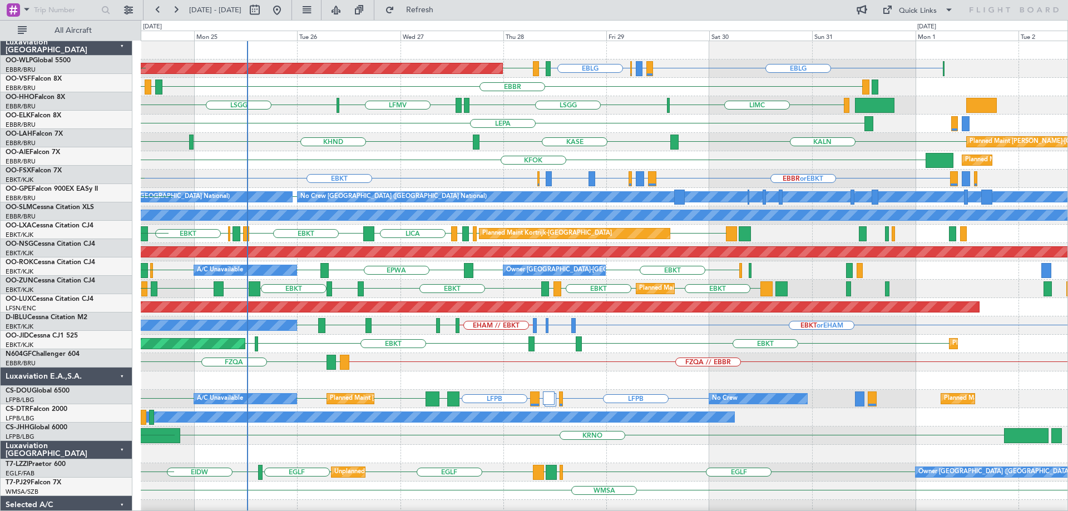
scroll to position [0, 0]
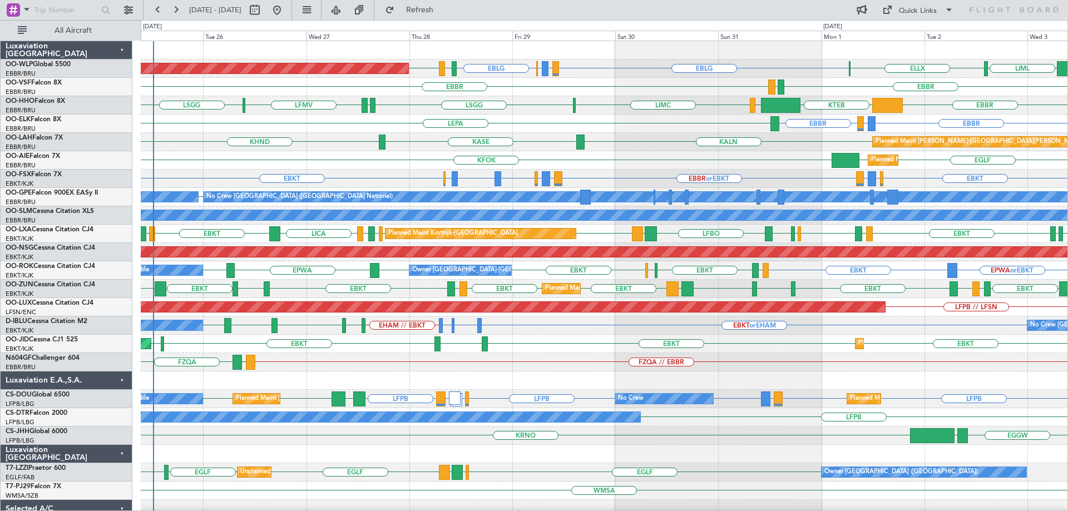
click at [546, 140] on div "Planned Maint Alton-st Louis (St Louis Regl) KALN KASE KHND" at bounding box center [604, 142] width 927 height 18
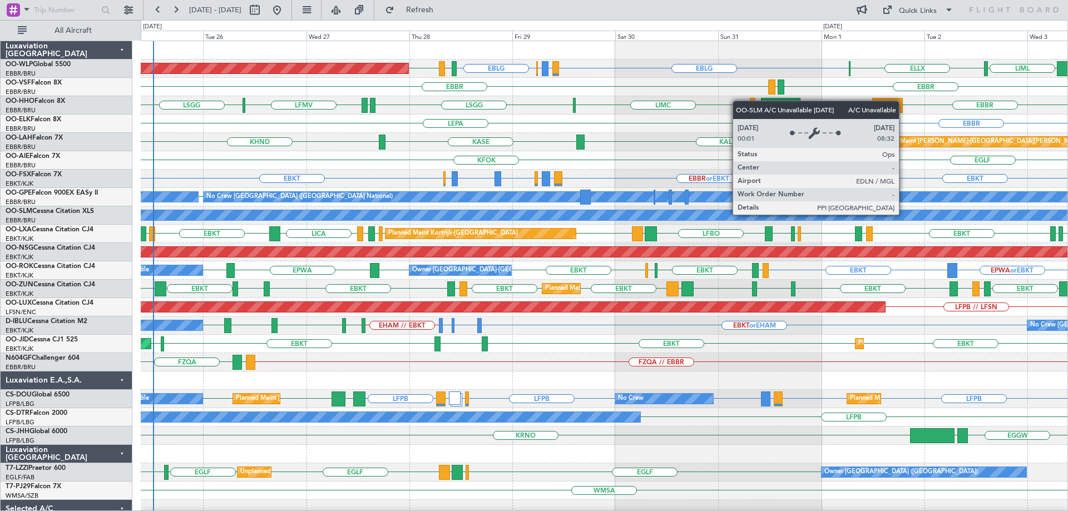
click at [298, 313] on div "Planned Maint Berlin (Brandenburg) EBLG LIRZ or EBLG EBBR or EBLG EBLG LIML EDD…" at bounding box center [604, 371] width 927 height 661
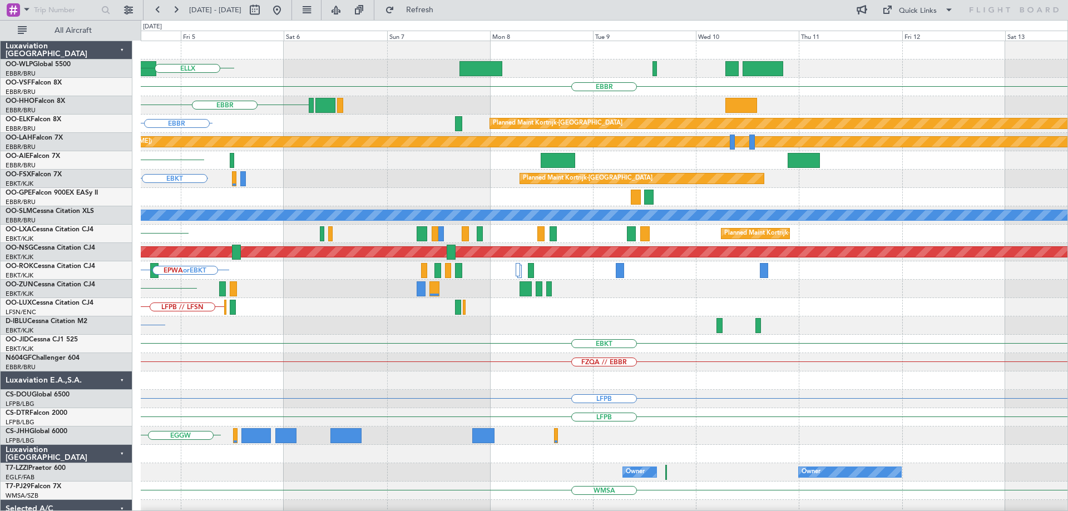
click at [280, 333] on div "LIML ELLX EBBR EBBR Planned Maint Kortrijk-Wevelgem EBBR Planned Maint Alton-st…" at bounding box center [604, 371] width 927 height 661
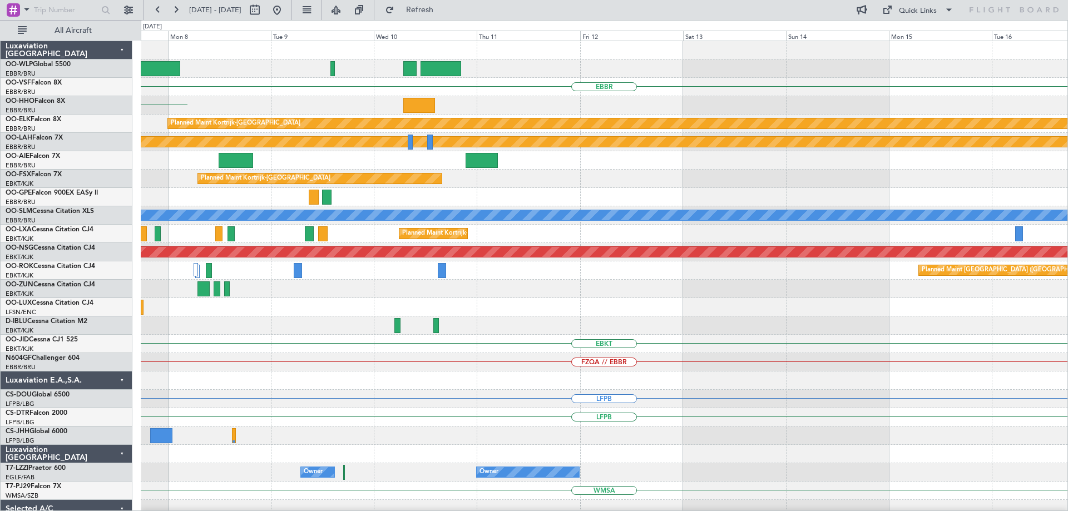
click at [445, 348] on div "EBBR EBBR Planned Maint Kortrijk-Wevelgem Planned Maint Alton-st Louis (St Loui…" at bounding box center [604, 371] width 927 height 661
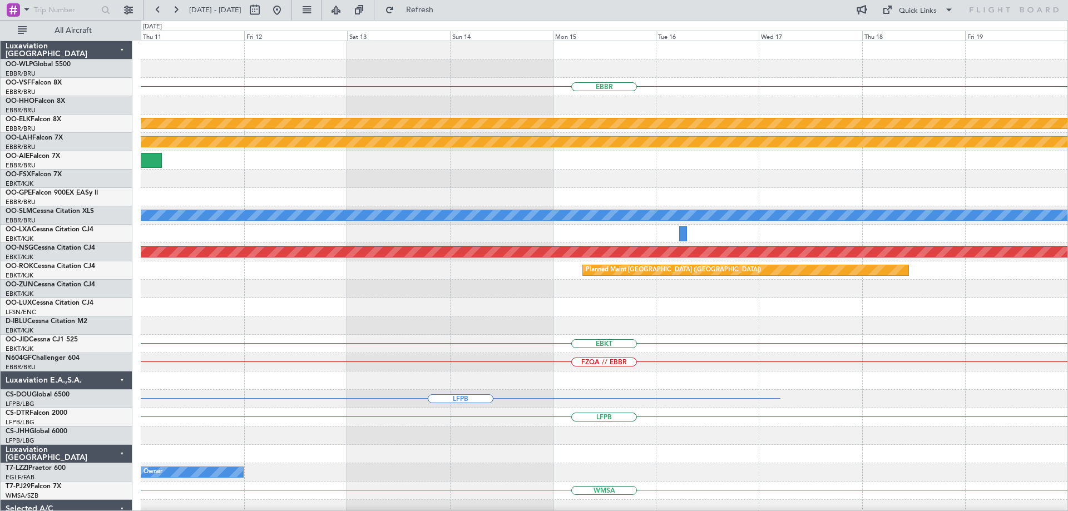
click at [372, 365] on div "FZQA // EBBR" at bounding box center [604, 362] width 927 height 18
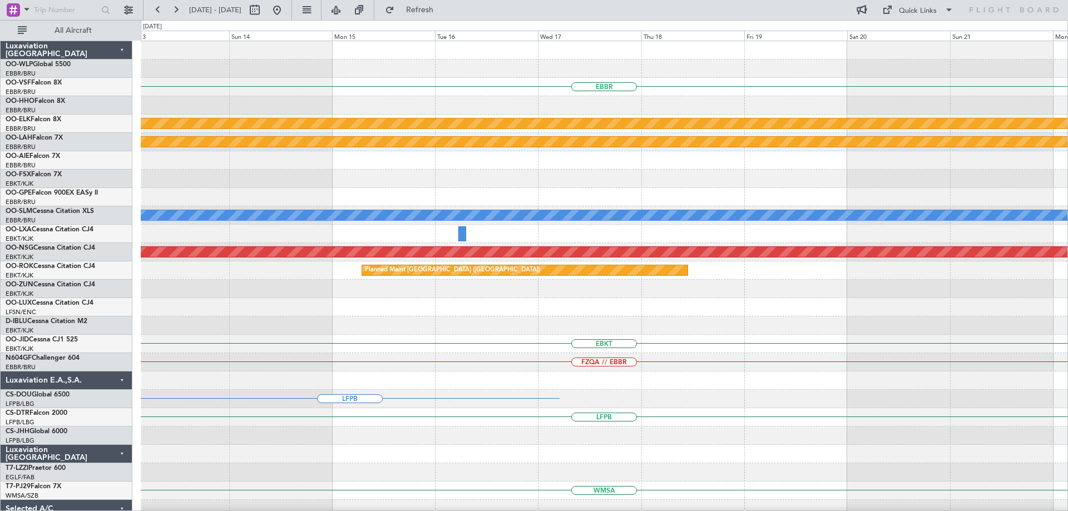
click at [516, 373] on div "EBBR Planned Maint Kortrijk-Wevelgem Planned Maint Alton-st Louis (St Louis Reg…" at bounding box center [604, 371] width 927 height 661
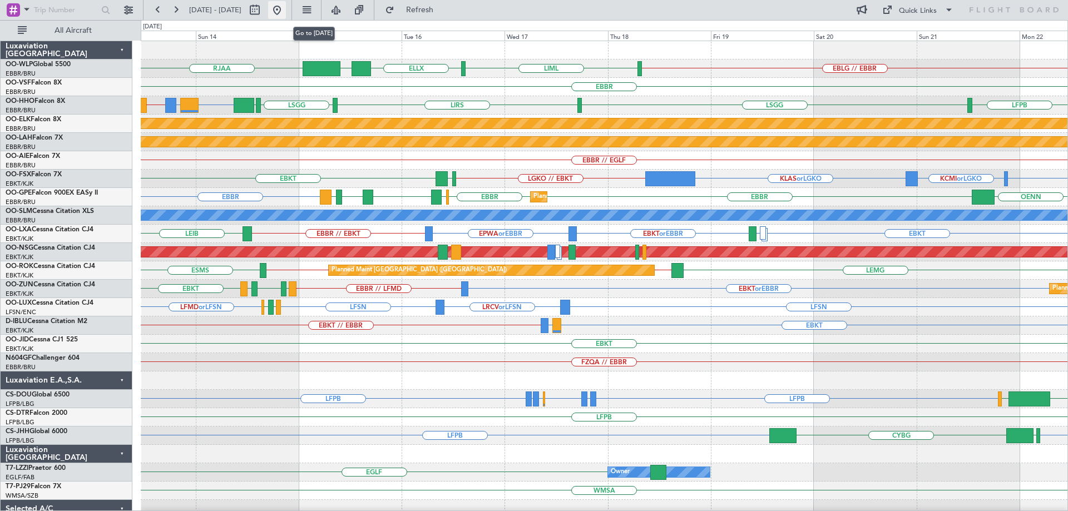
click at [286, 10] on button at bounding box center [277, 10] width 18 height 18
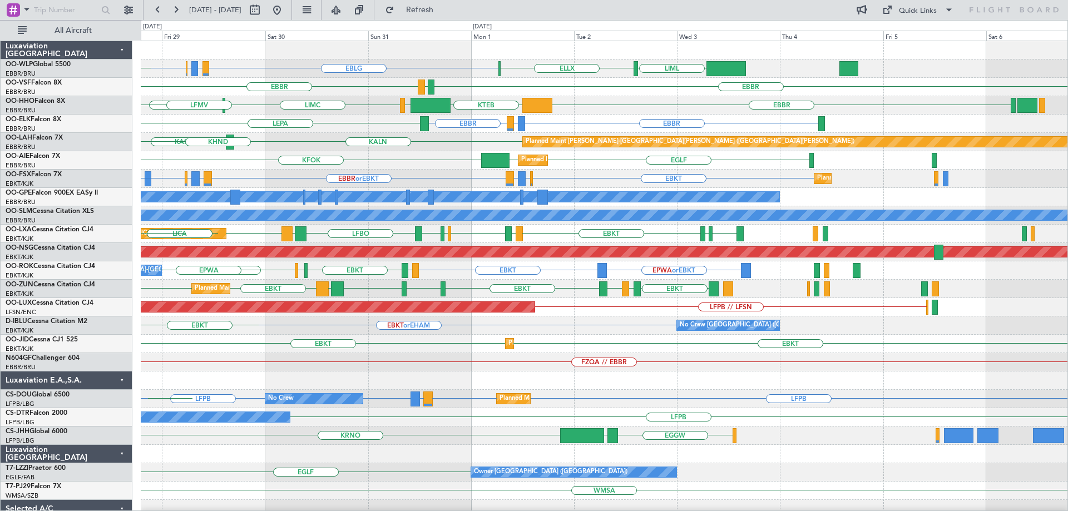
click at [371, 189] on div "EBLG LIRZ or EBLG EBBR or EBLG EBLG LIML ELLX LIML EDDB Planned Maint [GEOGRAPH…" at bounding box center [604, 371] width 927 height 661
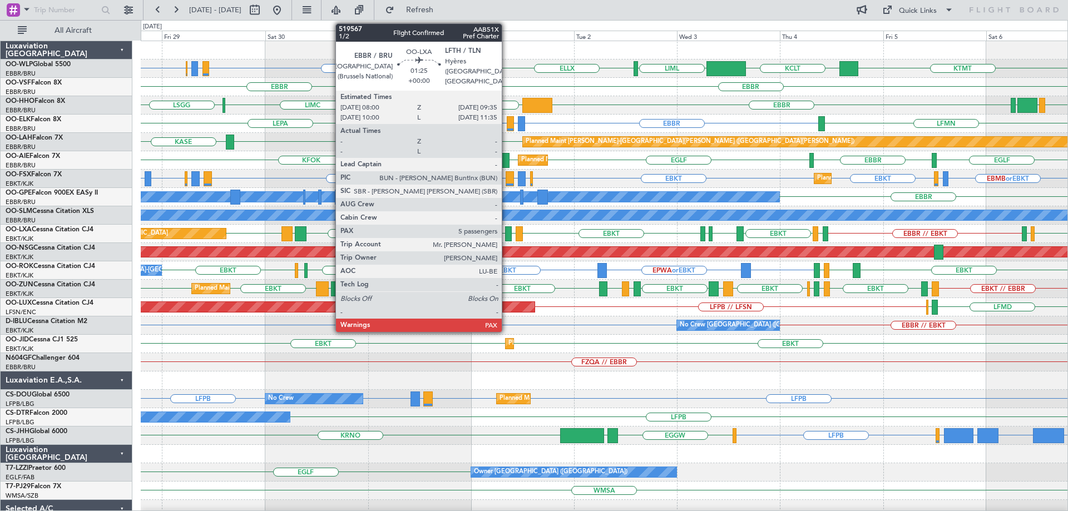
click at [507, 229] on div at bounding box center [508, 233] width 7 height 15
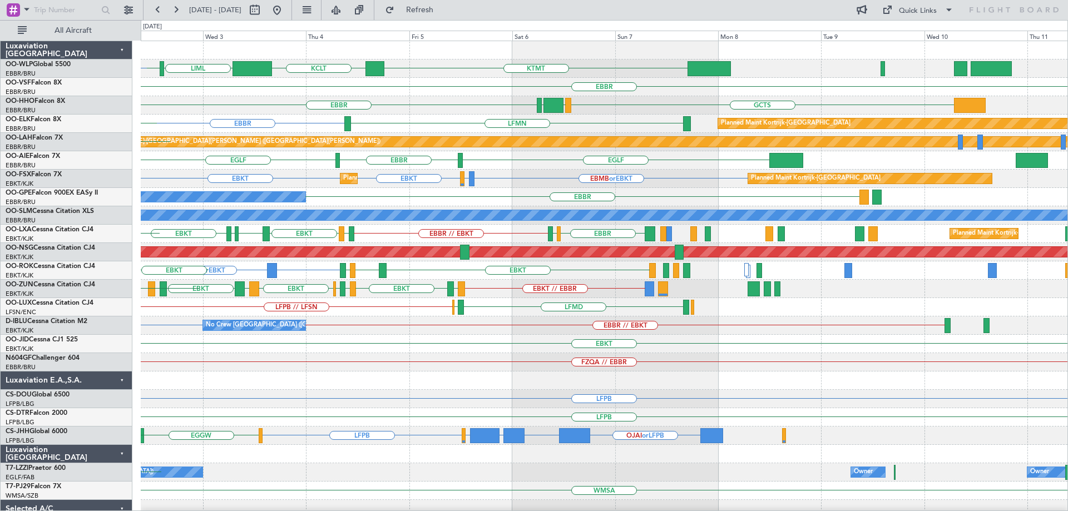
click at [434, 411] on div "KTMT KCLT LIML ELLX EBLG [GEOGRAPHIC_DATA] LEGE [GEOGRAPHIC_DATA] [GEOGRAPHIC_D…" at bounding box center [604, 371] width 927 height 661
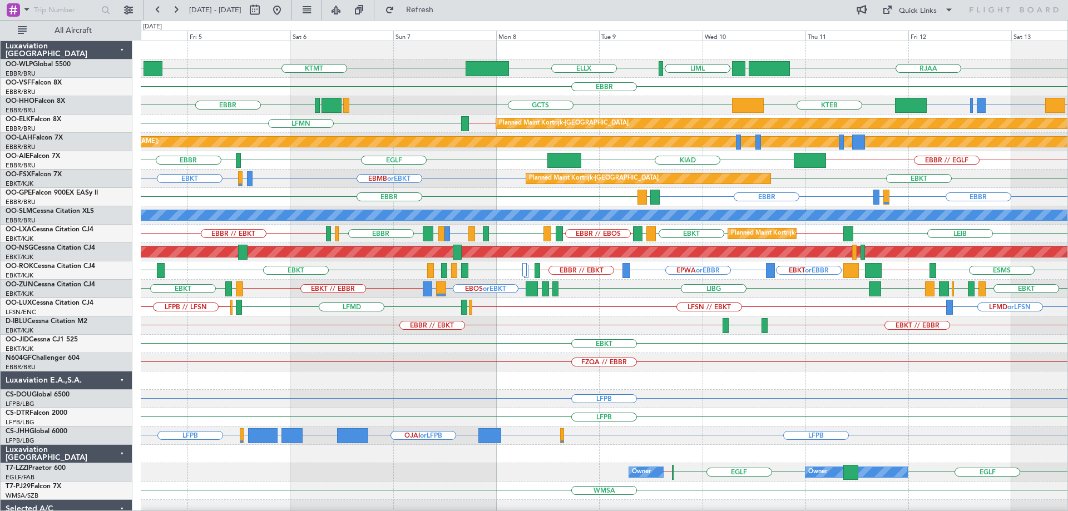
click at [542, 328] on div "EBKT // EBBR EBBR // EBKT [GEOGRAPHIC_DATA] No Crew [GEOGRAPHIC_DATA] (Brussels…" at bounding box center [604, 326] width 927 height 18
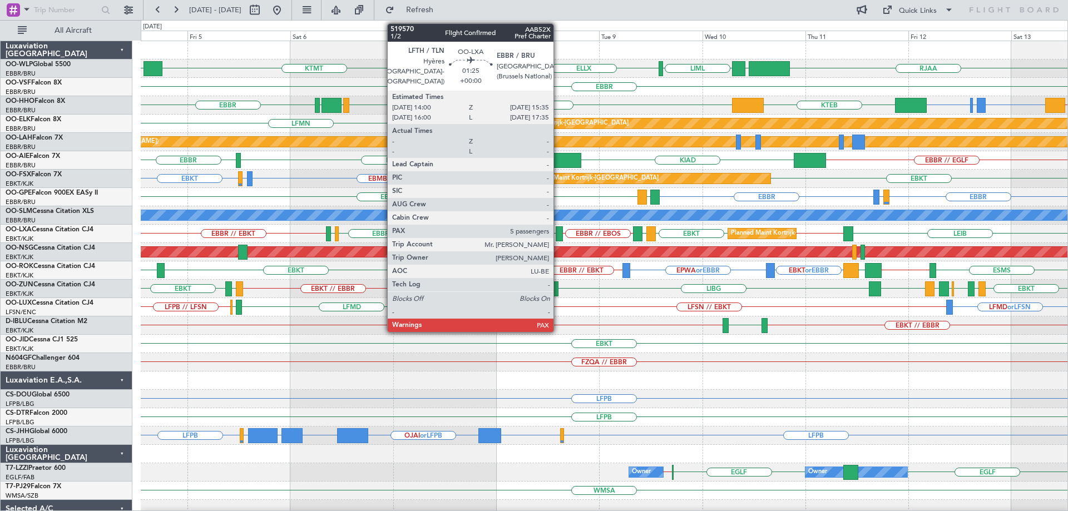
click at [559, 232] on div at bounding box center [559, 233] width 7 height 15
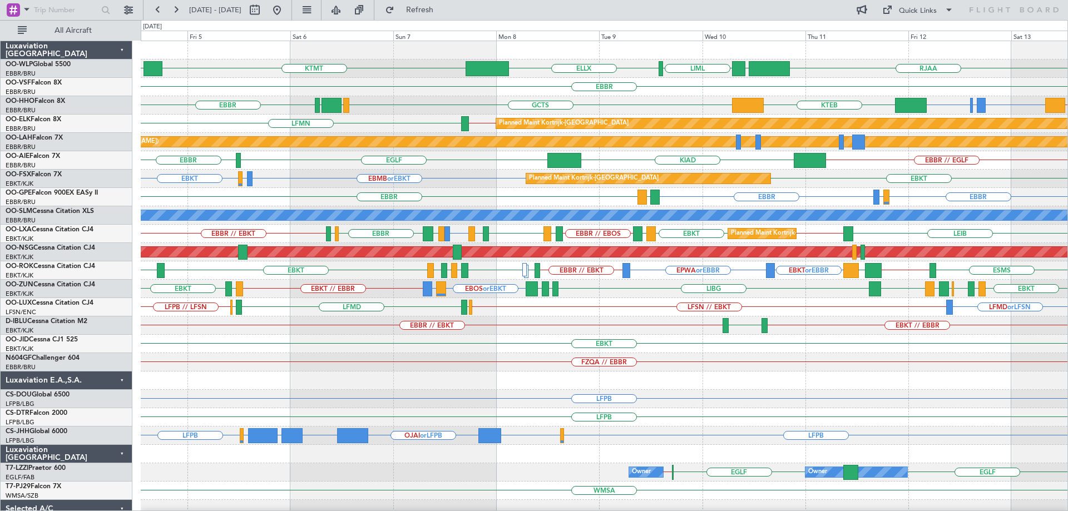
click at [399, 72] on div "KTMT KCLT RJAA LTCG LIML ELLX" at bounding box center [604, 69] width 927 height 18
click at [286, 7] on button at bounding box center [277, 10] width 18 height 18
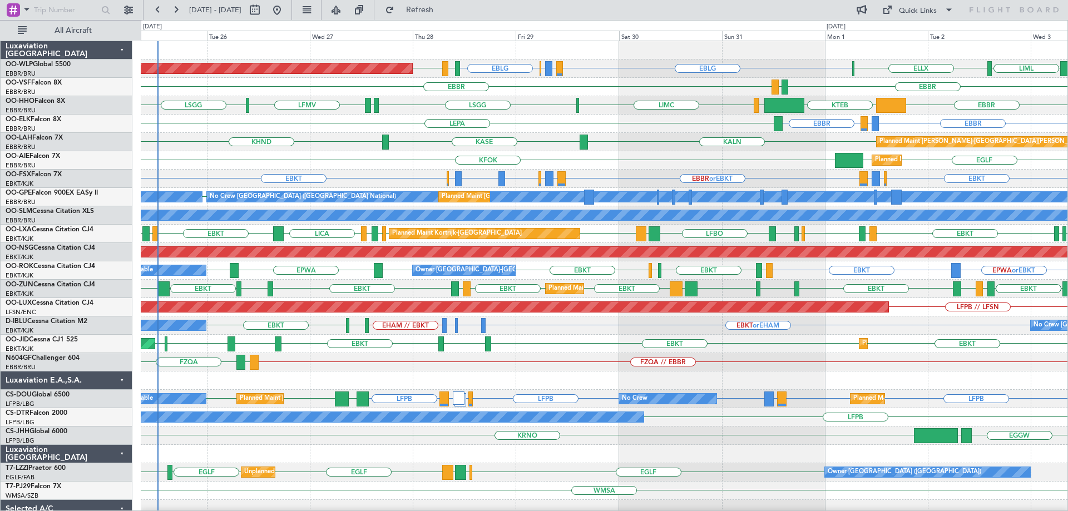
click at [530, 165] on div "Planned Maint [GEOGRAPHIC_DATA] ([GEOGRAPHIC_DATA]) [GEOGRAPHIC_DATA] [GEOGRAPH…" at bounding box center [604, 160] width 927 height 18
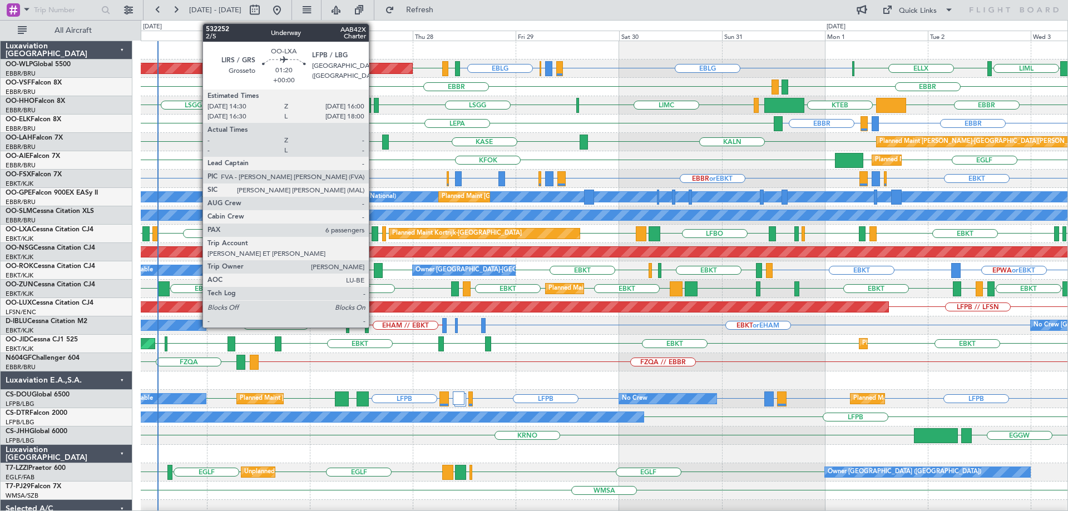
click at [374, 233] on div at bounding box center [375, 233] width 7 height 15
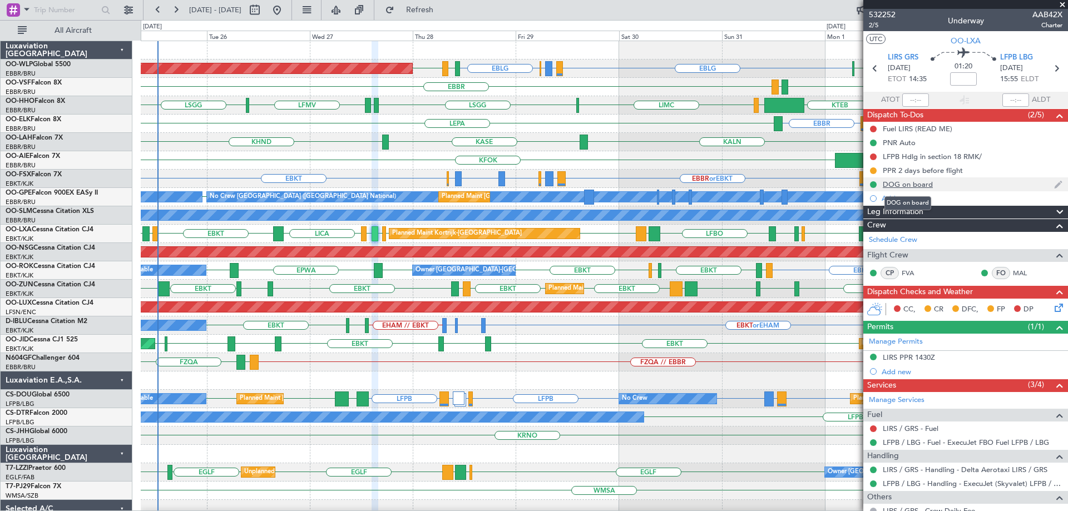
click at [917, 185] on div "DOG on board" at bounding box center [908, 184] width 50 height 9
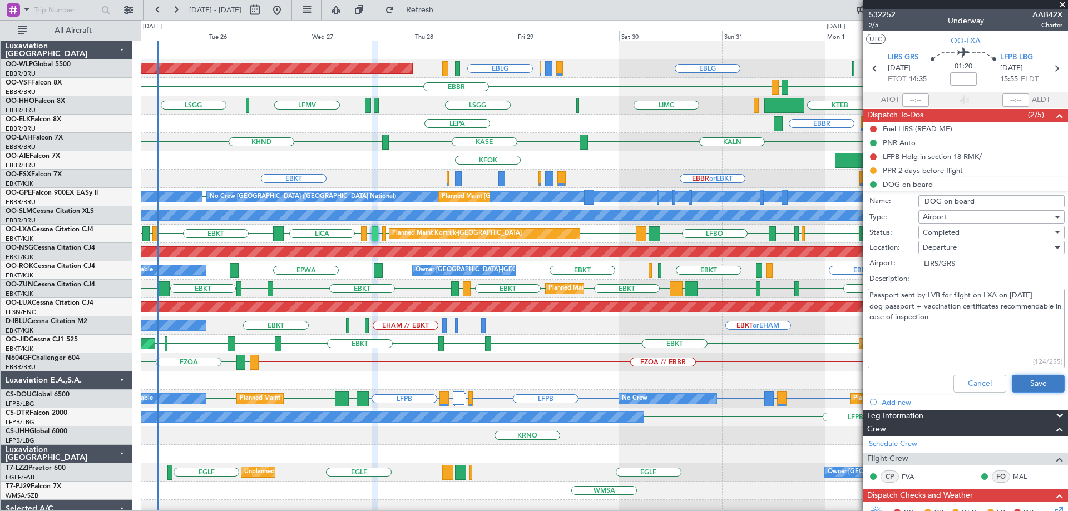
click at [1034, 383] on button "Save" at bounding box center [1038, 384] width 53 height 18
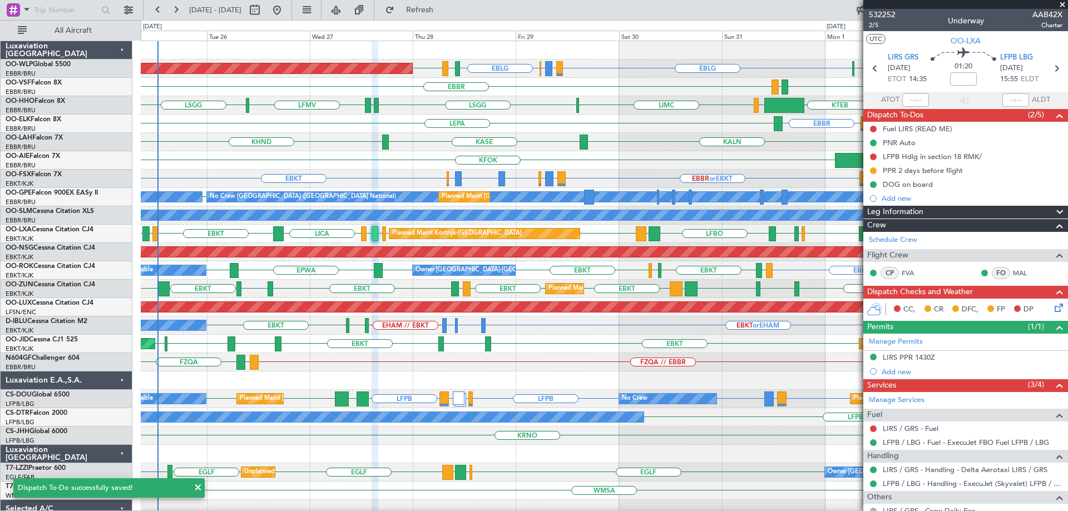
click at [1065, 3] on span at bounding box center [1062, 5] width 11 height 10
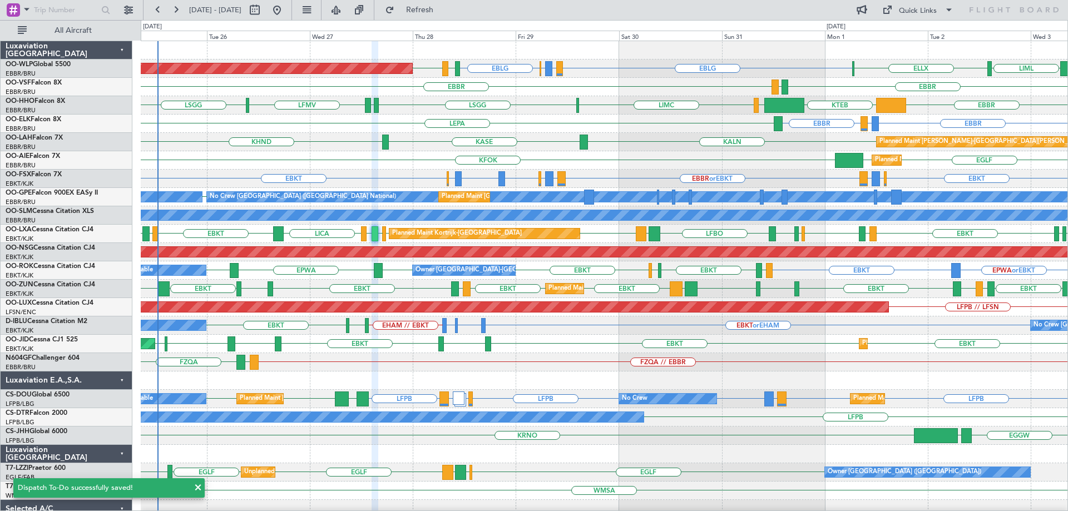
type input "0"
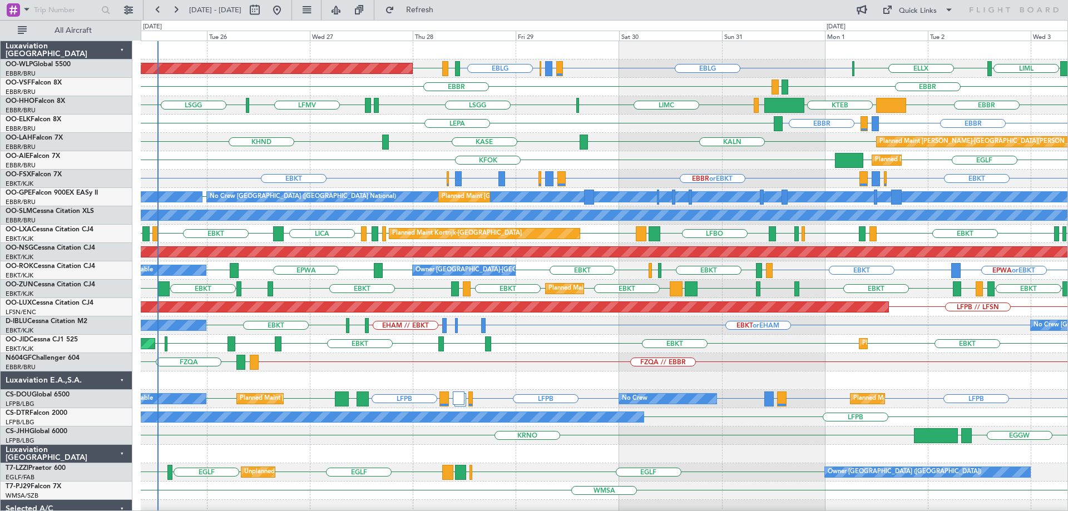
click at [403, 160] on div "EGLF EGLF KFOK Planned Maint London (Farnborough)" at bounding box center [604, 160] width 927 height 18
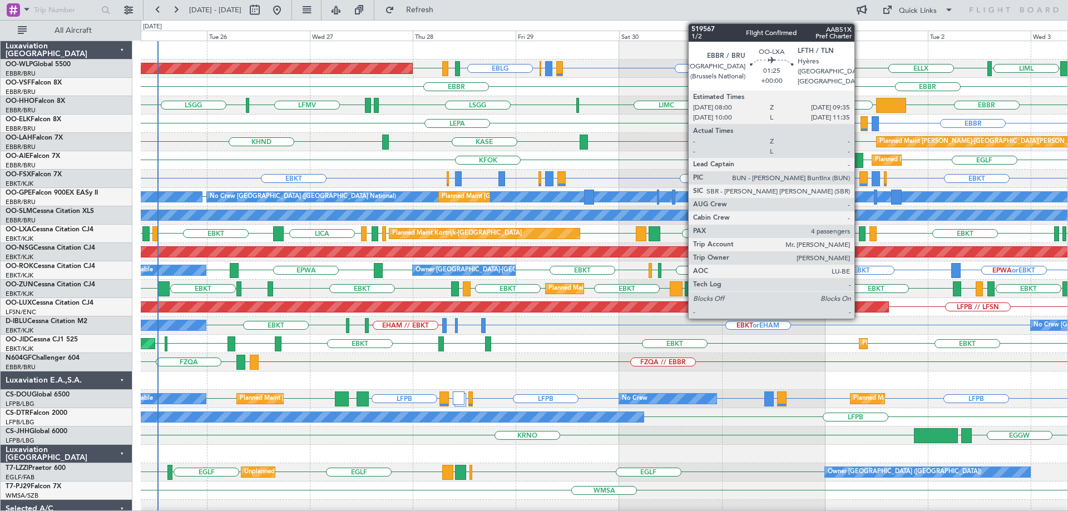
click at [860, 235] on div at bounding box center [862, 233] width 7 height 15
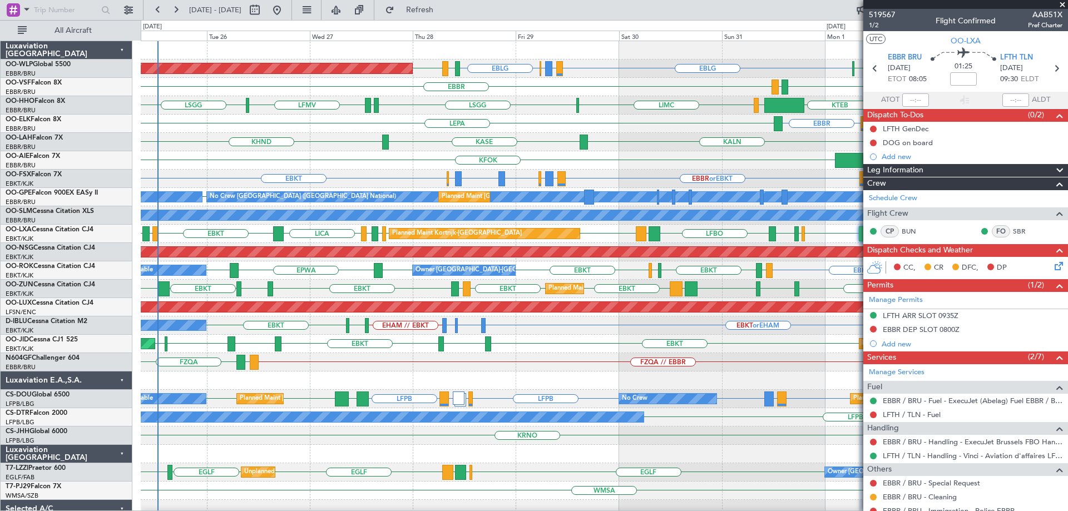
click at [1063, 6] on span at bounding box center [1062, 5] width 11 height 10
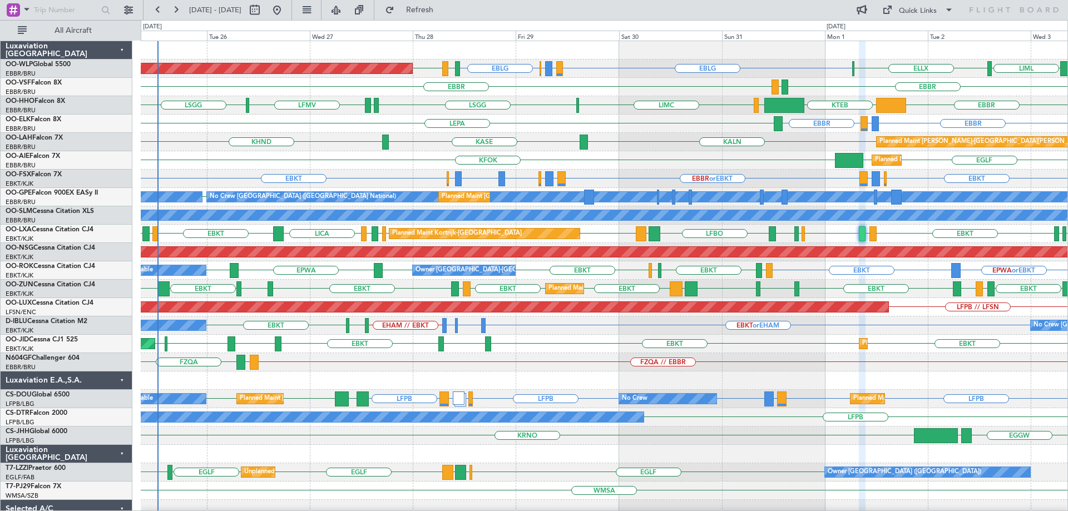
type input "0"
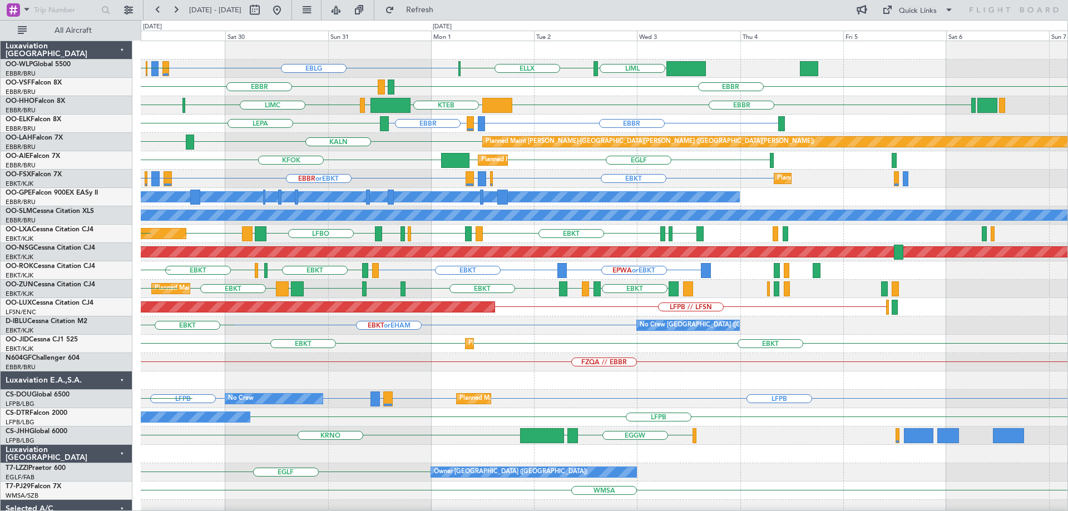
click at [502, 261] on div "EBLG LIRZ or EBLG EBBR or EBLG EBLG LIML ELLX LIML EDDB Planned Maint Berlin (B…" at bounding box center [604, 371] width 927 height 661
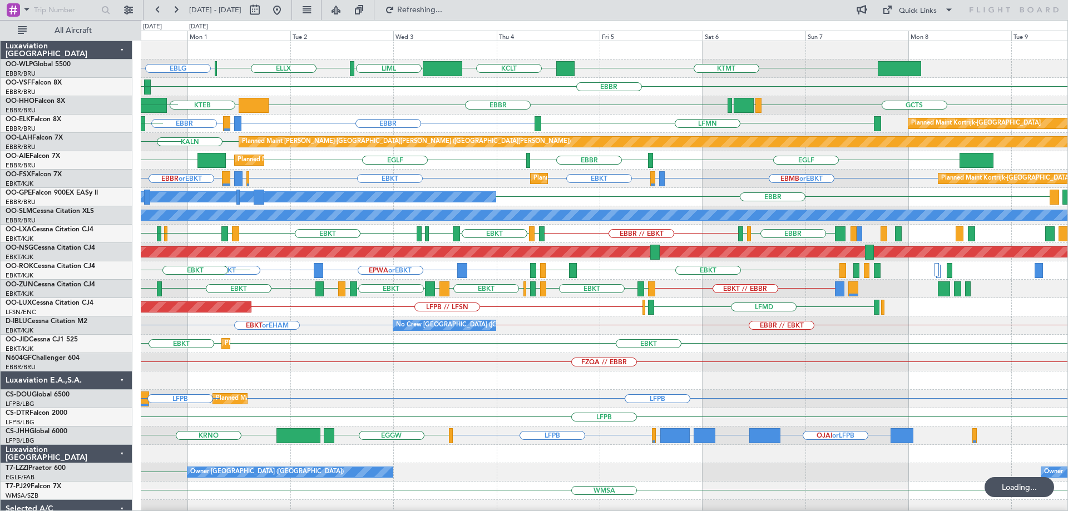
click at [562, 357] on div "EBLG KTMT KCLT LIML ELLX LIRZ or EBLG EBBR LEGE EBBR GCTS GMMH LSGG EBBR KTEB L…" at bounding box center [604, 371] width 927 height 661
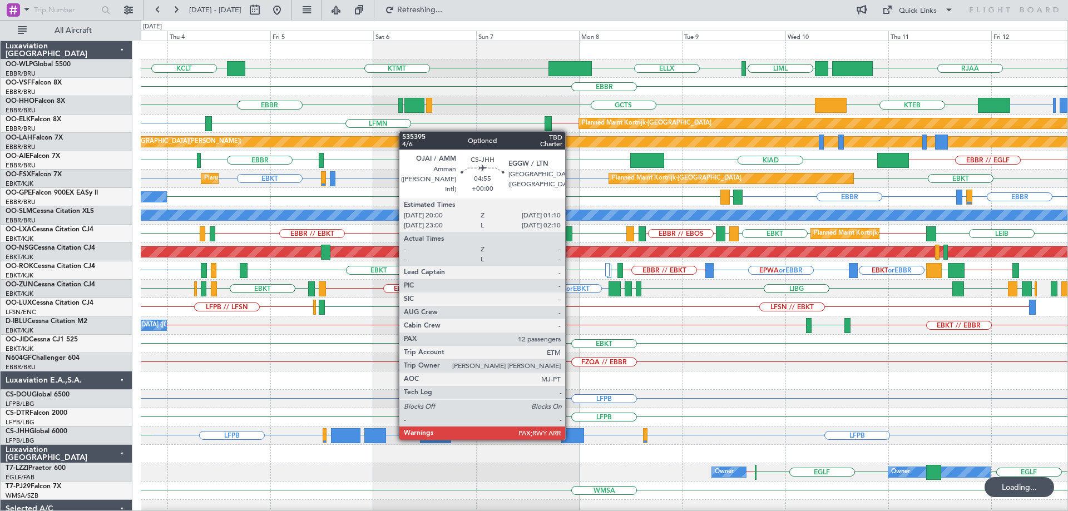
click at [570, 438] on div "RJAA LTCG LIML ELLX KTMT KCLT EBBR LIMC KTEB GCTS GMMH LSGG EBBR EBBR EBBR // E…" at bounding box center [604, 362] width 927 height 643
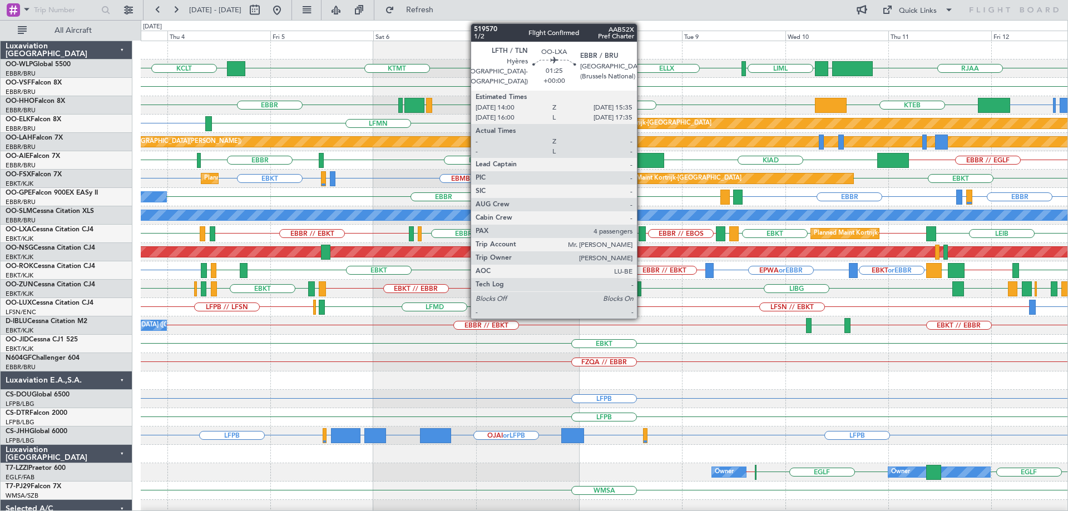
click at [642, 229] on div at bounding box center [642, 233] width 7 height 15
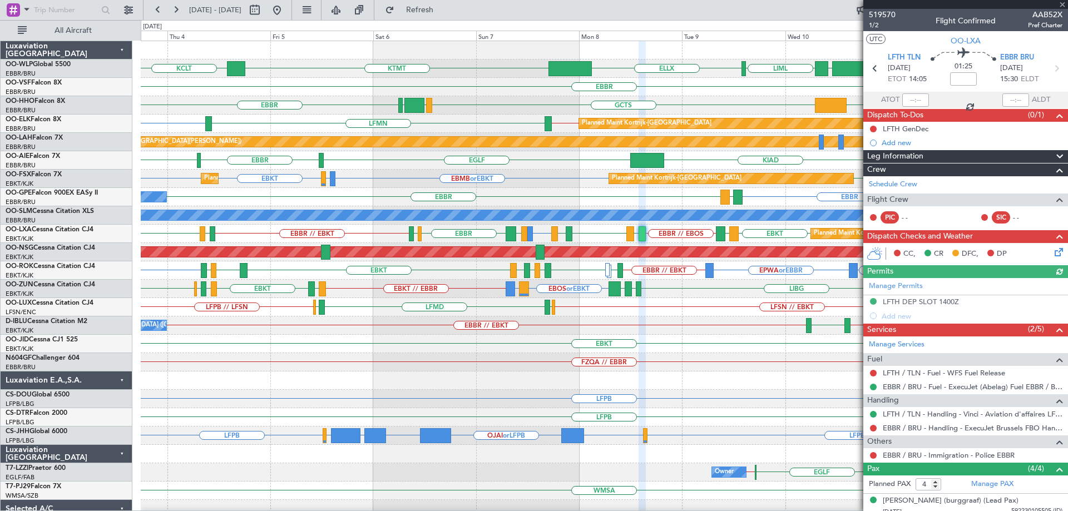
drag, startPoint x: 1062, startPoint y: 2, endPoint x: 1028, endPoint y: 28, distance: 43.3
click at [1062, 3] on div at bounding box center [965, 4] width 205 height 9
click at [1062, 2] on span at bounding box center [1062, 5] width 11 height 10
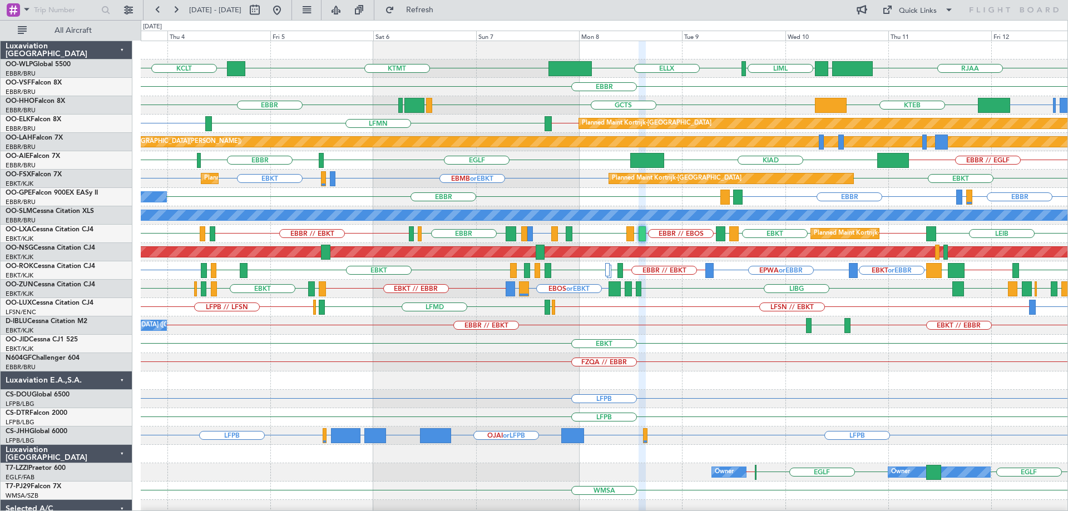
type input "0"
click at [379, 183] on div "EBMB or EBKT LSZH or EBKT EBKT EBKT EBKT Planned Maint Kortrijk-Wevelgem Planne…" at bounding box center [604, 179] width 927 height 18
click at [286, 8] on button at bounding box center [277, 10] width 18 height 18
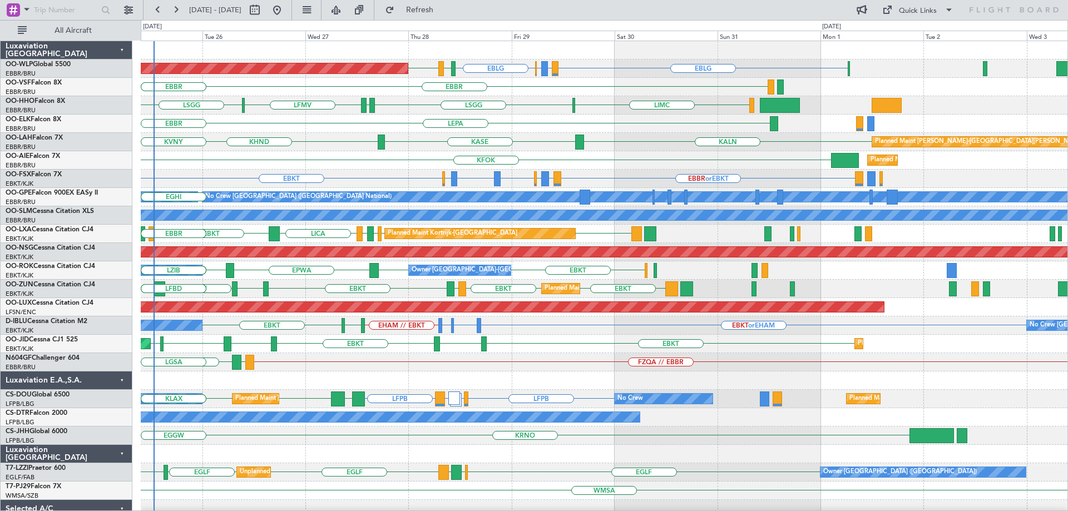
click at [260, 245] on div "EBLG LIRZ or EBLG EBBR or EBLG EBLG LIML EDDB Planned Maint Berlin (Brandenburg…" at bounding box center [604, 362] width 927 height 643
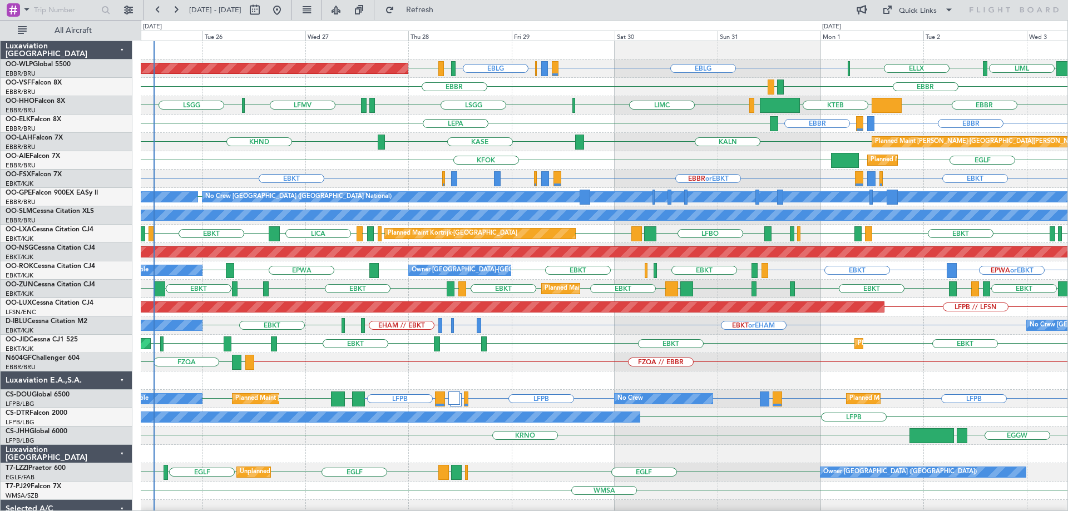
click at [432, 127] on div "EBBR EBBR LIRZ or EBBR LEPA" at bounding box center [604, 124] width 927 height 18
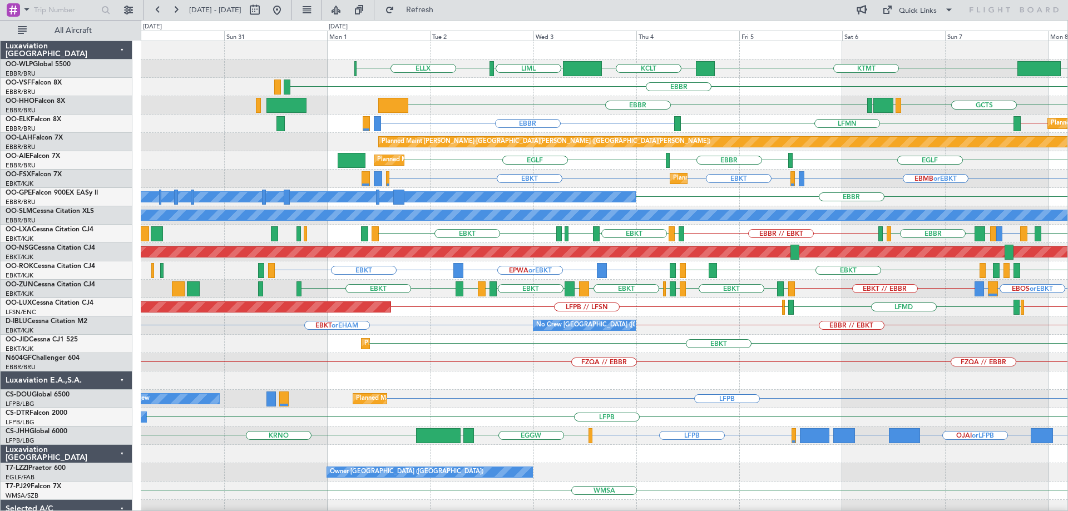
click at [621, 376] on div "KTMT KCLT LIML ELLX ELLX LIML LTCG Planned Maint Berlin (Brandenburg) EBBR EBBR…" at bounding box center [604, 362] width 927 height 643
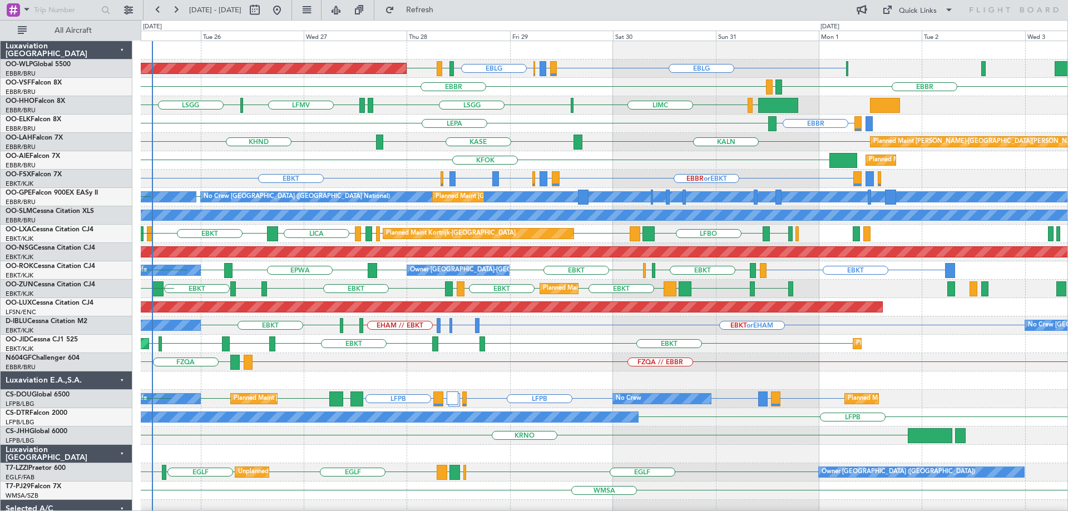
click at [699, 382] on div "Planned Maint Berlin (Brandenburg) EBLG LIRZ or EBLG EBBR or EBLG EBLG LIML EDD…" at bounding box center [604, 371] width 927 height 661
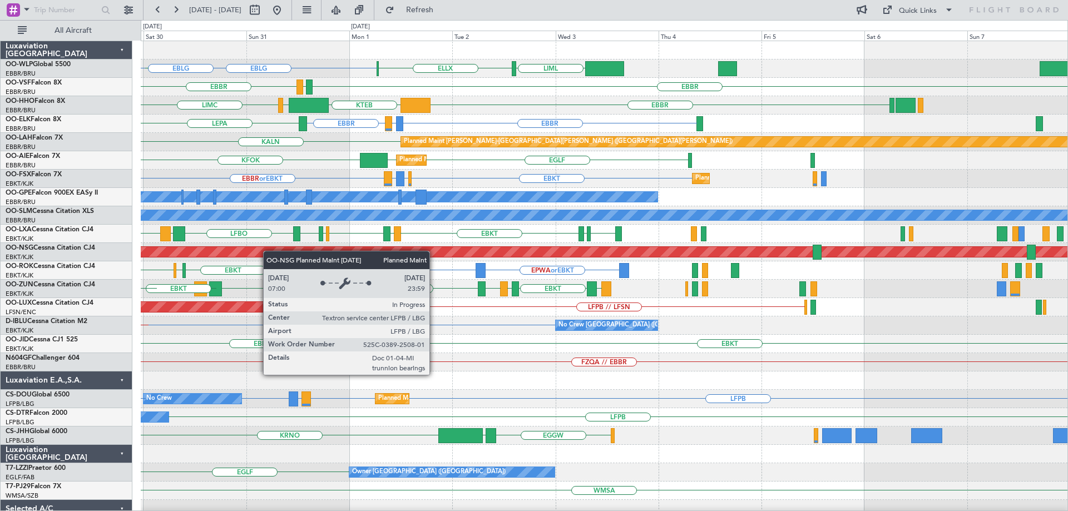
click at [218, 253] on div "EBLG LIML ELLX EBLG LIML EDDB EBBR or EBLG LIRZ or EBLG Planned Maint Berlin (B…" at bounding box center [604, 371] width 927 height 661
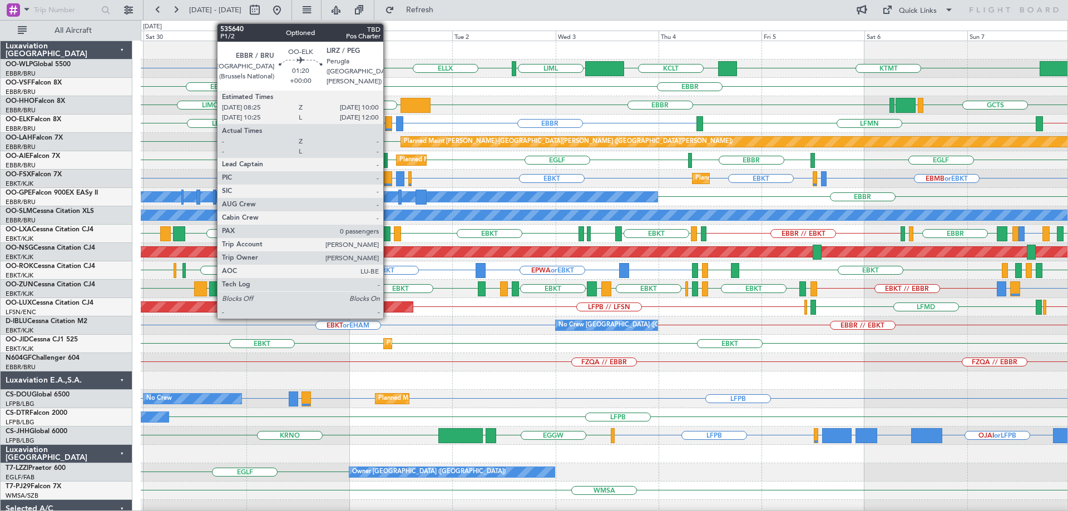
click at [388, 119] on div at bounding box center [388, 123] width 7 height 15
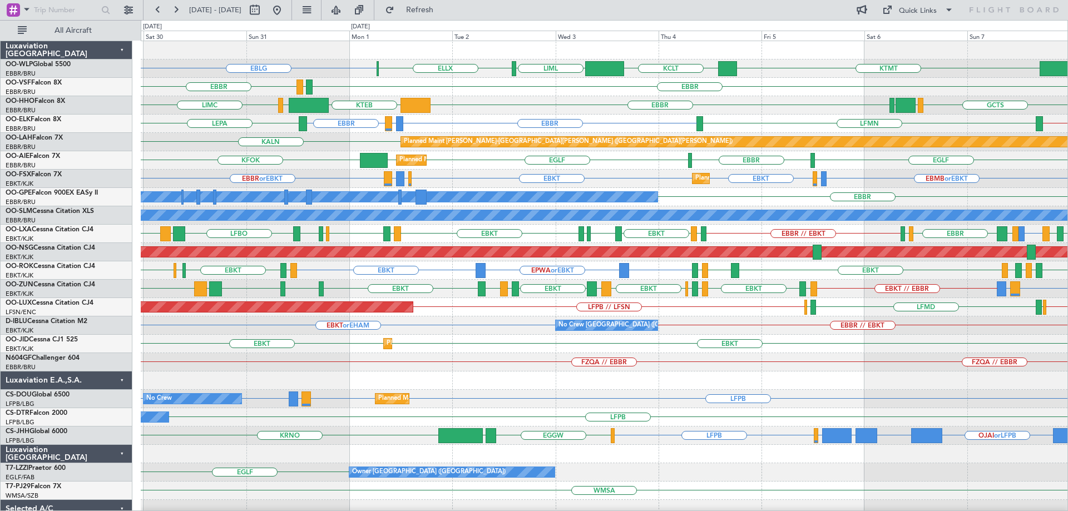
click at [495, 108] on div "KTEB LIEO LIMC EBBR GCTS GMMH LSGG" at bounding box center [604, 105] width 927 height 18
click at [414, 117] on div "EBBR EBBR LIRZ or EBBR LEPA LFMN EBBR // EBKT Planned Maint Kortrijk-Wevelgem" at bounding box center [604, 124] width 927 height 18
click at [440, 121] on div "EBBR EBBR LIRZ or EBBR LEPA LFMN EBBR // EBKT Planned Maint Kortrijk-Wevelgem" at bounding box center [604, 124] width 927 height 18
click at [514, 116] on div "EBBR EBBR LIRZ or EBBR LEPA LFMN EBBR // EBKT Planned Maint Kortrijk-Wevelgem" at bounding box center [604, 124] width 927 height 18
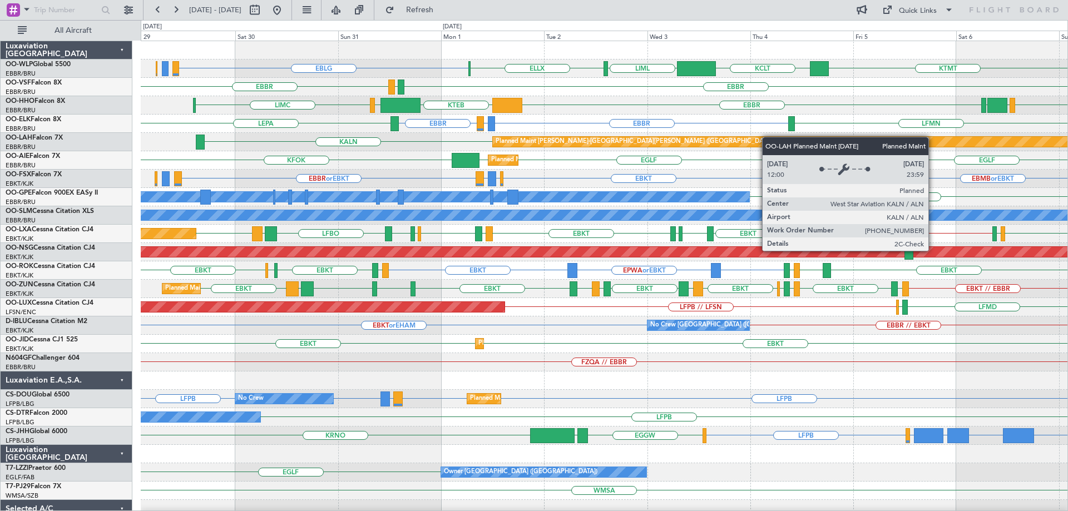
click at [872, 143] on div "EBLG KTMT KCLT LIML ELLX Planned Maint Berlin (Brandenburg) EBBR LEGE EBBR KTEB…" at bounding box center [604, 362] width 927 height 643
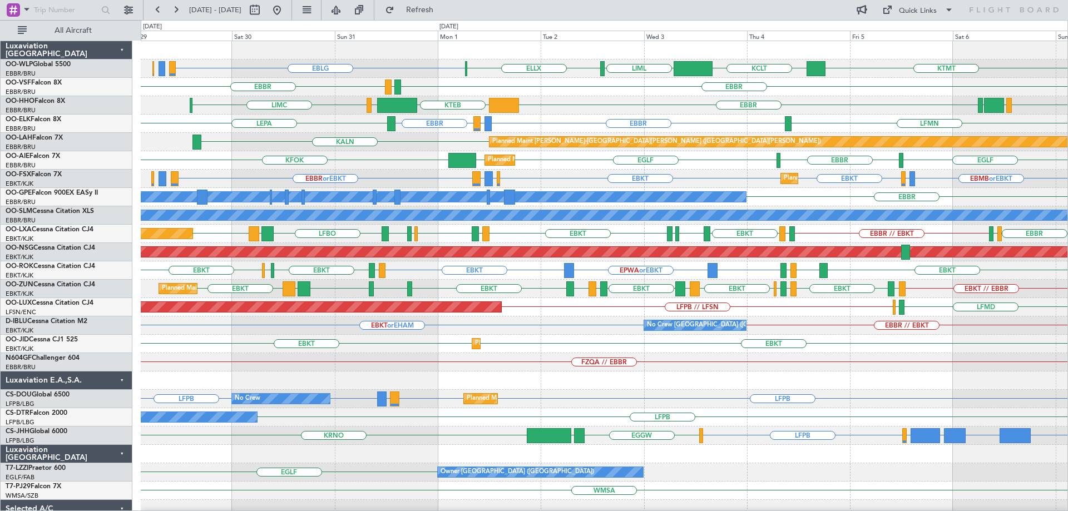
click at [498, 124] on div "EBBR EBBR LIRZ or EBBR LFMN LEPA EBBR // EBKT Planned Maint Kortrijk-Wevelgem" at bounding box center [604, 124] width 927 height 18
click at [571, 175] on div "EBMB or EBKT LSZH or EBKT EBKT EBKT EBBR or EBKT LIRZ or EBKT EBBR or EBKT LIRZ…" at bounding box center [604, 179] width 927 height 18
click at [264, 13] on button at bounding box center [255, 10] width 18 height 18
select select "8"
select select "2025"
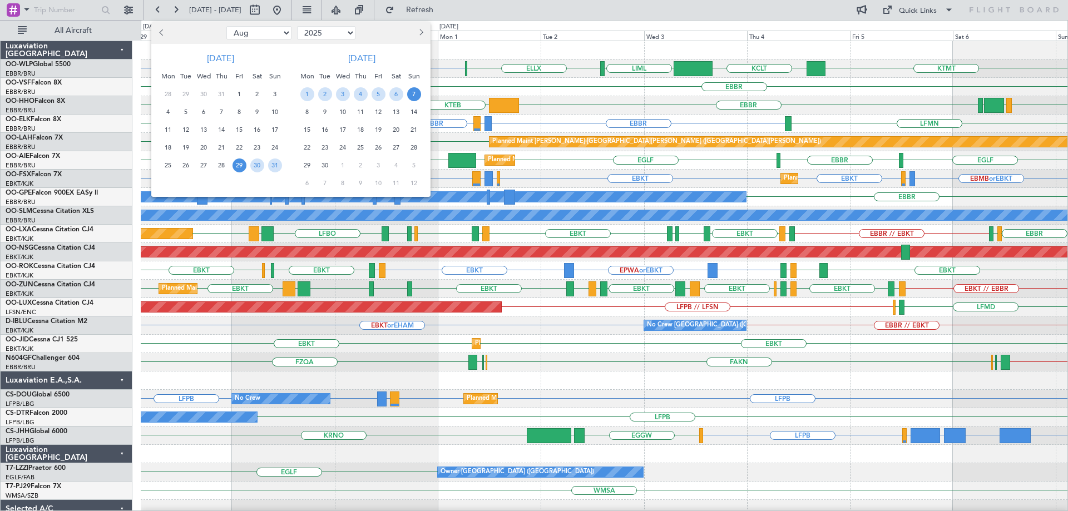
click at [423, 32] on button "Next month" at bounding box center [420, 33] width 12 height 18
select select "9"
click at [348, 33] on select "2015 2016 2017 2018 2019 2020 2021 2022 2023 2024 2025 2026 2027 2028 2029 2030…" at bounding box center [326, 32] width 58 height 13
select select "2026"
click at [297, 26] on select "2015 2016 2017 2018 2019 2020 2021 2022 2023 2024 2025 2026 2027 2028 2029 2030…" at bounding box center [326, 32] width 58 height 13
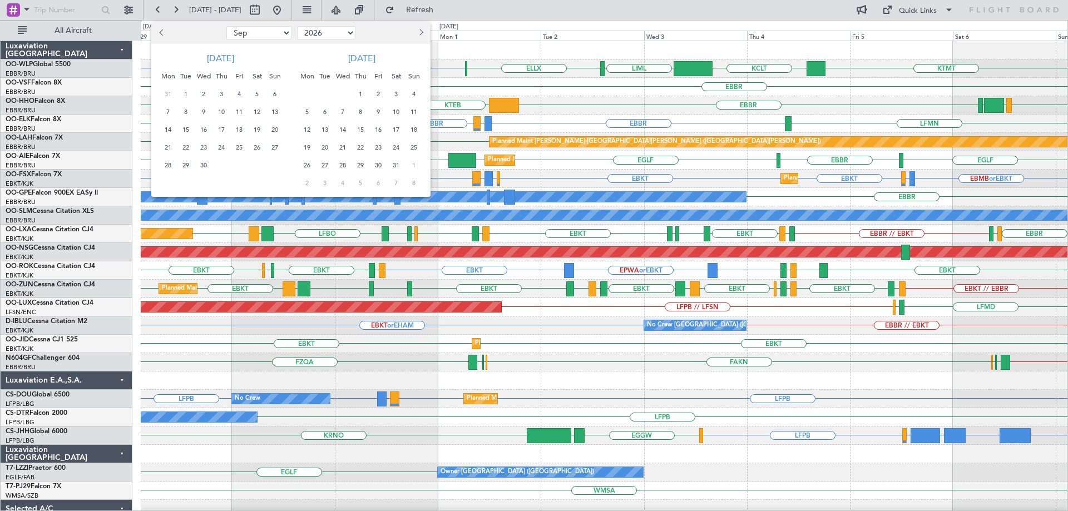
click at [272, 32] on select "Jan Feb Mar Apr May Jun Jul Aug Sep Oct Nov Dec" at bounding box center [258, 32] width 65 height 13
select select "5"
click at [226, 26] on select "Jan Feb Mar Apr May Jun Jul Aug Sep Oct Nov Dec" at bounding box center [258, 32] width 65 height 13
click at [255, 92] on span "2" at bounding box center [257, 94] width 14 height 14
click at [276, 110] on span "10" at bounding box center [275, 112] width 14 height 14
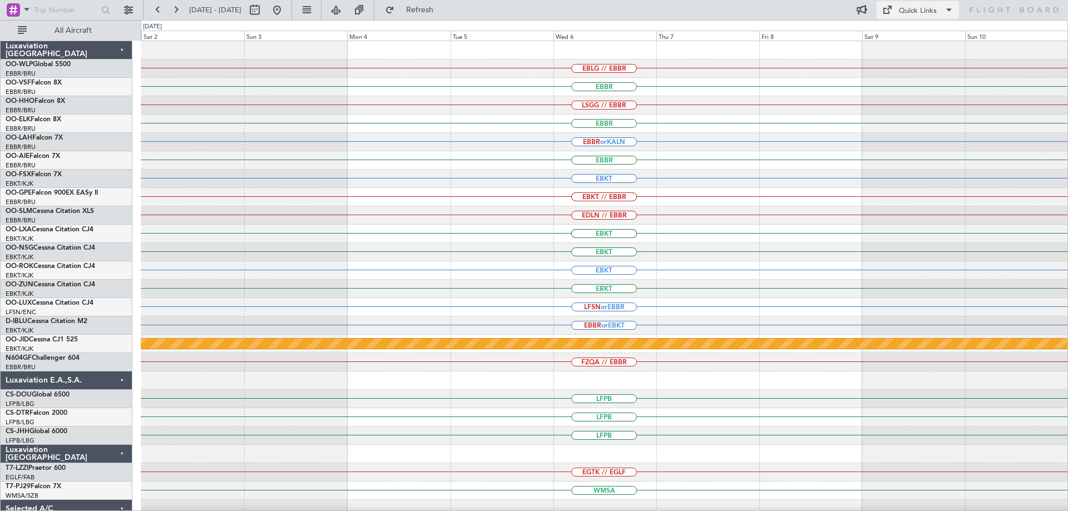
click at [901, 11] on div "Quick Links" at bounding box center [918, 11] width 38 height 11
click at [903, 36] on button "Trip Builder" at bounding box center [918, 36] width 83 height 27
click at [443, 10] on span "Refresh" at bounding box center [420, 10] width 47 height 8
click at [377, 274] on div "EBKT" at bounding box center [604, 270] width 927 height 18
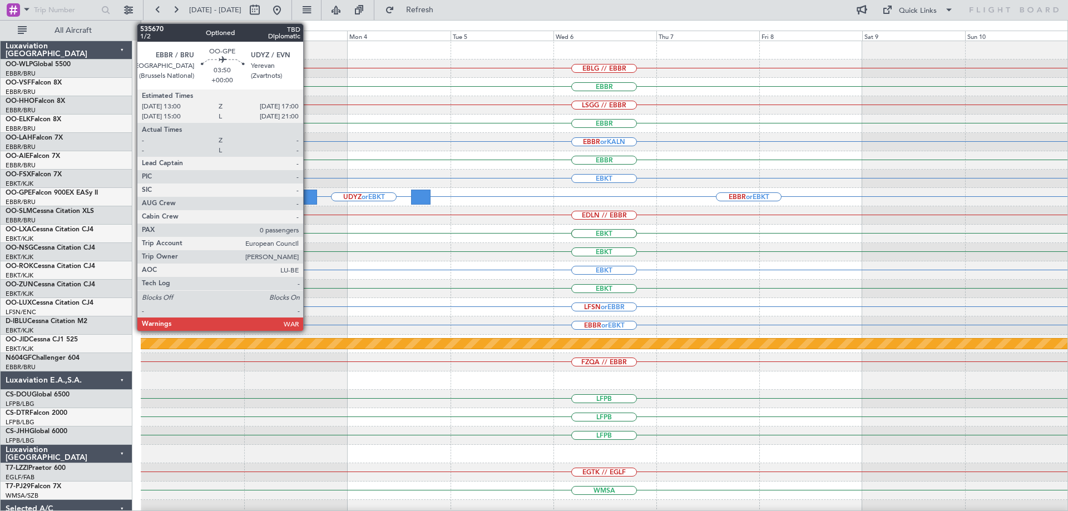
click at [307, 192] on div at bounding box center [307, 197] width 17 height 15
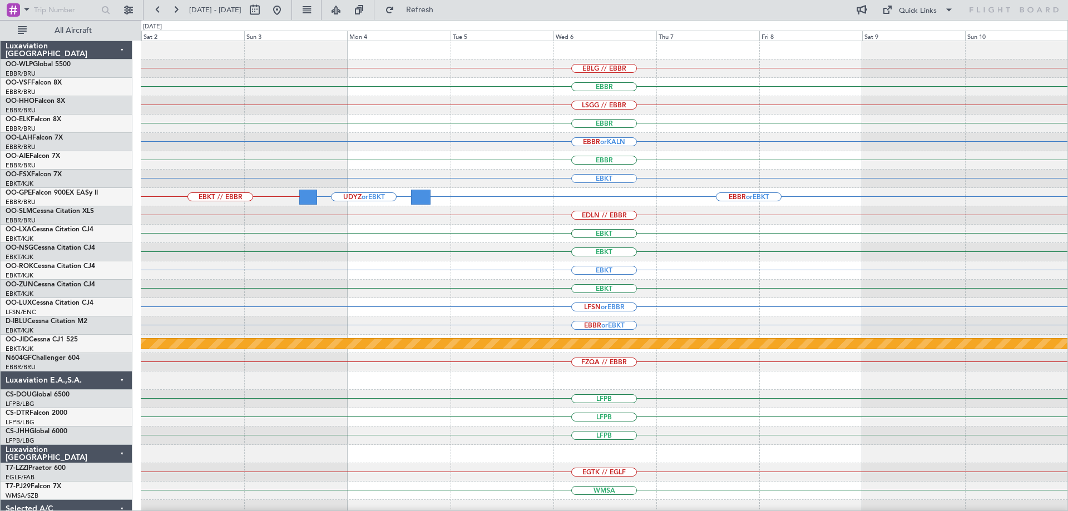
click at [507, 125] on div "EBBR" at bounding box center [604, 124] width 927 height 18
click at [286, 10] on button at bounding box center [277, 10] width 18 height 18
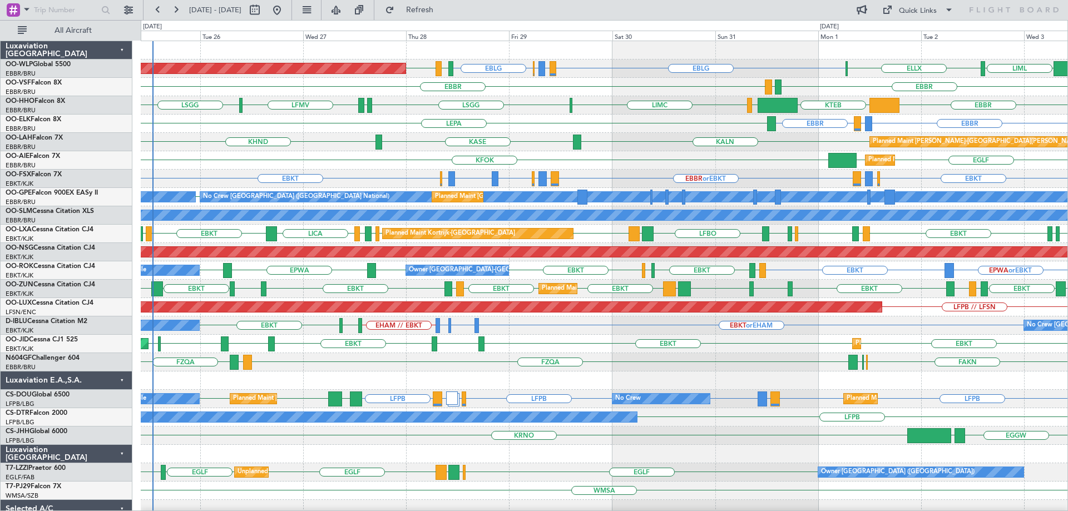
click at [641, 122] on div "EBBR LIRZ or EBBR EBBR LEPA" at bounding box center [604, 124] width 927 height 18
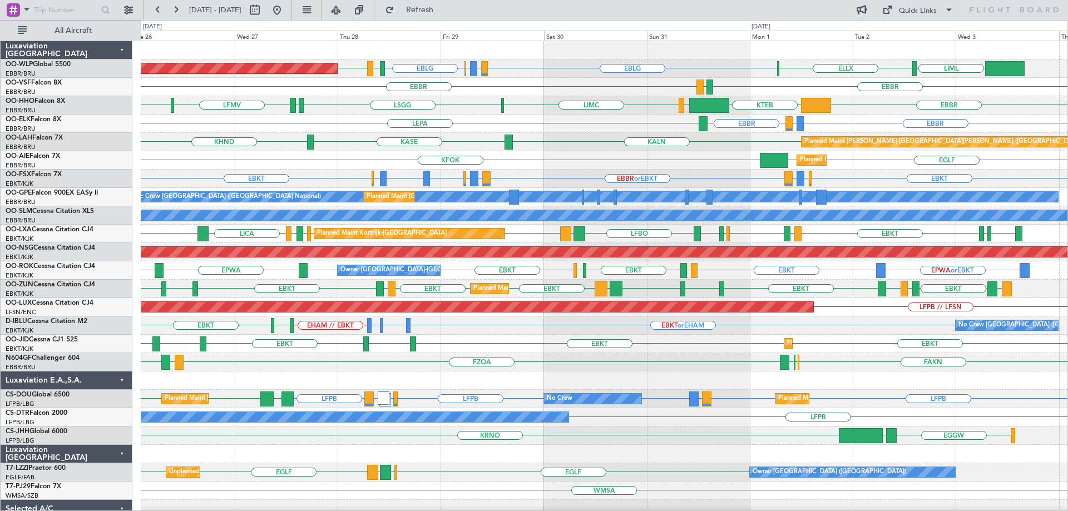
click at [907, 235] on div "EBLG LIRZ or EBLG EBBR or EBLG EBLG LIML ELLX LIML EDDB Planned Maint Berlin (B…" at bounding box center [604, 371] width 927 height 661
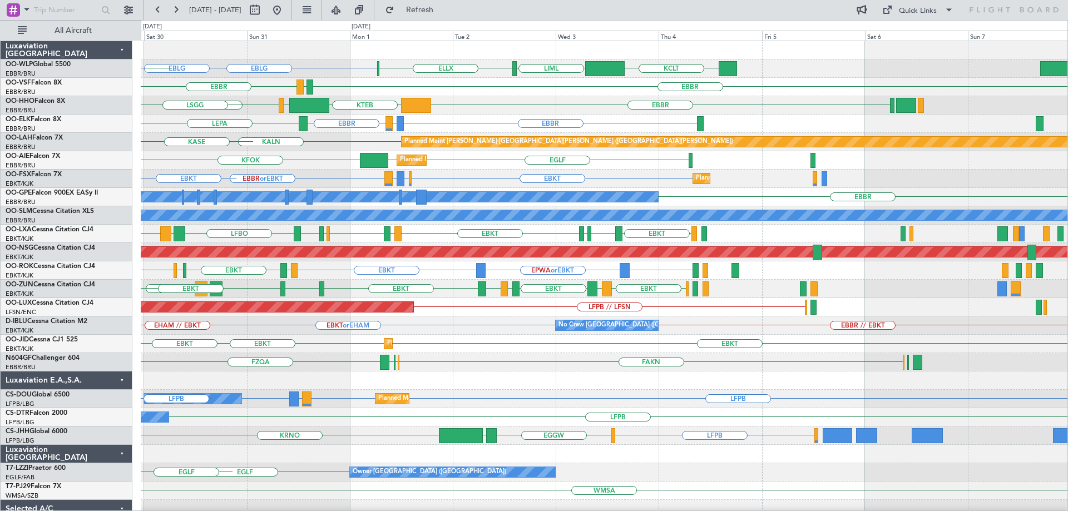
click at [459, 342] on div "EBLG KCLT LIML ELLX EBLG LIML EDDB EBBR or EBLG LIRZ or EBLG Planned Maint Berl…" at bounding box center [604, 371] width 927 height 661
click at [180, 398] on div "EBLG KCLT LIML ELLX EBLG LIML EDDB EBBR or EBLG LIRZ or EBLG Planned Maint Berl…" at bounding box center [604, 371] width 927 height 661
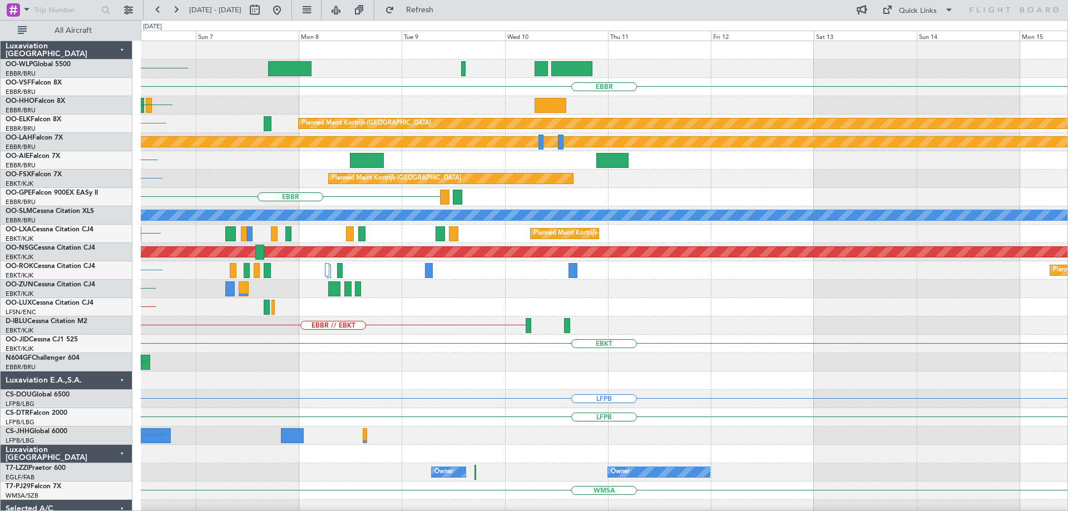
click at [311, 417] on div "KCLT EBBR EBBR Planned Maint Kortrijk-Wevelgem EBBR Planned Maint Alton-st Loui…" at bounding box center [604, 371] width 927 height 661
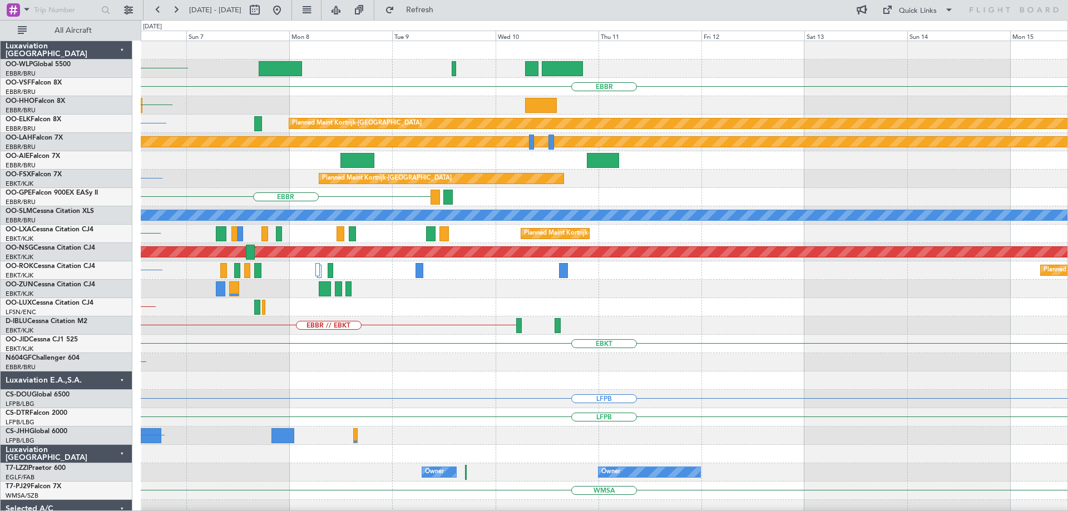
click at [292, 404] on div "LFPB" at bounding box center [604, 399] width 927 height 18
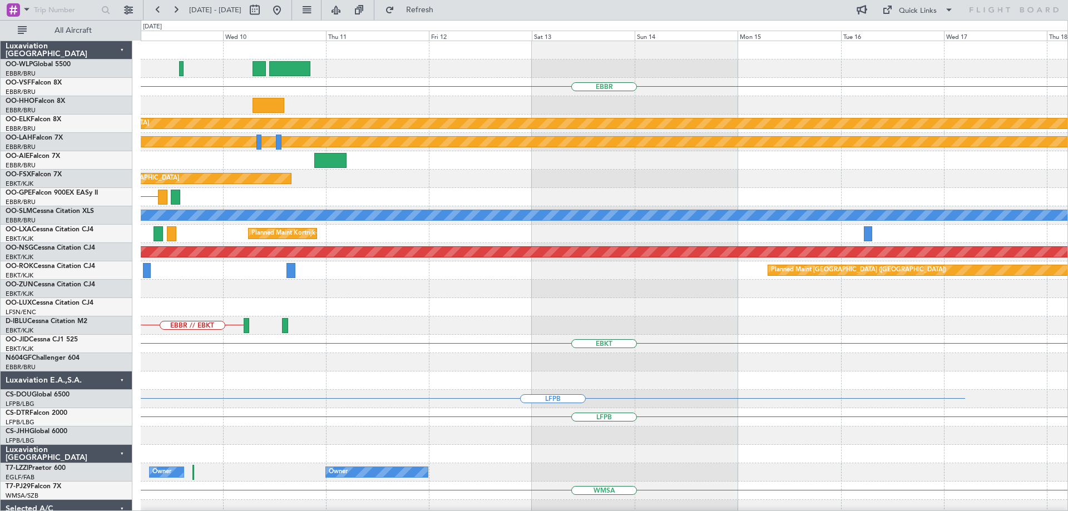
click at [161, 403] on div "LFPB" at bounding box center [604, 399] width 927 height 18
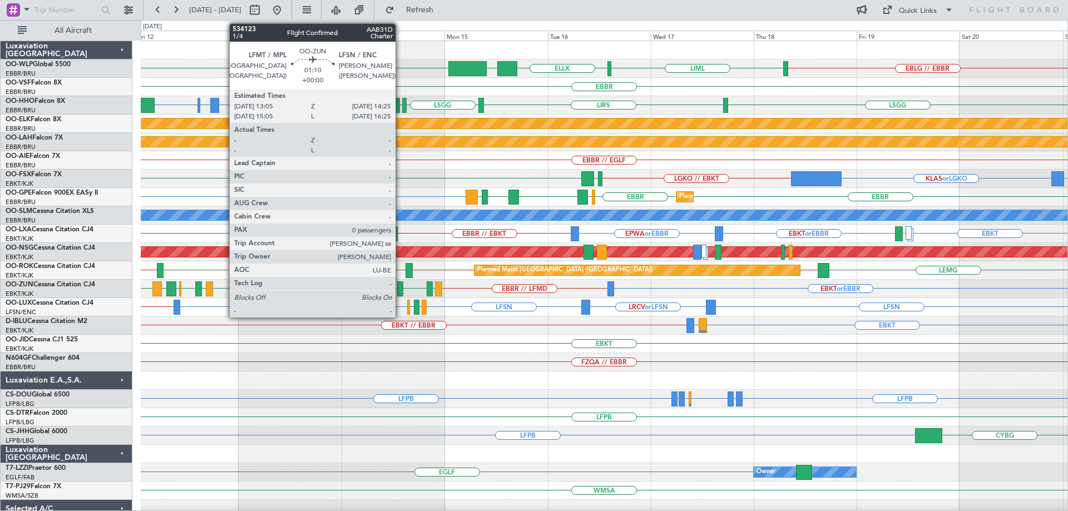
click at [401, 285] on div at bounding box center [400, 289] width 6 height 15
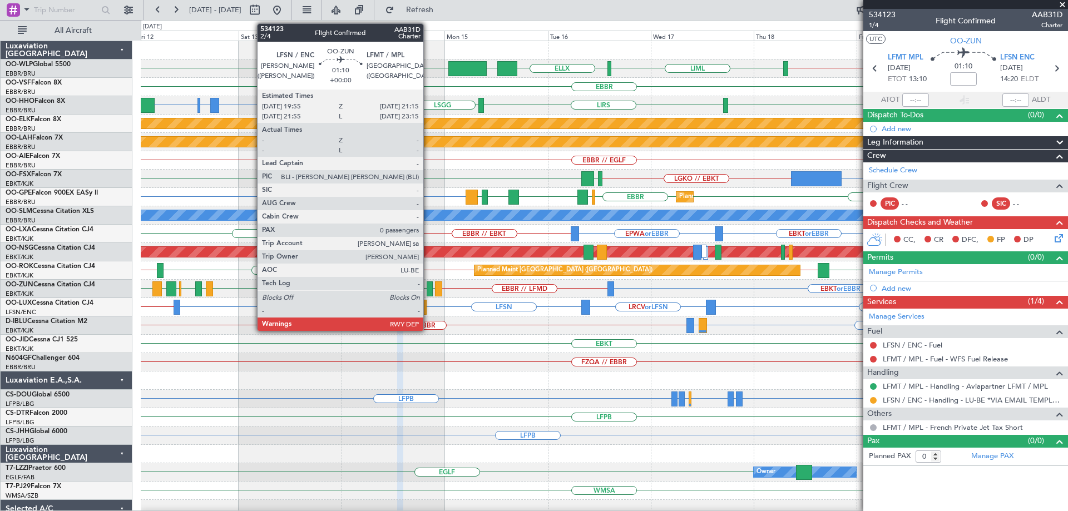
click at [428, 285] on div at bounding box center [430, 289] width 6 height 15
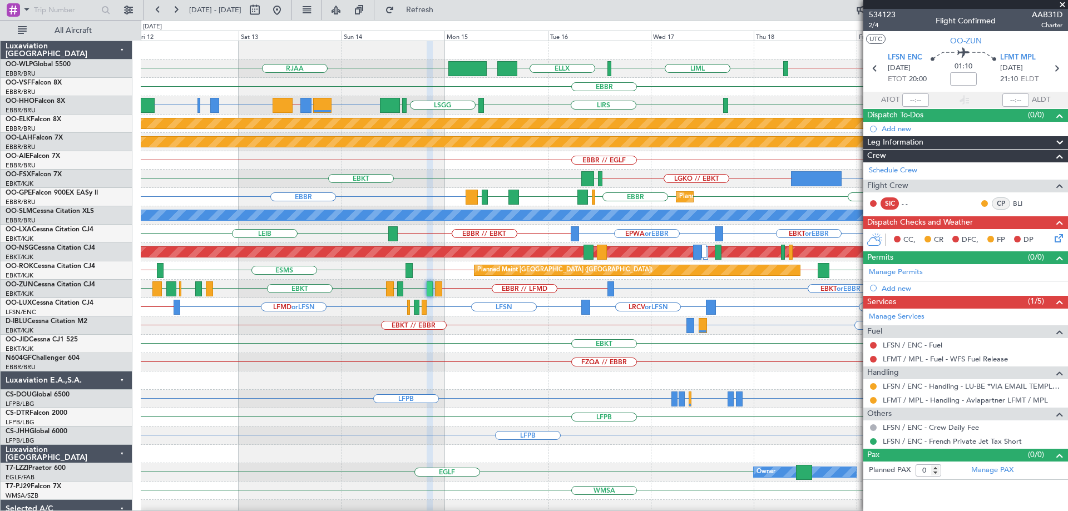
click at [1064, 1] on span at bounding box center [1062, 5] width 11 height 10
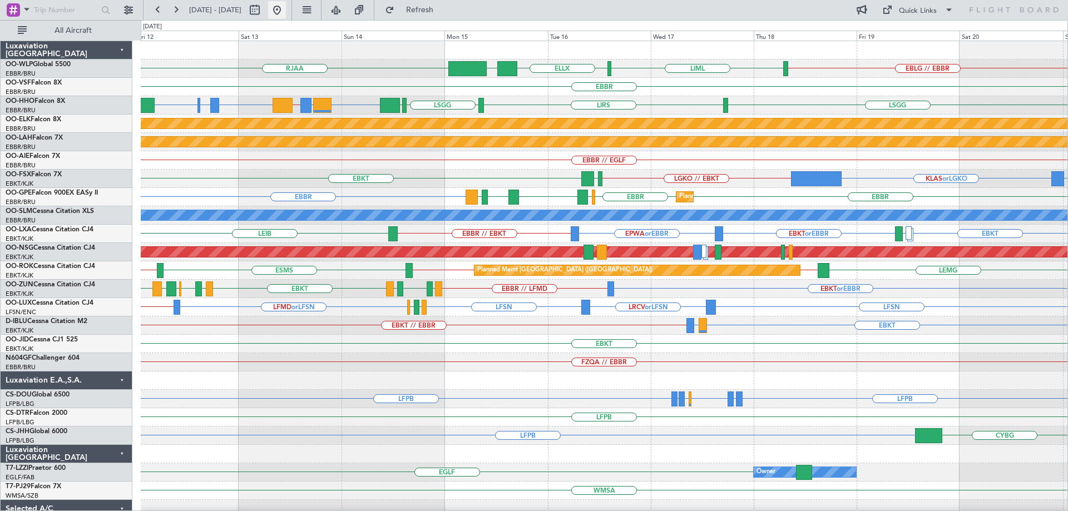
click at [286, 9] on button at bounding box center [277, 10] width 18 height 18
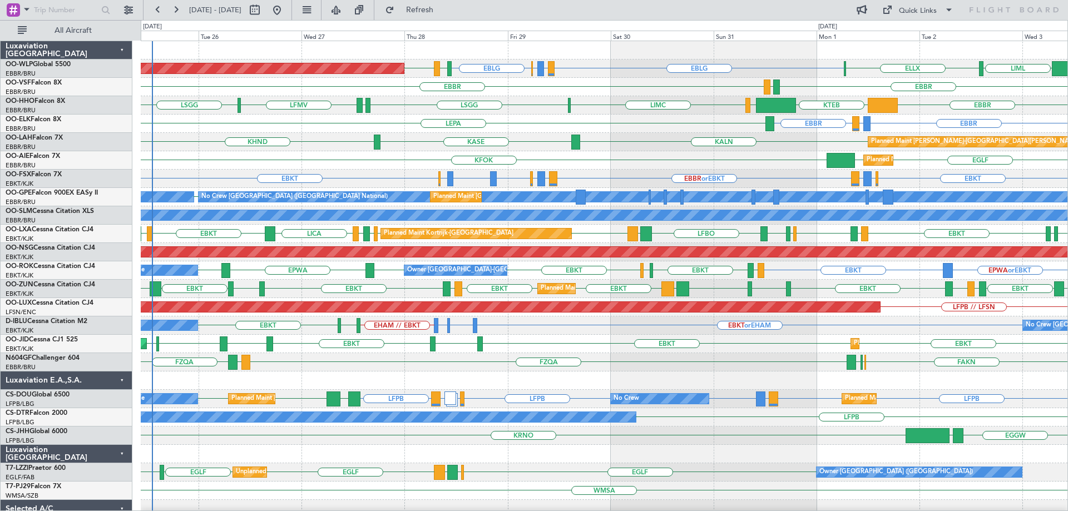
click at [532, 151] on div "Planned Maint London (Farnborough) EGLF EGLF KFOK" at bounding box center [604, 160] width 927 height 18
click at [625, 155] on div "Planned Maint London (Farnborough) EGLF EGLF KFOK" at bounding box center [604, 160] width 927 height 18
click at [587, 103] on div "LFMV LSGG KTEB LIEO LIMC LSGG EBBR EBBR" at bounding box center [604, 105] width 927 height 18
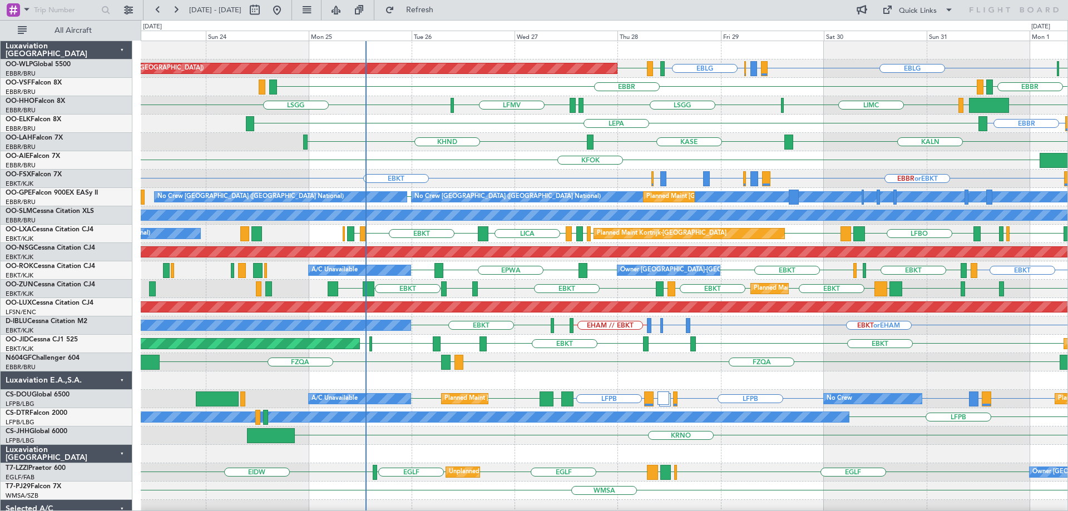
click at [541, 153] on div "EBLG LIRZ or EBLG EBBR or EBLG EBLG LIML EDDB ELLX Planned Maint Berlin (Brande…" at bounding box center [604, 371] width 927 height 661
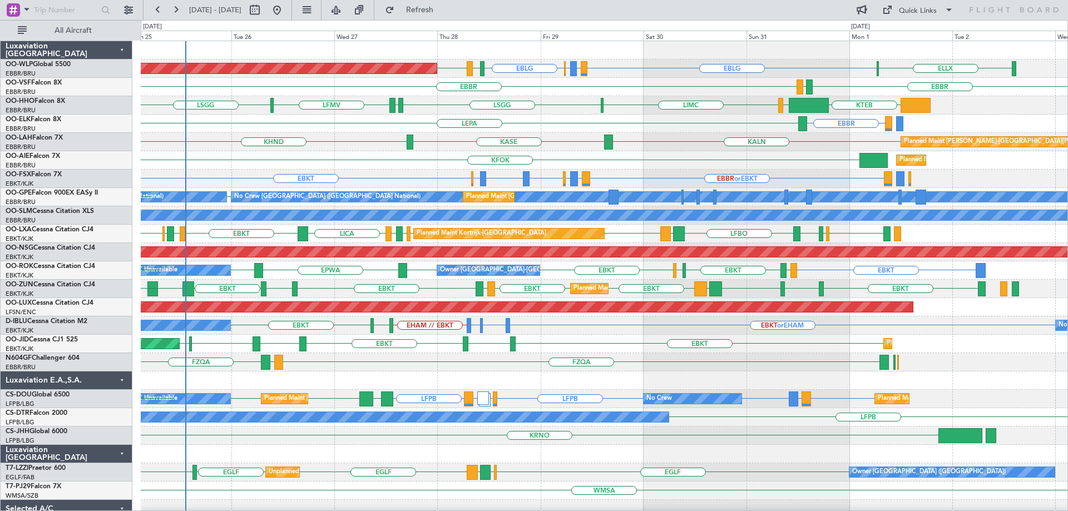
click at [650, 187] on div "Planned Maint Berlin (Brandenburg) EBLG LIRZ or EBLG EBBR or EBLG EBLG LIML EDD…" at bounding box center [604, 371] width 927 height 661
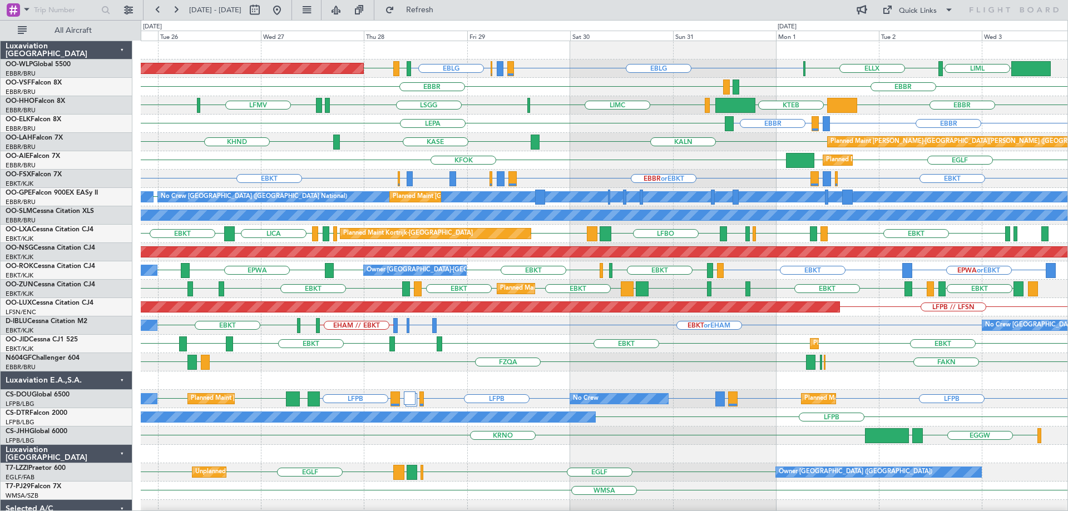
click at [773, 166] on div "Planned Maint Berlin (Brandenburg) EBLG LIRZ or EBLG EBBR or EBLG EBLG LIML EDD…" at bounding box center [604, 371] width 927 height 661
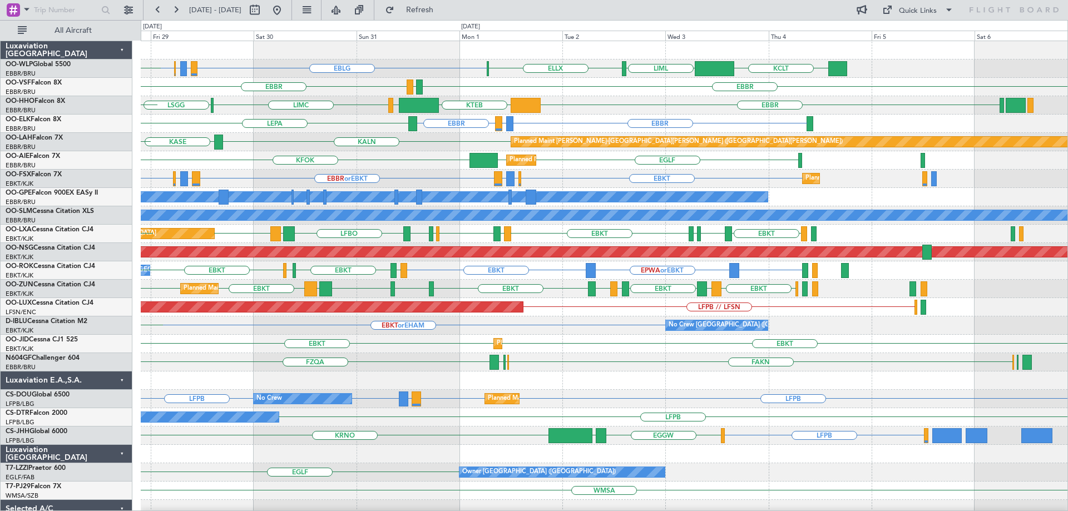
click at [546, 181] on div "EBLG LIRZ or EBLG EBBR or EBLG EBLG KCLT LIML ELLX LIML EDDB Planned Maint Berl…" at bounding box center [604, 371] width 927 height 661
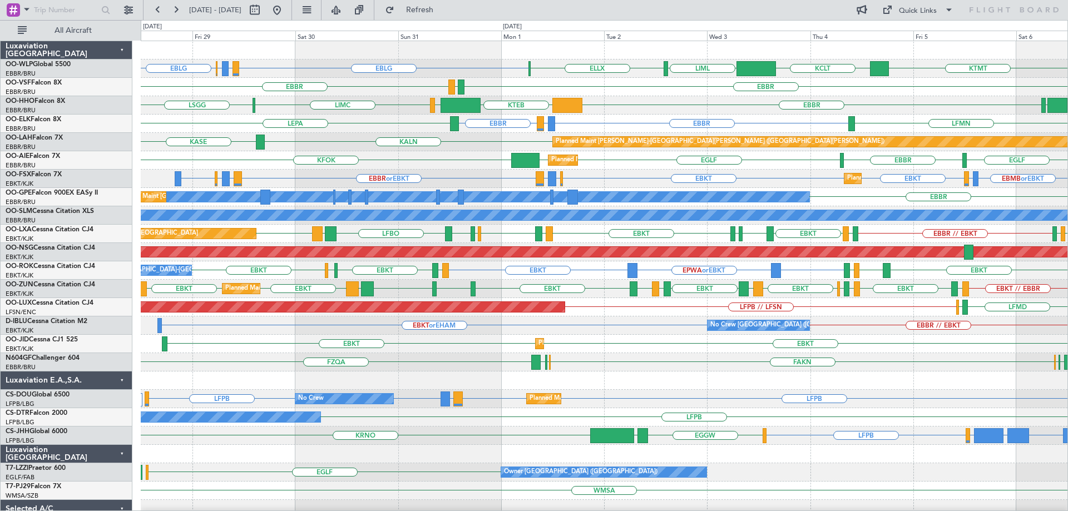
click at [471, 149] on div "KALN KASE Planned Maint Alton-st Louis (St Louis Regl)" at bounding box center [604, 142] width 927 height 18
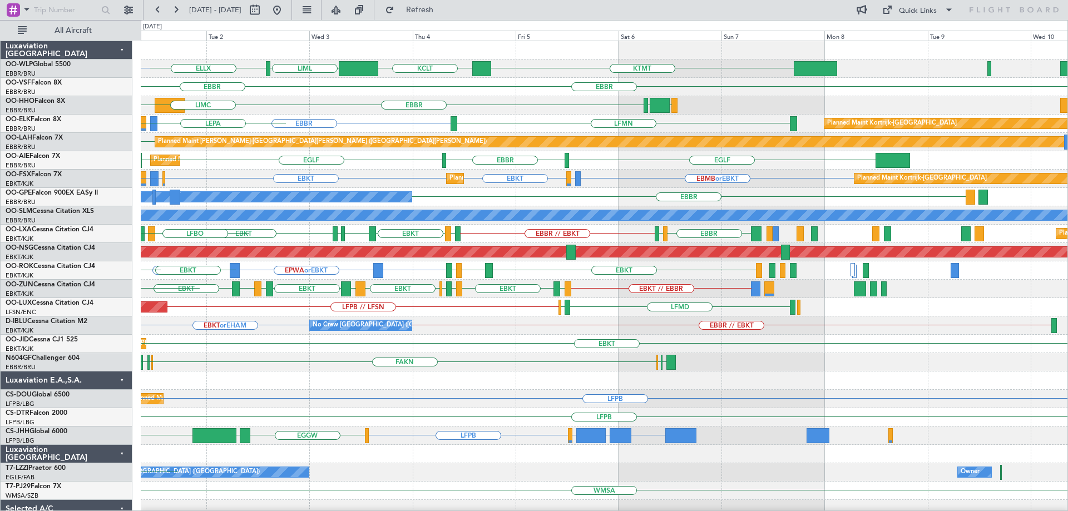
click at [535, 223] on div "KTMT KCLT LIML ELLX EBLG EBBR LEGE EBBR KTEB GMMH LSGG EBBR LIEO LIMC EBBR LIRZ…" at bounding box center [604, 371] width 927 height 661
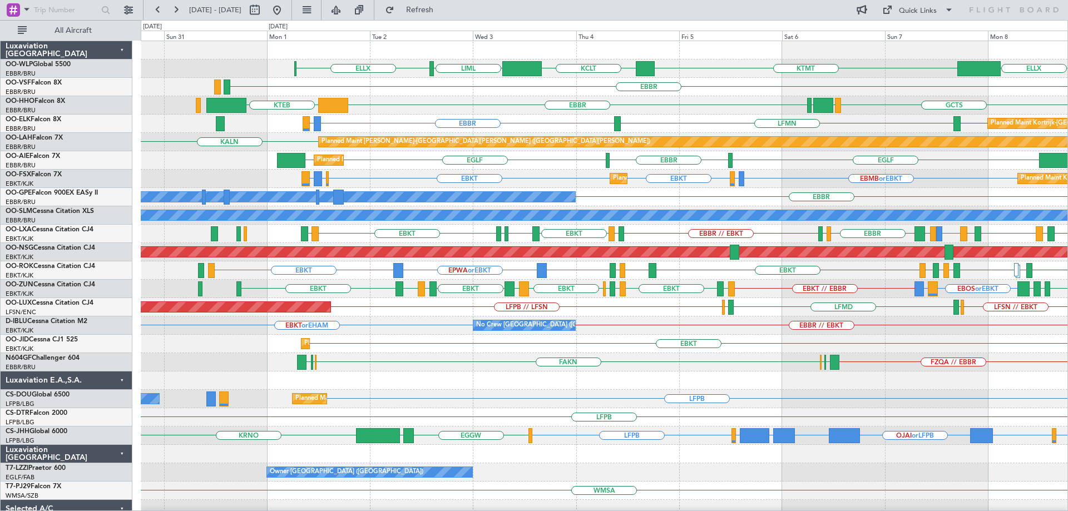
click at [660, 123] on div "ELLX KTMT KCLT LIML ELLX LIML EBBR KTEB GCTS GMMH LSGG EBBR Planned Maint Kortr…" at bounding box center [604, 362] width 927 height 643
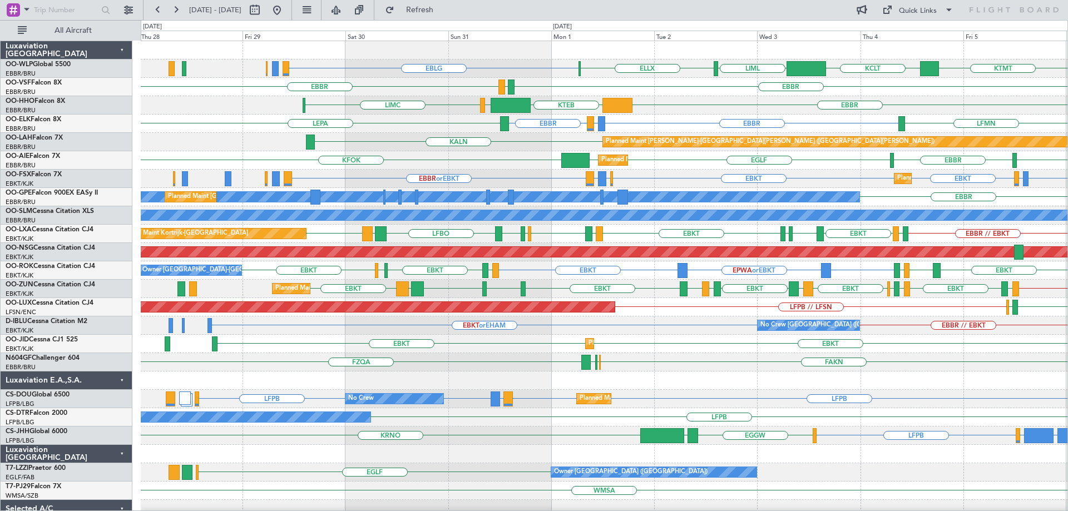
click at [532, 149] on div "Planned Maint Alton-st Louis (St Louis Regl) KALN" at bounding box center [604, 142] width 927 height 18
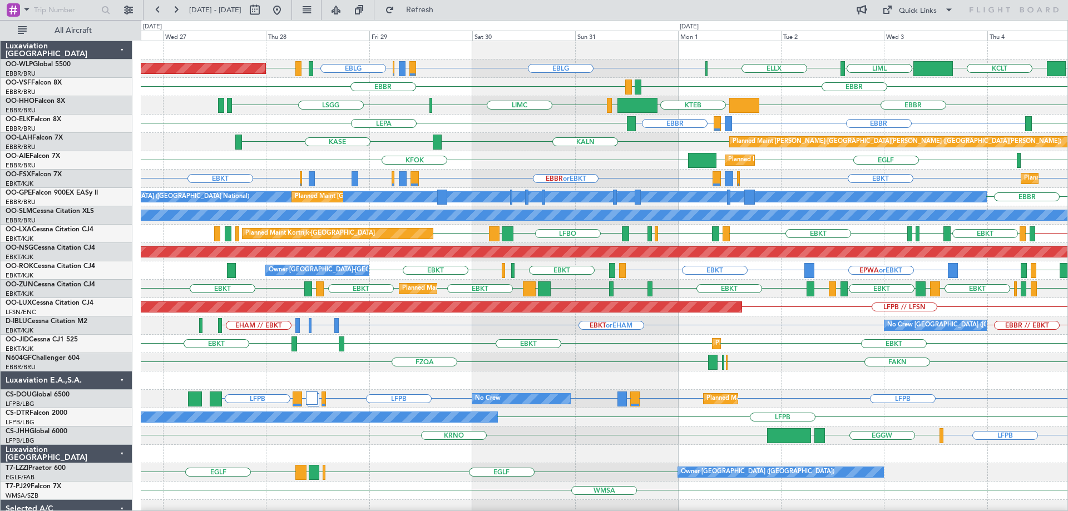
click at [804, 120] on div "EBLG LIRZ or EBLG EBBR or EBLG EBLG LIML EDDB KTMT KCLT LIML ELLX Planned Maint…" at bounding box center [604, 371] width 927 height 661
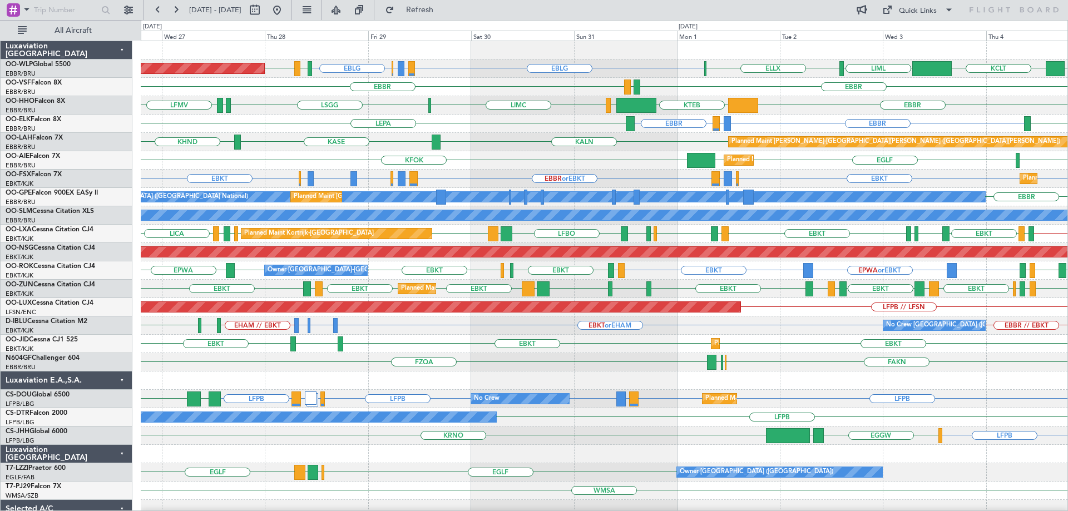
click at [310, 195] on div "Planned Maint [GEOGRAPHIC_DATA] ([GEOGRAPHIC_DATA]) EBLG LIRZ or EBLG EBBR or E…" at bounding box center [604, 371] width 927 height 661
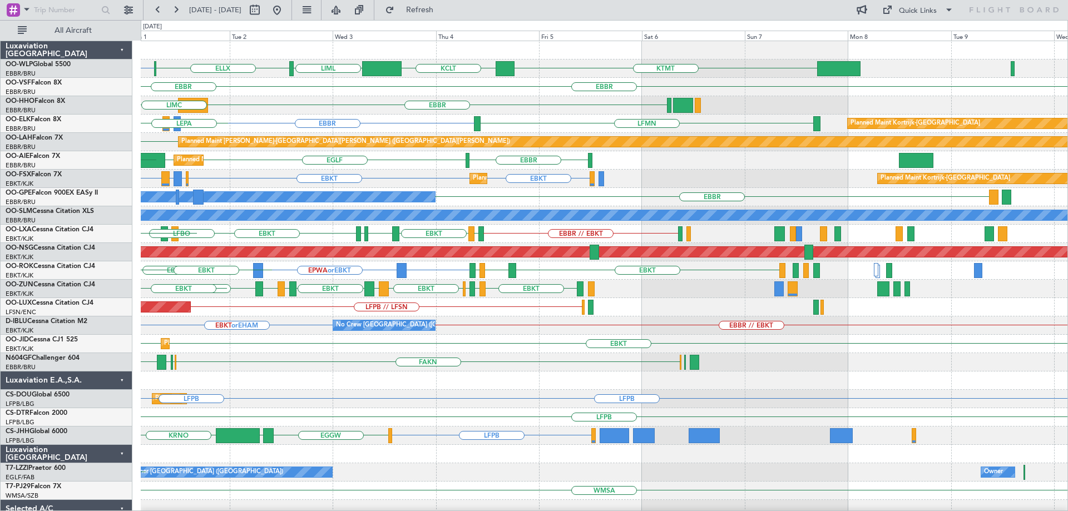
click at [359, 242] on div "EBLG KTMT KCLT LIML ELLX [GEOGRAPHIC_DATA] LEGE [GEOGRAPHIC_DATA] KTEB [GEOGRAP…" at bounding box center [604, 371] width 927 height 661
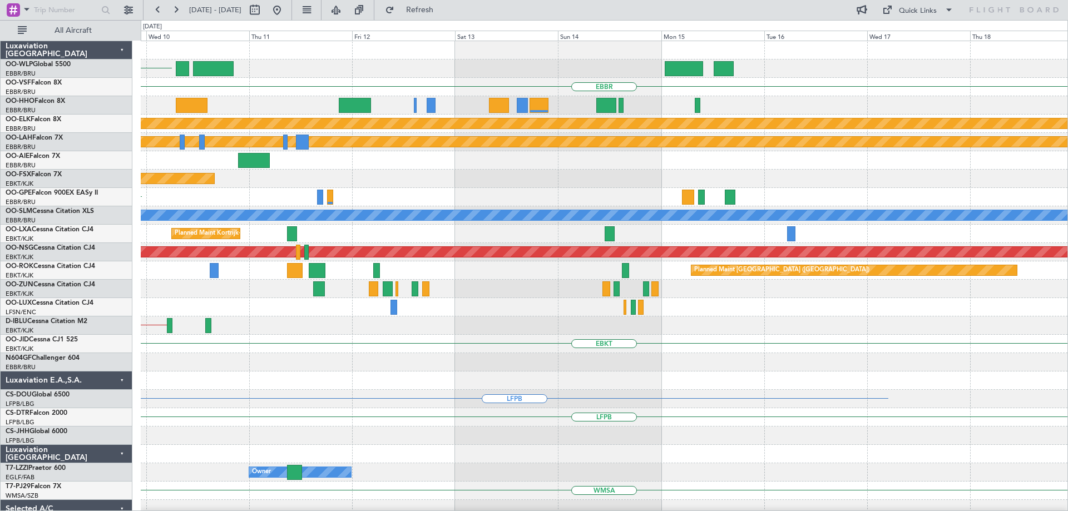
click at [402, 300] on div "KTMT [GEOGRAPHIC_DATA] Planned Maint [GEOGRAPHIC_DATA]-[GEOGRAPHIC_DATA] Planne…" at bounding box center [604, 371] width 927 height 661
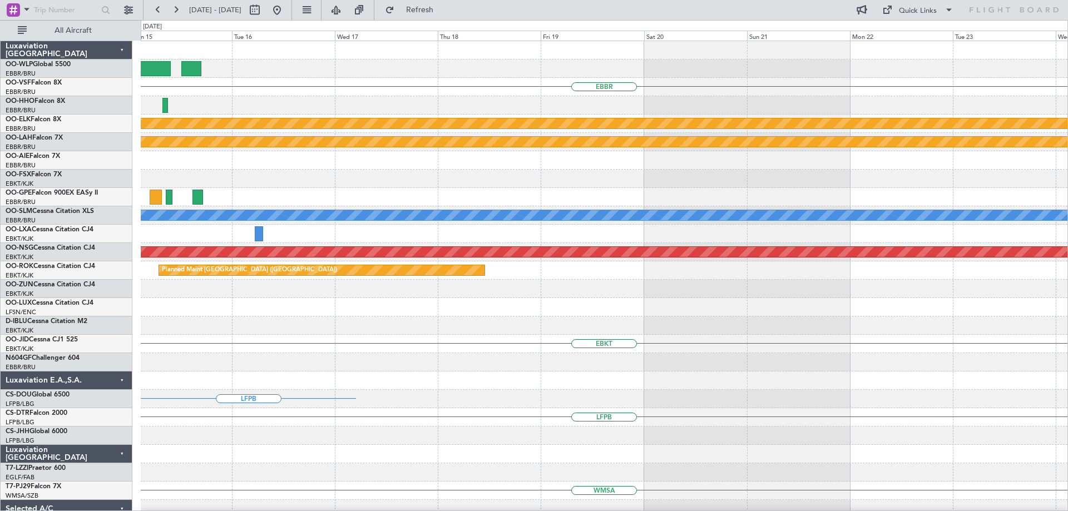
click at [414, 367] on div "EBBR Planned Maint [GEOGRAPHIC_DATA]-[GEOGRAPHIC_DATA] Planned [GEOGRAPHIC_DATA…" at bounding box center [604, 371] width 927 height 661
click at [349, 398] on div "EBBR Planned Maint [GEOGRAPHIC_DATA]-[GEOGRAPHIC_DATA] Planned [GEOGRAPHIC_DATA…" at bounding box center [604, 371] width 927 height 661
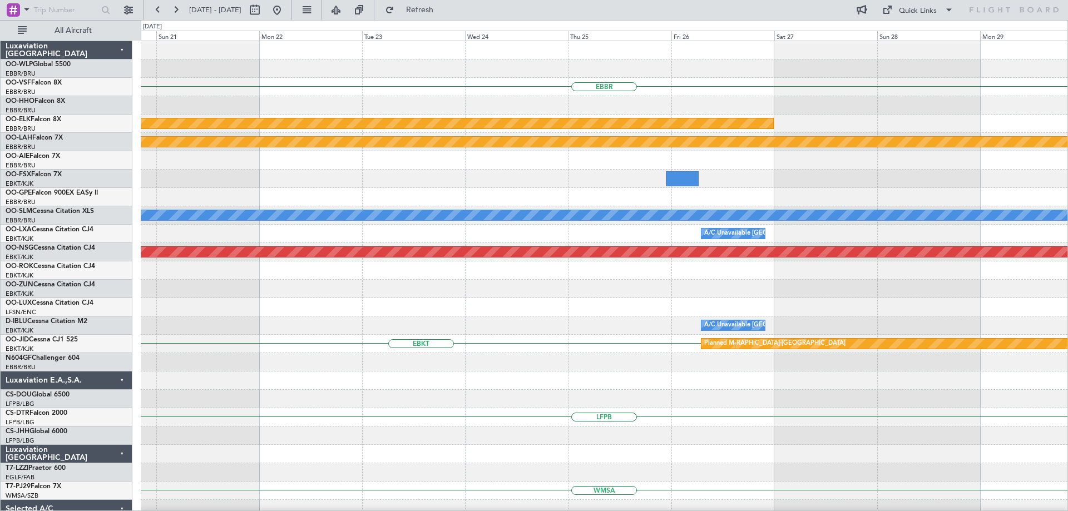
click at [384, 382] on div "EBBR Planned Maint [GEOGRAPHIC_DATA]-[GEOGRAPHIC_DATA] Planned [GEOGRAPHIC_DATA…" at bounding box center [604, 371] width 927 height 661
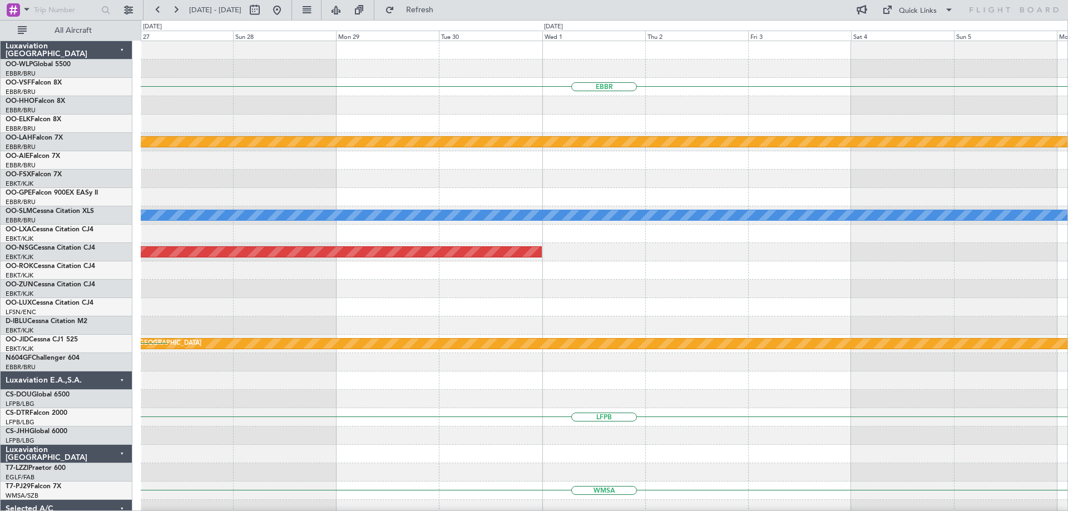
click at [418, 391] on div "EBBR Planned Maint [GEOGRAPHIC_DATA]-[GEOGRAPHIC_DATA] Planned [GEOGRAPHIC_DATA…" at bounding box center [604, 371] width 927 height 661
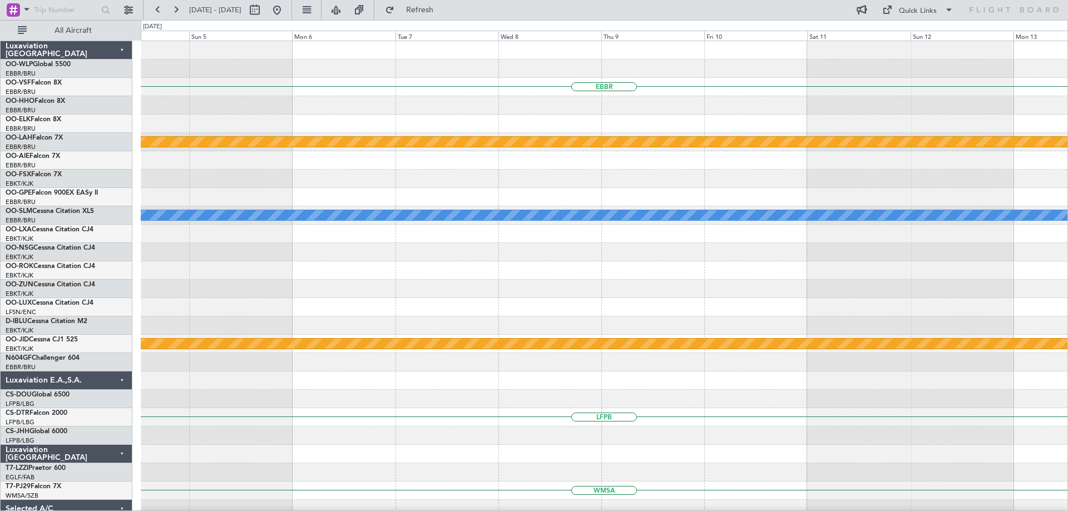
click at [498, 390] on div "EBBR Planned [GEOGRAPHIC_DATA][PERSON_NAME]-[GEOGRAPHIC_DATA][PERSON_NAME] ([GE…" at bounding box center [604, 371] width 927 height 661
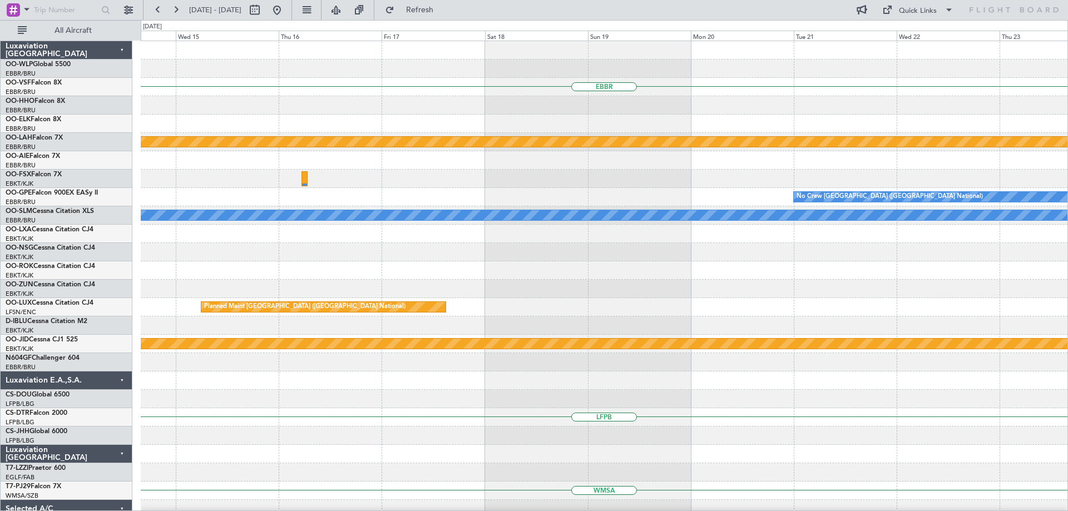
click at [363, 271] on div "EBBR Planned [GEOGRAPHIC_DATA][PERSON_NAME]-[GEOGRAPHIC_DATA][PERSON_NAME] ([GE…" at bounding box center [534, 265] width 1068 height 491
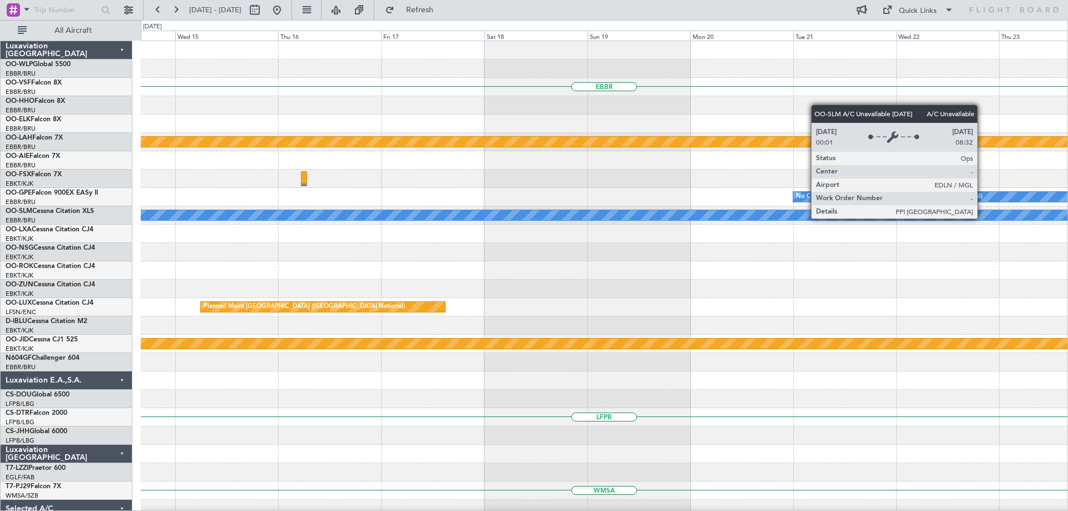
click at [404, 277] on div "EBBR Planned [GEOGRAPHIC_DATA][PERSON_NAME]-[GEOGRAPHIC_DATA][PERSON_NAME] ([GE…" at bounding box center [604, 371] width 927 height 661
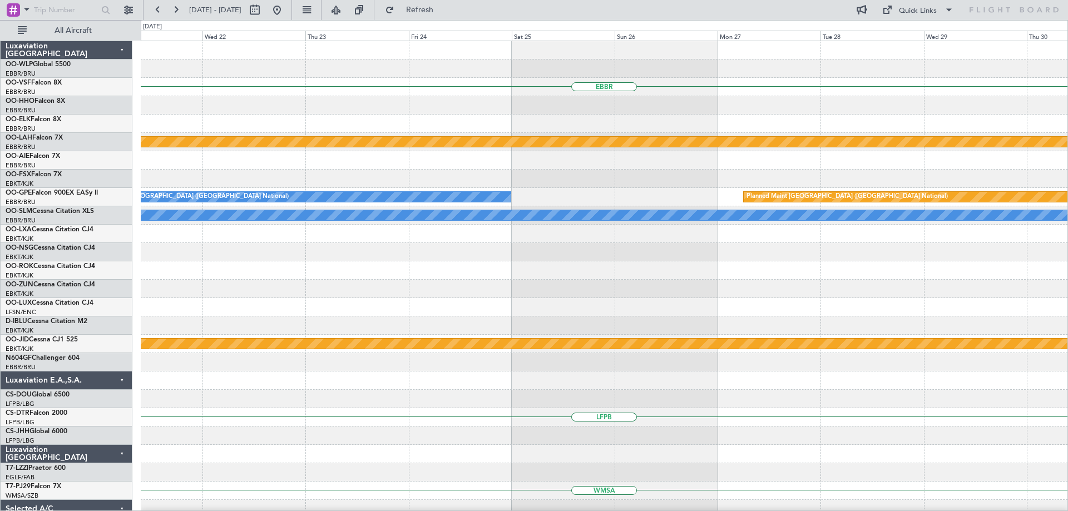
click at [501, 321] on div "EBBR Planned [GEOGRAPHIC_DATA][PERSON_NAME]-[GEOGRAPHIC_DATA][PERSON_NAME] ([GE…" at bounding box center [604, 371] width 927 height 661
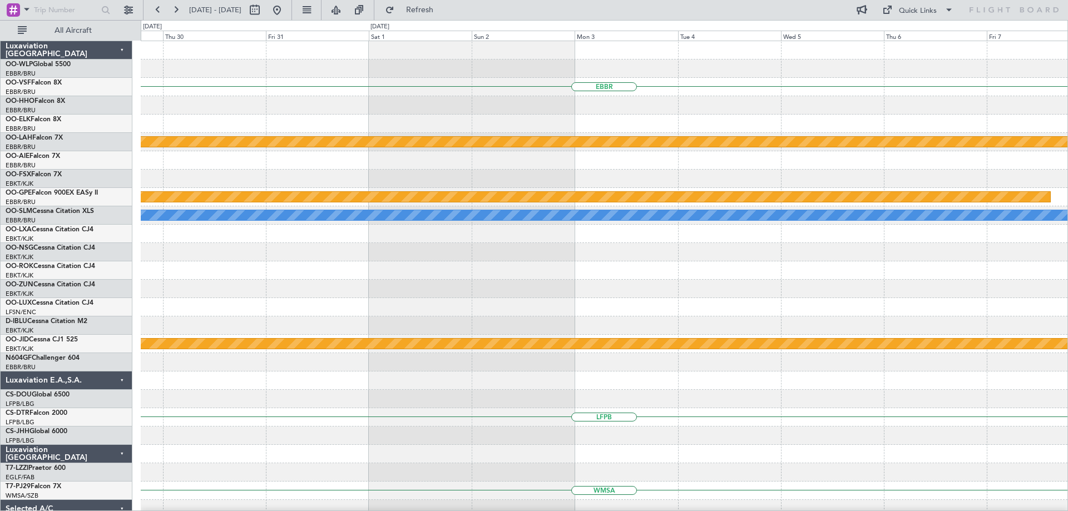
click at [366, 274] on div "EBBR Planned [GEOGRAPHIC_DATA][PERSON_NAME]-[GEOGRAPHIC_DATA][PERSON_NAME] ([GE…" at bounding box center [604, 371] width 927 height 661
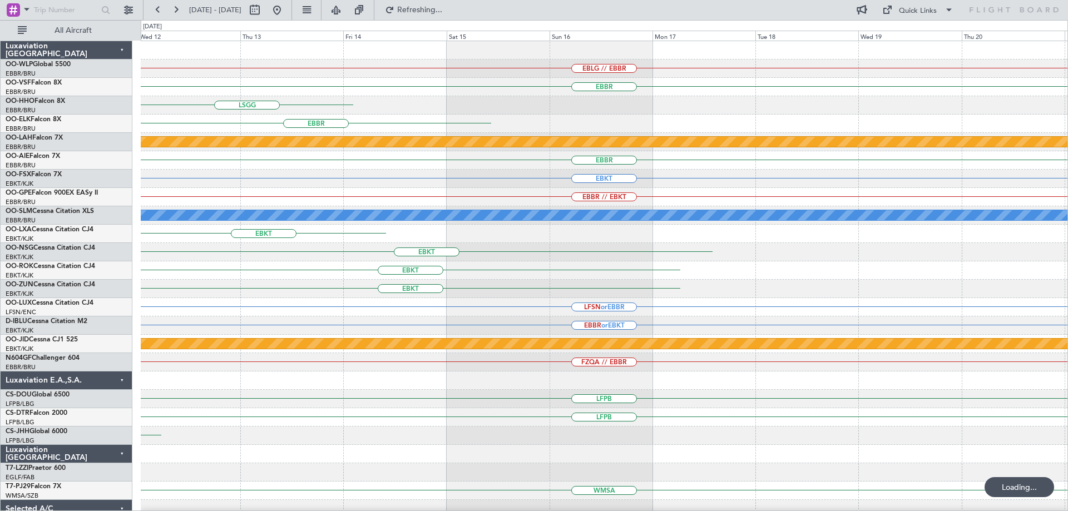
click at [125, 308] on div "EBLG // EBBR [GEOGRAPHIC_DATA] [GEOGRAPHIC_DATA] [GEOGRAPHIC_DATA] Planned [GEO…" at bounding box center [534, 265] width 1068 height 491
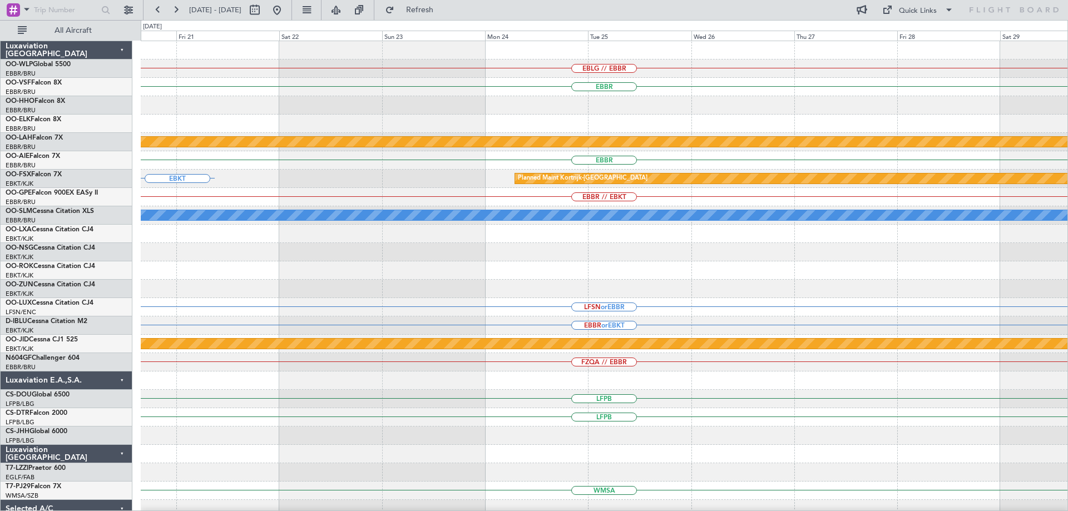
click at [344, 314] on div "EBLG // EBBR [GEOGRAPHIC_DATA] Planned [GEOGRAPHIC_DATA][PERSON_NAME]-[GEOGRAPH…" at bounding box center [604, 344] width 927 height 606
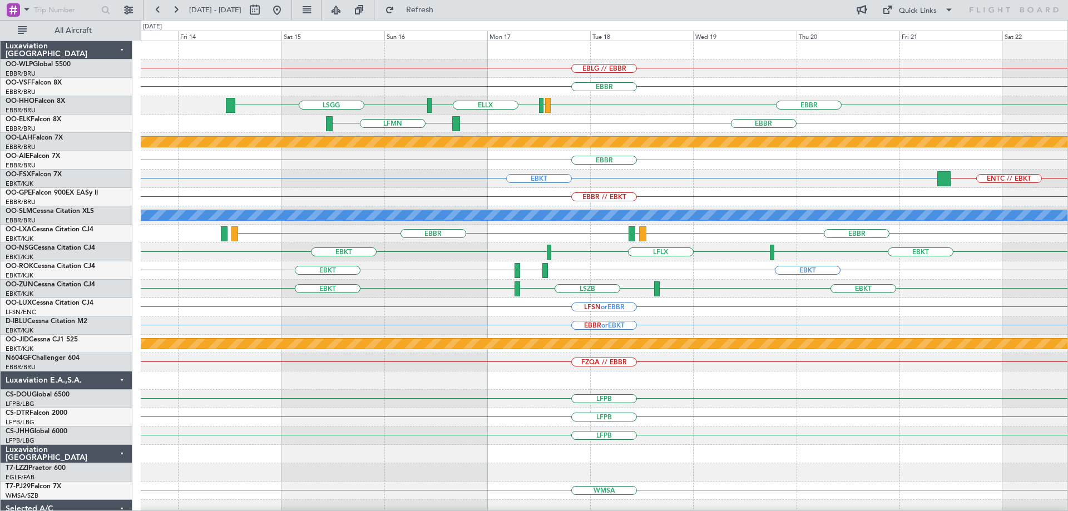
click at [535, 248] on div "EBLG // EBBR [GEOGRAPHIC_DATA] [GEOGRAPHIC_DATA] [GEOGRAPHIC_DATA] [GEOGRAPHIC_…" at bounding box center [604, 344] width 927 height 606
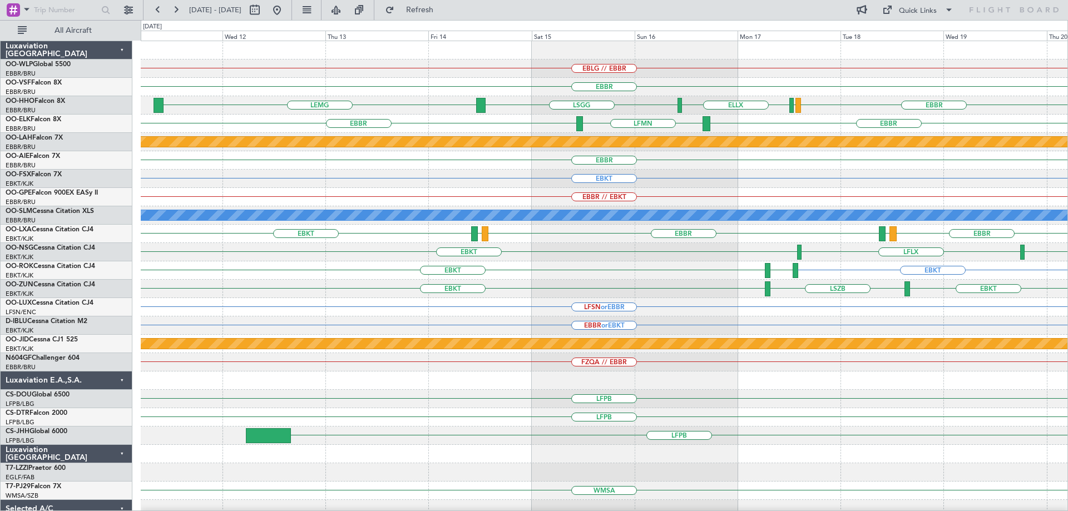
click at [756, 153] on div "EBLG // EBBR [GEOGRAPHIC_DATA] [GEOGRAPHIC_DATA] [GEOGRAPHIC_DATA] [GEOGRAPHIC_…" at bounding box center [604, 344] width 927 height 606
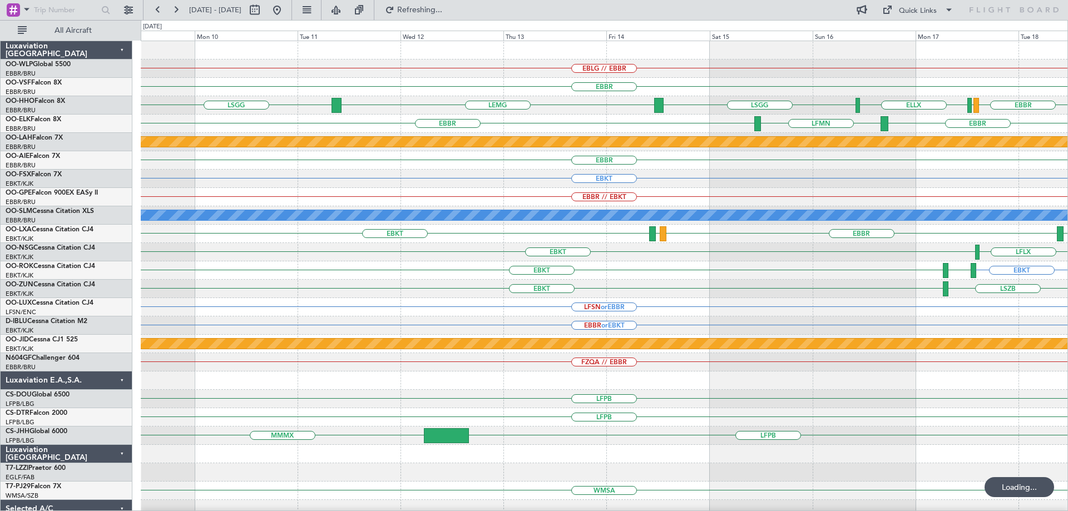
click at [401, 182] on div "EBKT" at bounding box center [604, 179] width 927 height 18
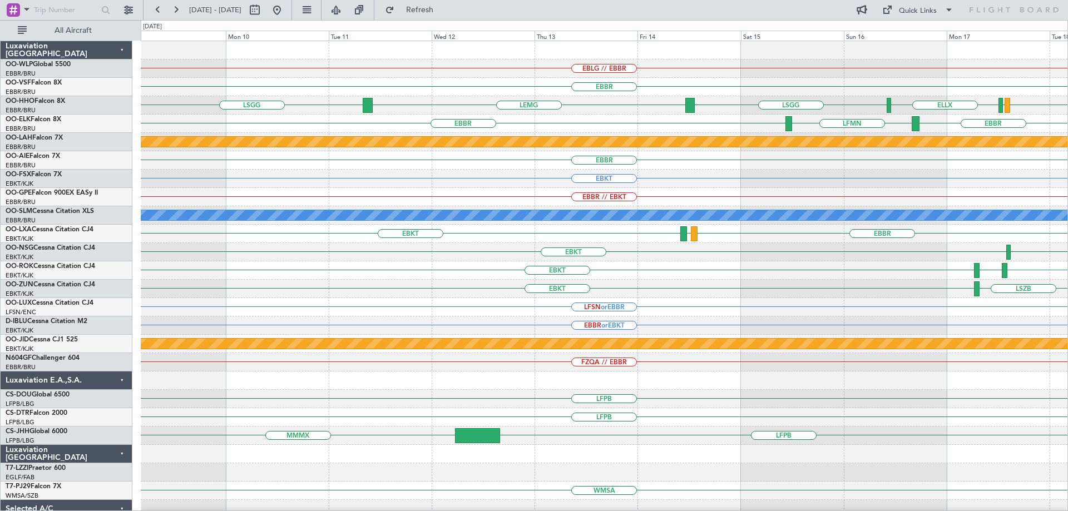
click at [311, 117] on div "EBBR [GEOGRAPHIC_DATA] LFMN" at bounding box center [604, 124] width 927 height 18
click at [898, 8] on button "Quick Links" at bounding box center [918, 10] width 82 height 18
click at [901, 36] on button "Trip Builder" at bounding box center [918, 36] width 83 height 27
click at [286, 8] on button at bounding box center [277, 10] width 18 height 18
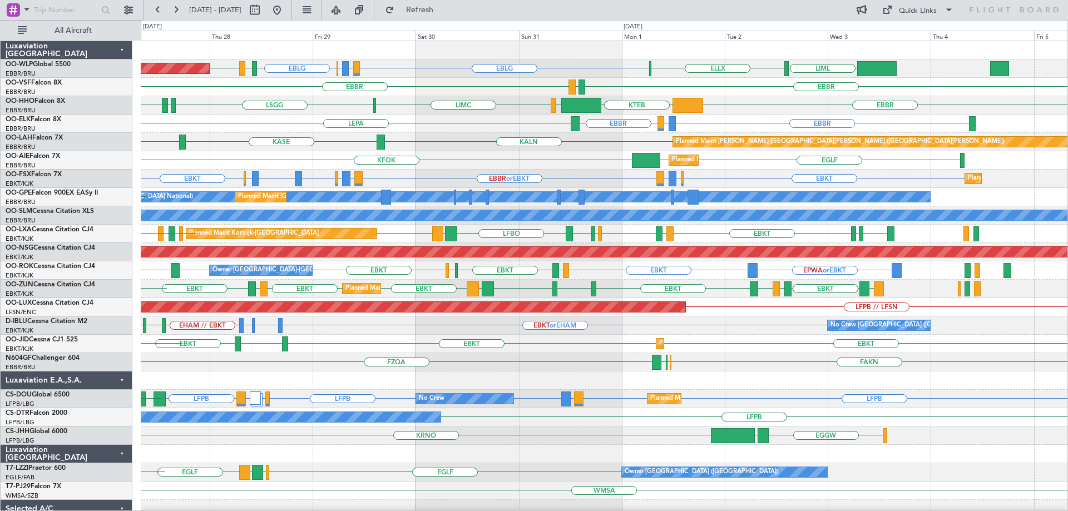
click at [610, 169] on div "KFOK [GEOGRAPHIC_DATA] [GEOGRAPHIC_DATA] Planned Maint [GEOGRAPHIC_DATA] ([GEOG…" at bounding box center [604, 160] width 927 height 18
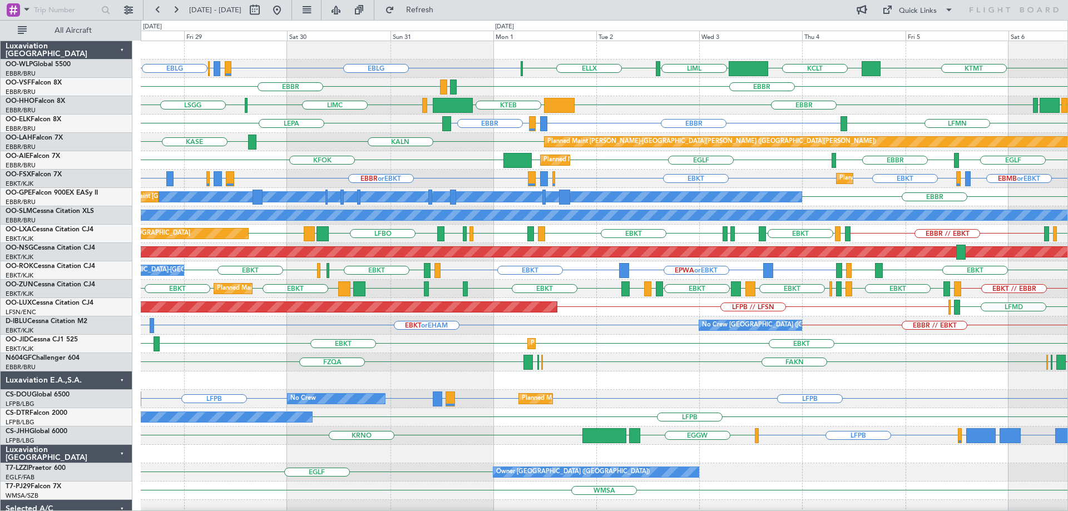
click at [574, 80] on div "EBBR LEGE [GEOGRAPHIC_DATA]" at bounding box center [604, 87] width 927 height 18
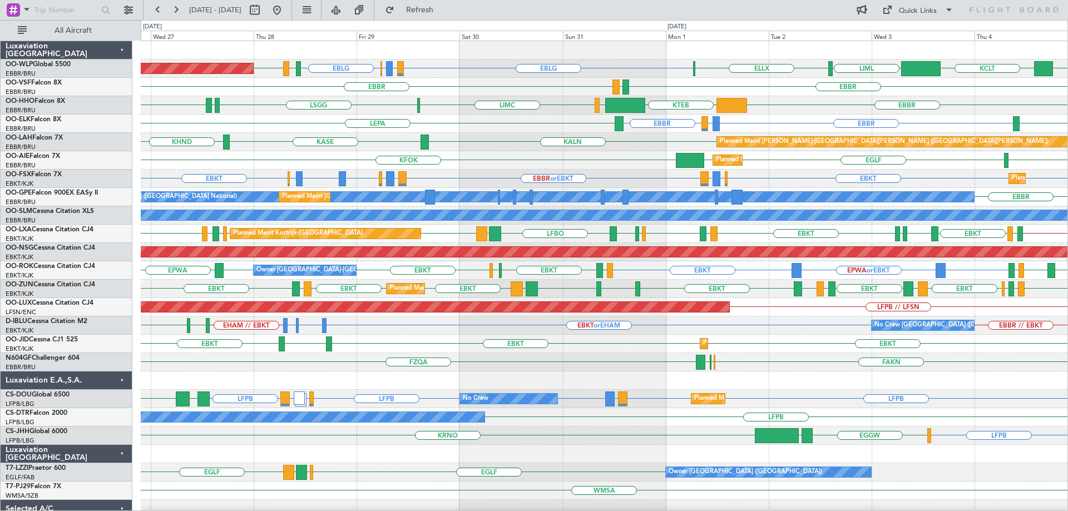
click at [806, 108] on div "Planned Maint [GEOGRAPHIC_DATA] ([GEOGRAPHIC_DATA]) EBLG LIRZ or EBLG EBBR or E…" at bounding box center [604, 371] width 927 height 661
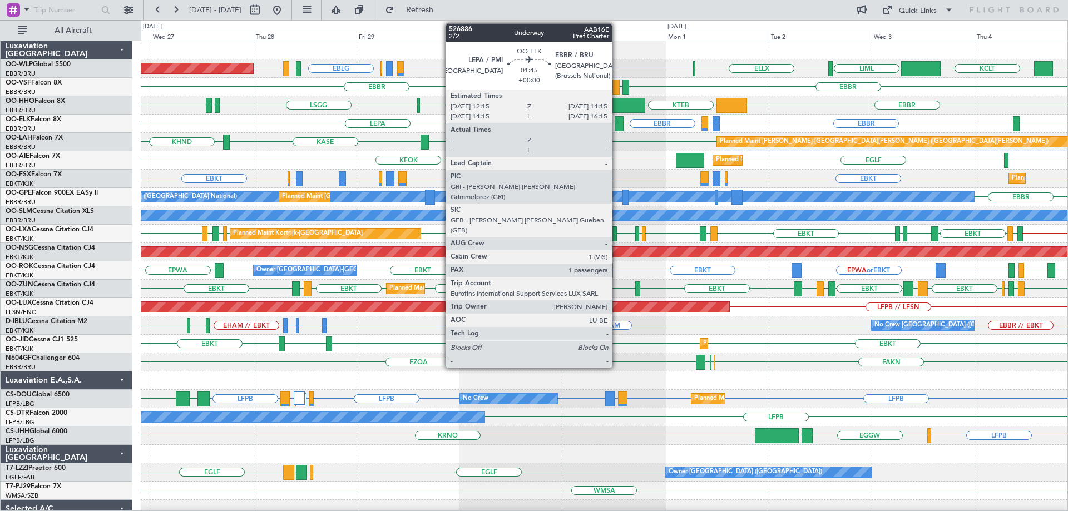
click at [617, 120] on div at bounding box center [619, 123] width 9 height 15
click at [616, 122] on div at bounding box center [619, 123] width 9 height 15
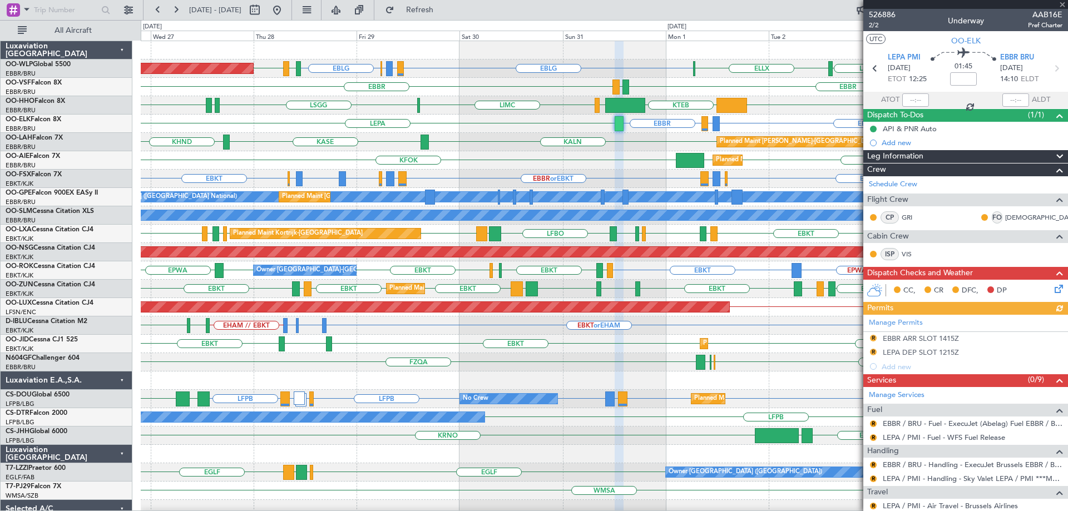
scroll to position [56, 0]
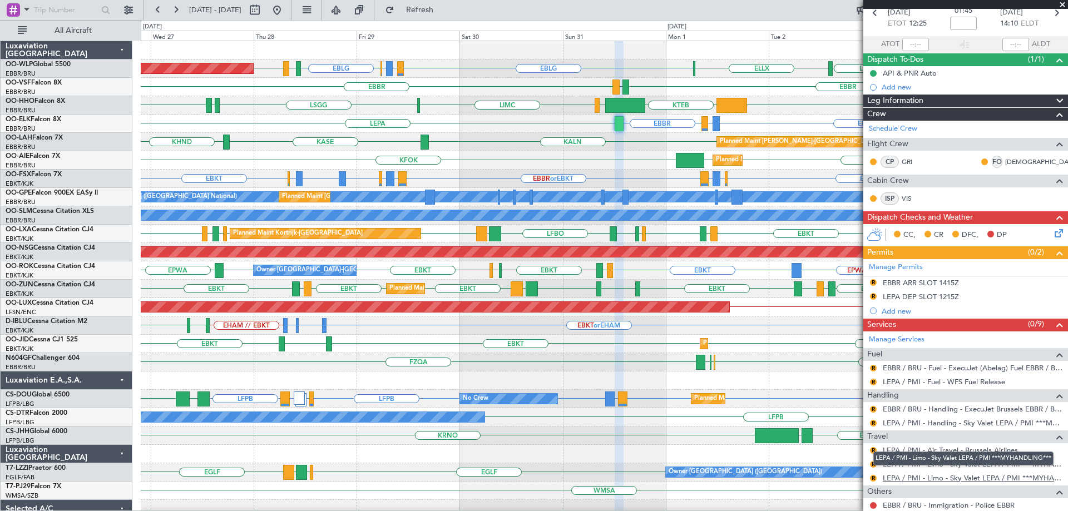
click at [909, 476] on link "LEPA / PMI - Limo - Sky Valet LEPA / PMI ***MYHANDLING***" at bounding box center [973, 477] width 180 height 9
click at [872, 477] on button "R" at bounding box center [873, 478] width 7 height 7
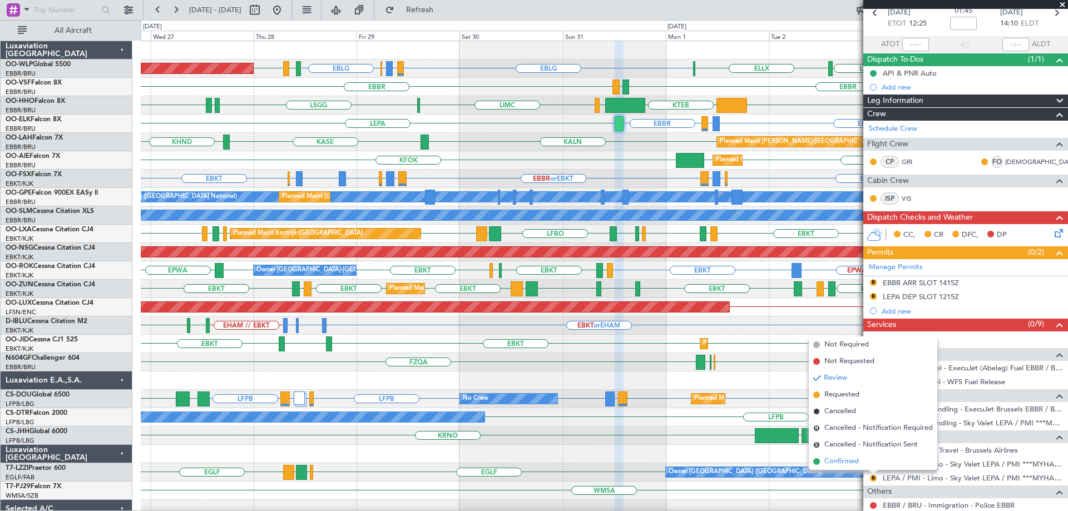
click at [842, 457] on span "Confirmed" at bounding box center [842, 461] width 34 height 11
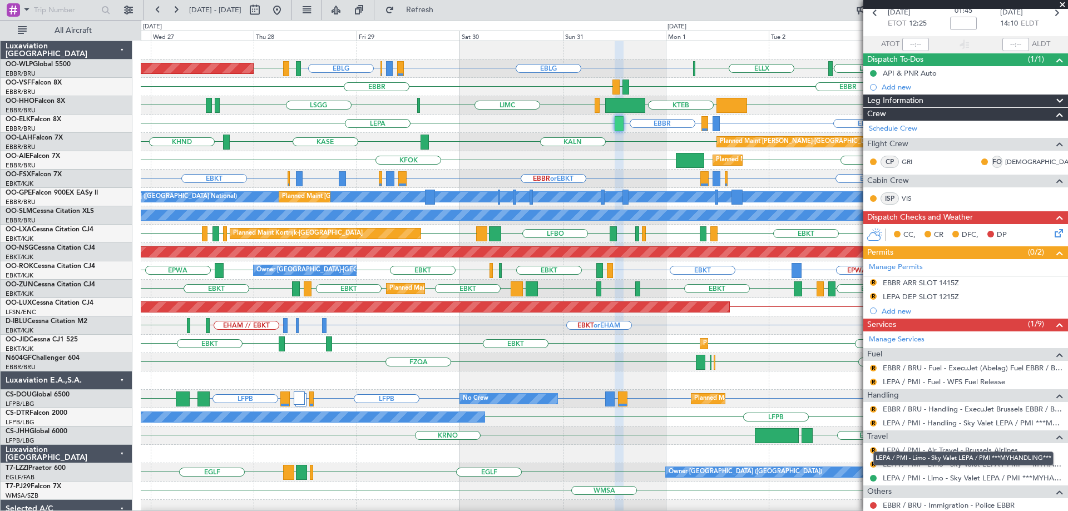
click at [937, 463] on div "LEPA / PMI - Limo - Sky Valet LEPA / PMI ***MYHANDLING***" at bounding box center [963, 459] width 180 height 14
click at [936, 466] on mat-tooltip-component "LEPA / PMI - Limo - Sky Valet LEPA / PMI ***MYHANDLING***" at bounding box center [964, 458] width 196 height 29
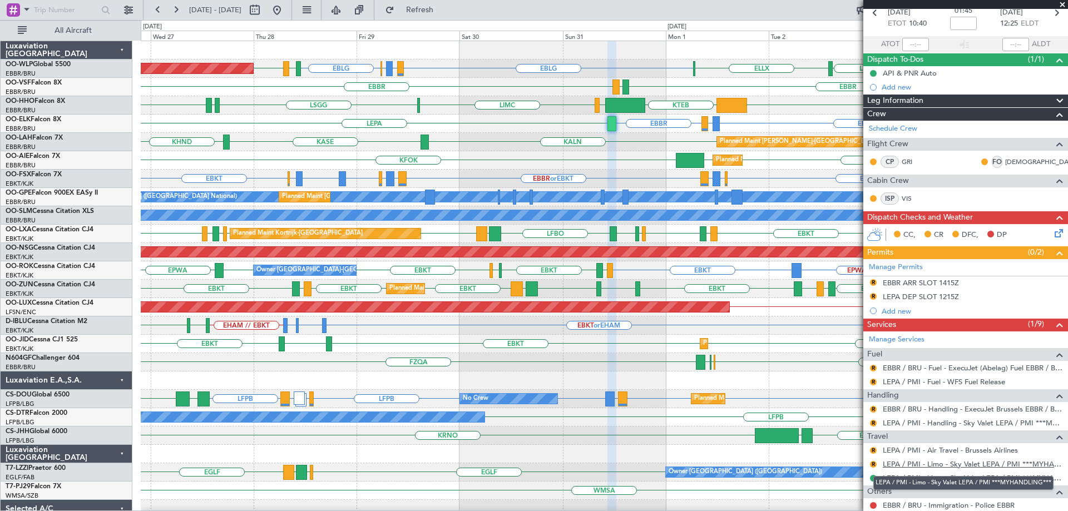
click at [903, 463] on link "LEPA / PMI - Limo - Sky Valet LEPA / PMI ***MYHANDLING***" at bounding box center [973, 464] width 180 height 9
click at [504, 107] on div "EBBR KTEB [GEOGRAPHIC_DATA] LIMC [GEOGRAPHIC_DATA] [GEOGRAPHIC_DATA] LFMV" at bounding box center [604, 105] width 927 height 18
click at [437, 8] on span "Refresh" at bounding box center [420, 10] width 47 height 8
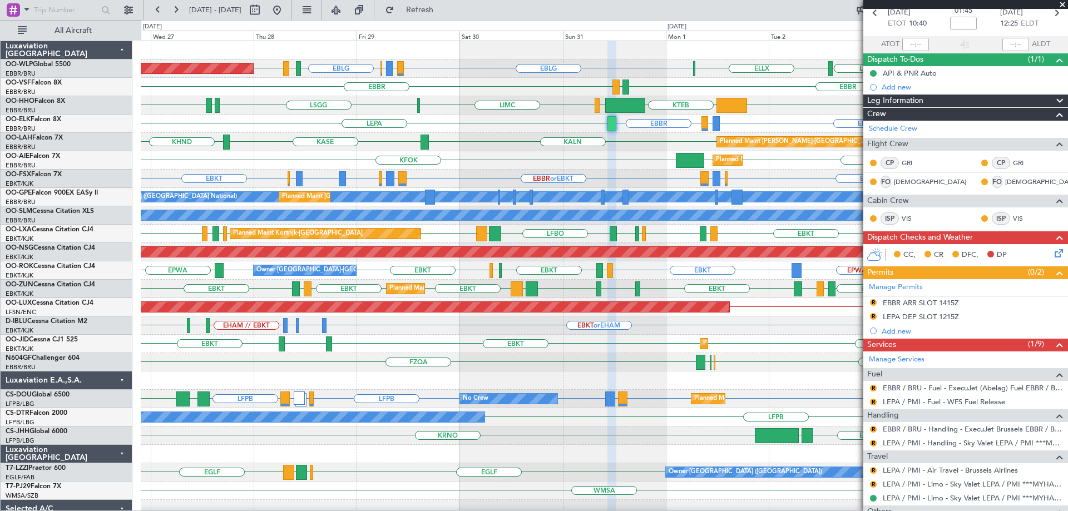
click at [269, 121] on div "EBBR LIRZ or EBBR [GEOGRAPHIC_DATA] LEPA LFMN" at bounding box center [604, 124] width 927 height 18
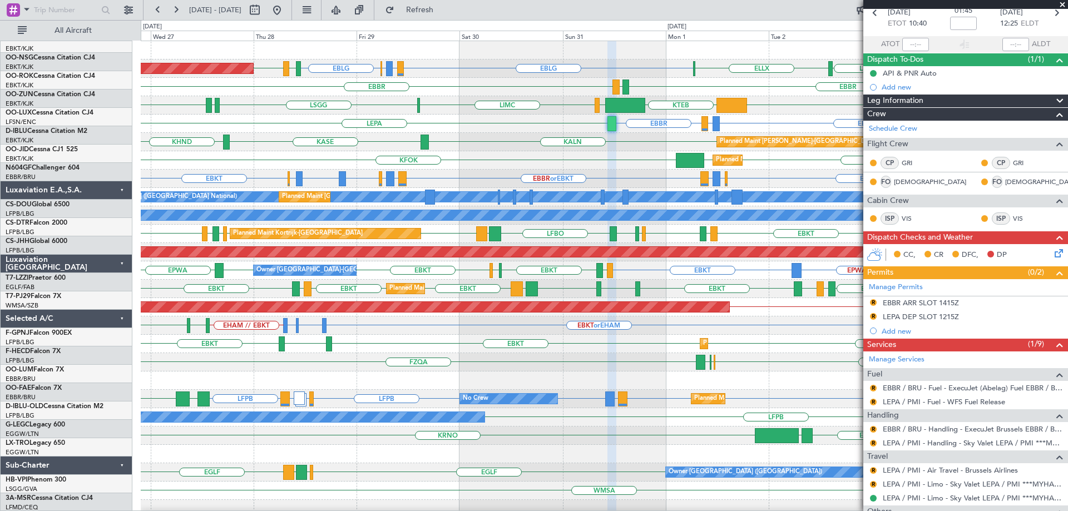
scroll to position [0, 0]
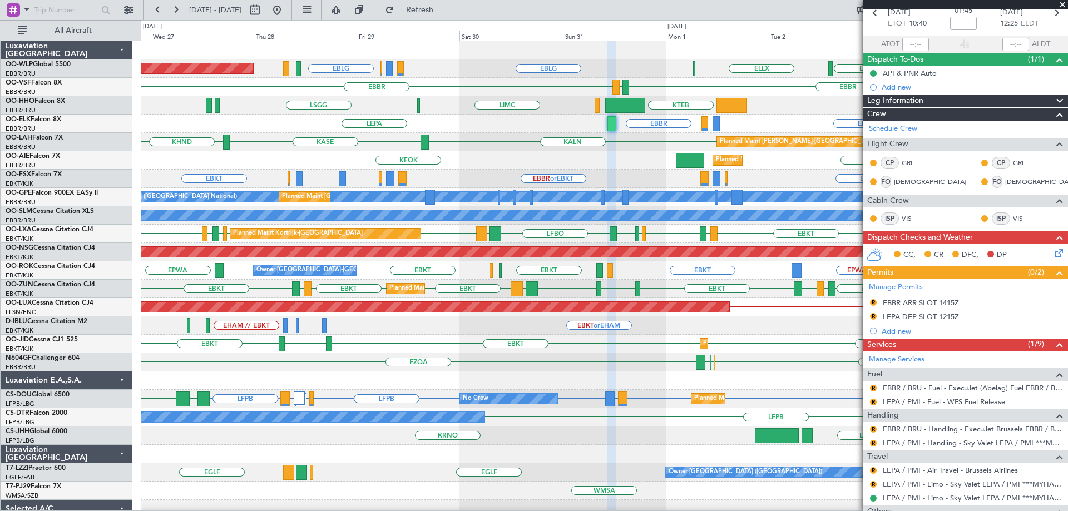
click at [1063, 4] on span at bounding box center [1062, 5] width 11 height 10
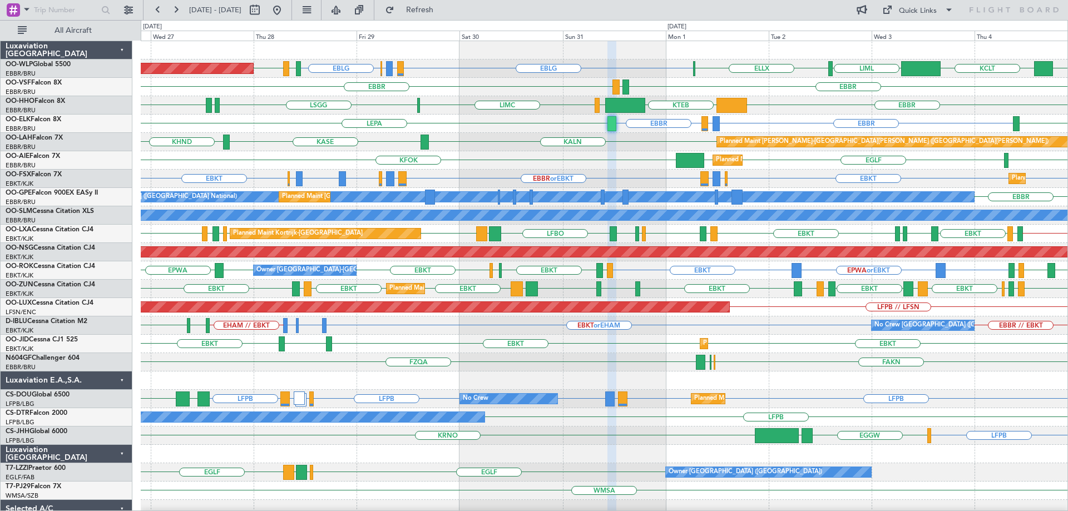
type input "0"
click at [644, 166] on div "KFOK [GEOGRAPHIC_DATA] [GEOGRAPHIC_DATA] [GEOGRAPHIC_DATA] Planned Maint [GEOGR…" at bounding box center [604, 160] width 927 height 18
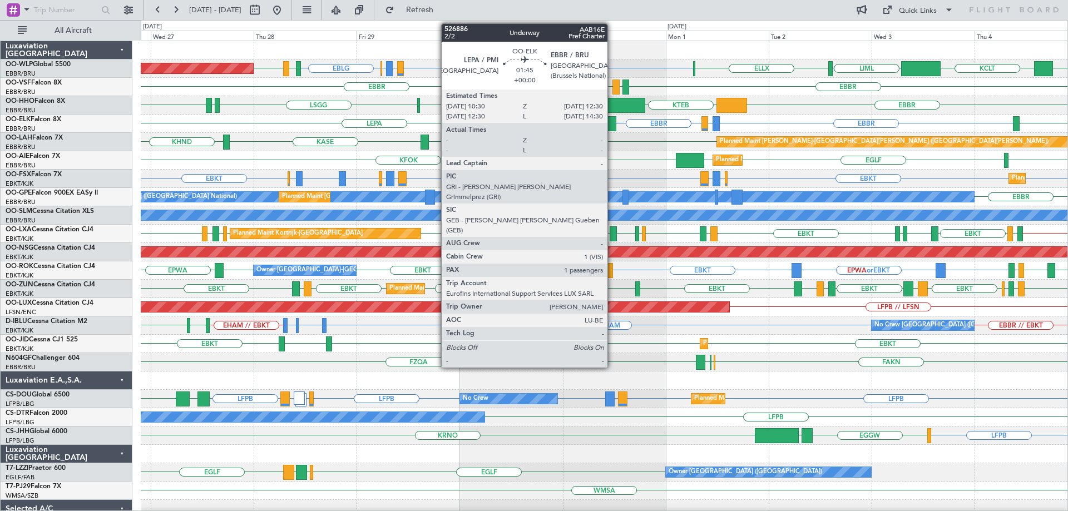
click at [613, 121] on div at bounding box center [612, 123] width 9 height 15
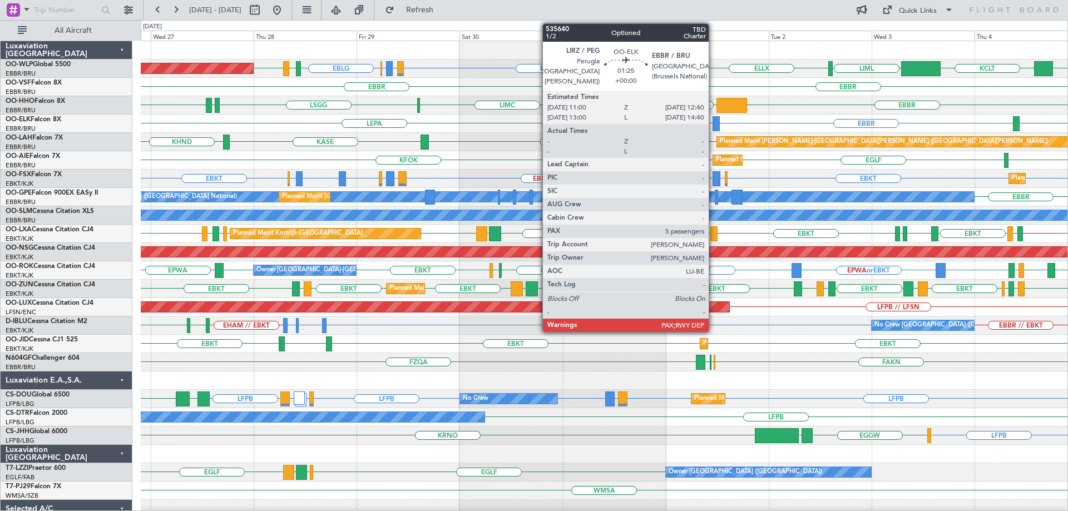
click at [714, 121] on div at bounding box center [716, 123] width 7 height 15
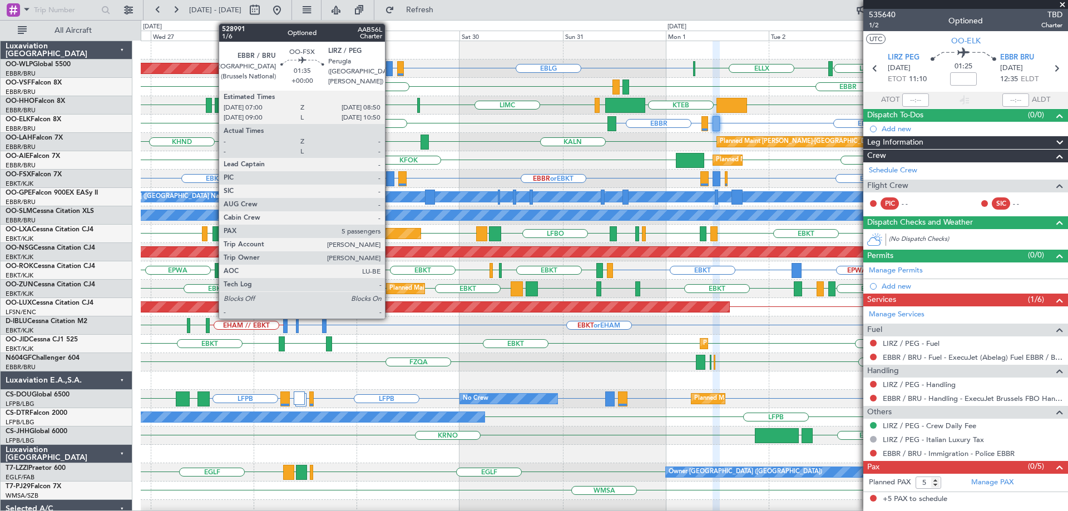
click at [390, 177] on div at bounding box center [390, 178] width 8 height 15
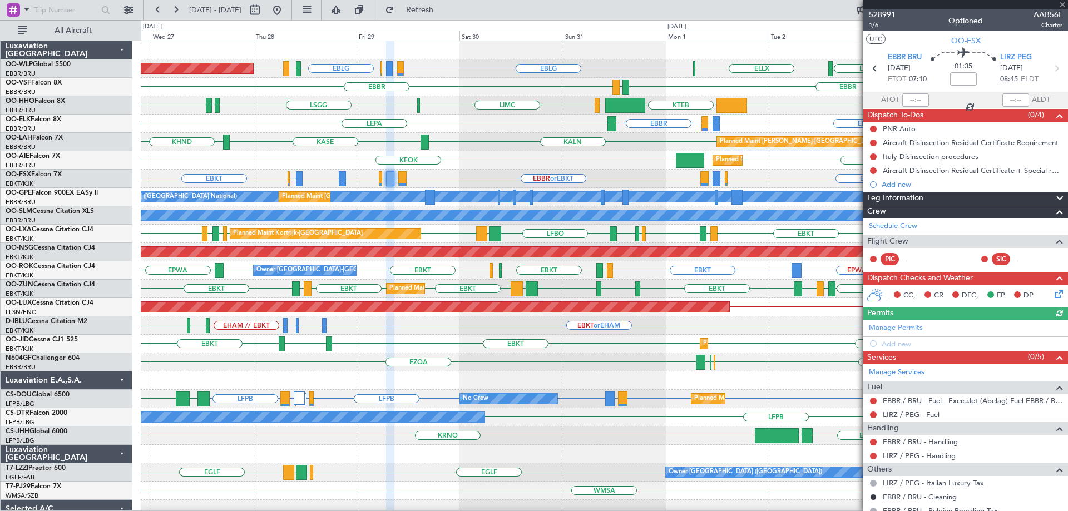
scroll to position [177, 0]
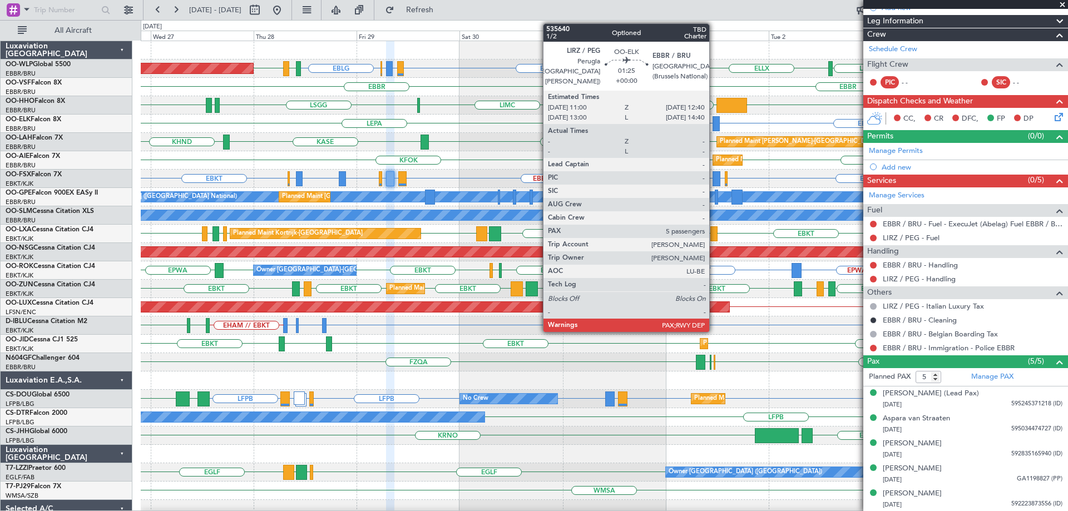
click at [714, 120] on div at bounding box center [716, 123] width 7 height 15
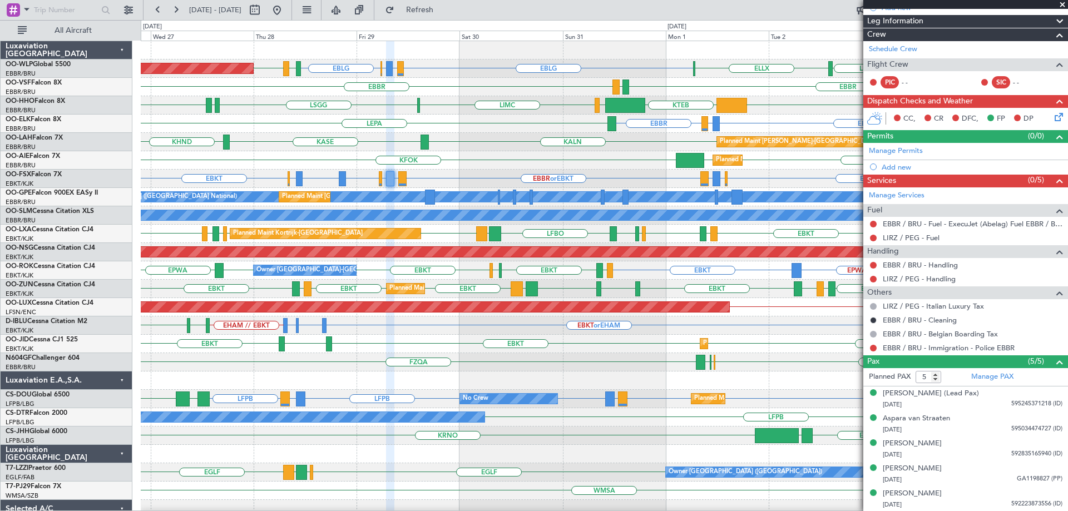
click at [481, 77] on div "EBLG LIRZ or EBLG EBBR or EBLG EBLG KTMT KCLT LIML ELLX LIML EDDB Planned Maint…" at bounding box center [604, 69] width 927 height 18
click at [1060, 5] on span at bounding box center [1062, 5] width 11 height 10
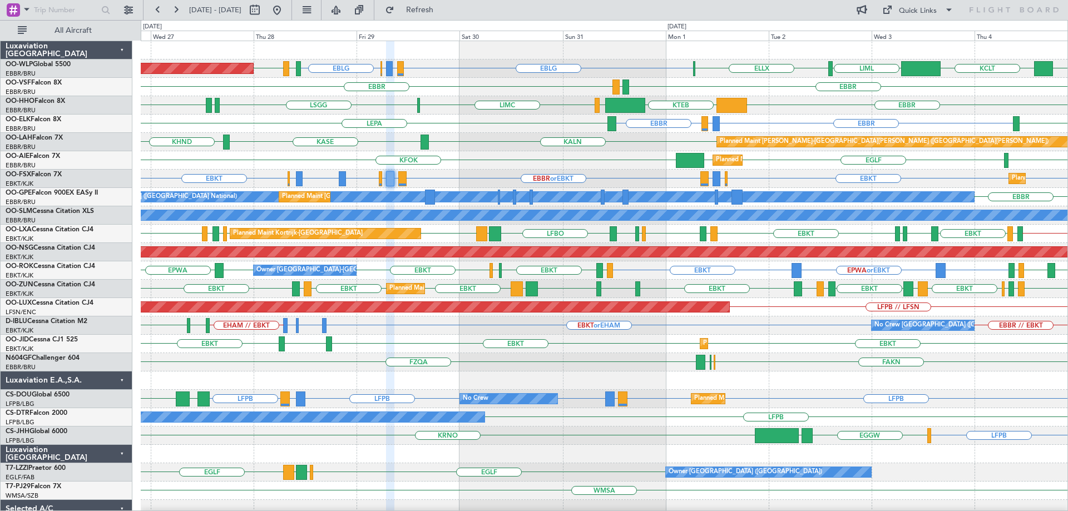
type input "0"
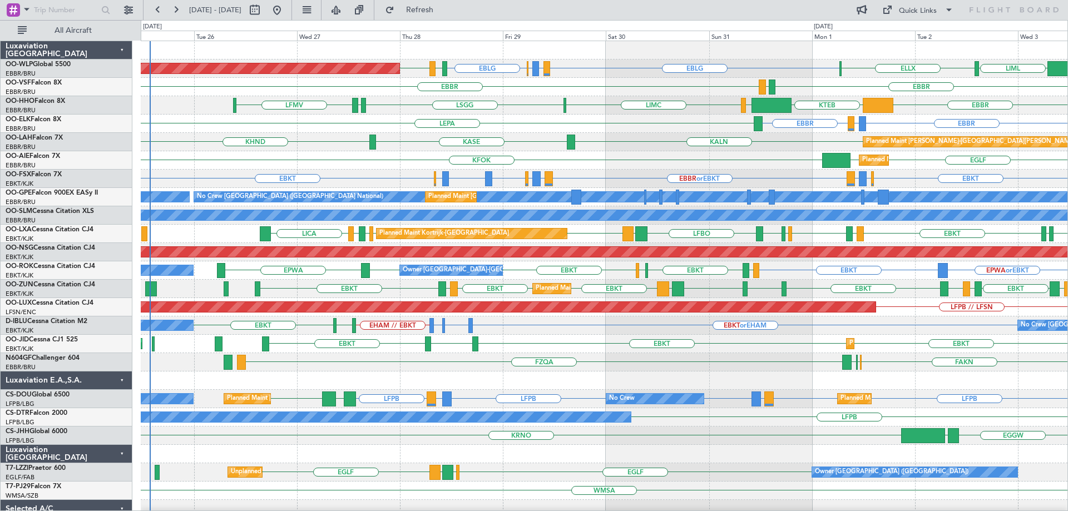
click at [521, 208] on div "EBLG LIRZ or EBLG EBBR or EBLG EBLG ELLX LIML EDDB Planned Maint [GEOGRAPHIC_DA…" at bounding box center [604, 371] width 927 height 661
